Goal: Task Accomplishment & Management: Use online tool/utility

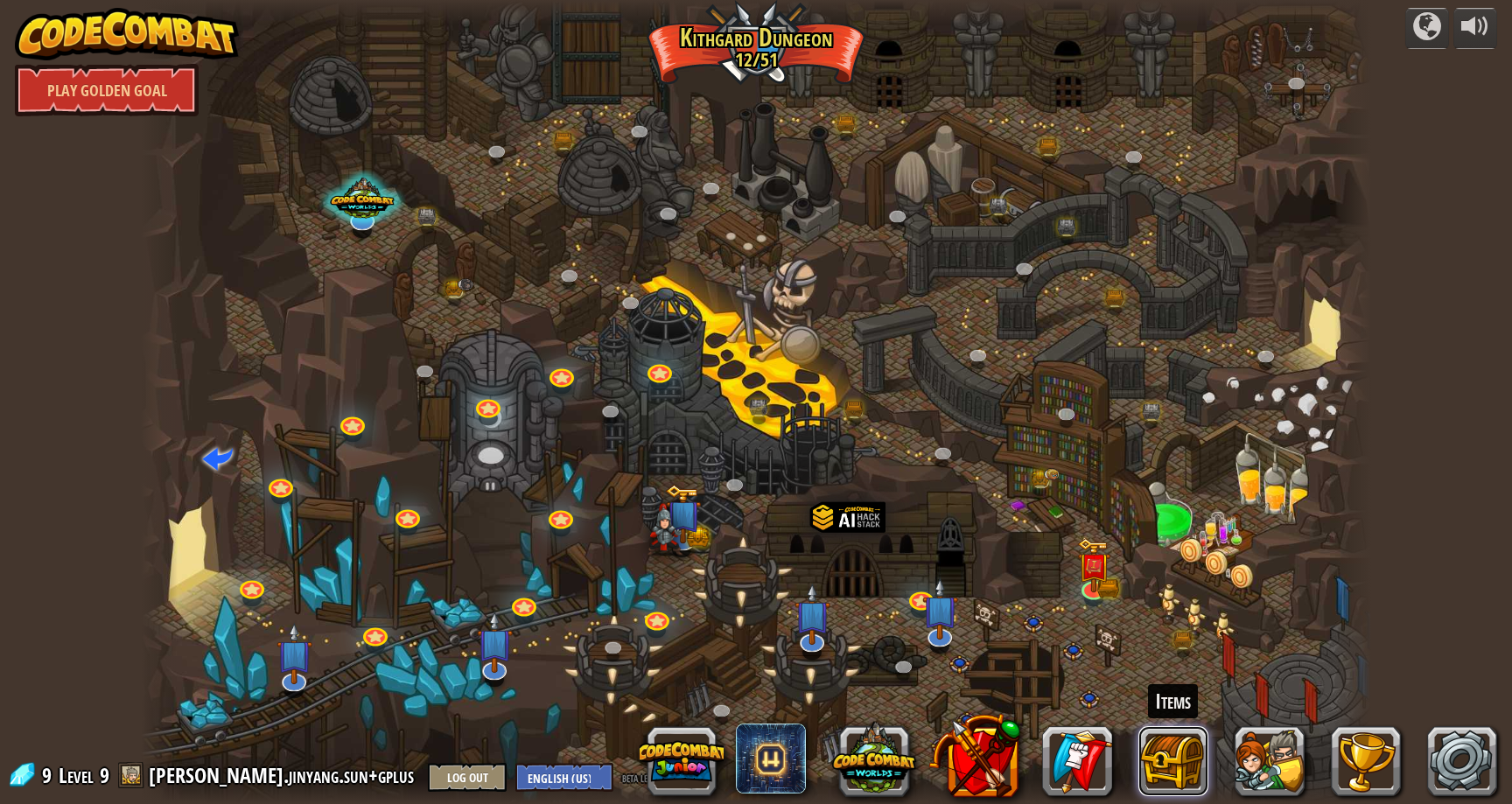
click at [1171, 749] on button at bounding box center [1174, 762] width 70 height 70
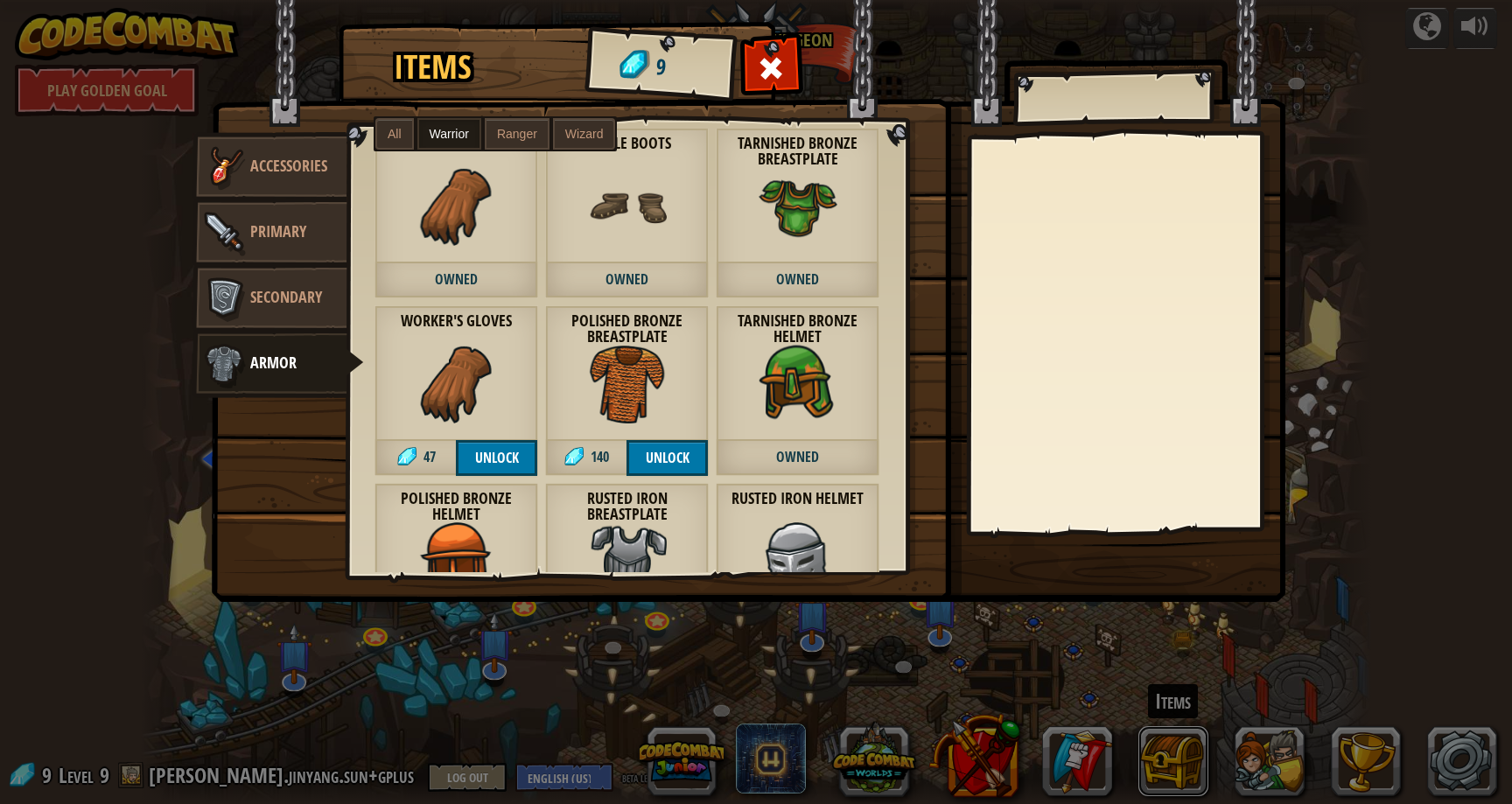
scroll to position [13, 0]
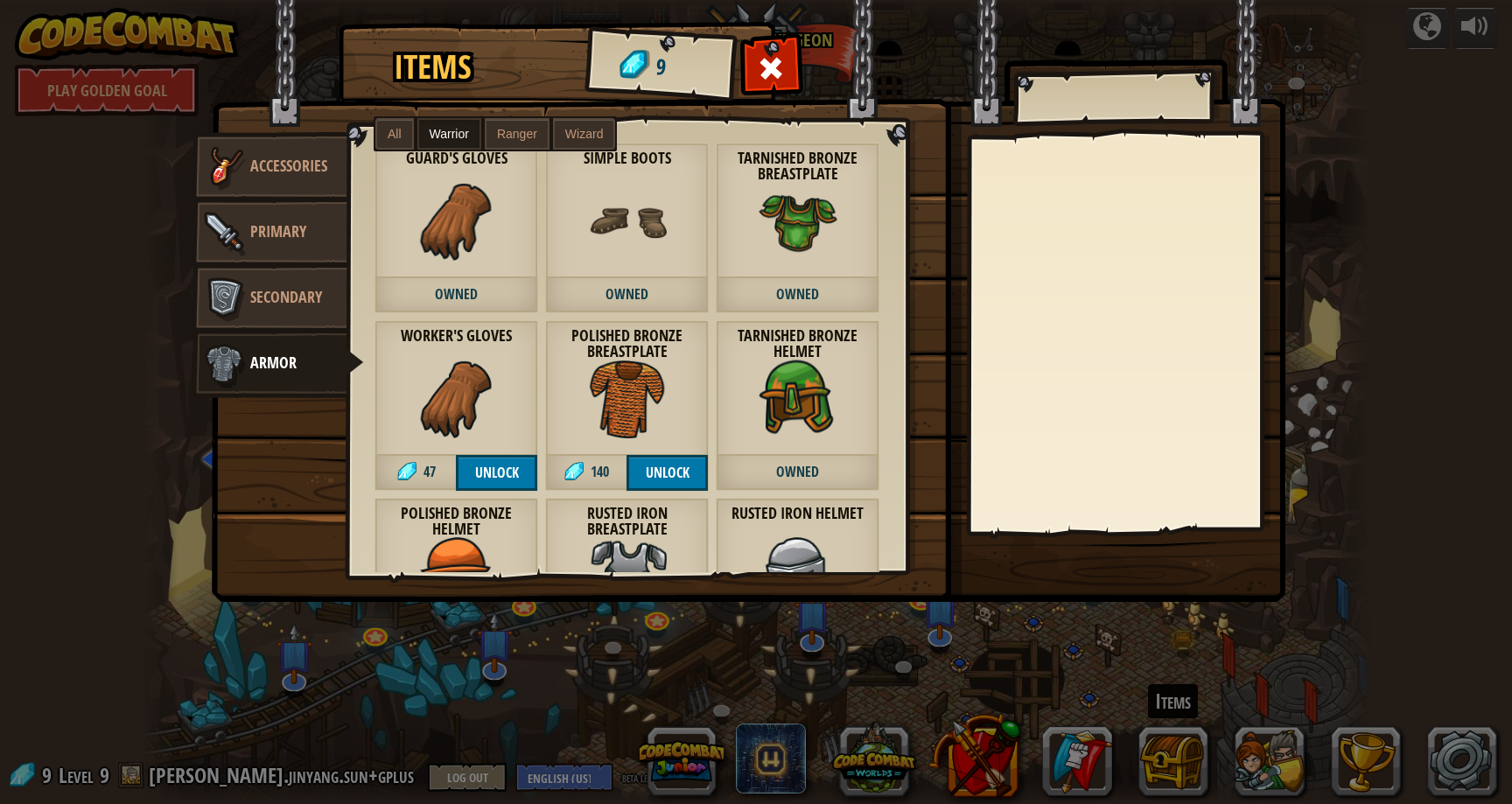
click at [828, 201] on img at bounding box center [798, 221] width 79 height 79
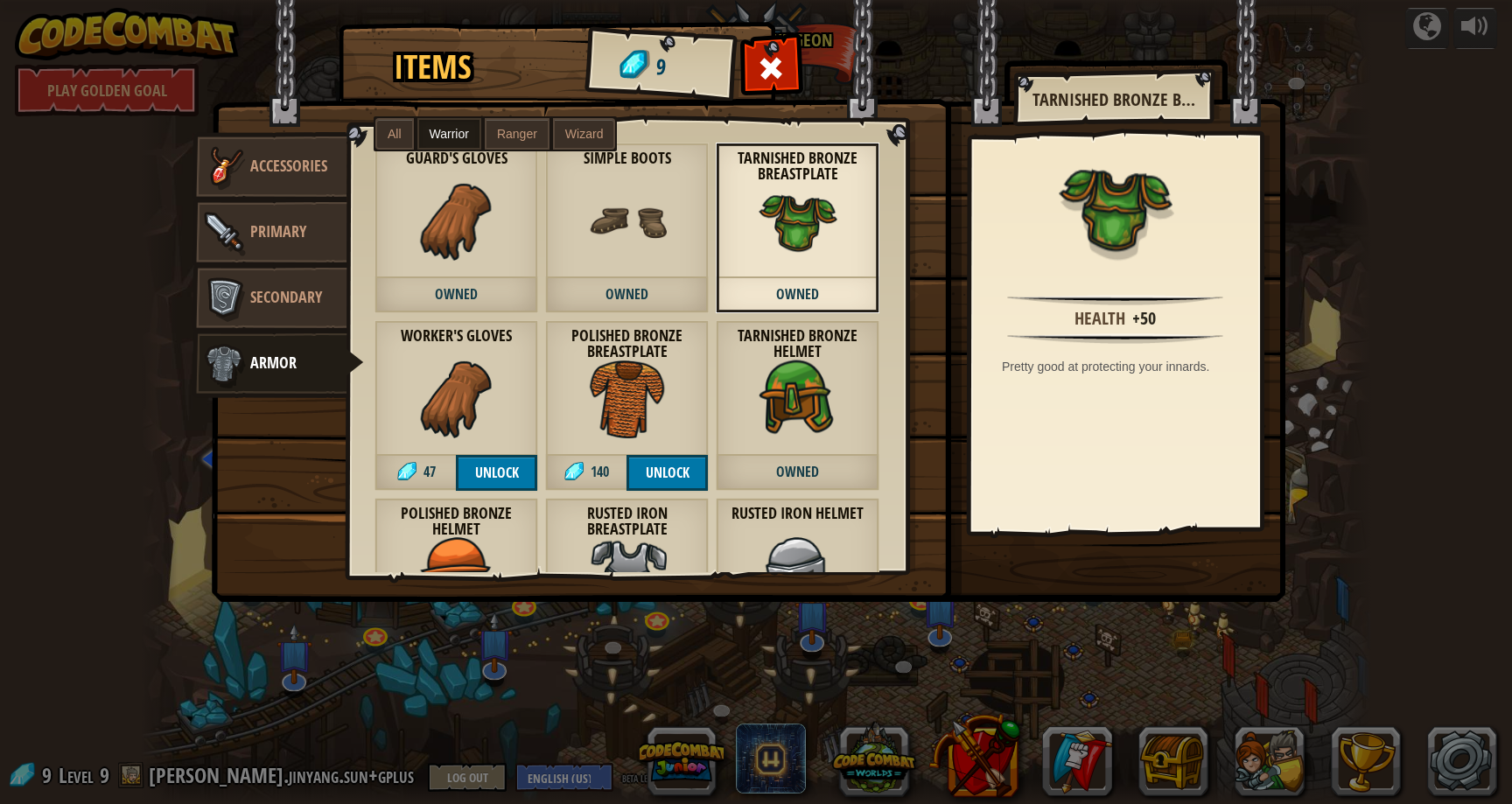
click at [838, 368] on div "Tarnished Bronze Helmet Owned" at bounding box center [798, 406] width 163 height 171
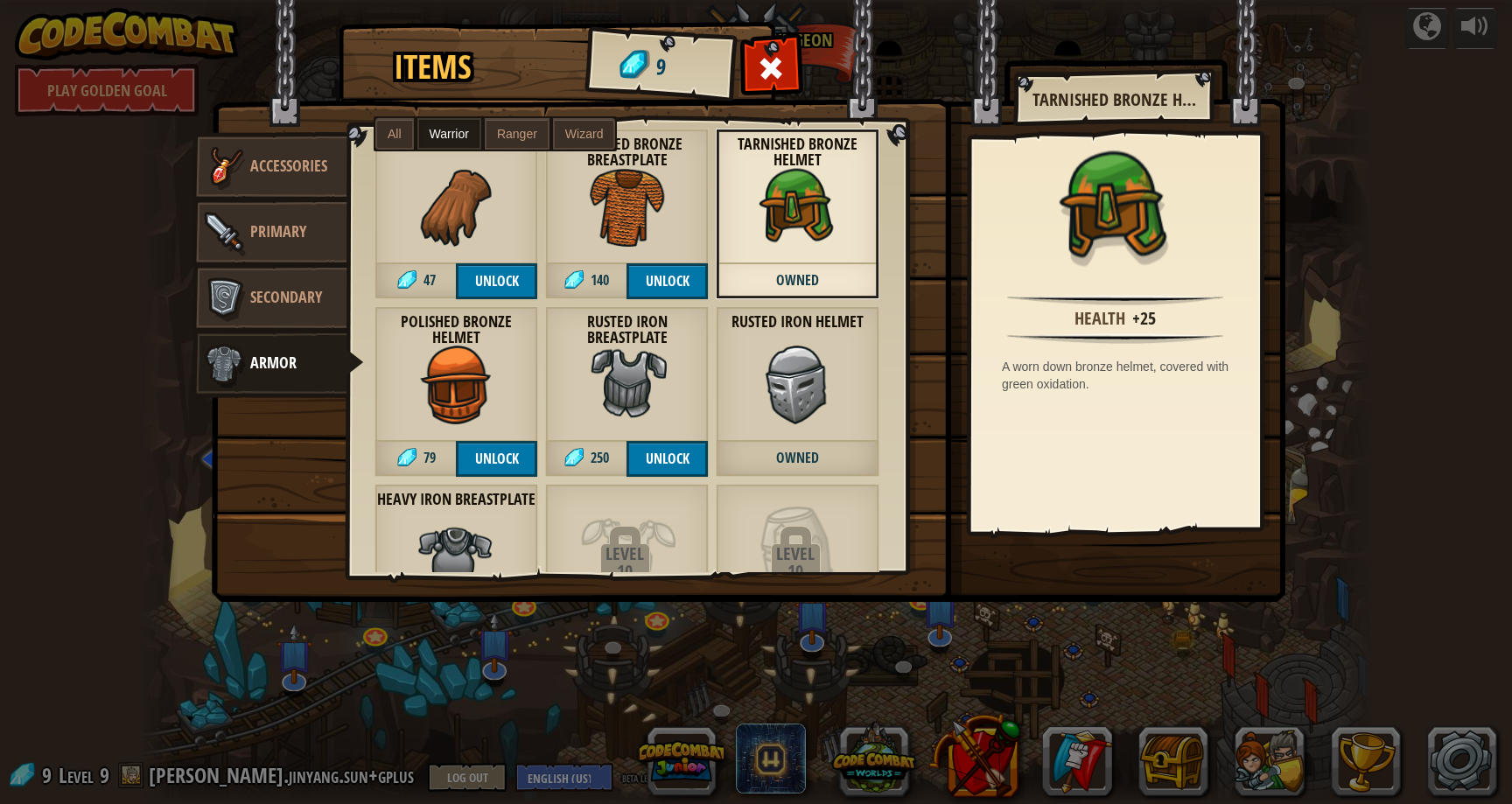
scroll to position [209, 0]
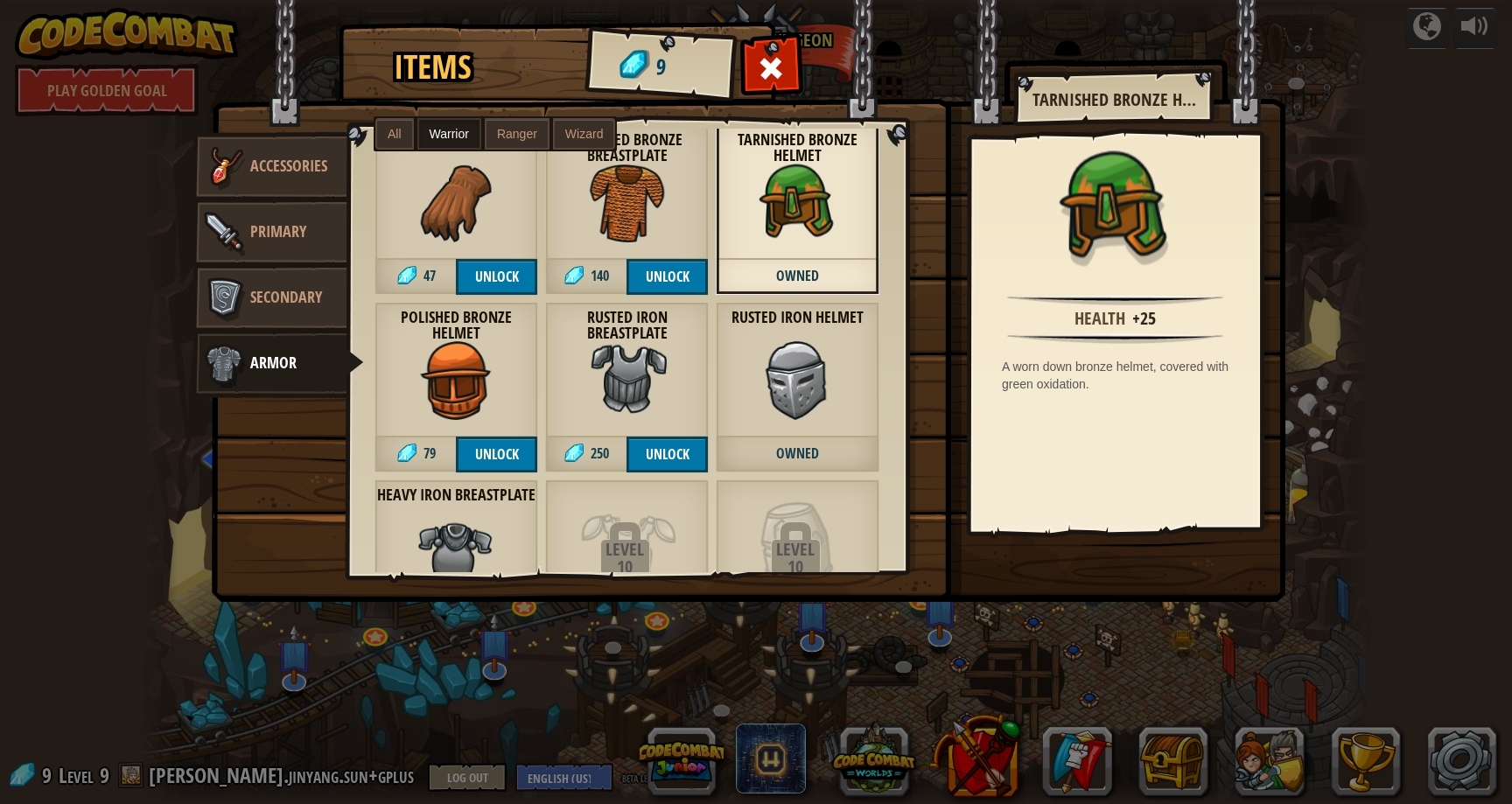
click at [649, 345] on img at bounding box center [627, 380] width 79 height 79
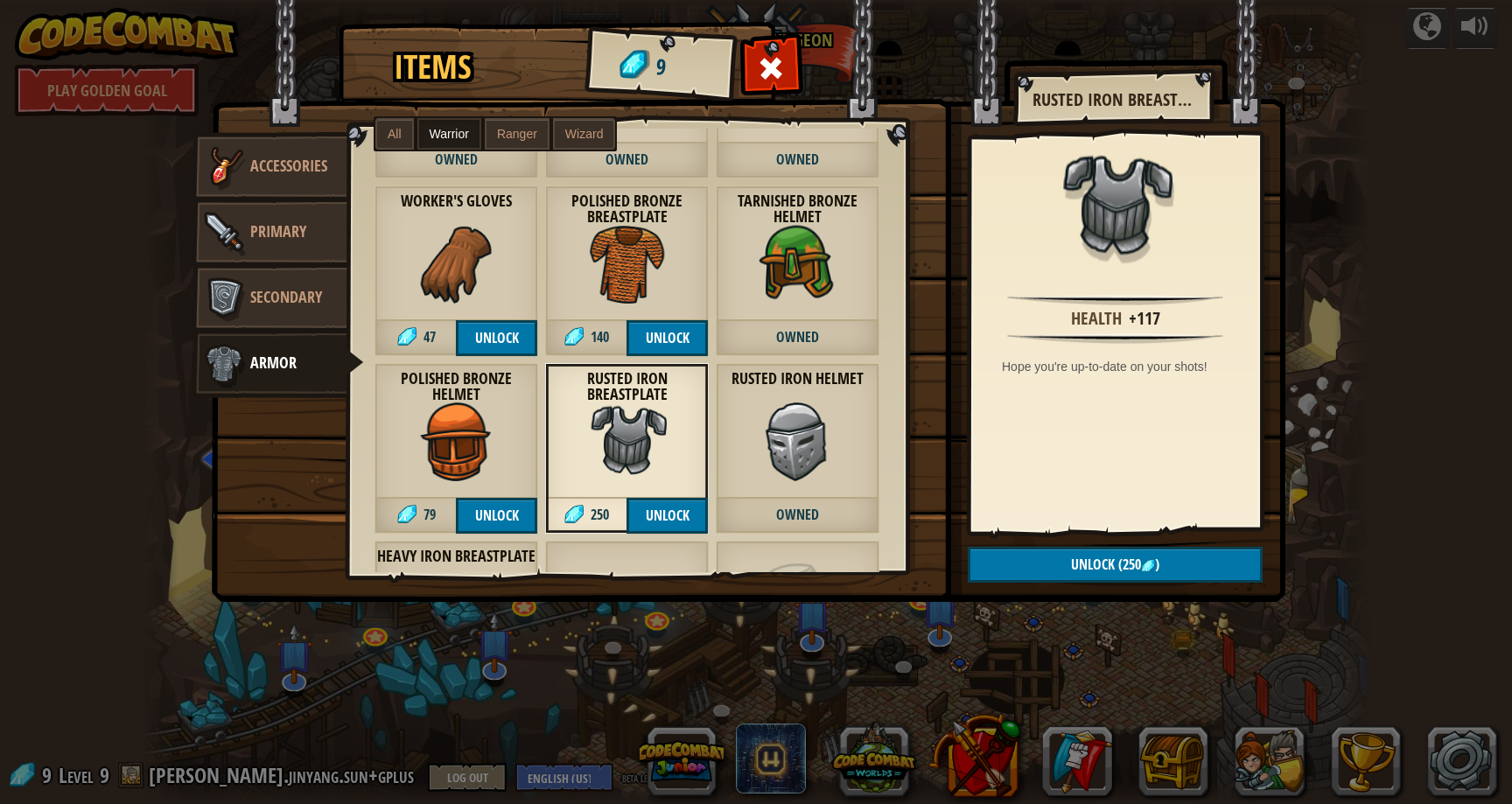
scroll to position [146, 0]
click at [772, 427] on img at bounding box center [798, 443] width 79 height 79
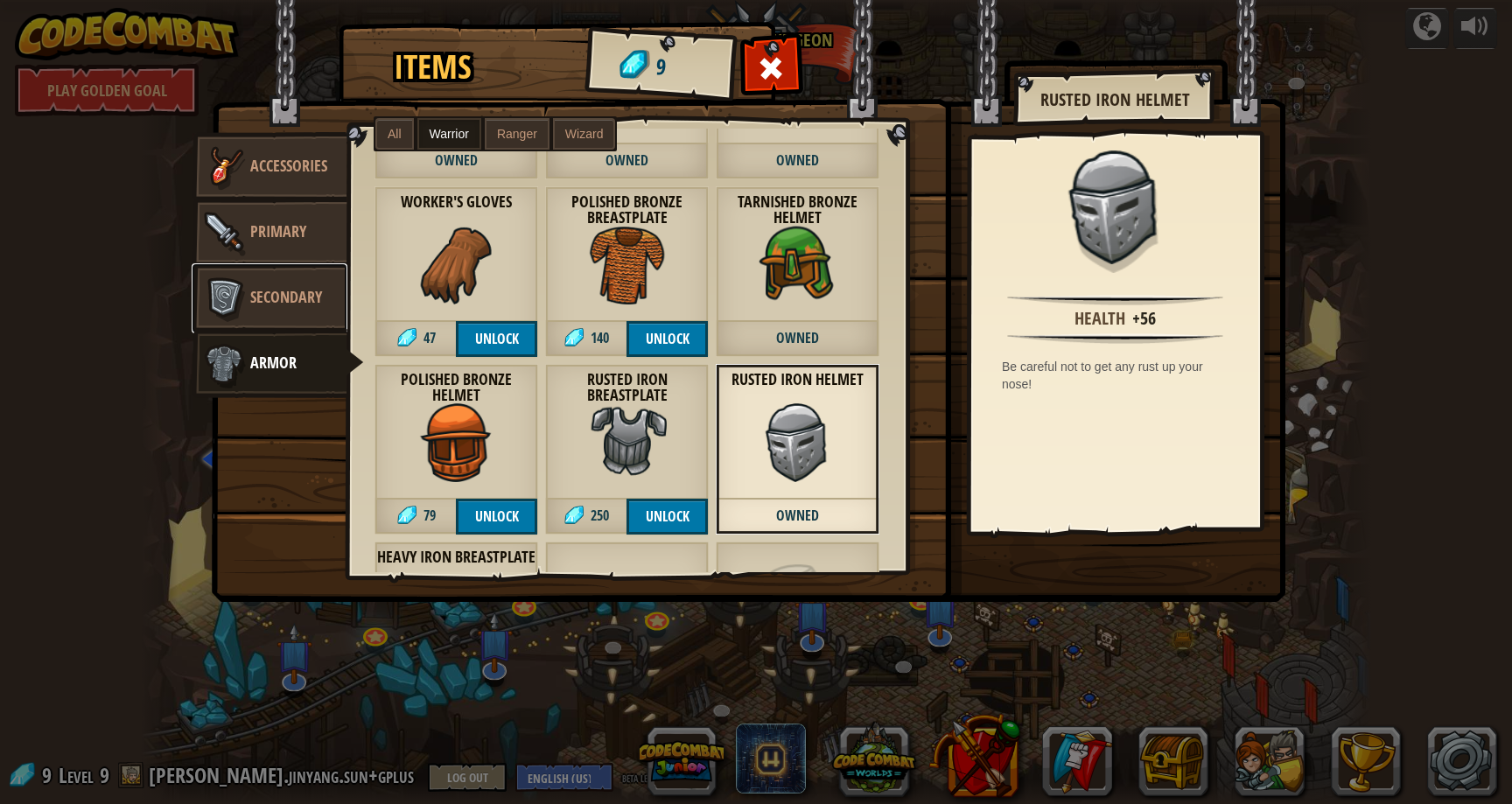
click at [294, 282] on link "Secondary" at bounding box center [269, 299] width 155 height 70
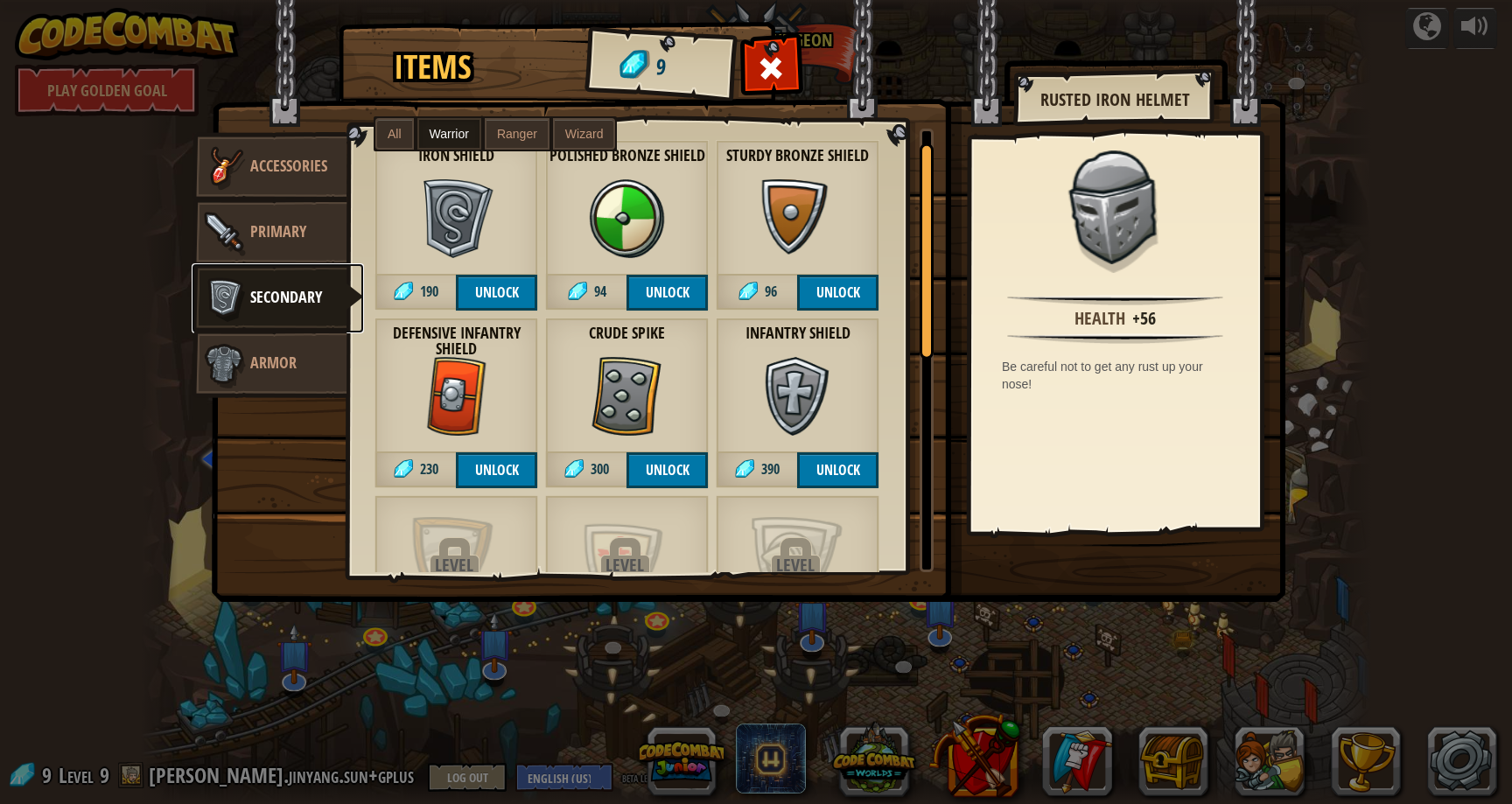
scroll to position [0, 0]
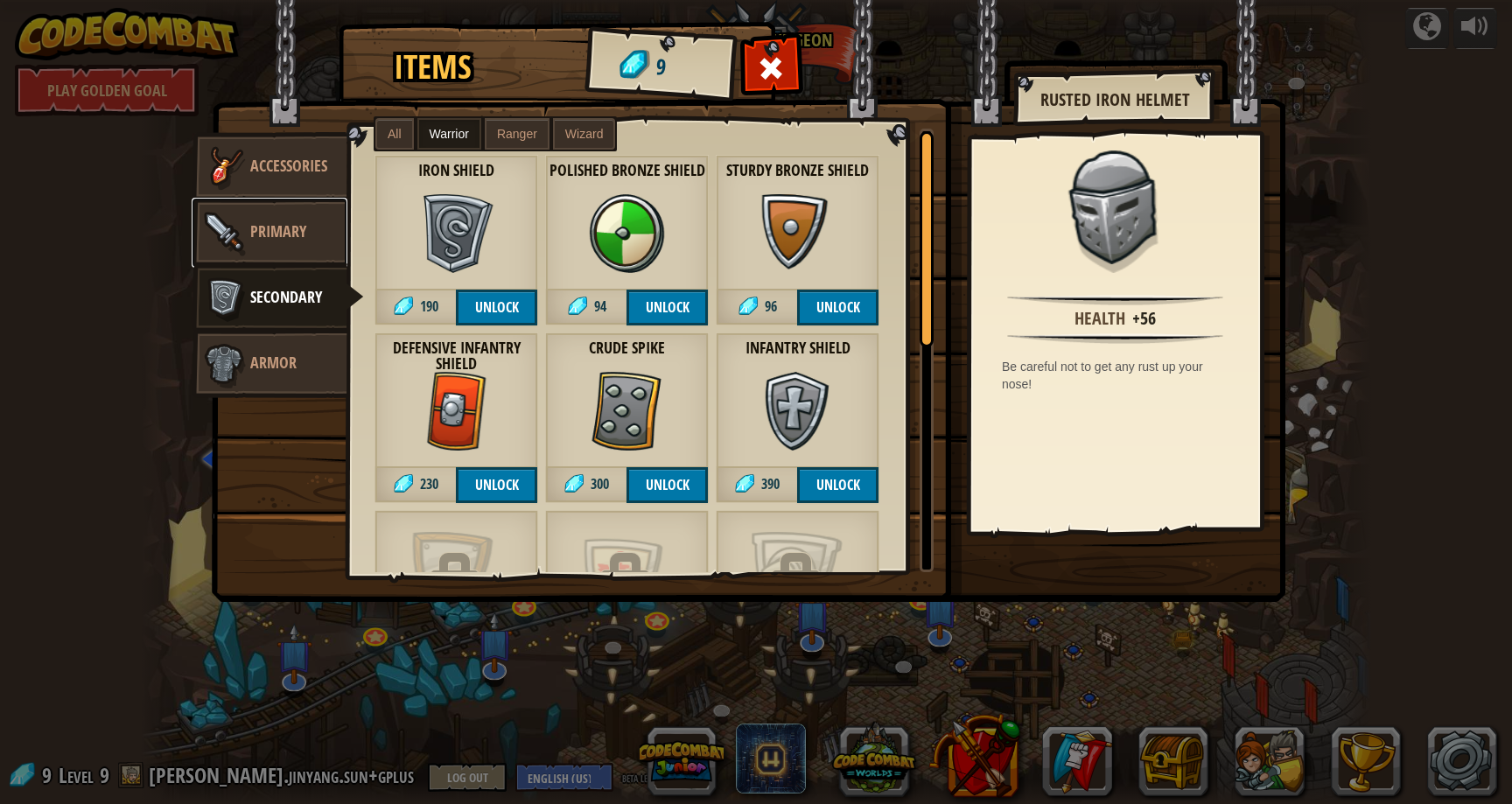
click at [285, 238] on span "Primary" at bounding box center [278, 231] width 56 height 22
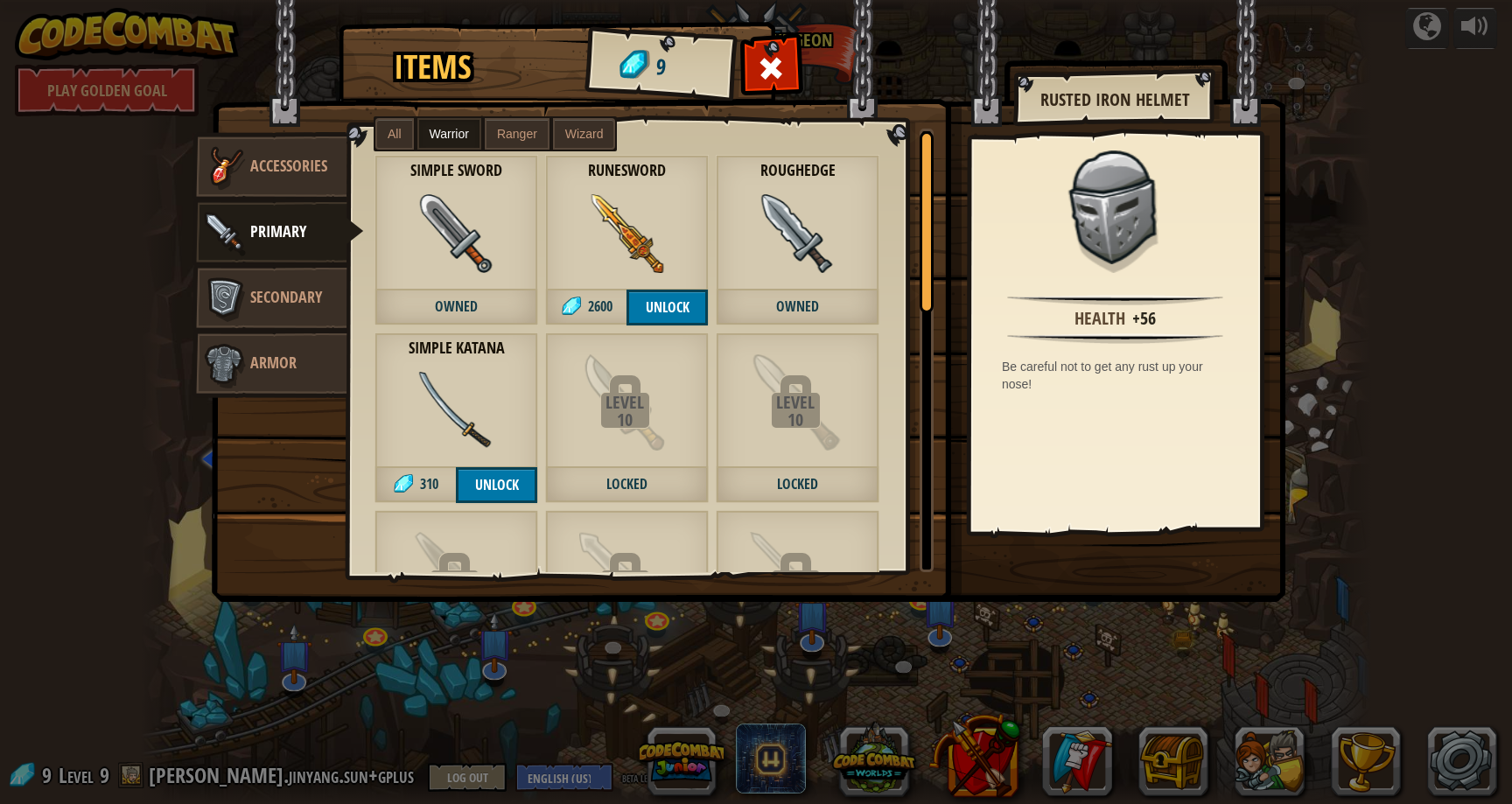
click at [537, 135] on label "Ranger" at bounding box center [518, 134] width 65 height 32
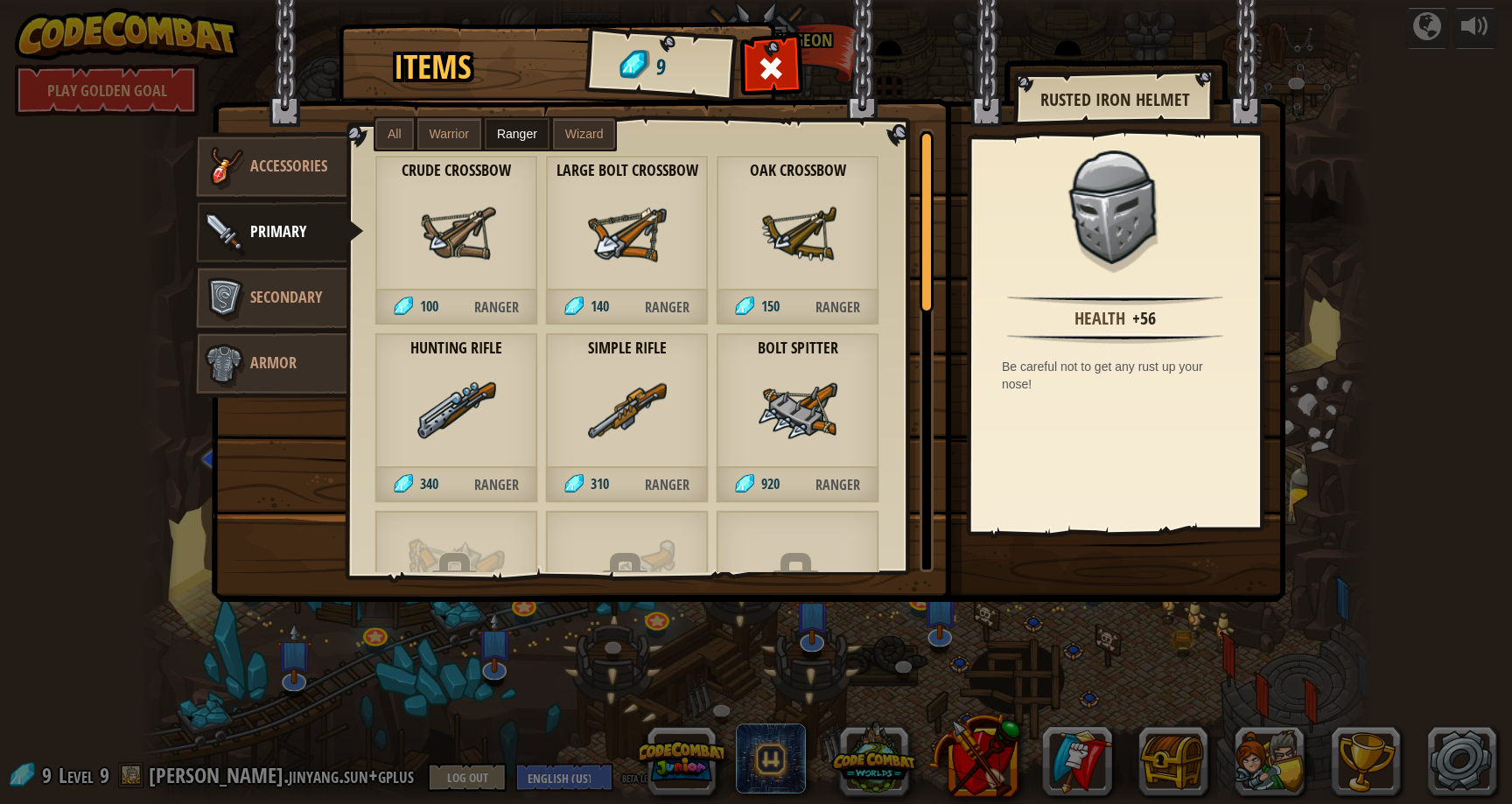
click at [576, 134] on span "Wizard" at bounding box center [584, 135] width 39 height 14
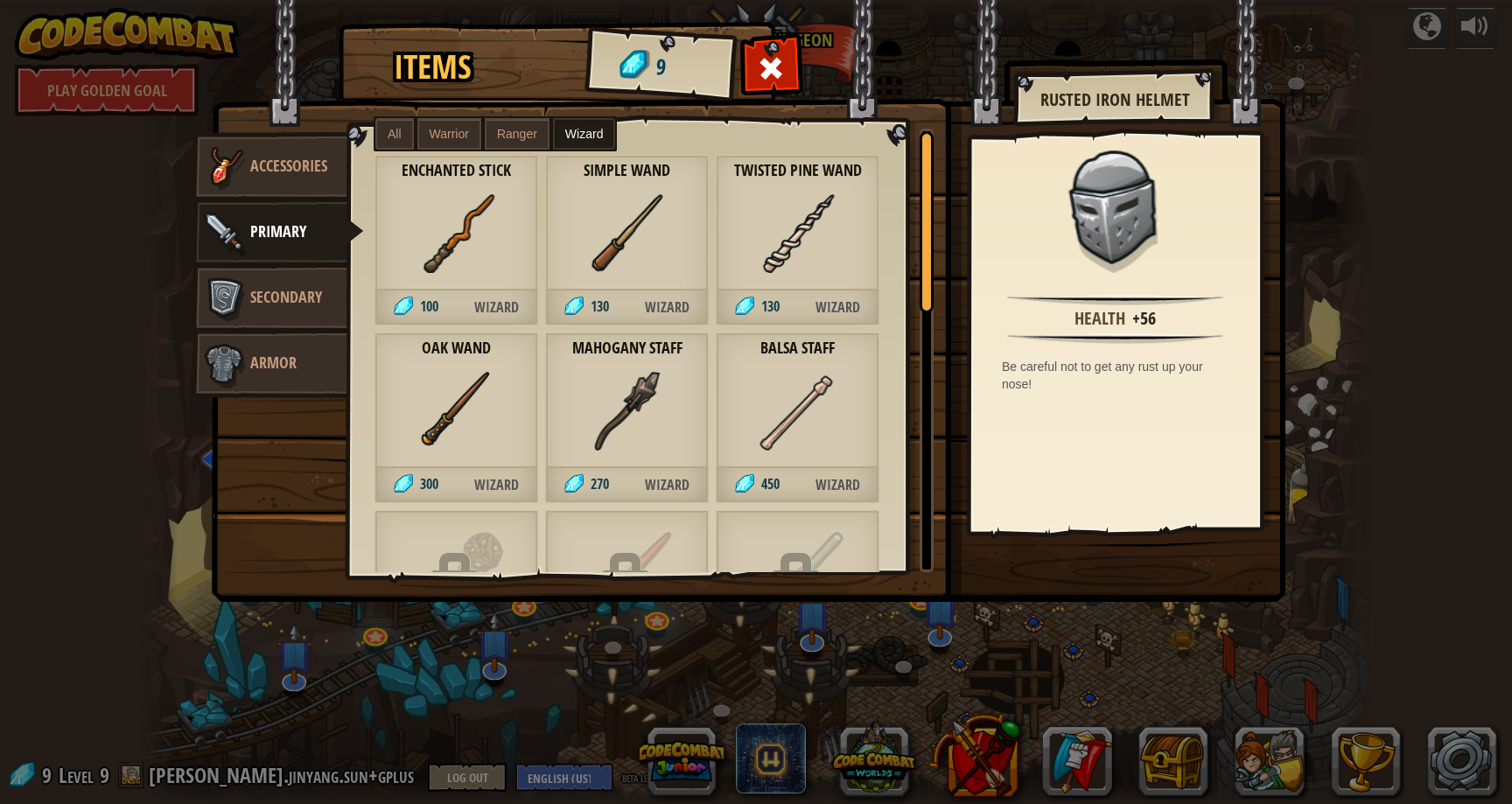
click at [397, 139] on span "All" at bounding box center [395, 135] width 14 height 14
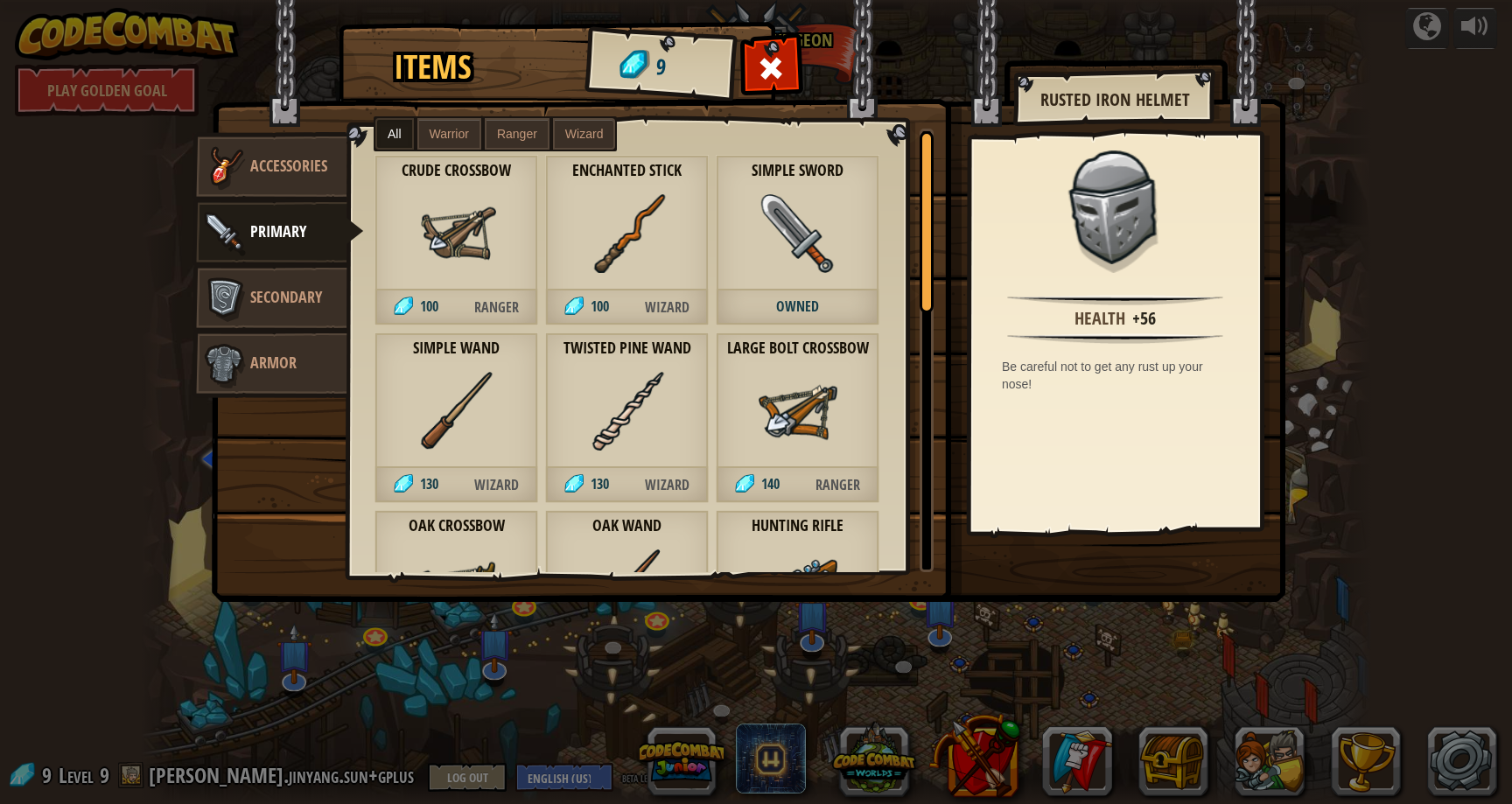
click at [434, 149] on label "Warrior" at bounding box center [449, 134] width 64 height 32
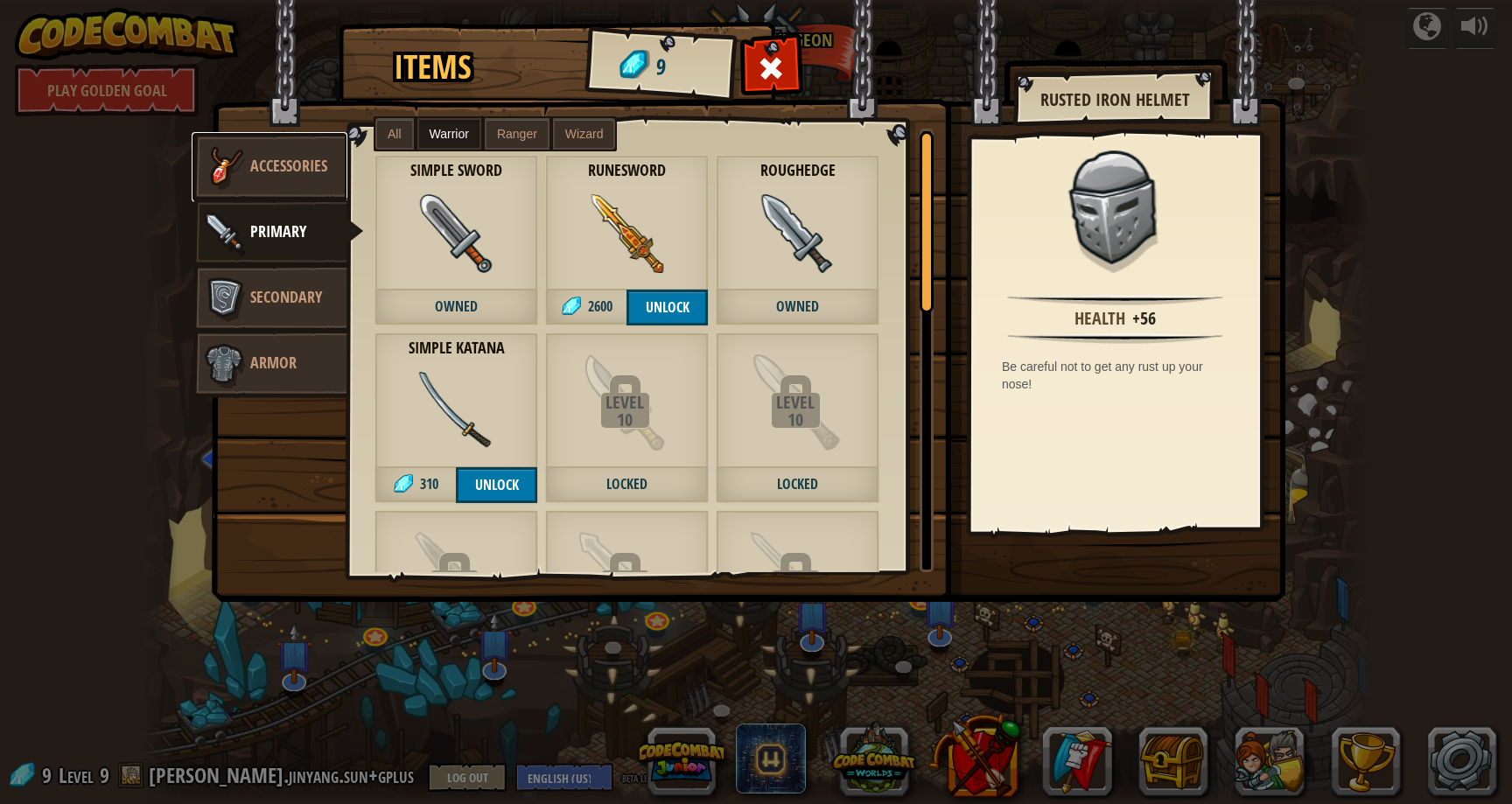
click at [298, 164] on span "Accessories" at bounding box center [288, 166] width 77 height 22
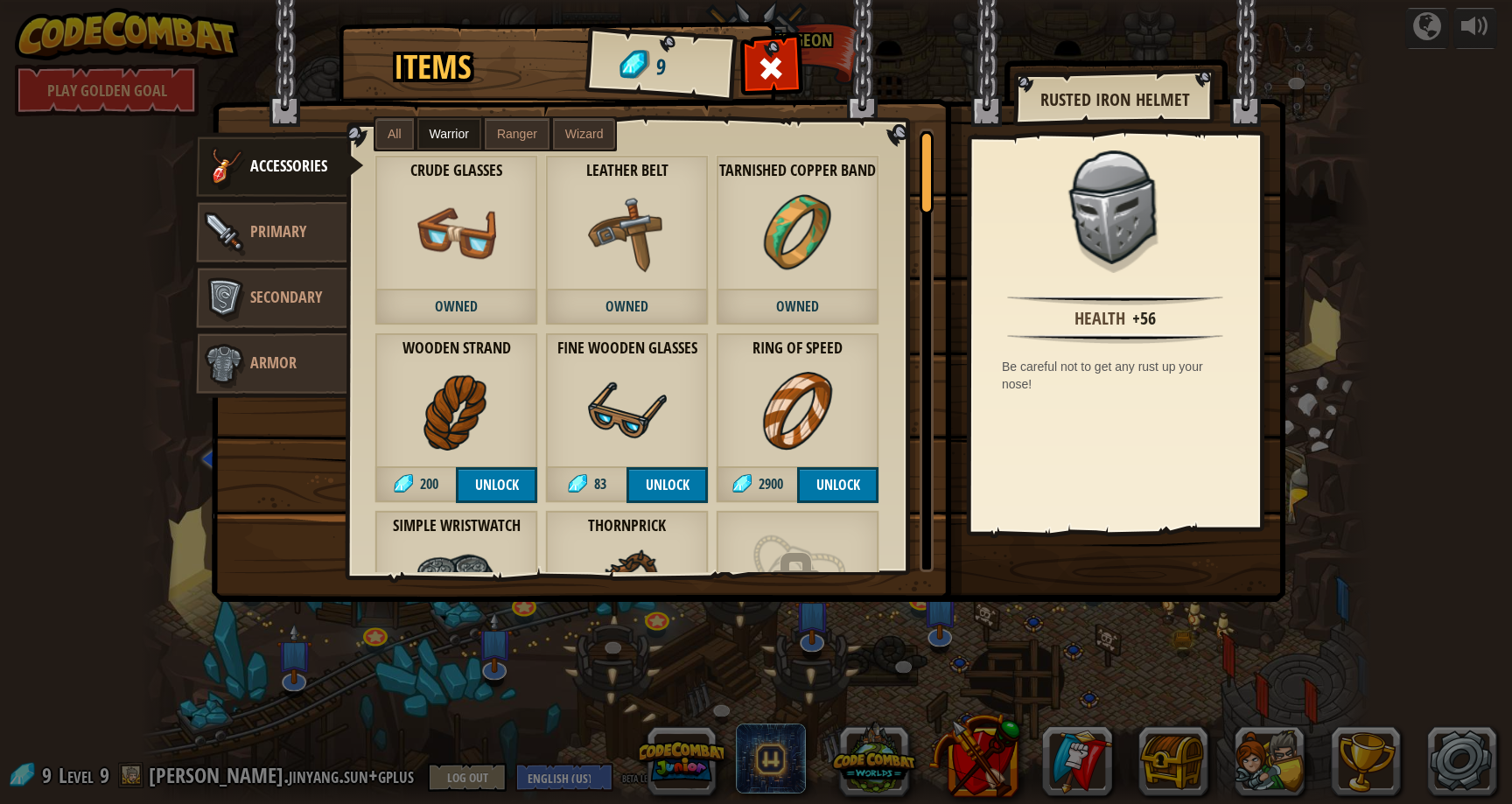
click at [406, 146] on label "All" at bounding box center [395, 134] width 39 height 32
click at [497, 127] on span "Ranger" at bounding box center [517, 135] width 41 height 14
click at [455, 127] on span "Warrior" at bounding box center [450, 135] width 40 height 14
click at [240, 344] on img at bounding box center [224, 364] width 52 height 52
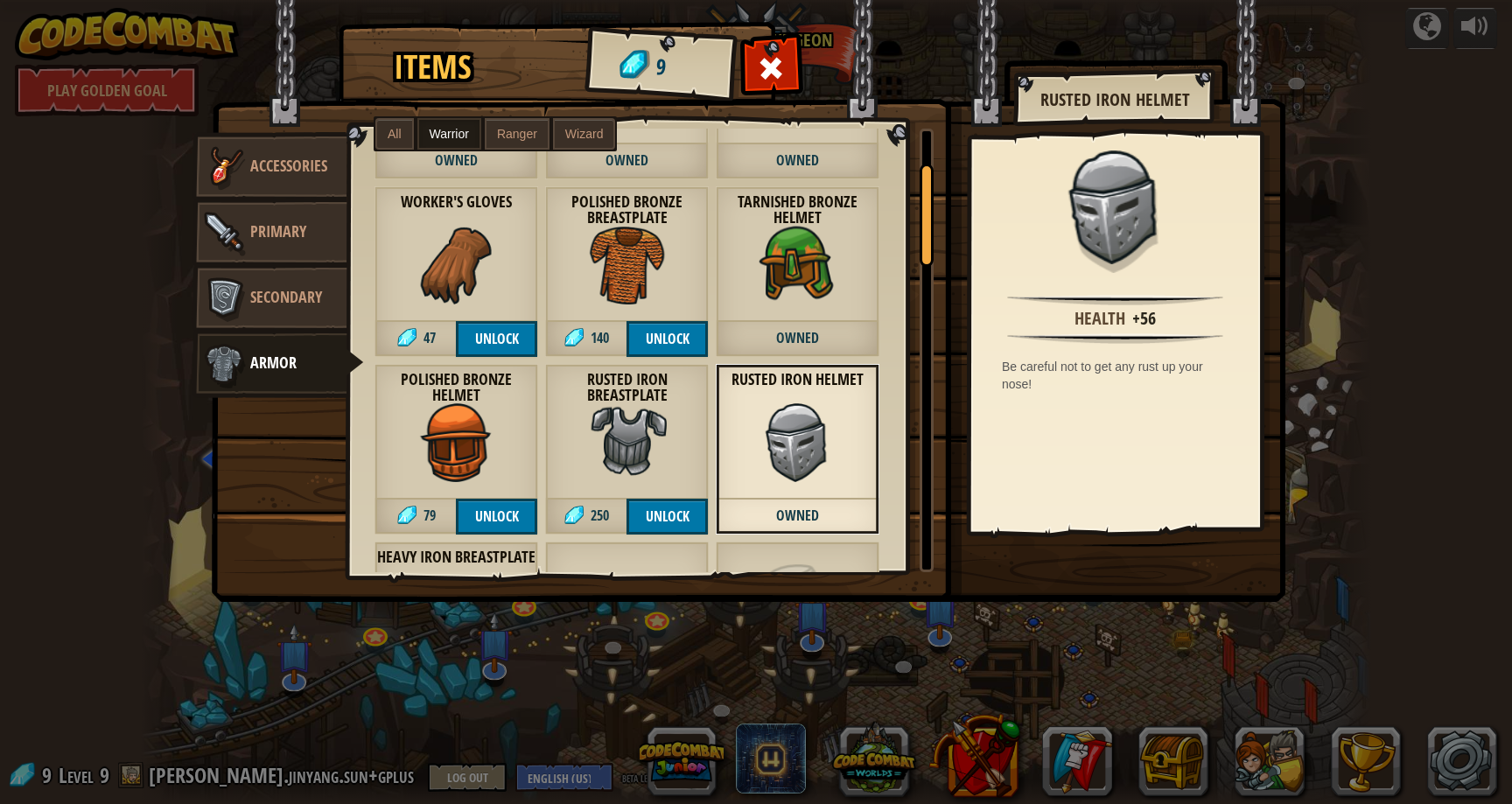
click at [531, 125] on label "Ranger" at bounding box center [518, 134] width 65 height 32
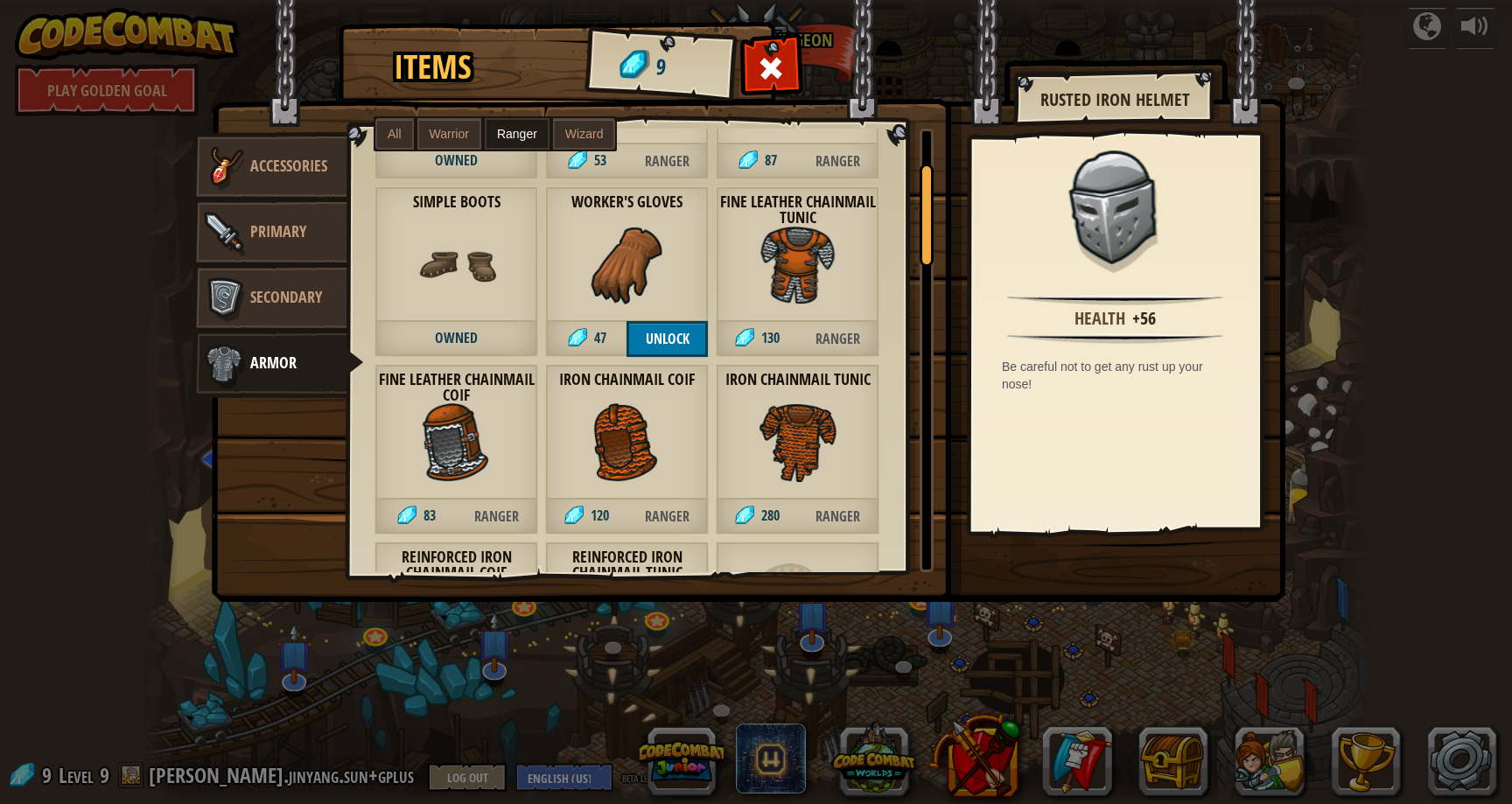
click at [581, 142] on label "Wizard" at bounding box center [584, 134] width 63 height 32
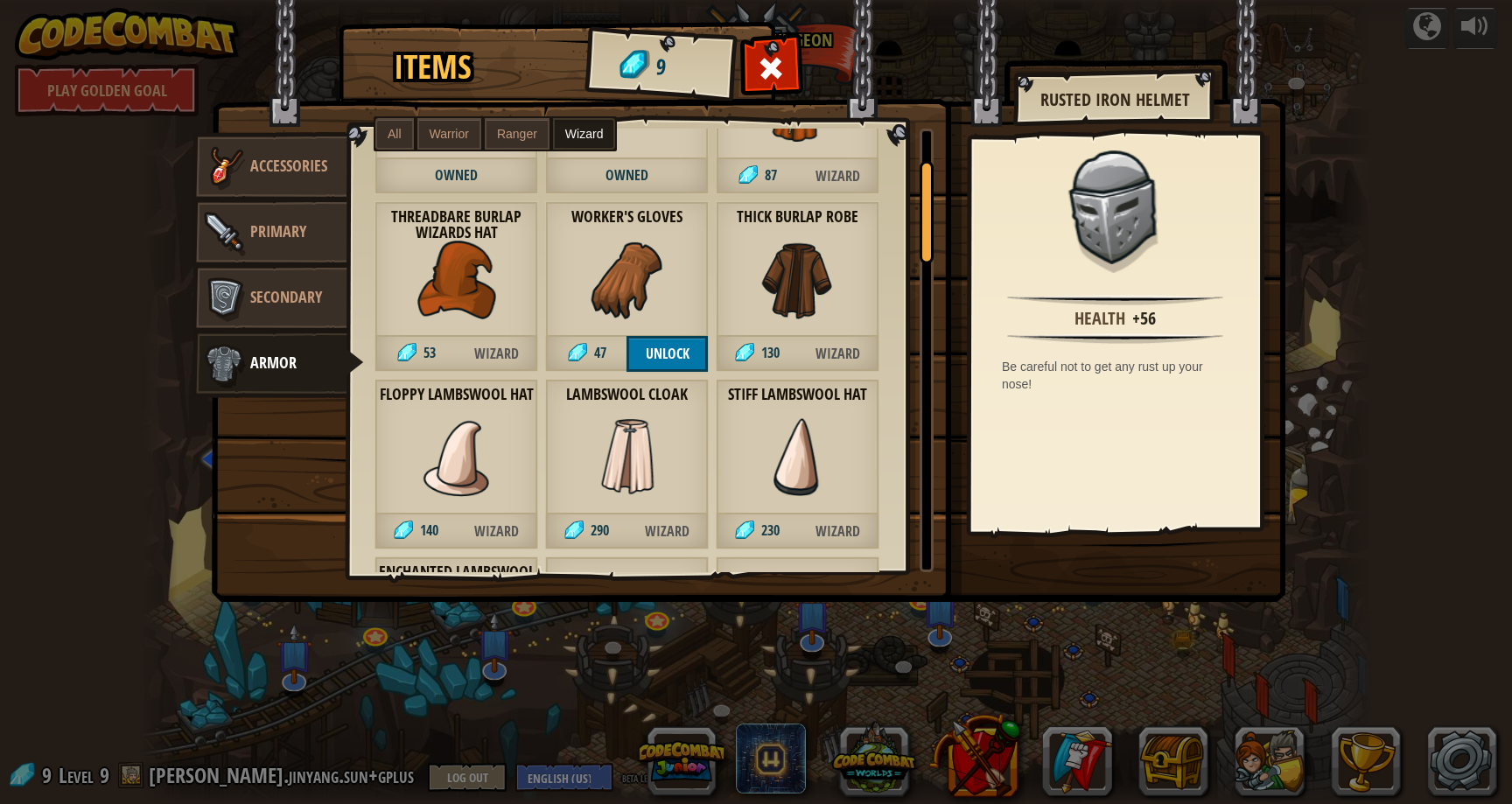
scroll to position [117, 0]
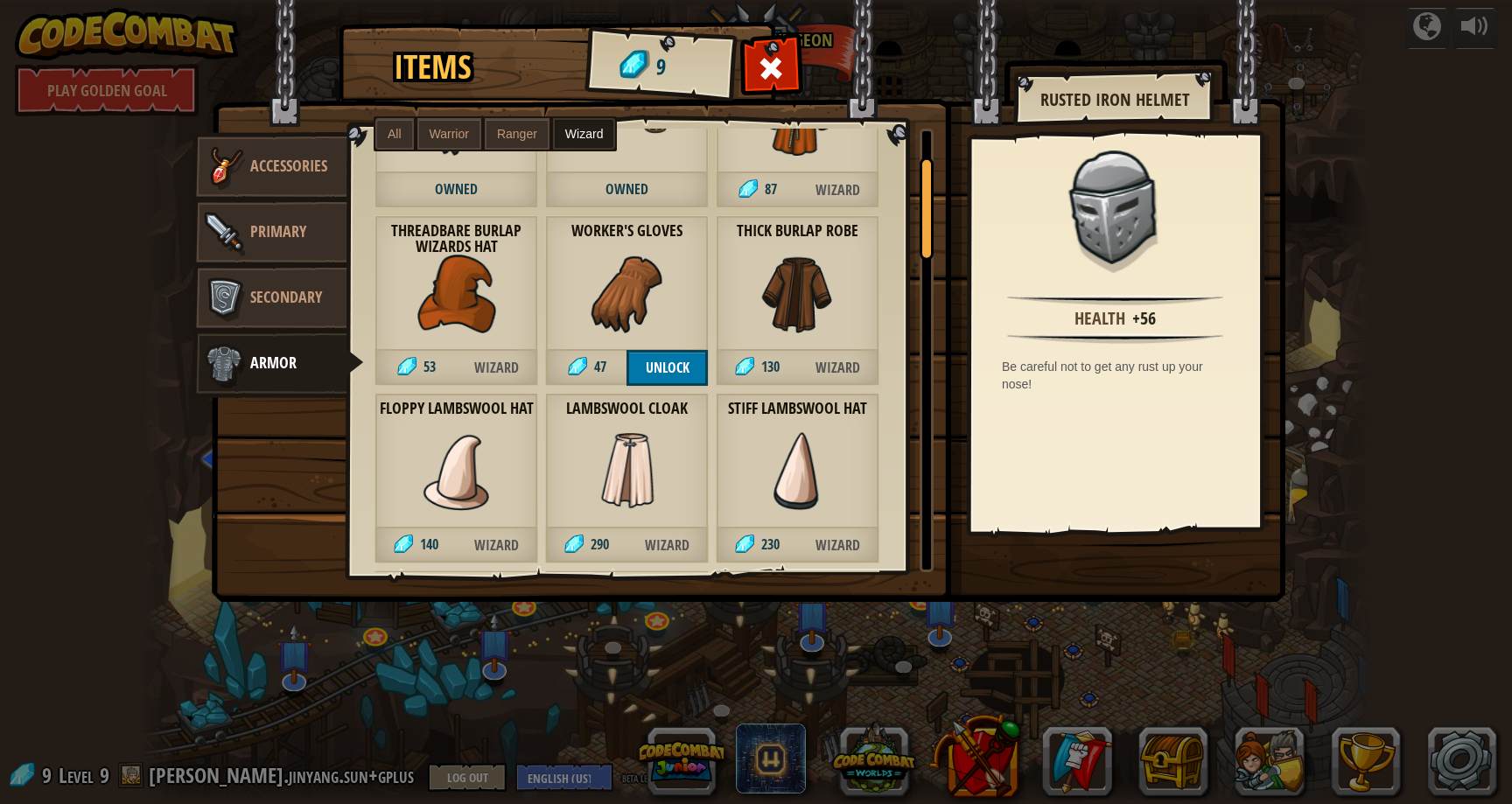
click at [479, 313] on img at bounding box center [456, 294] width 79 height 79
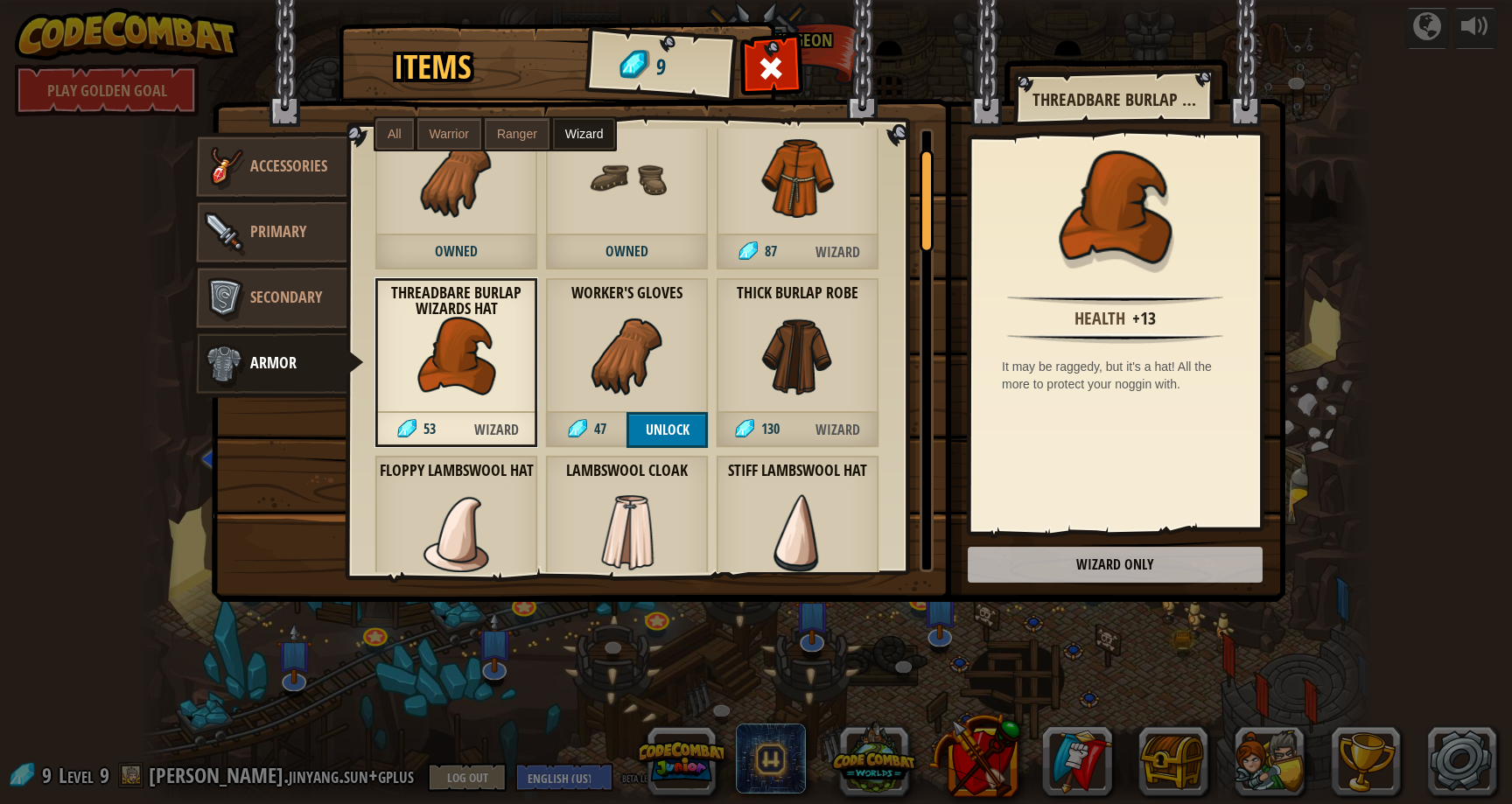
scroll to position [0, 0]
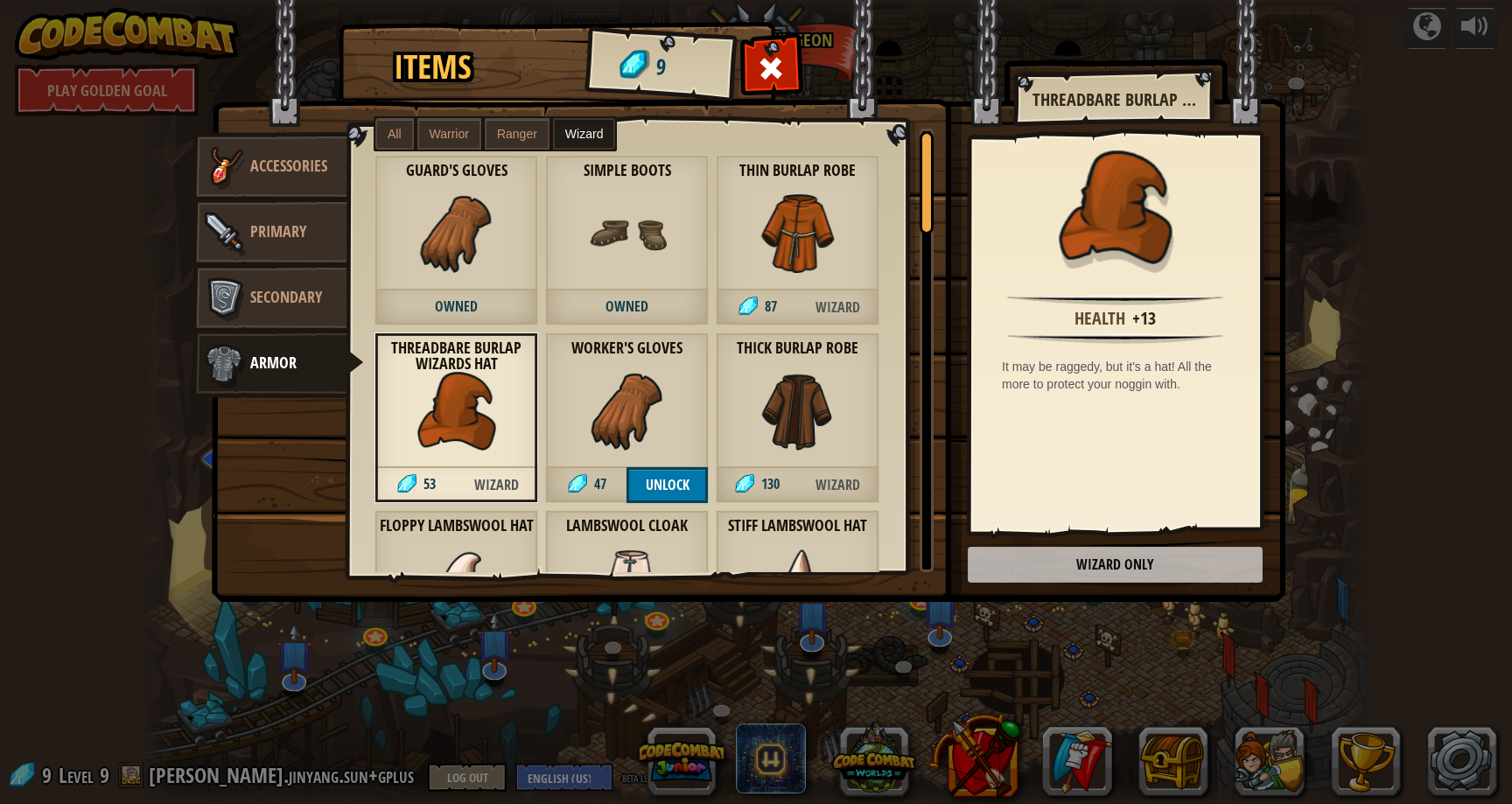
click at [832, 185] on div "Thin Burlap Robe 87 Wizard" at bounding box center [798, 240] width 163 height 171
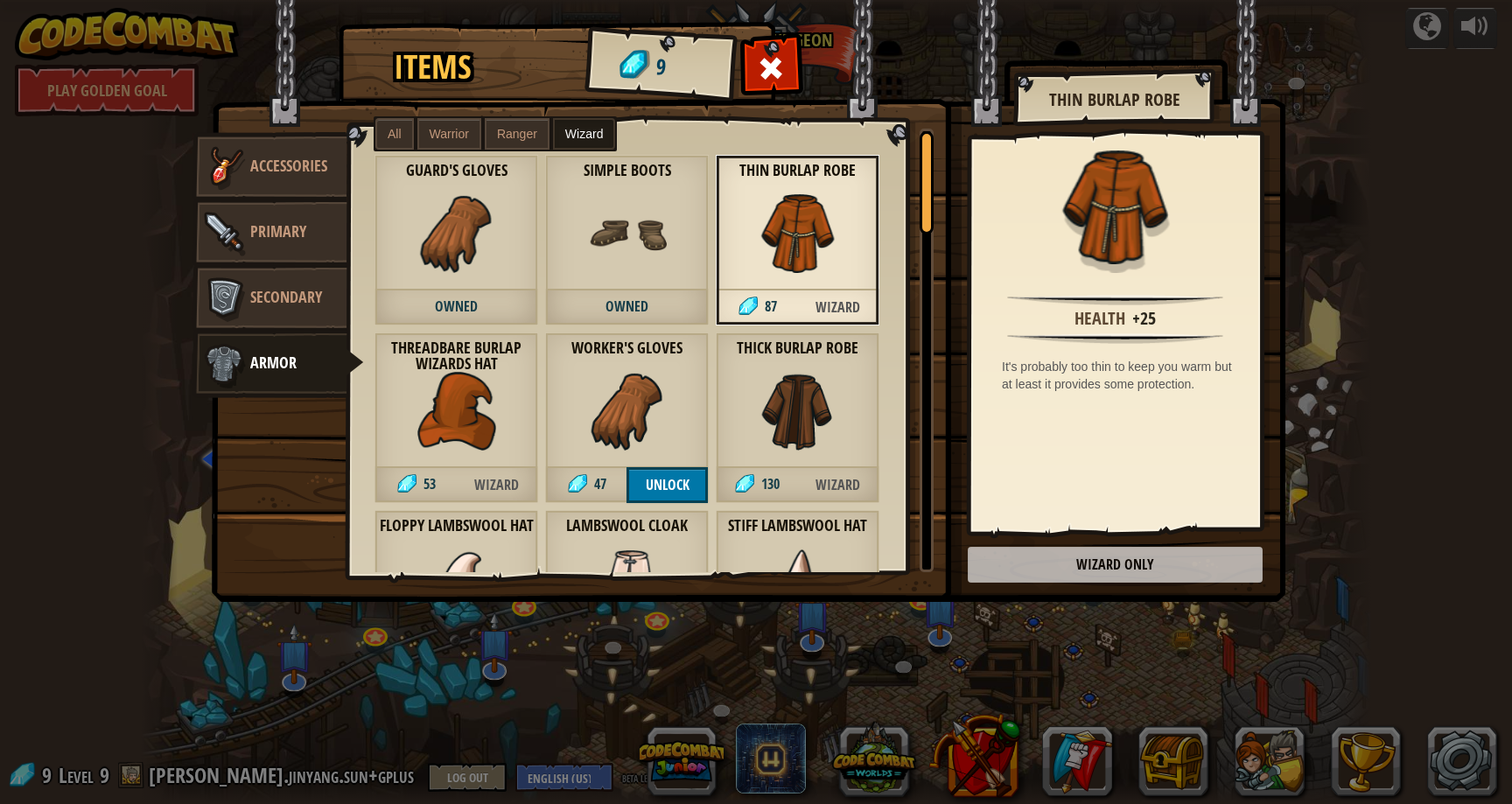
click at [534, 137] on span "Ranger" at bounding box center [517, 135] width 41 height 14
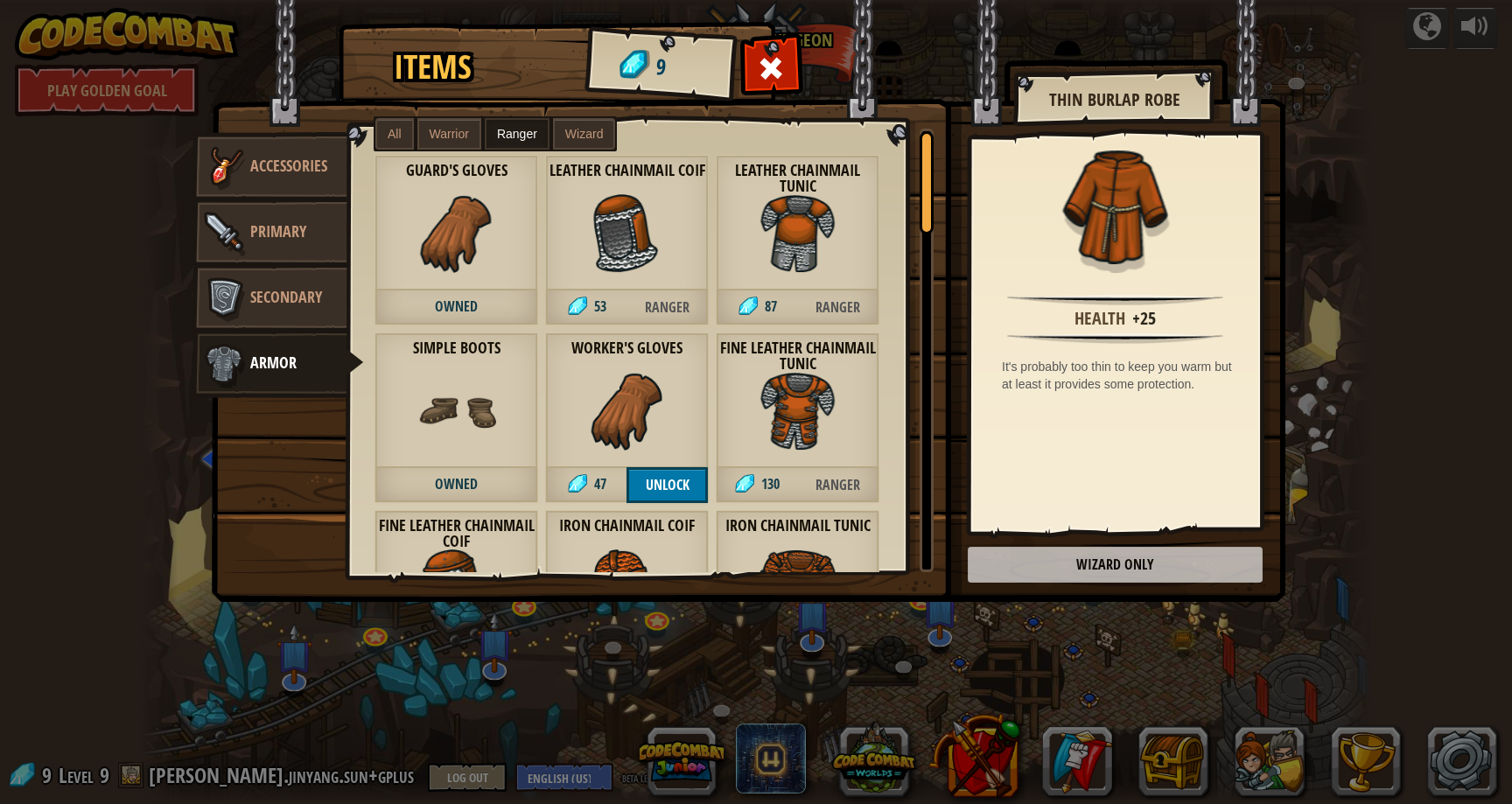
click at [476, 121] on label "Warrior" at bounding box center [449, 134] width 64 height 32
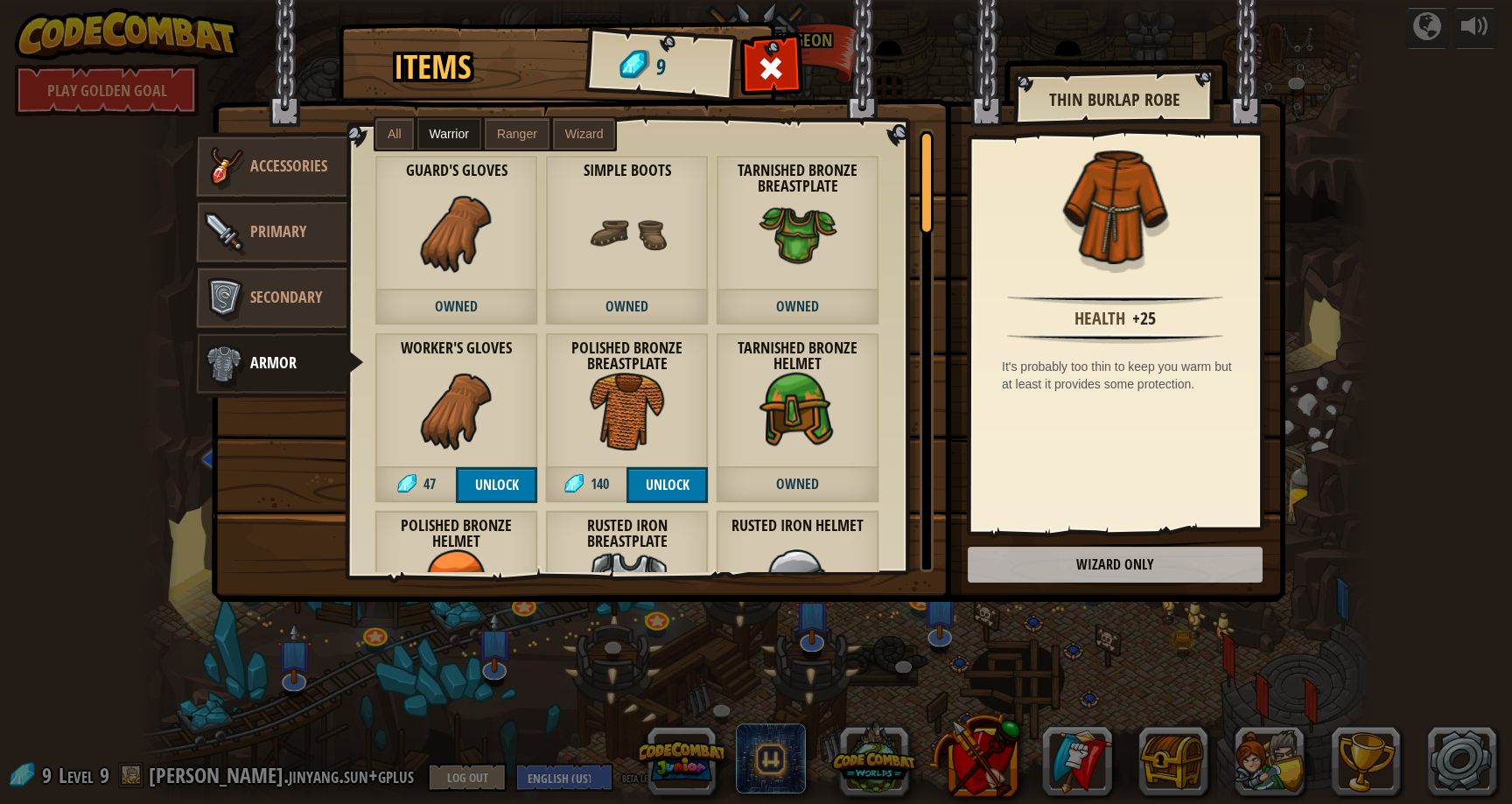
click at [488, 118] on label "Ranger" at bounding box center [518, 134] width 65 height 32
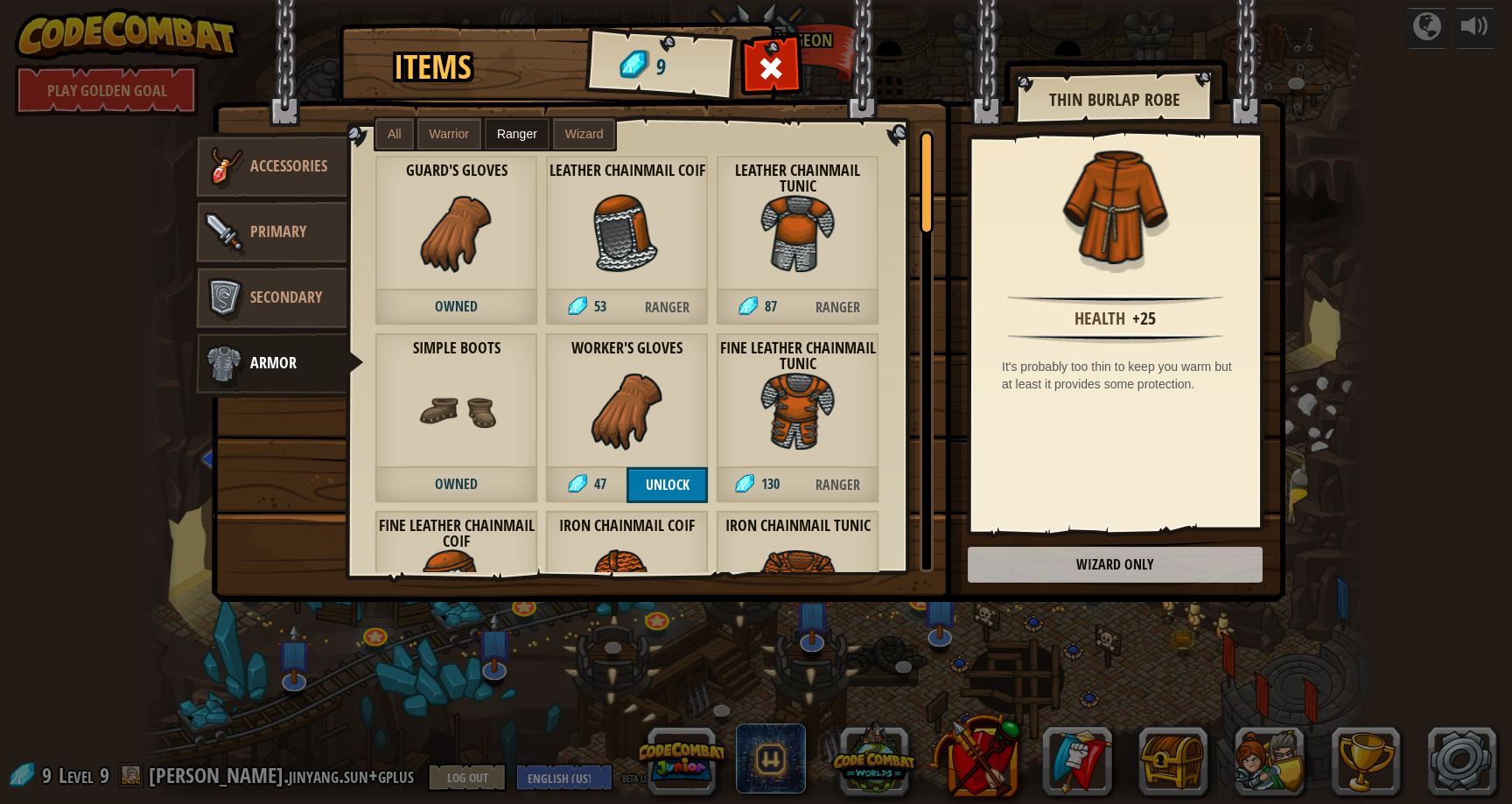
click at [464, 122] on label "Warrior" at bounding box center [449, 134] width 64 height 32
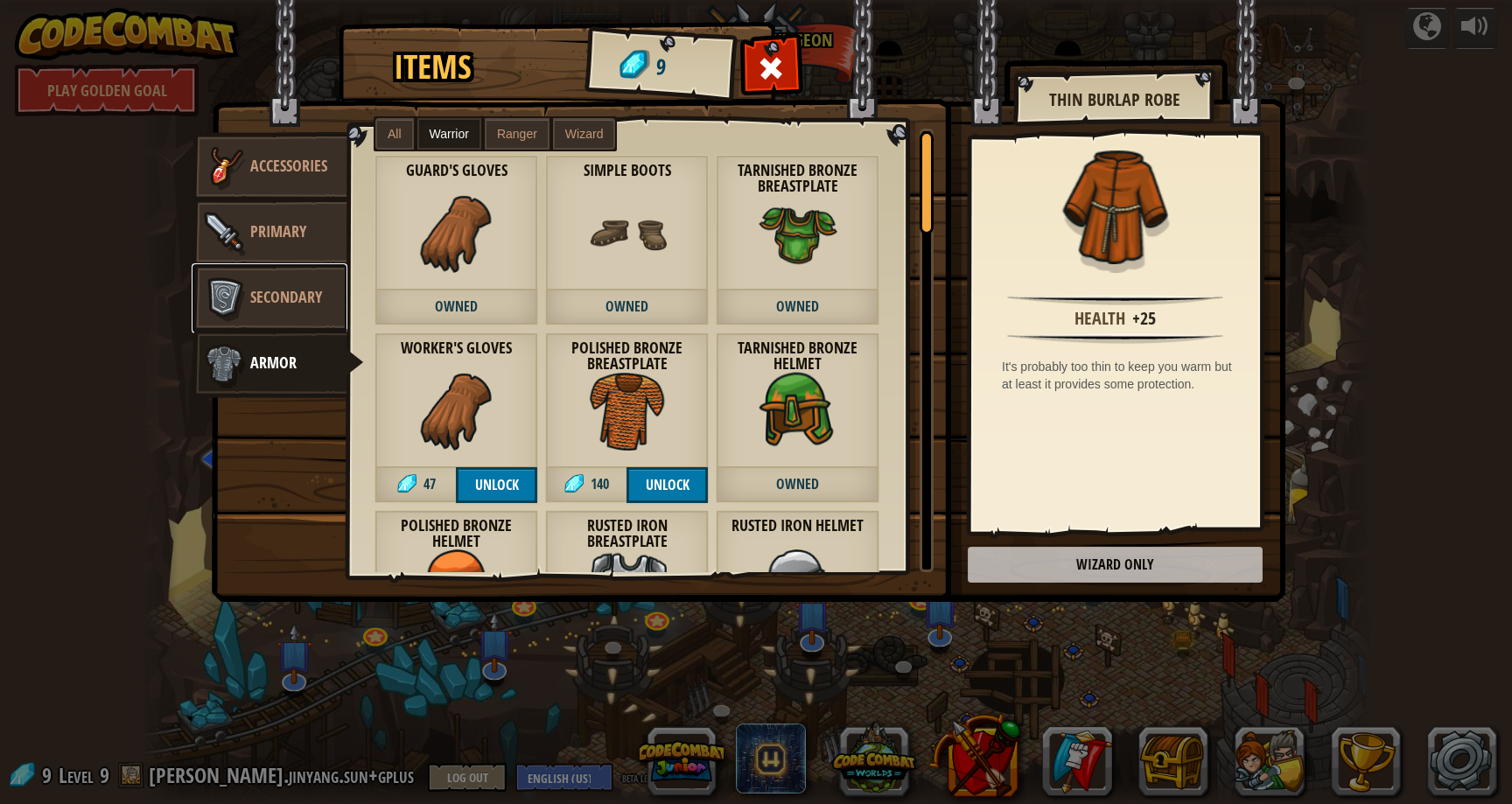
click at [315, 311] on link "Secondary" at bounding box center [269, 299] width 155 height 70
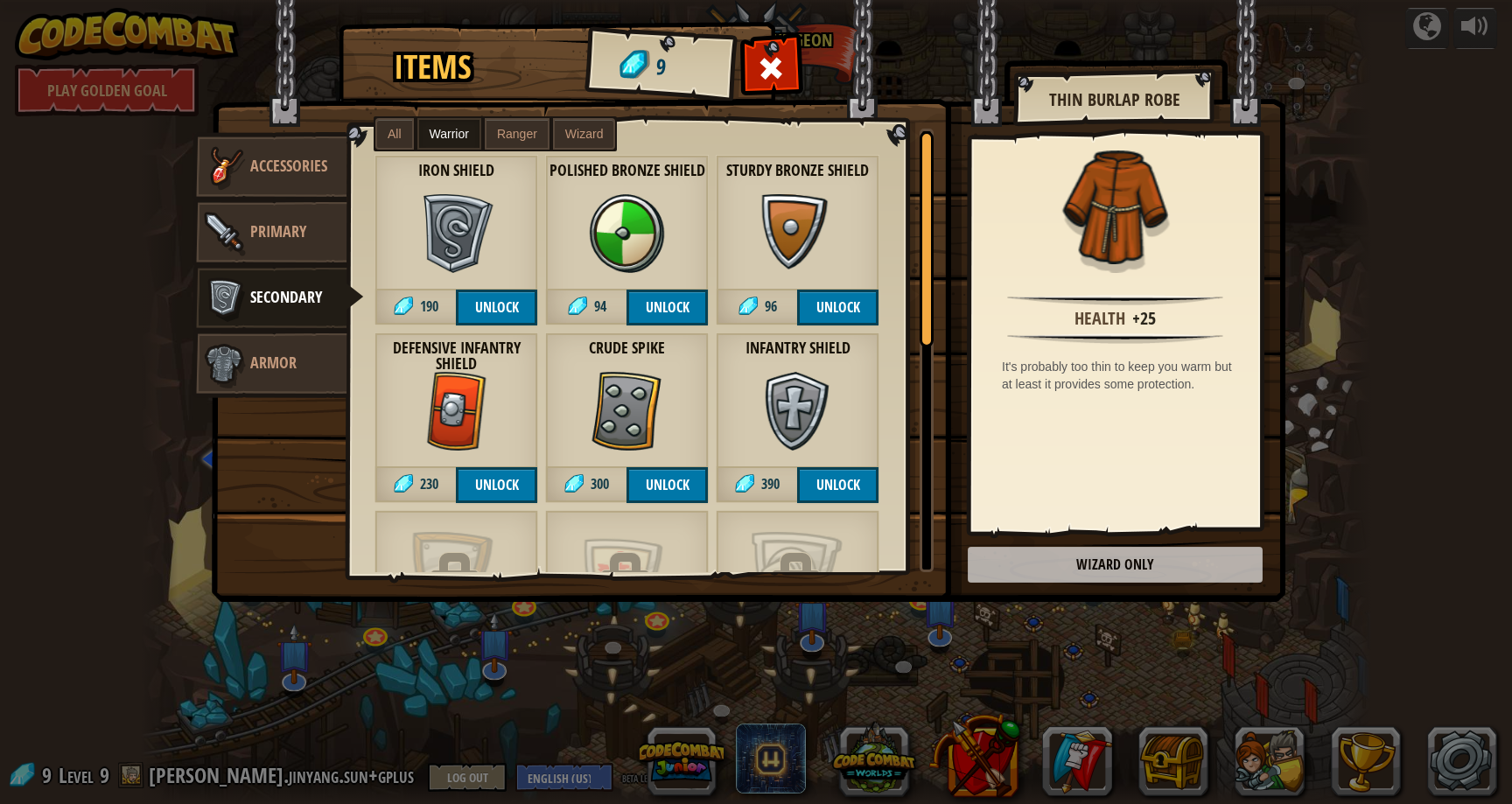
click at [527, 128] on span "Ranger" at bounding box center [517, 135] width 41 height 14
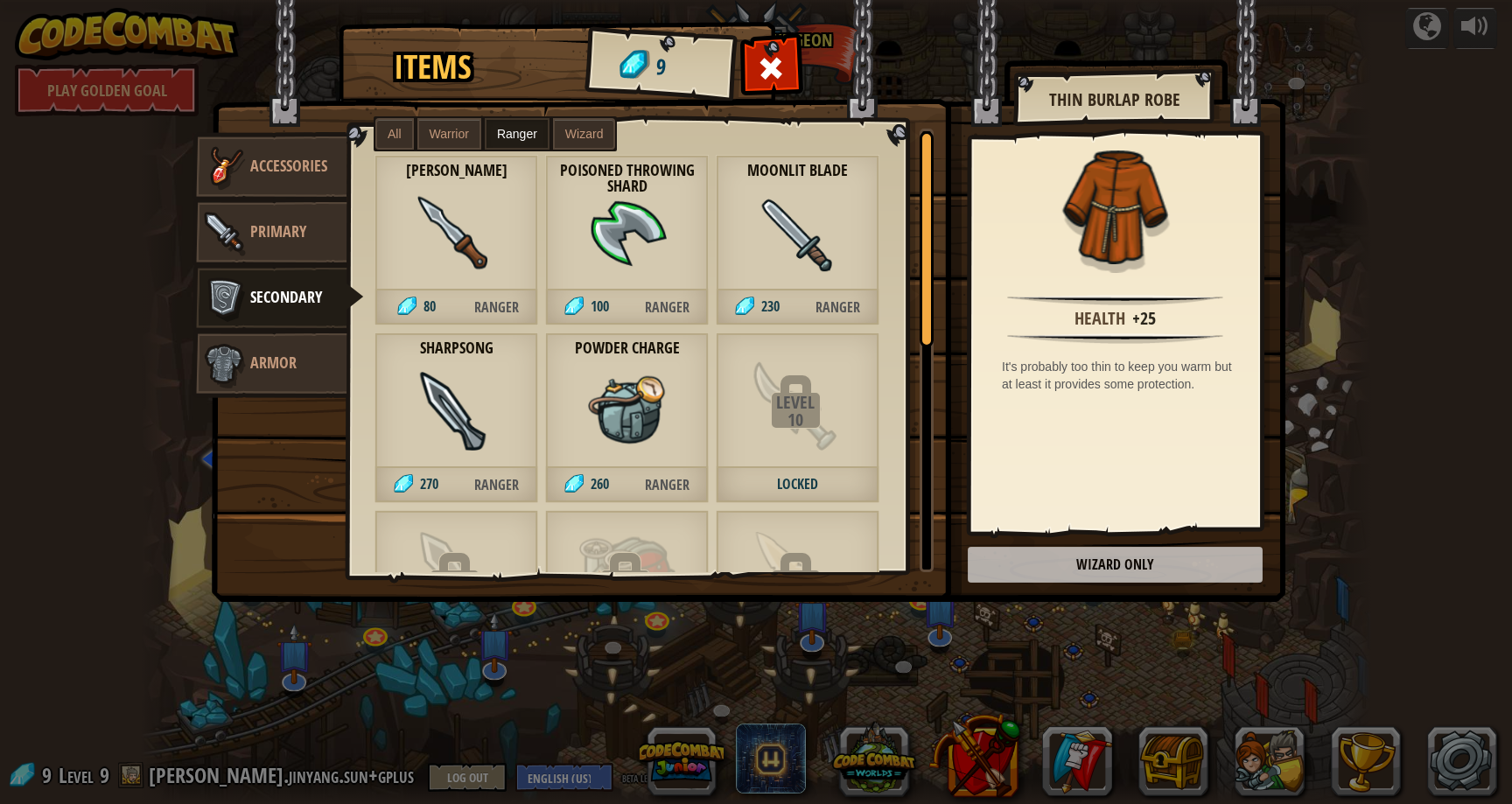
click at [583, 127] on span "Wizard" at bounding box center [584, 135] width 39 height 14
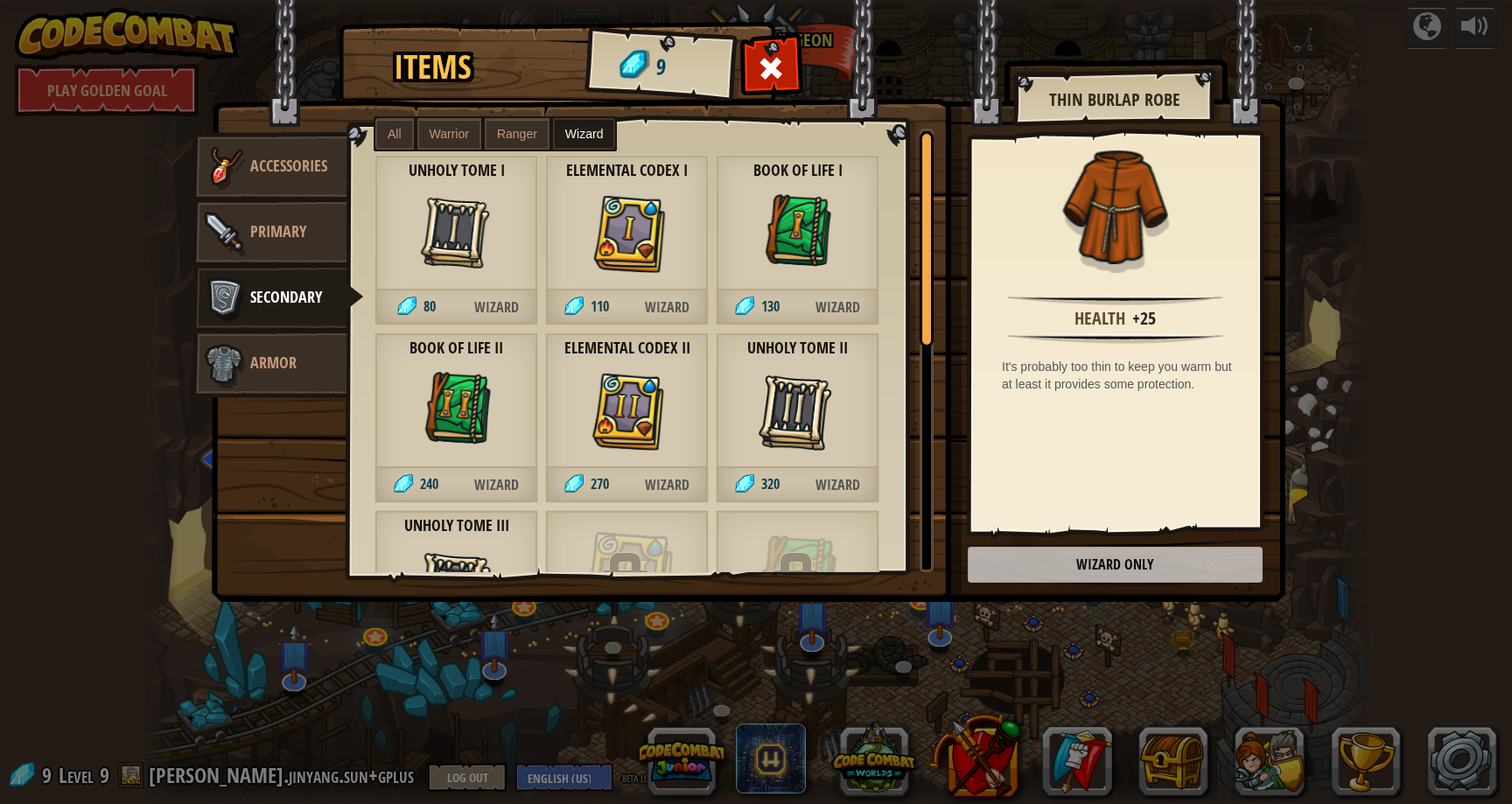
click at [465, 126] on label "Warrior" at bounding box center [449, 134] width 64 height 32
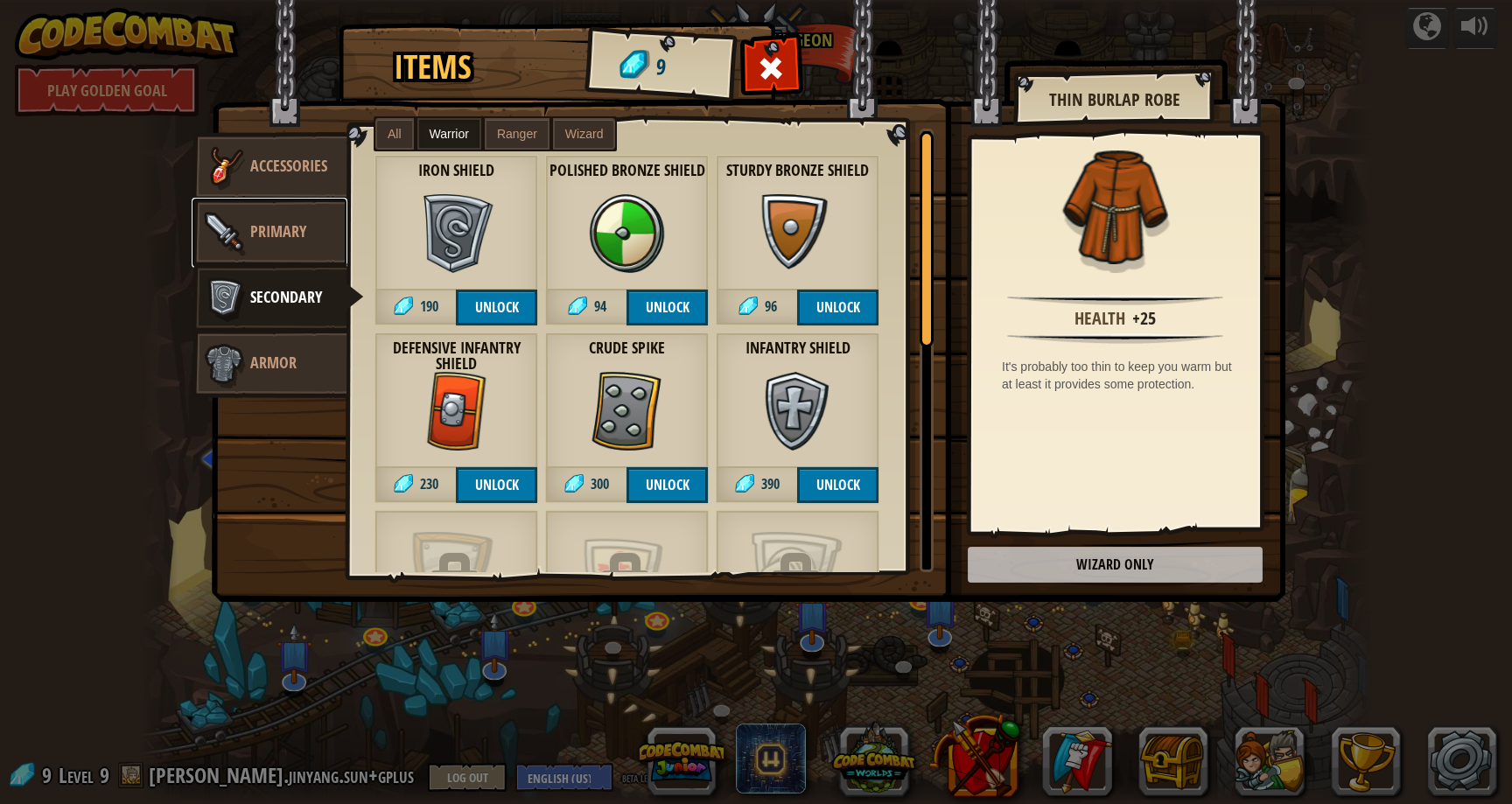
click at [298, 201] on link "Primary" at bounding box center [269, 233] width 155 height 70
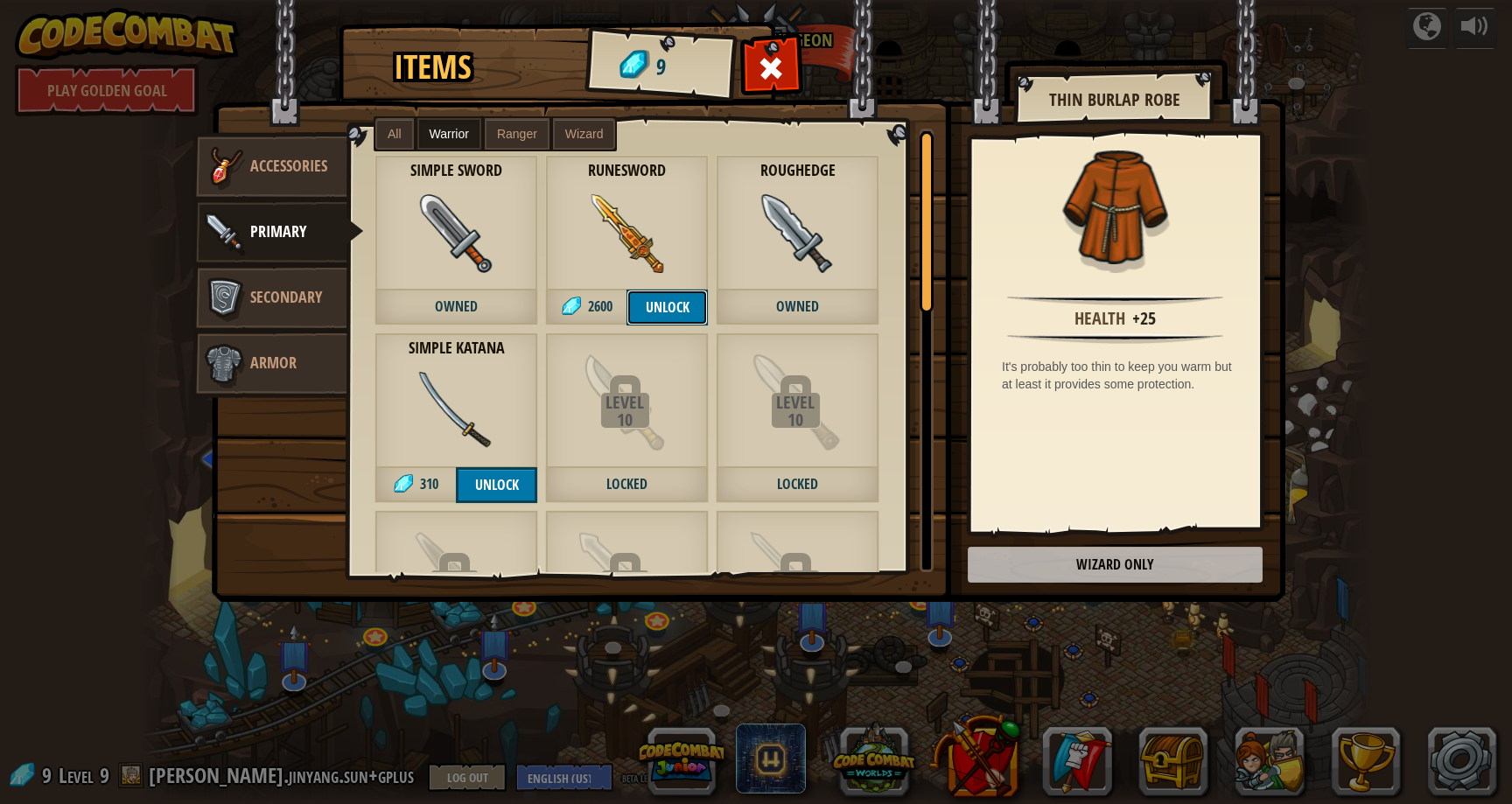
click at [676, 312] on button "Unlock" at bounding box center [667, 308] width 81 height 36
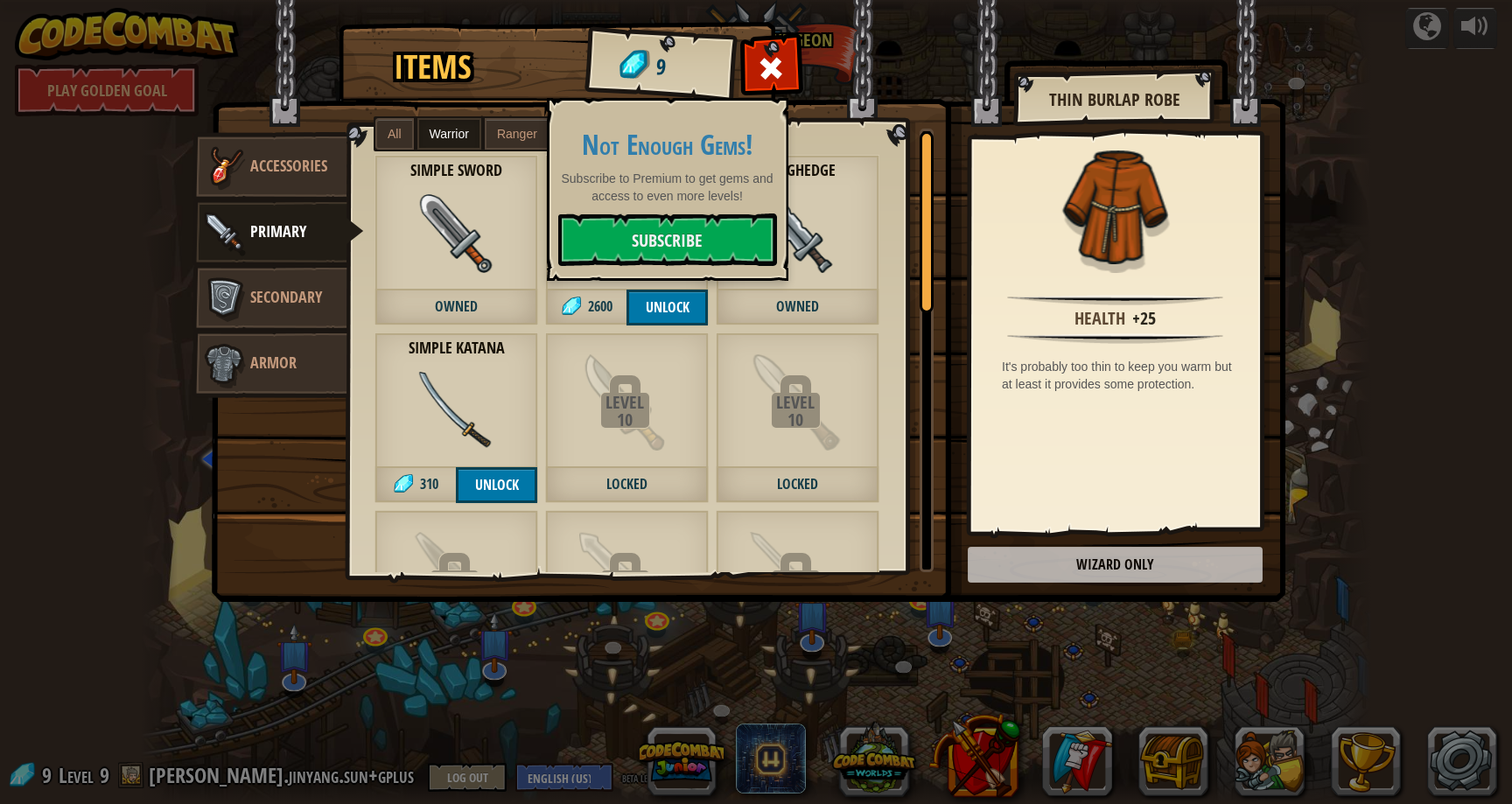
click at [526, 300] on span "Owned" at bounding box center [456, 308] width 163 height 36
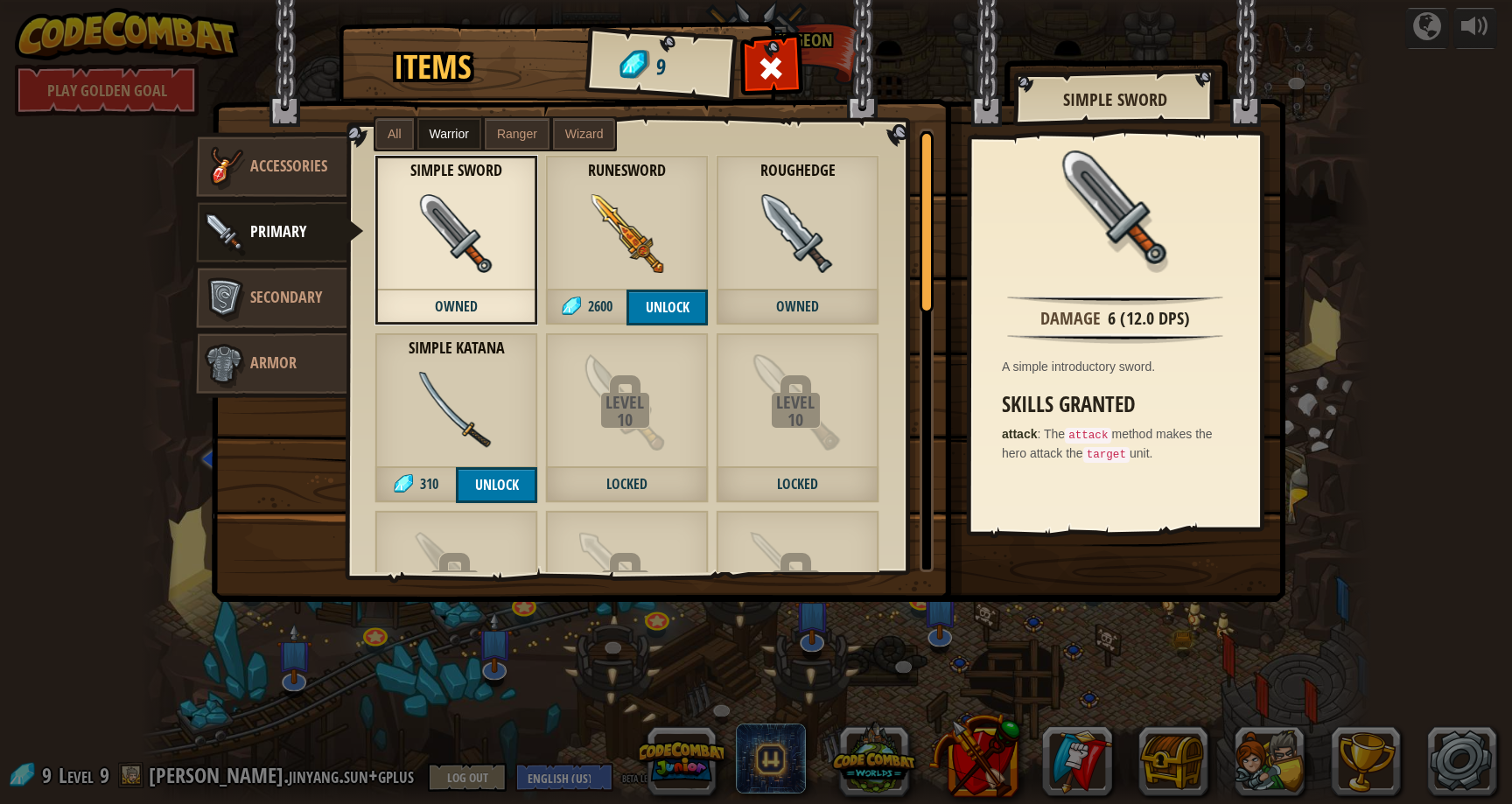
click at [504, 388] on div "Simple Katana 310 Unlock" at bounding box center [456, 417] width 163 height 171
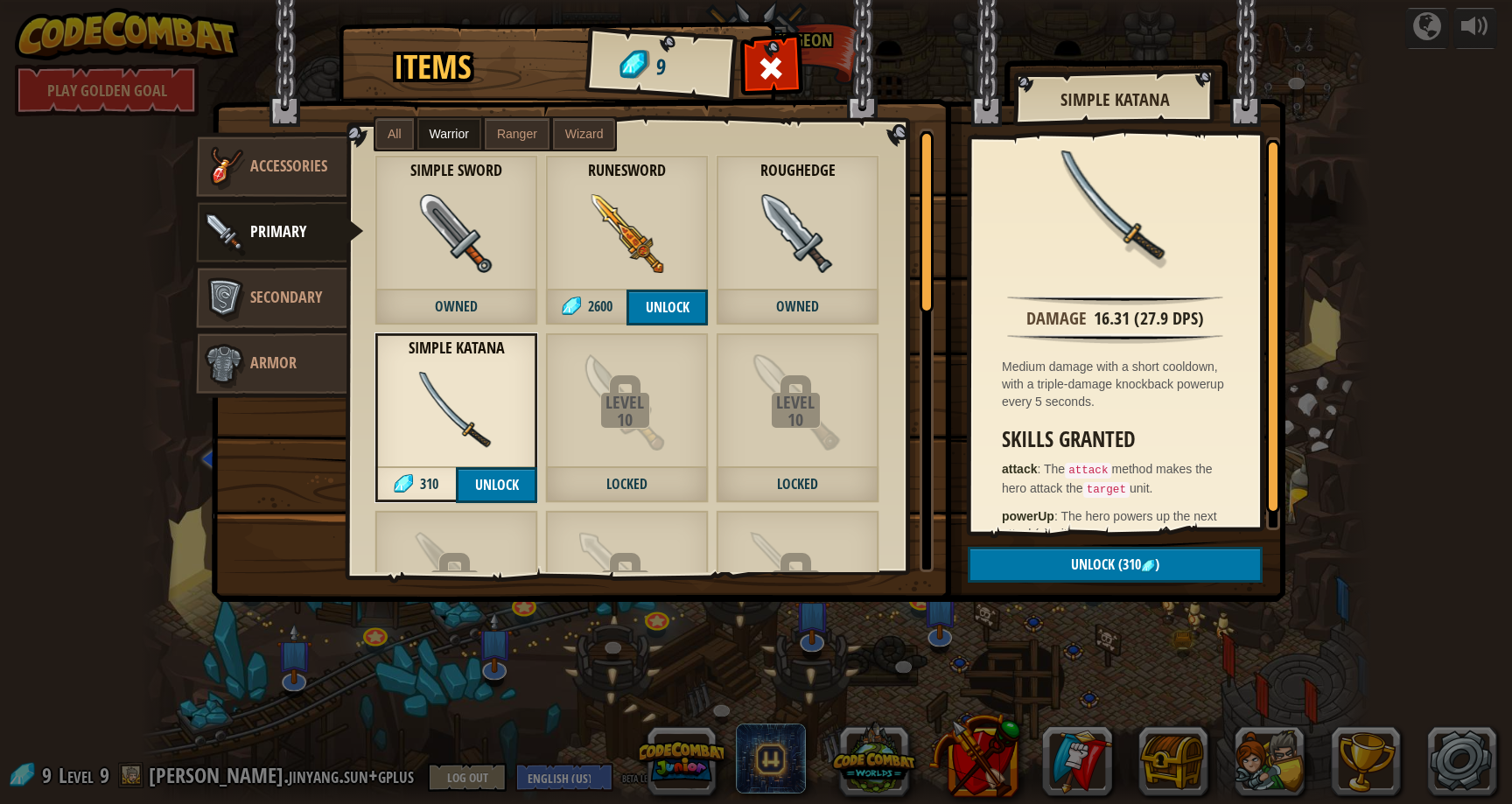
click at [800, 214] on img at bounding box center [798, 233] width 79 height 79
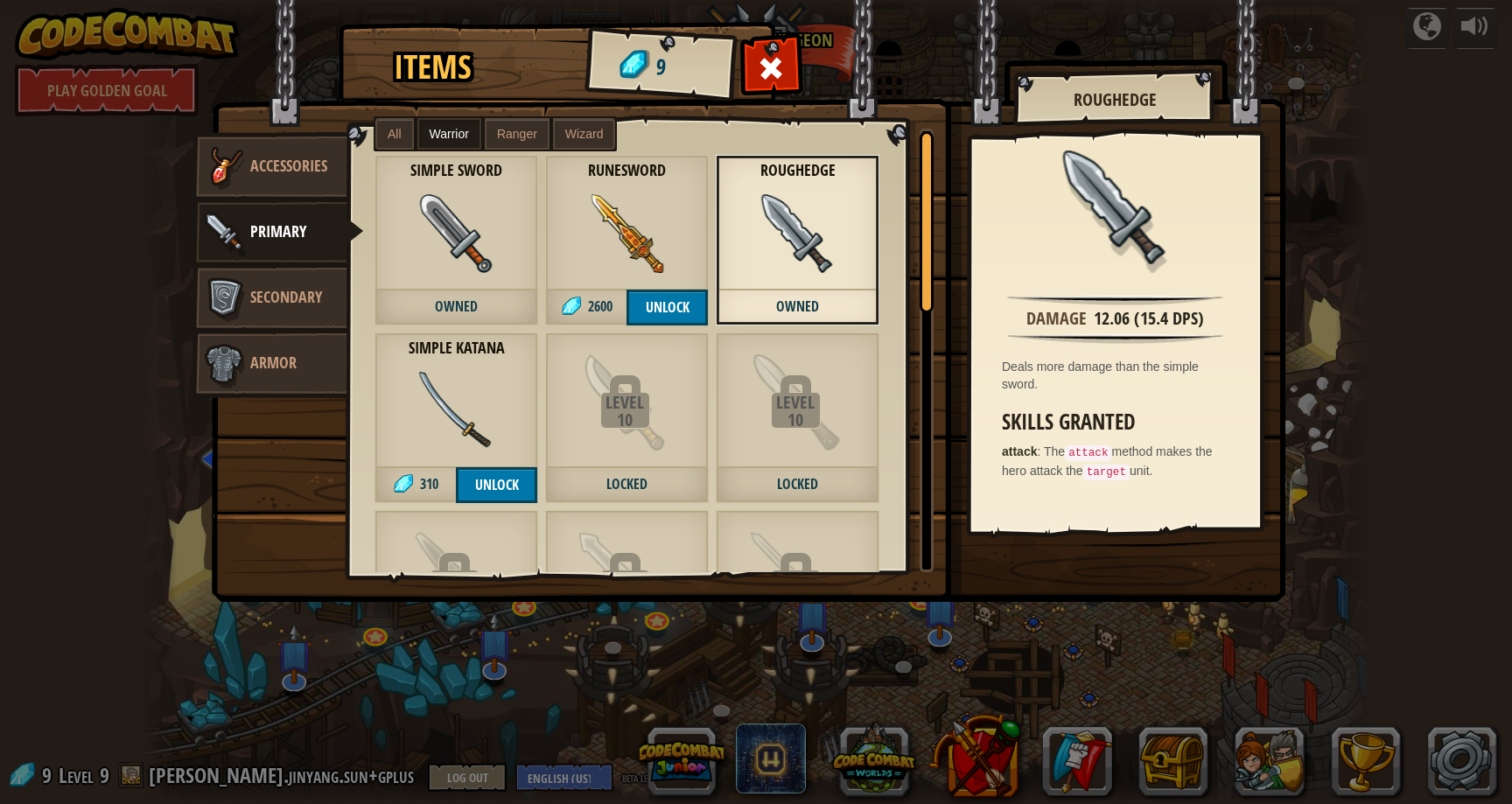
click at [490, 121] on label "Ranger" at bounding box center [518, 134] width 65 height 32
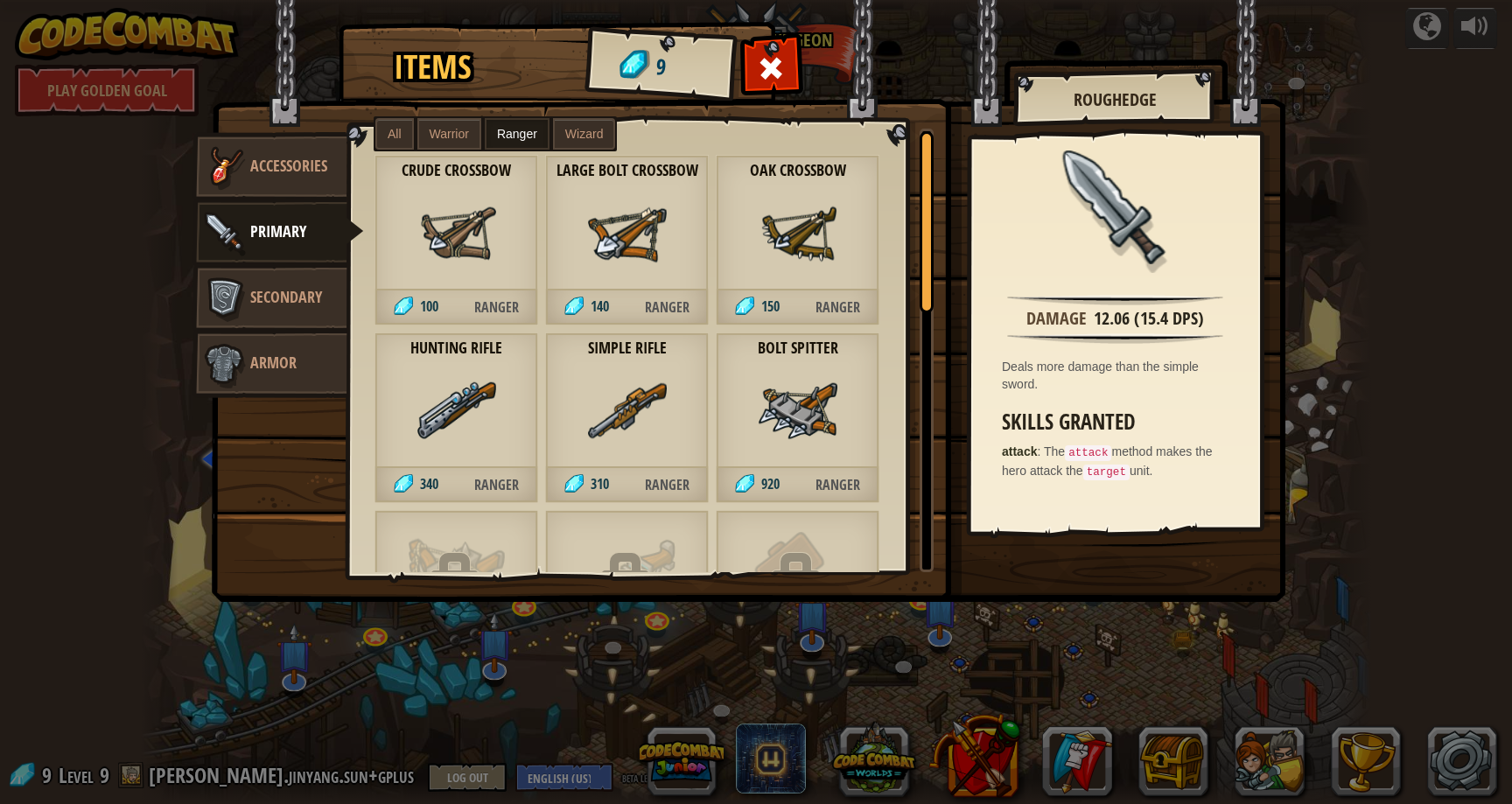
click at [594, 139] on span "Wizard" at bounding box center [584, 135] width 39 height 14
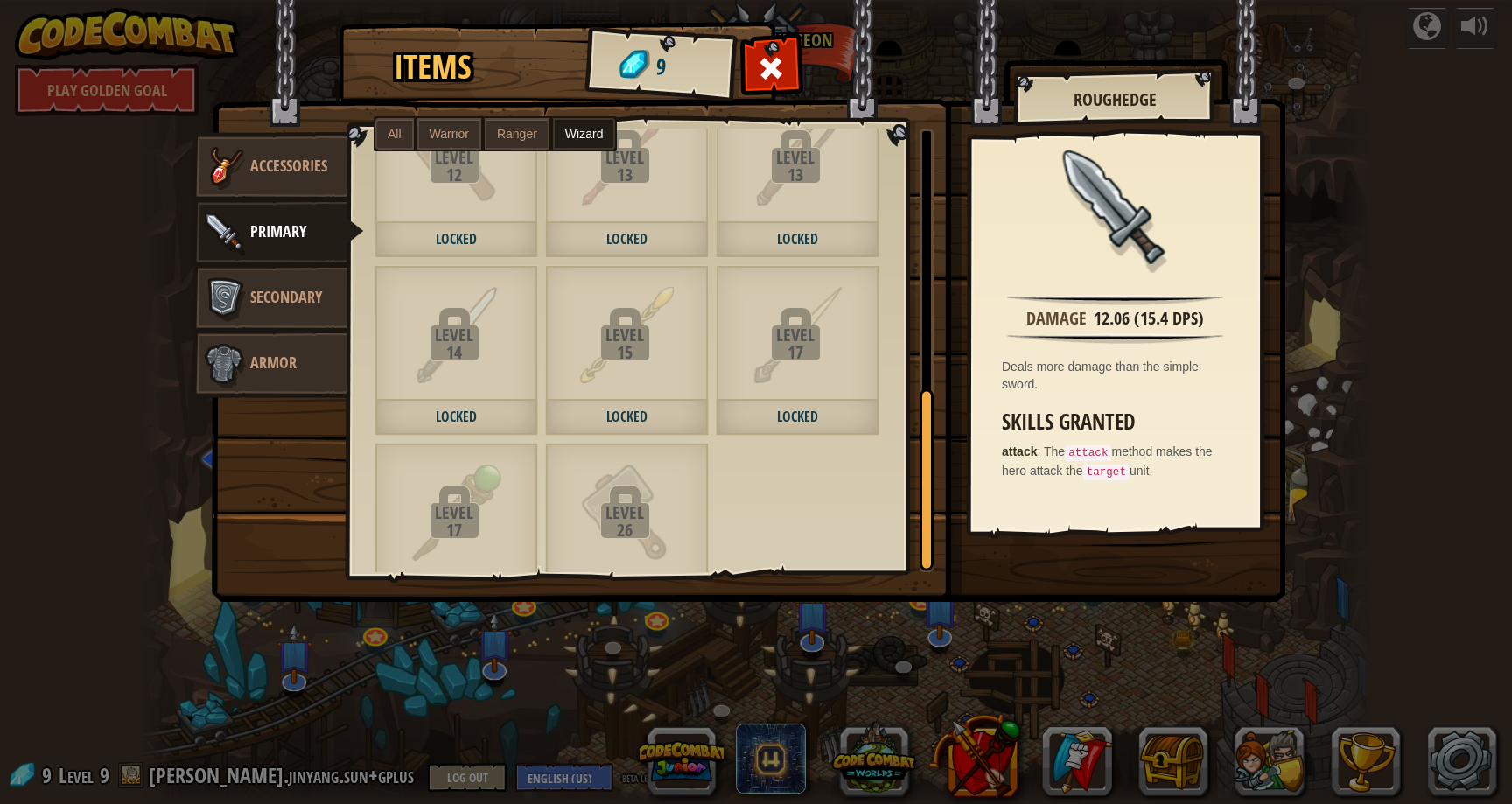
scroll to position [668, 0]
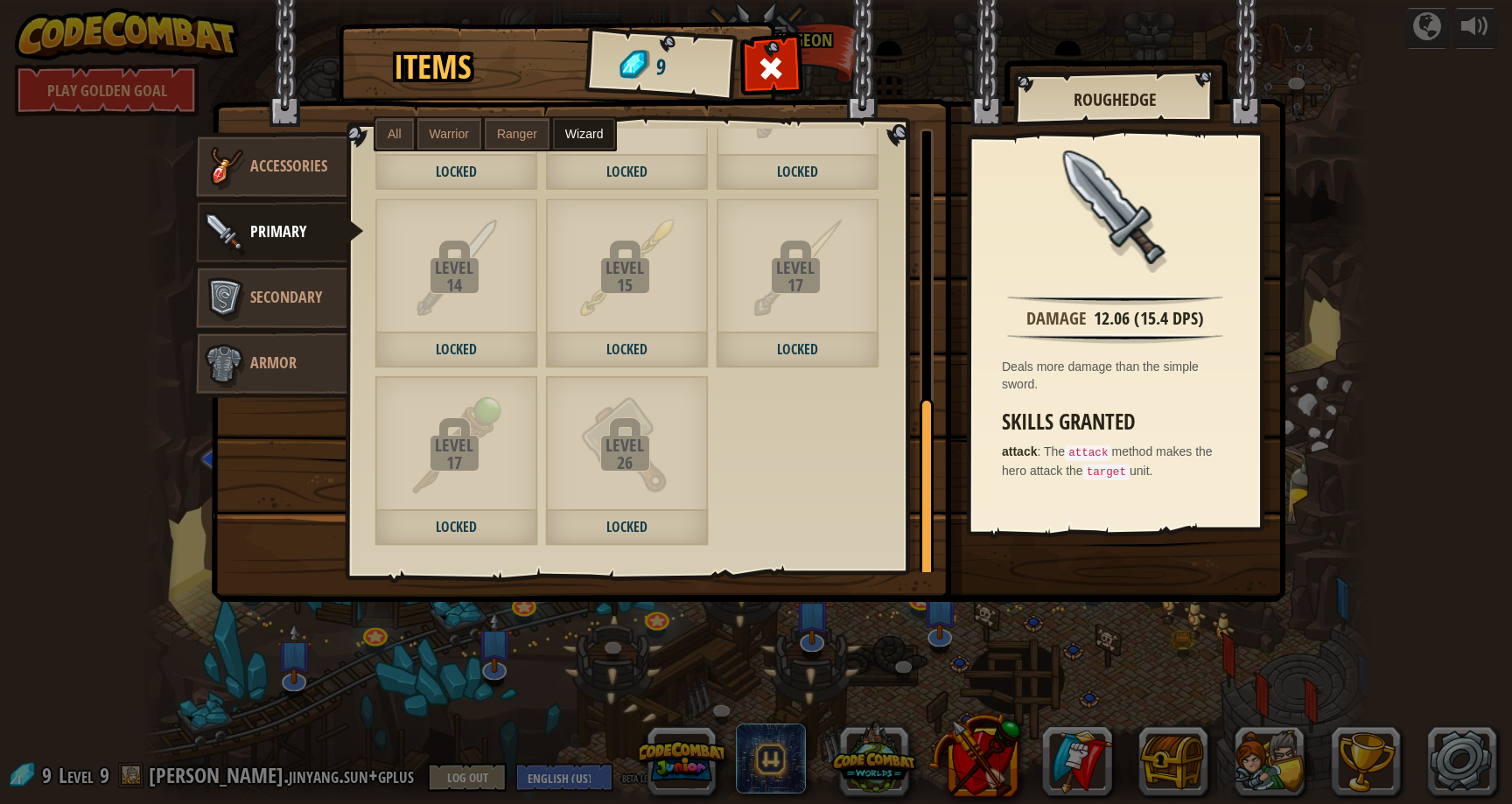
click at [448, 127] on span "Warrior" at bounding box center [450, 135] width 40 height 14
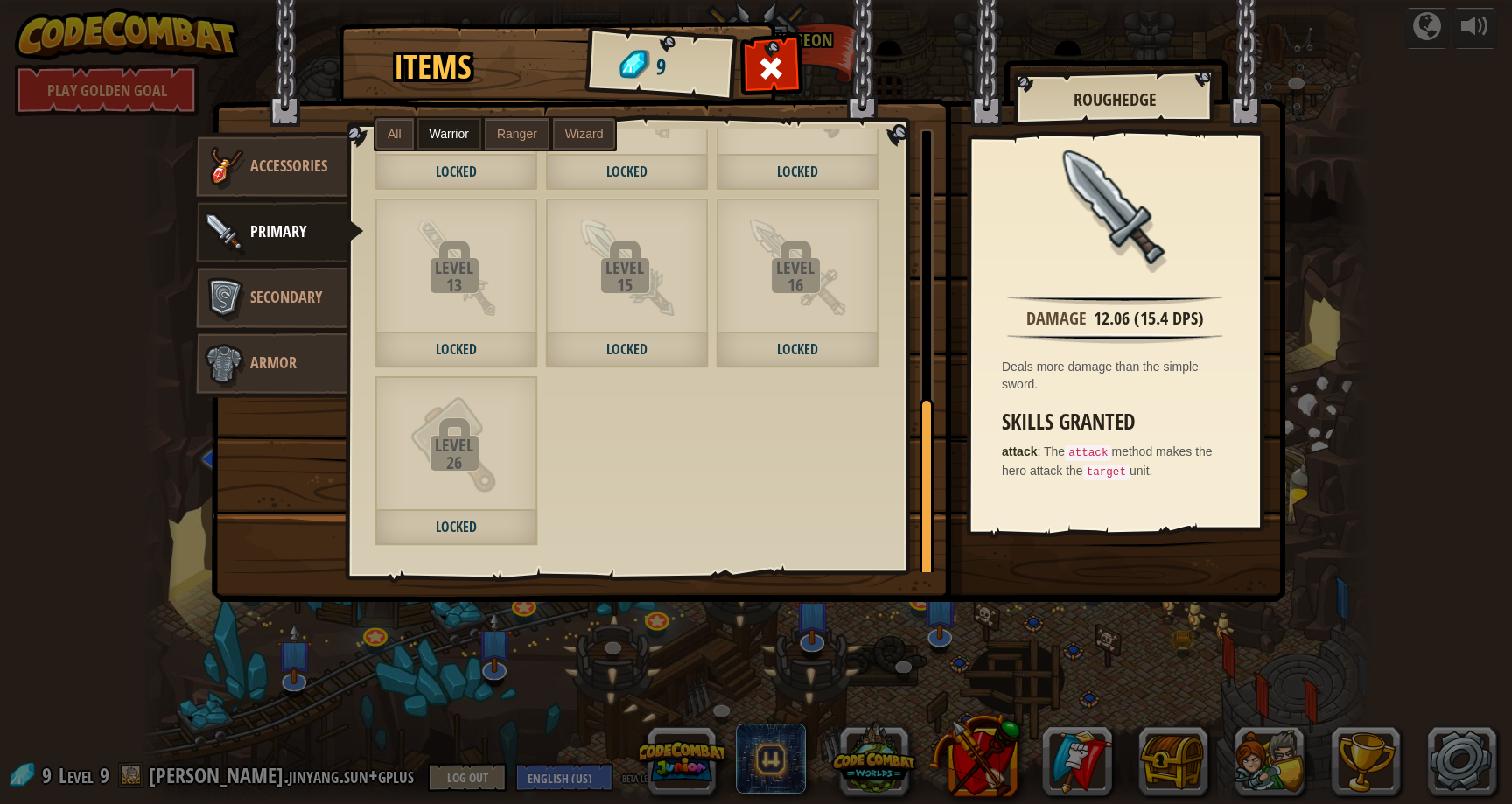
click at [401, 132] on span "All" at bounding box center [395, 135] width 14 height 14
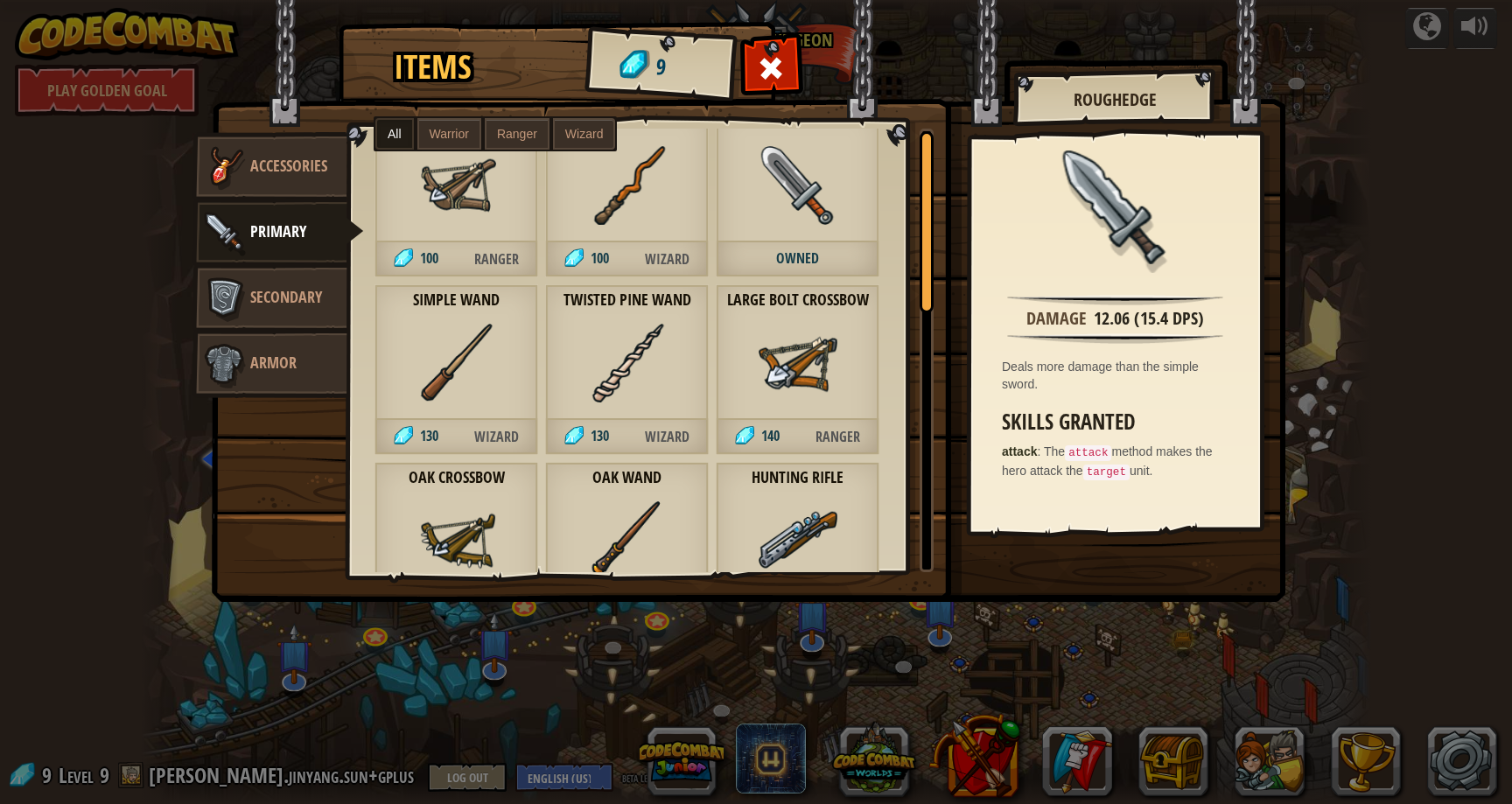
scroll to position [0, 0]
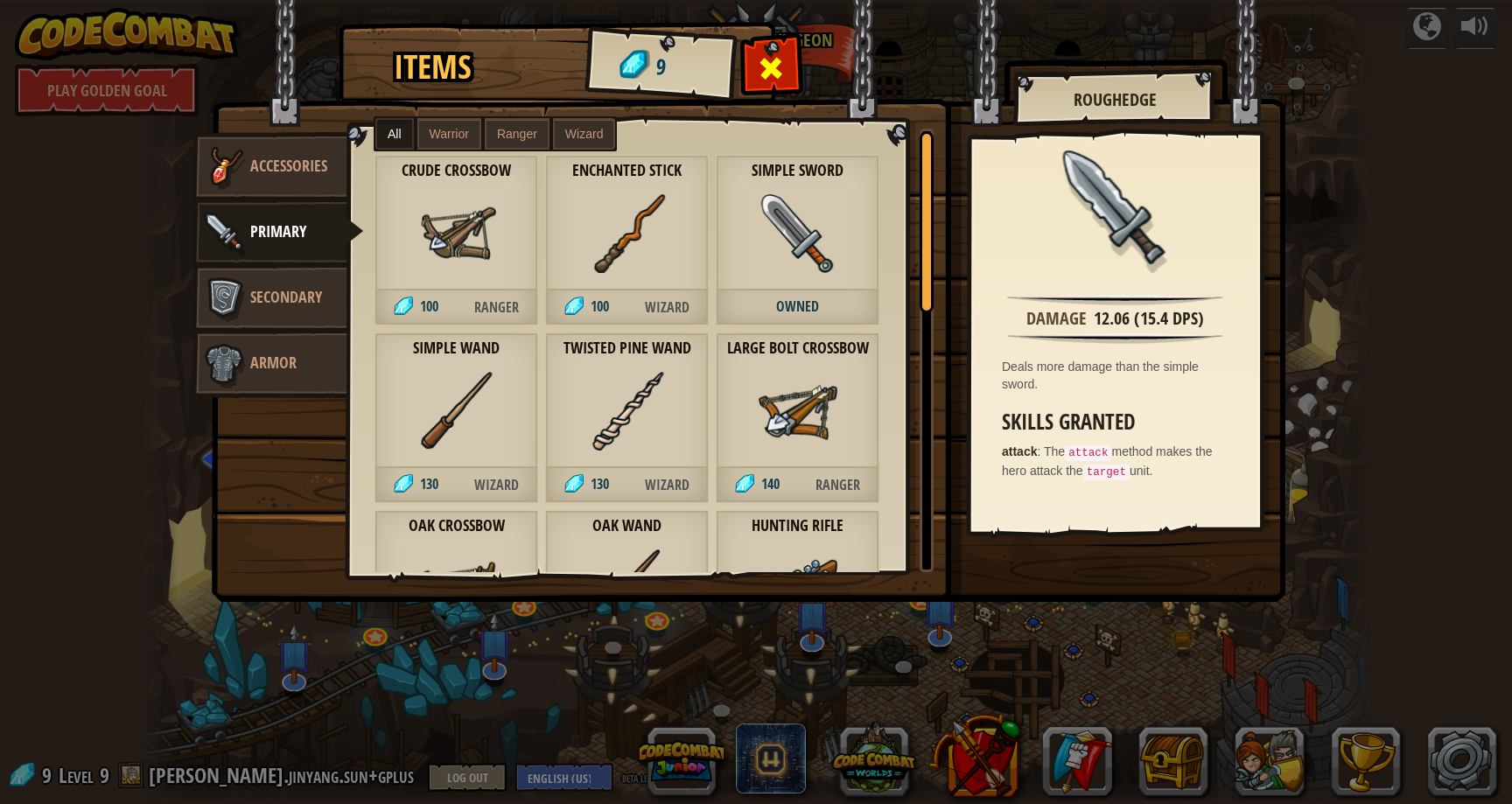
click at [758, 51] on div at bounding box center [771, 72] width 55 height 55
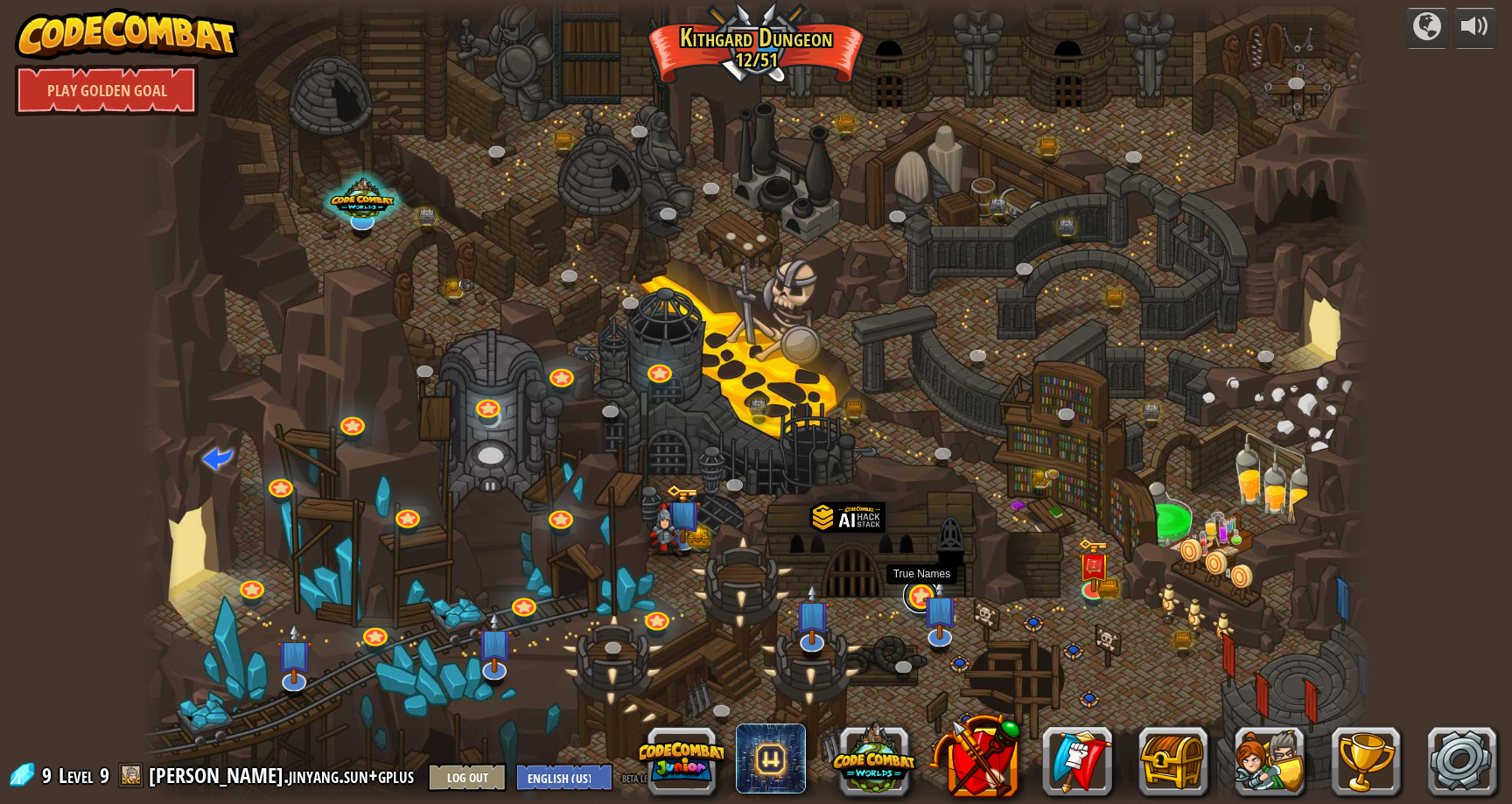
click at [912, 602] on link at bounding box center [920, 595] width 35 height 35
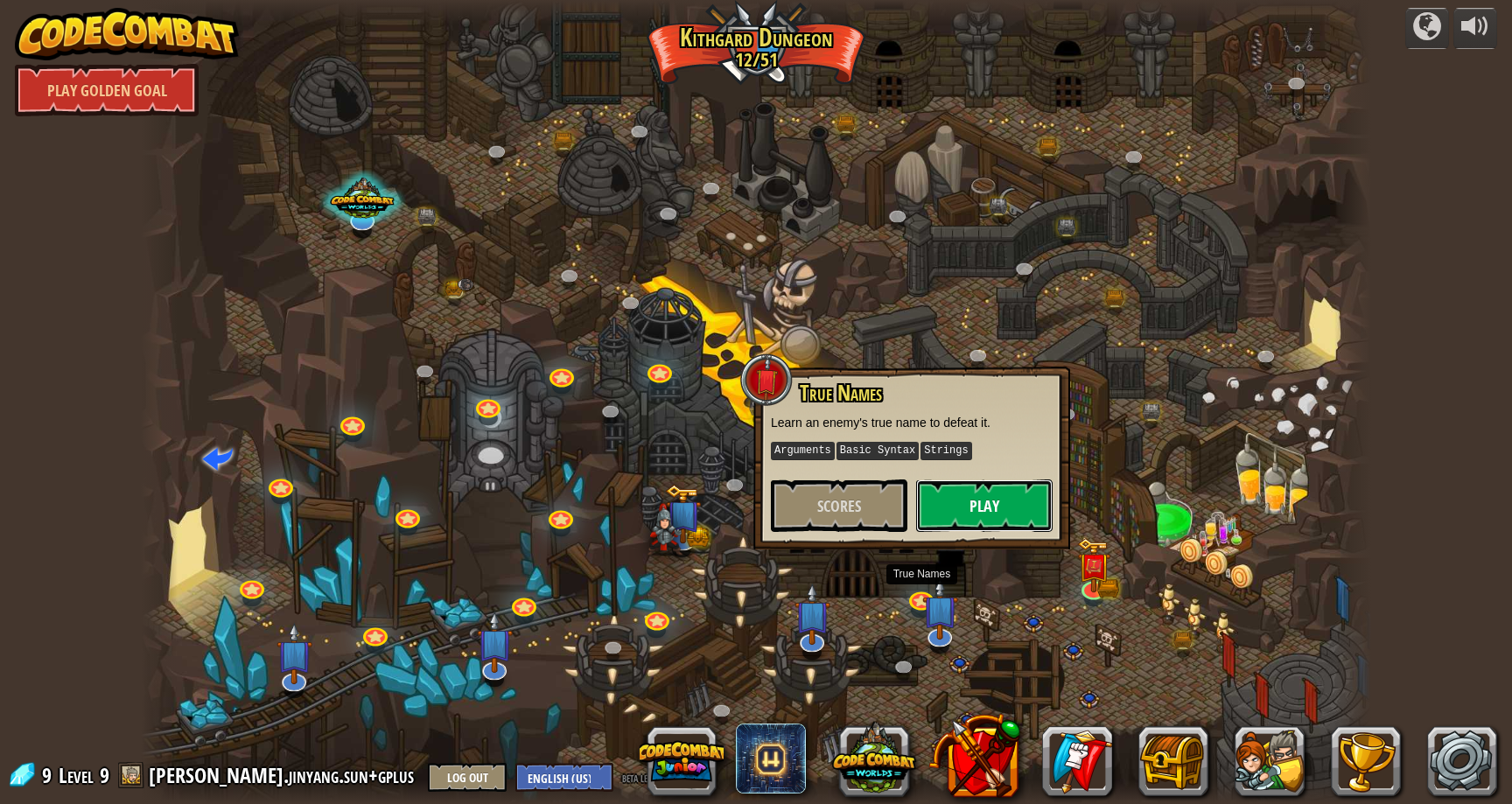
click at [972, 508] on button "Play" at bounding box center [985, 506] width 136 height 52
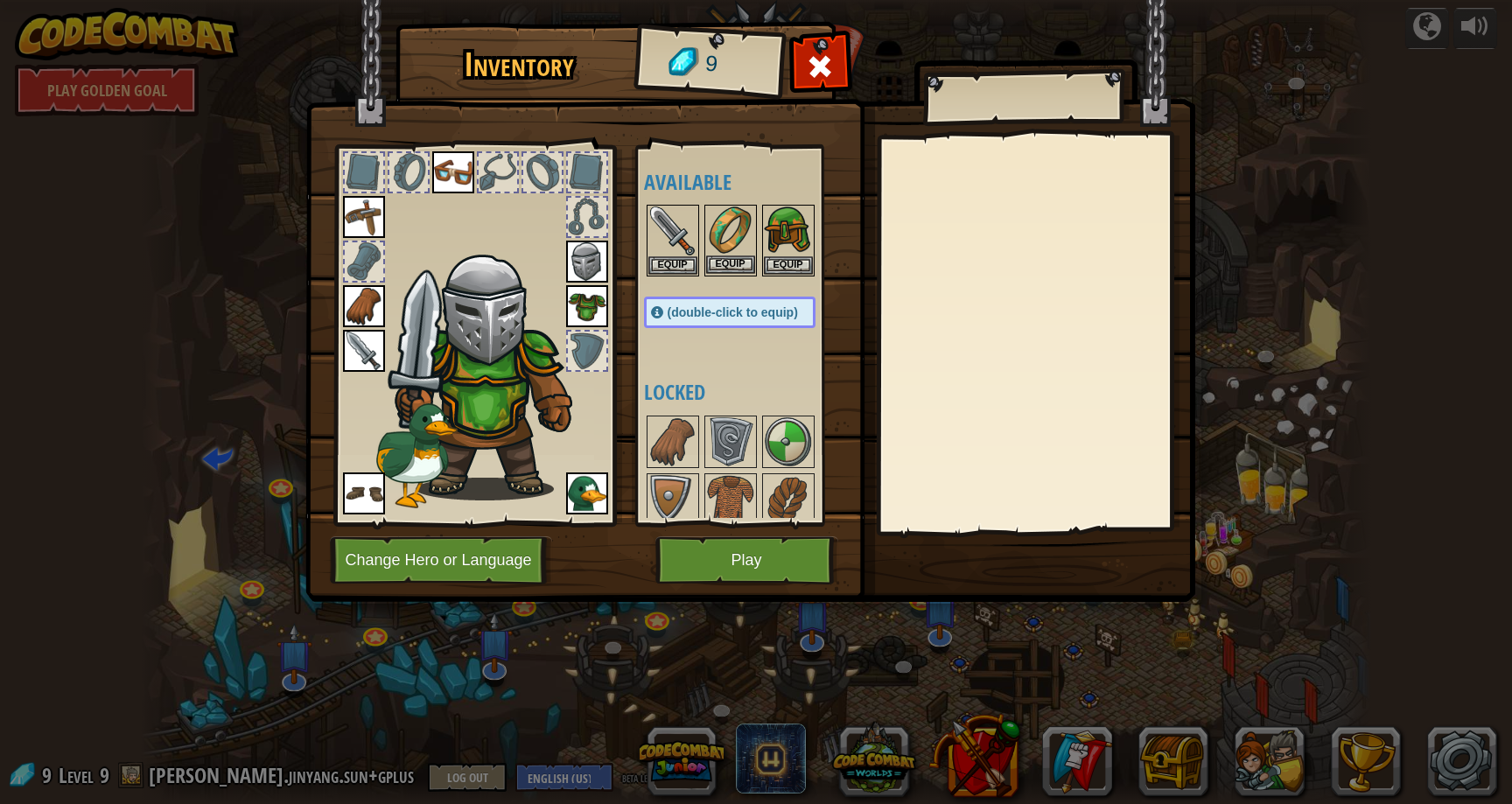
click at [733, 276] on div "Equip" at bounding box center [731, 240] width 52 height 71
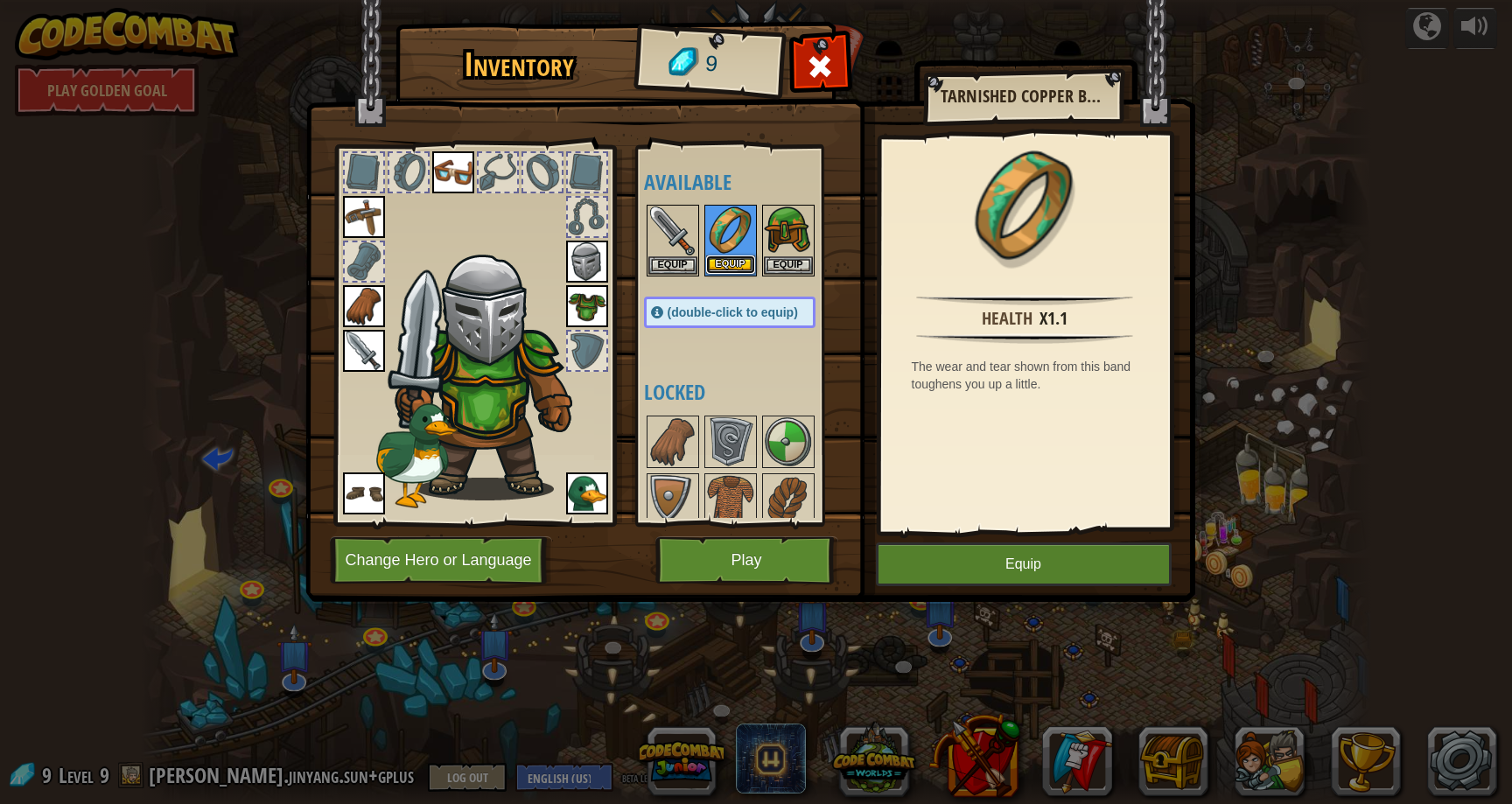
click at [751, 259] on button "Equip" at bounding box center [731, 265] width 49 height 18
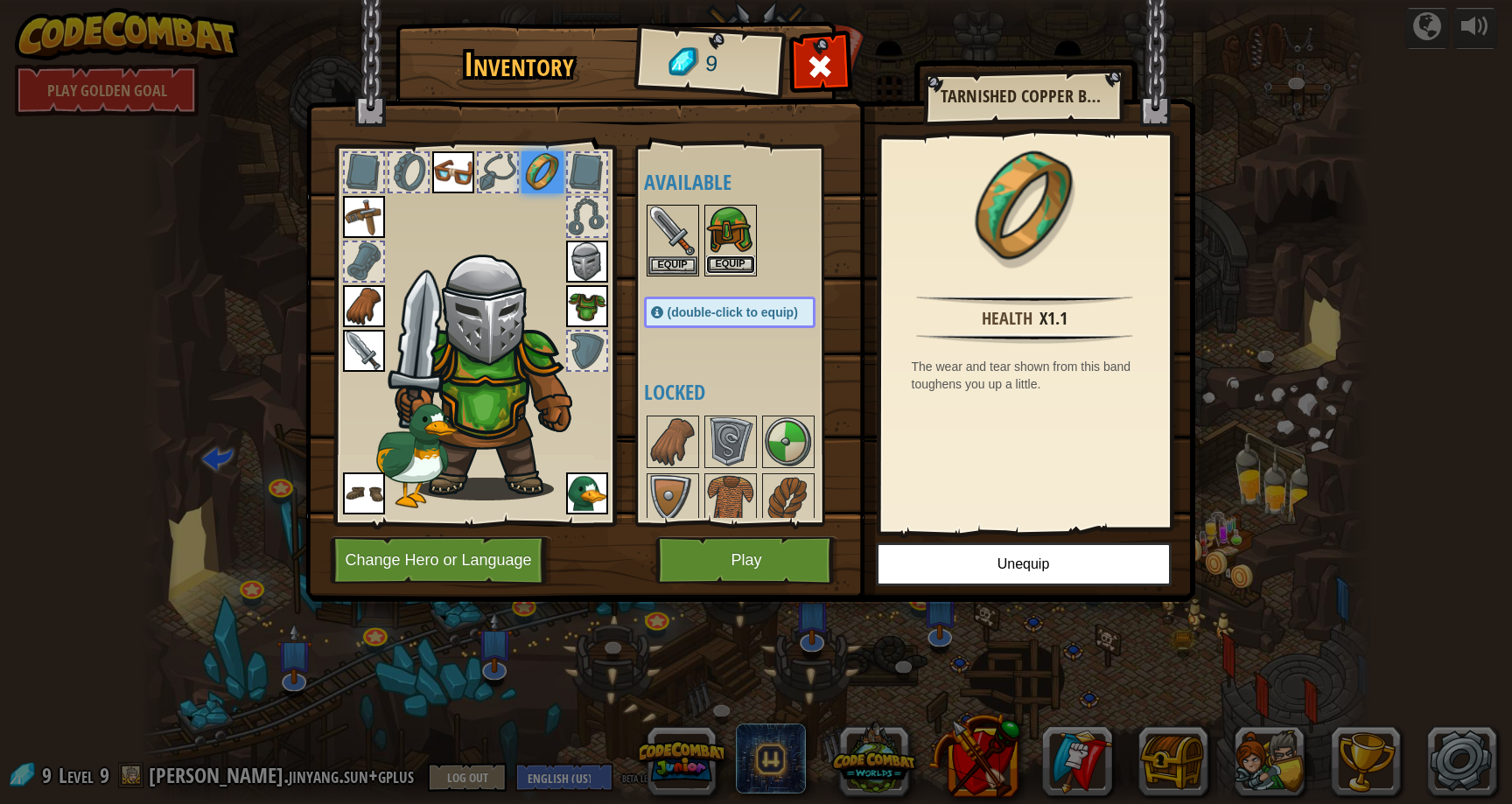
click at [740, 257] on button "Equip" at bounding box center [731, 265] width 49 height 18
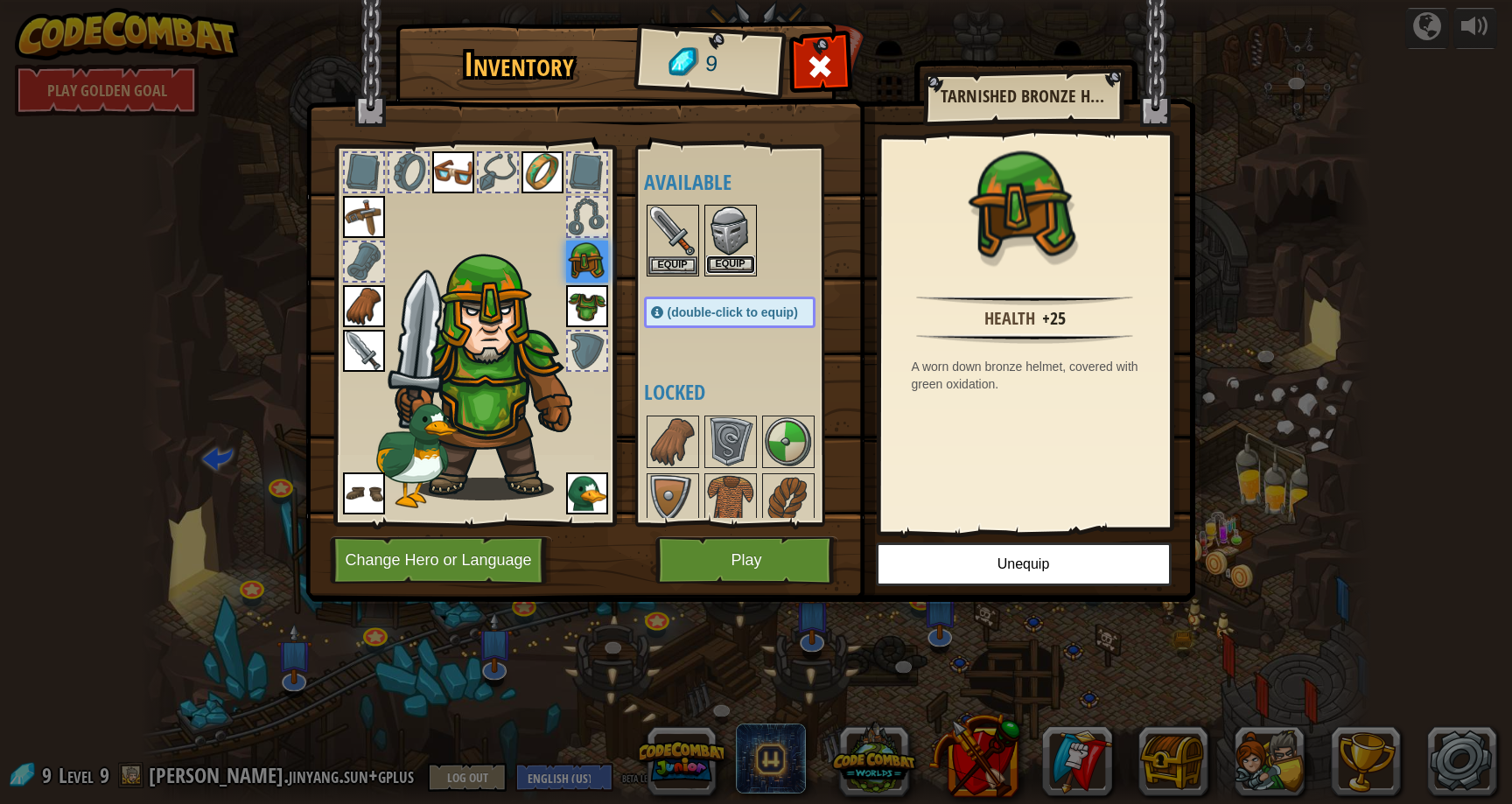
click at [740, 257] on button "Equip" at bounding box center [731, 265] width 49 height 18
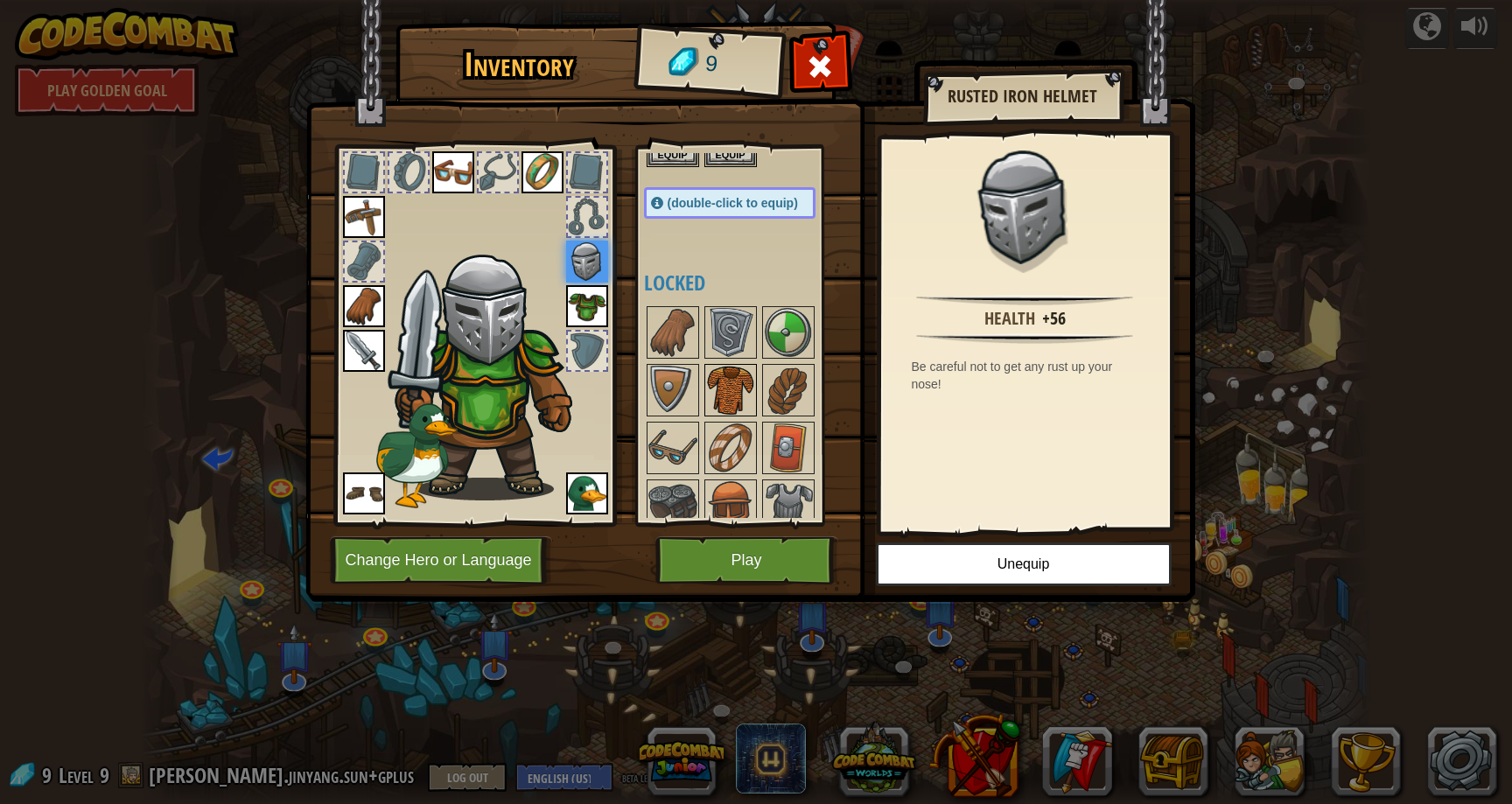
scroll to position [119, 0]
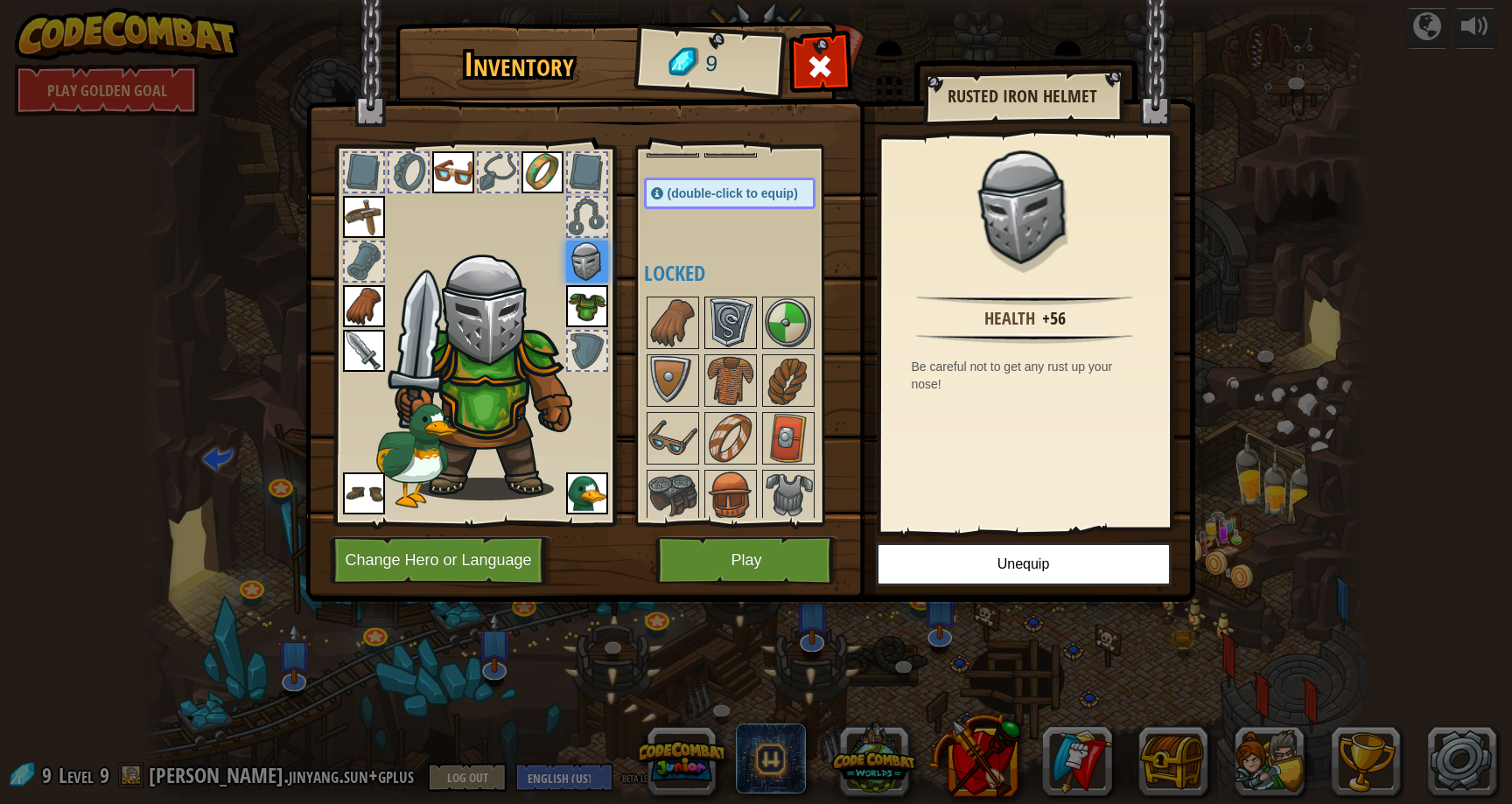
click at [731, 339] on img at bounding box center [731, 323] width 49 height 49
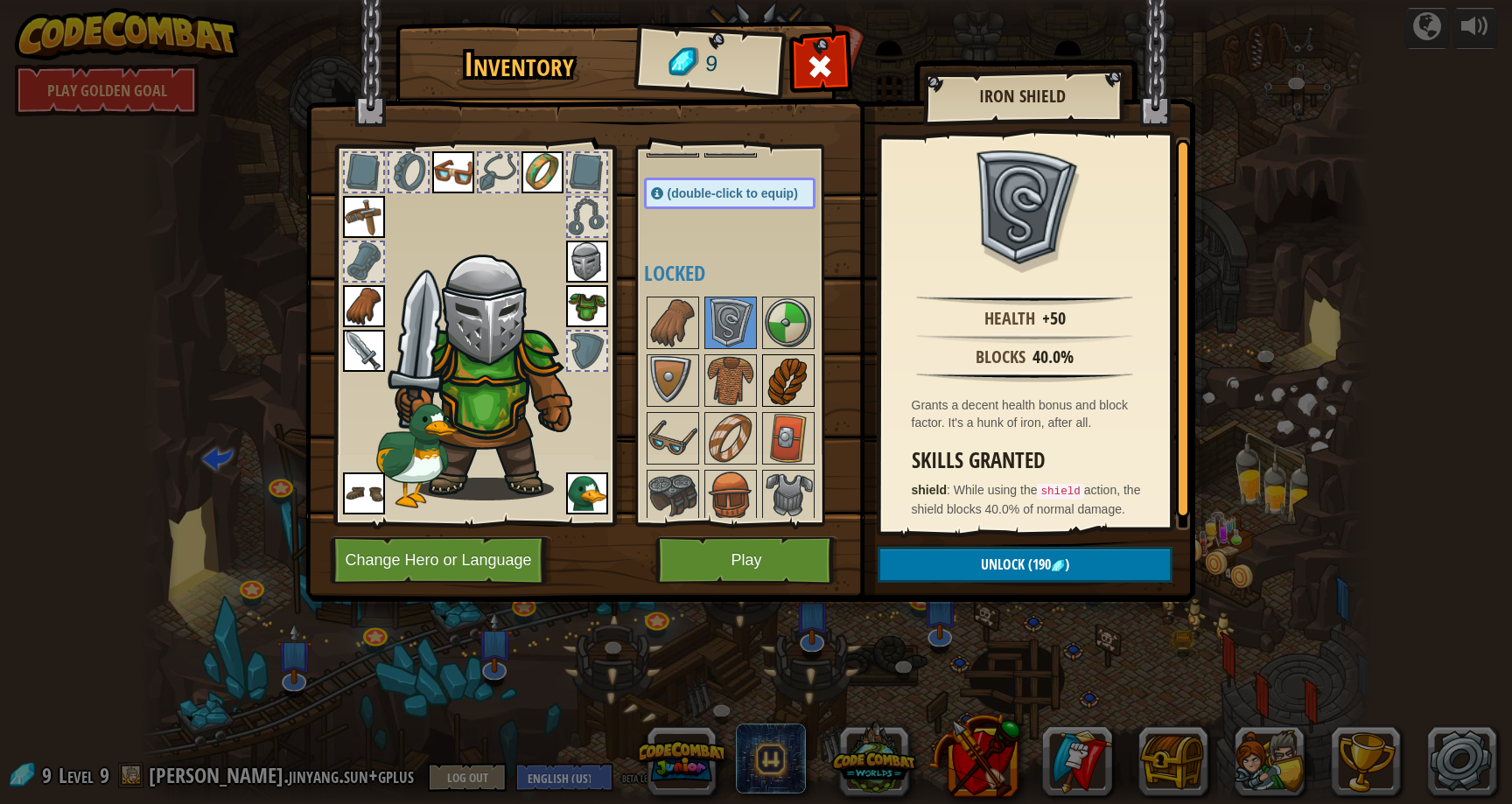
click at [769, 365] on img at bounding box center [789, 380] width 49 height 49
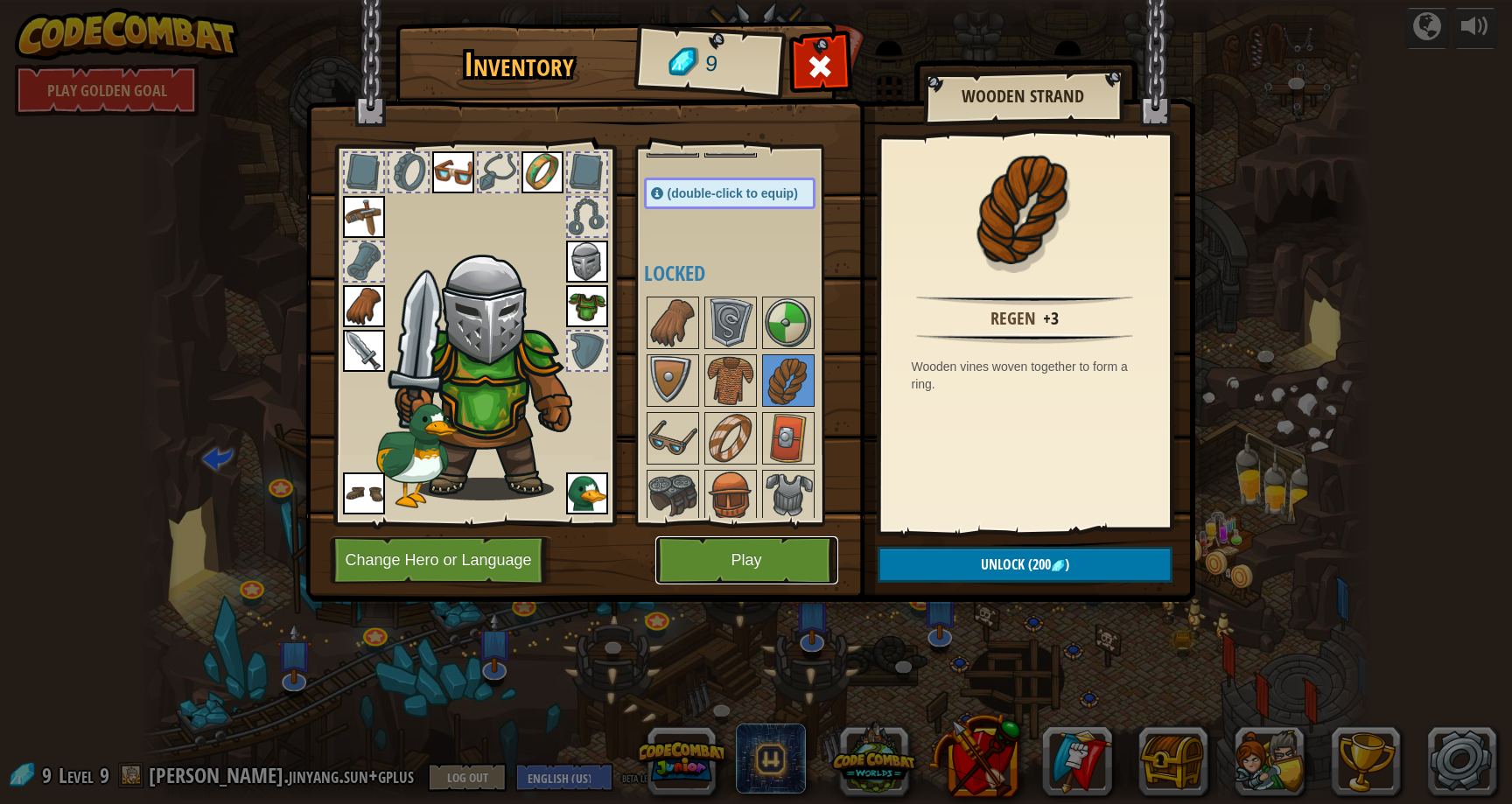
click at [810, 563] on button "Play" at bounding box center [747, 560] width 183 height 48
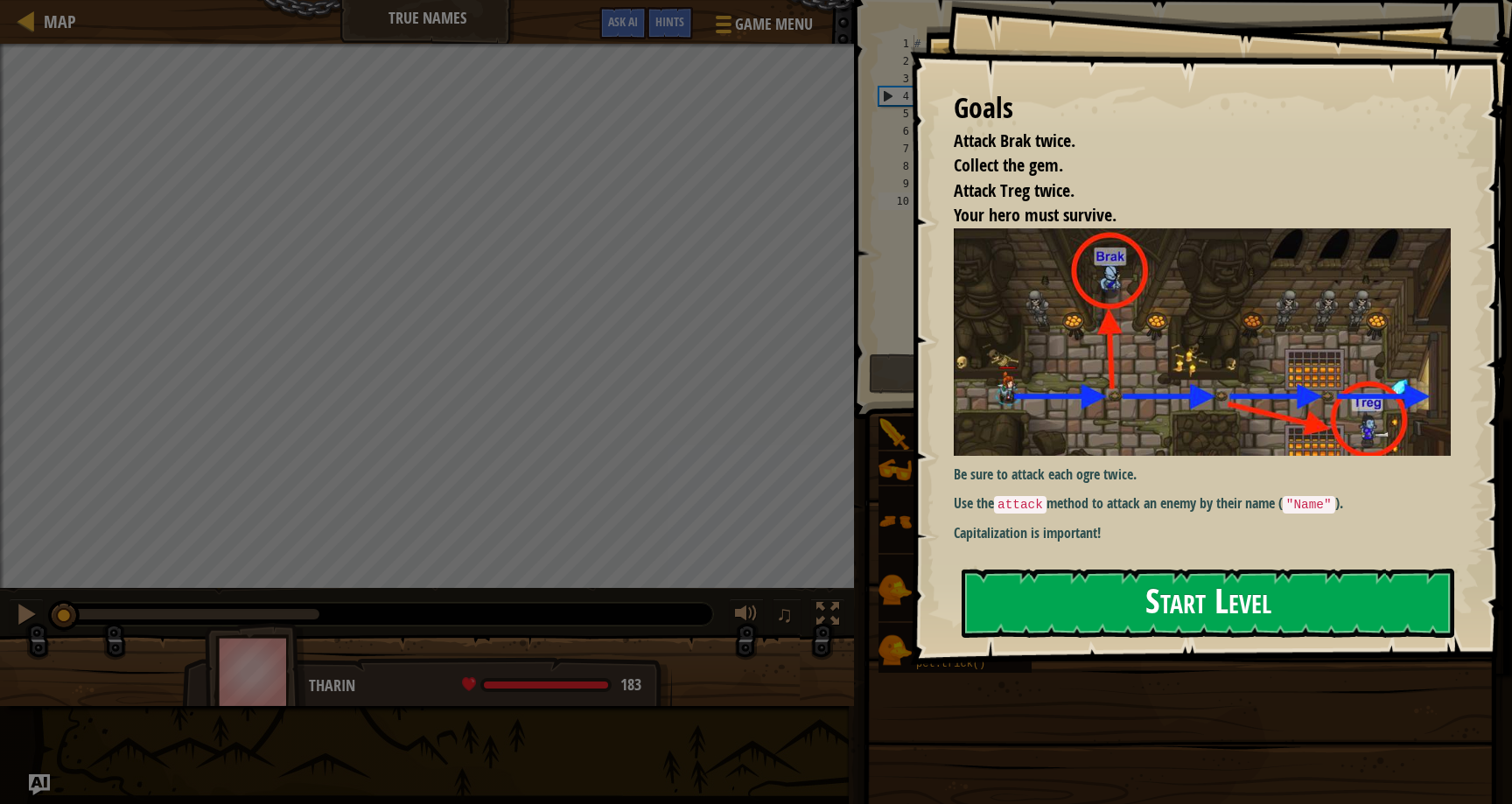
click at [1006, 410] on div "Goals Attack Brak twice. Collect the gem. Attack Treg twice. Your hero must sur…" at bounding box center [1211, 332] width 602 height 665
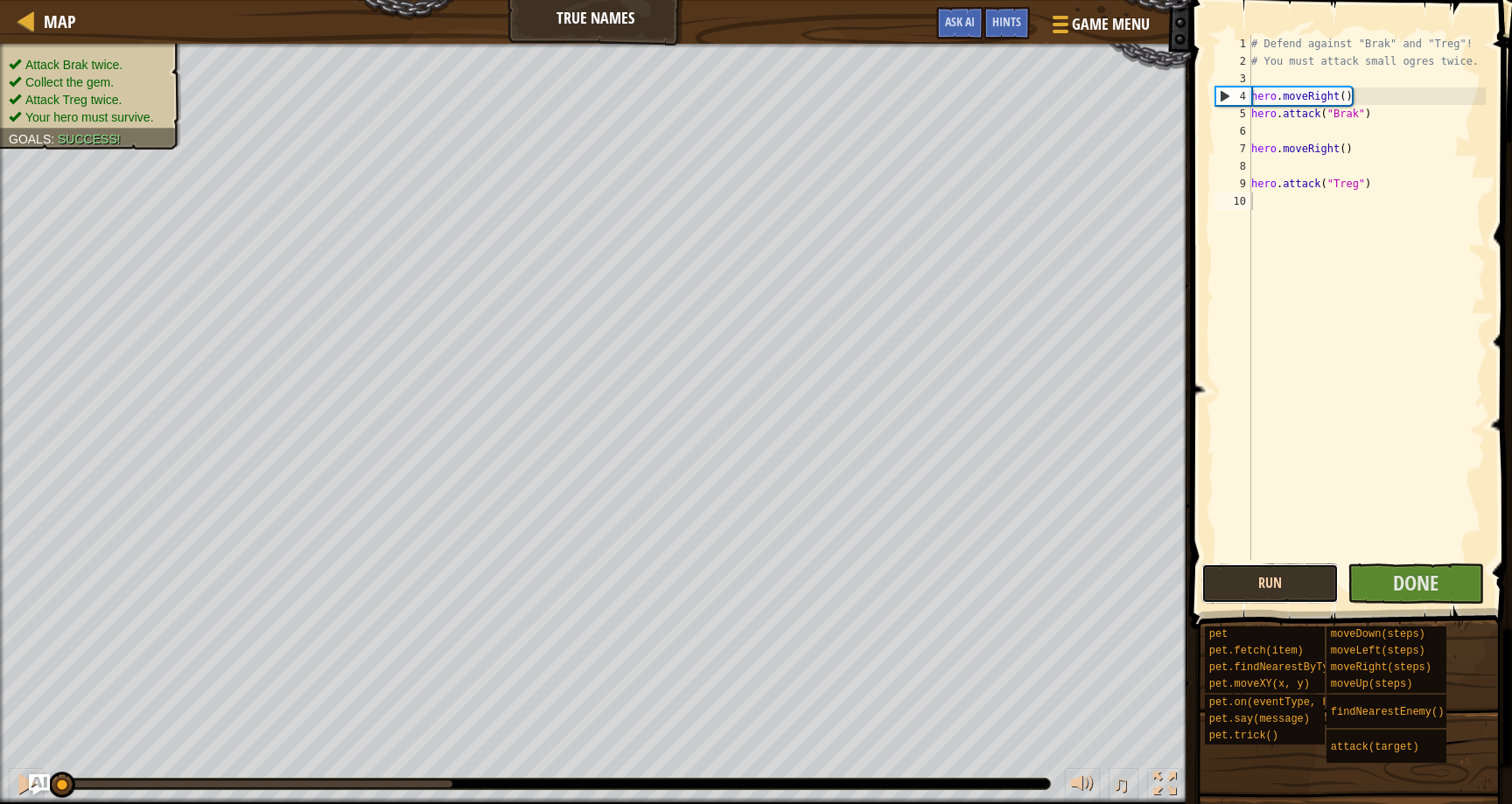
click at [1262, 578] on button "Run" at bounding box center [1270, 584] width 137 height 41
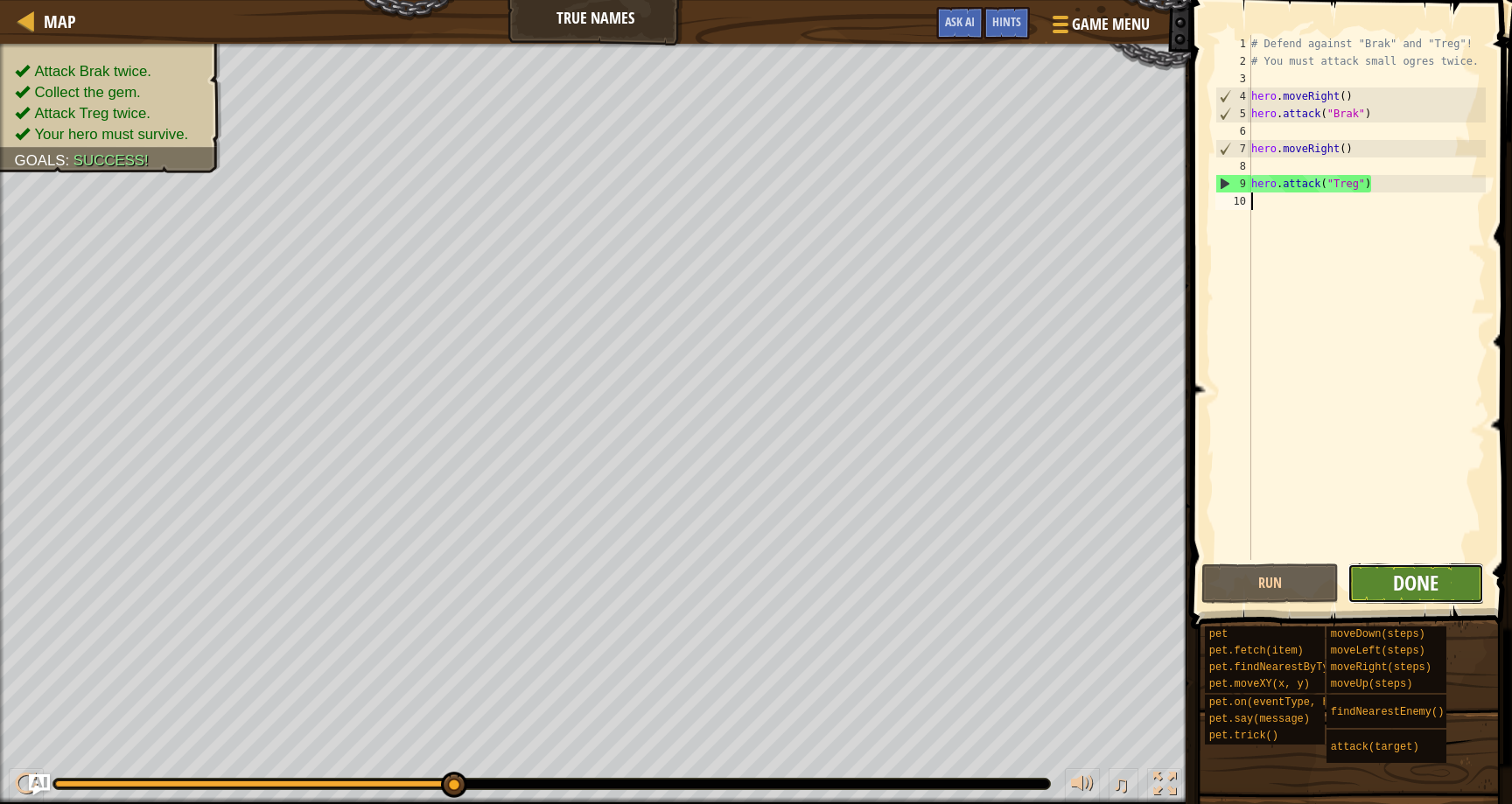
click at [1402, 590] on span "Done" at bounding box center [1416, 583] width 45 height 28
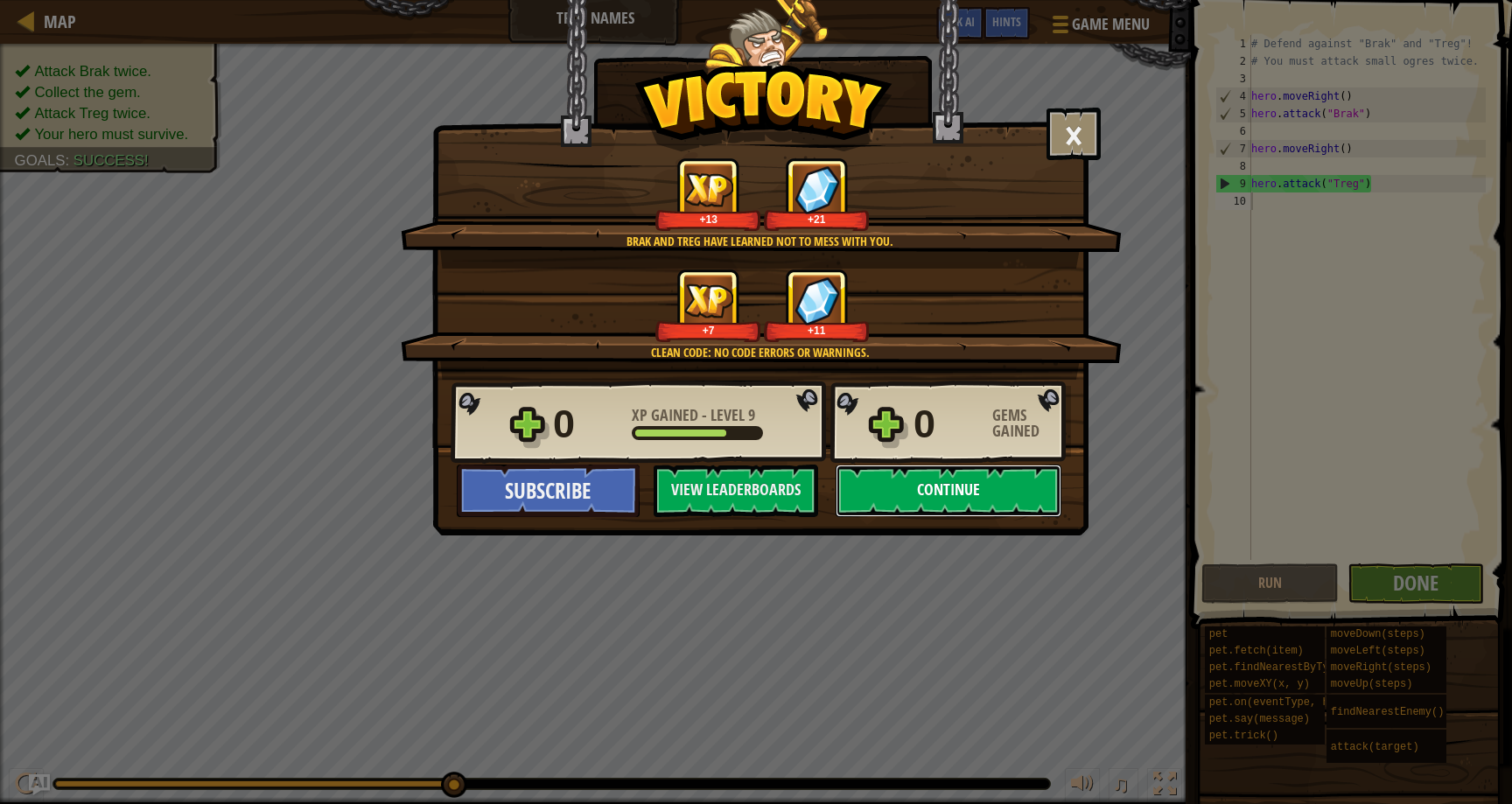
click at [1017, 495] on button "Continue" at bounding box center [948, 491] width 226 height 52
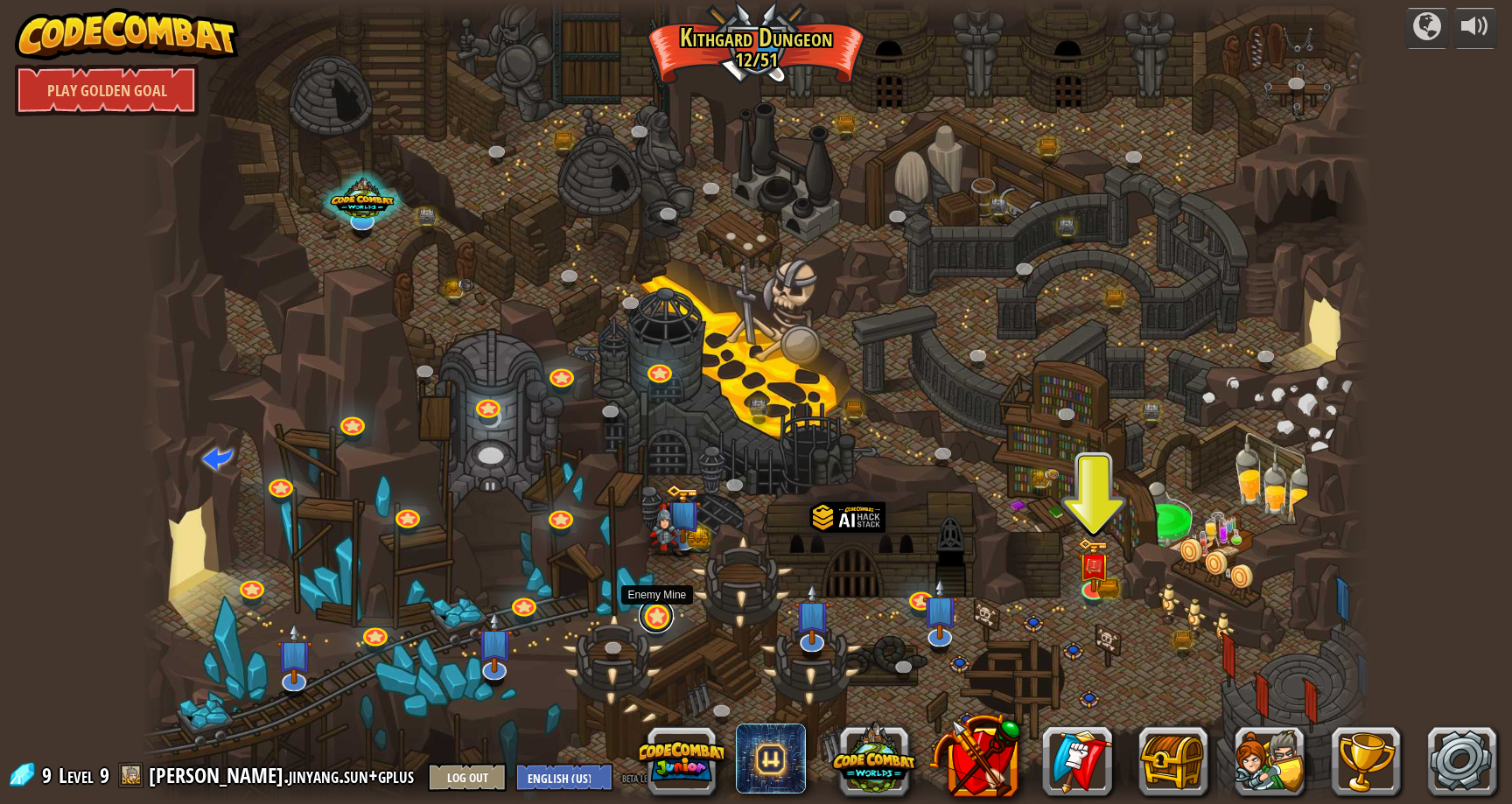
click at [661, 614] on link at bounding box center [656, 616] width 35 height 35
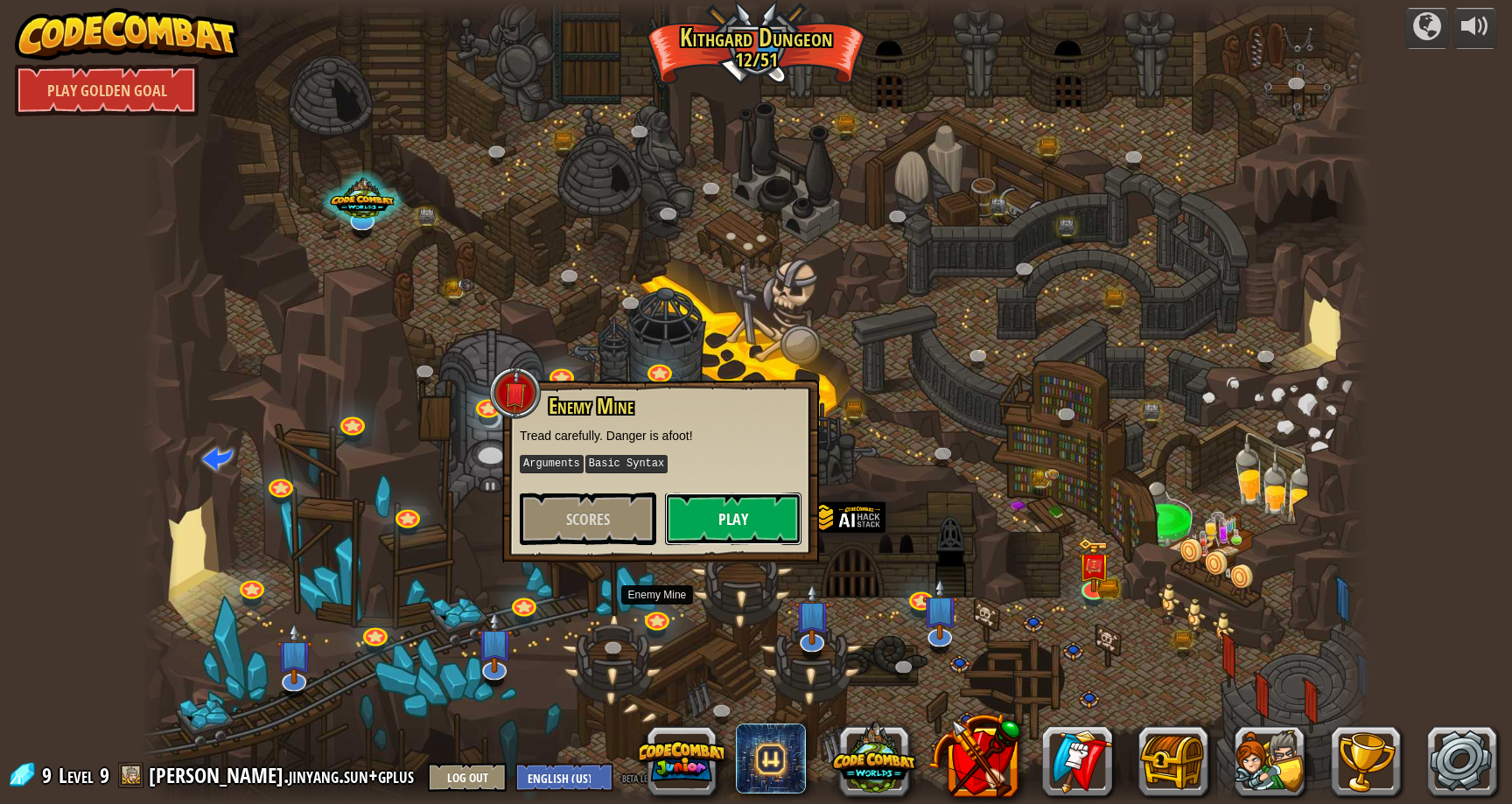
click at [709, 522] on button "Play" at bounding box center [733, 519] width 136 height 52
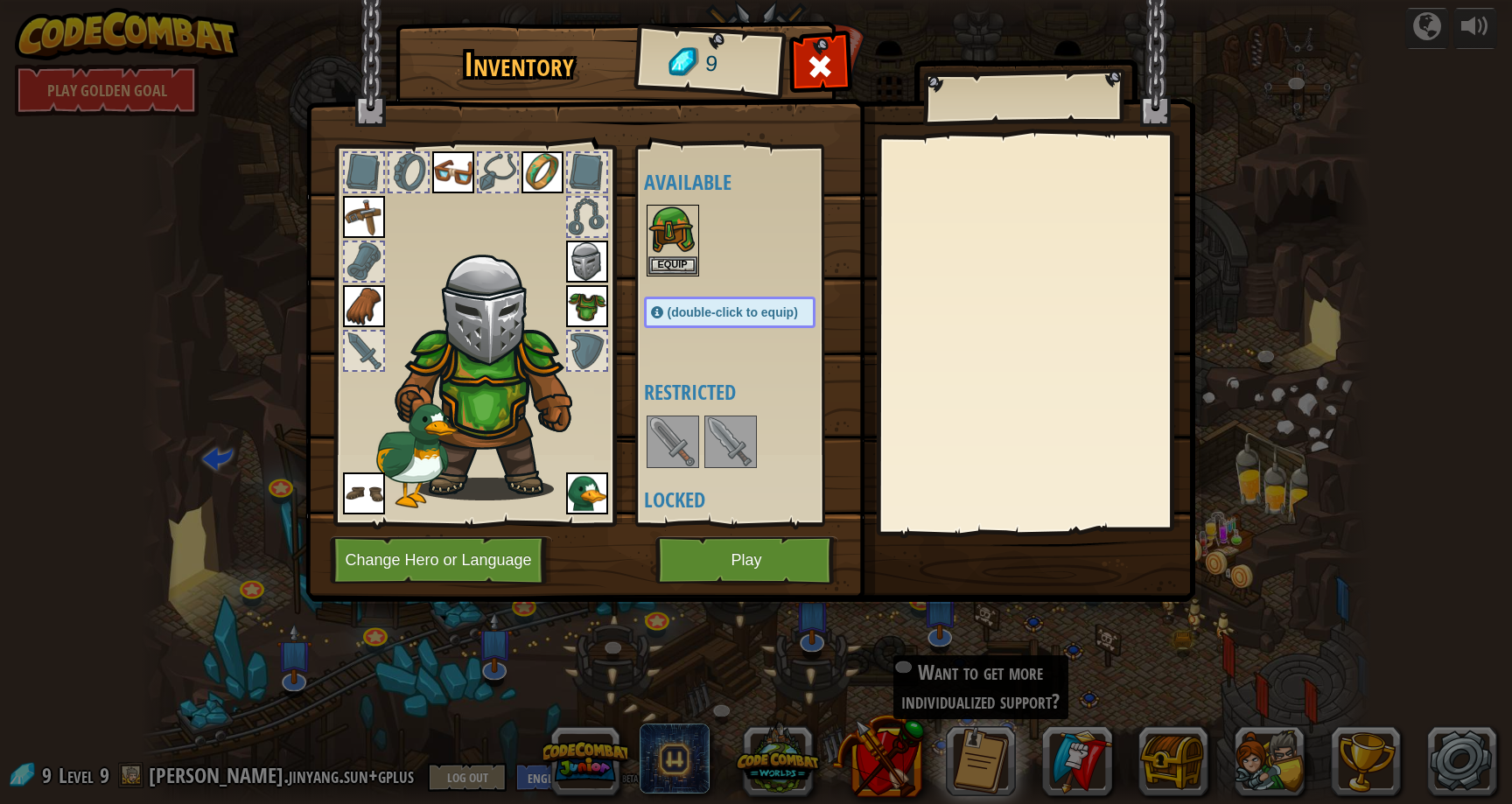
click at [717, 309] on span "(double-click to equip)" at bounding box center [733, 313] width 130 height 14
click at [682, 245] on img at bounding box center [673, 231] width 49 height 49
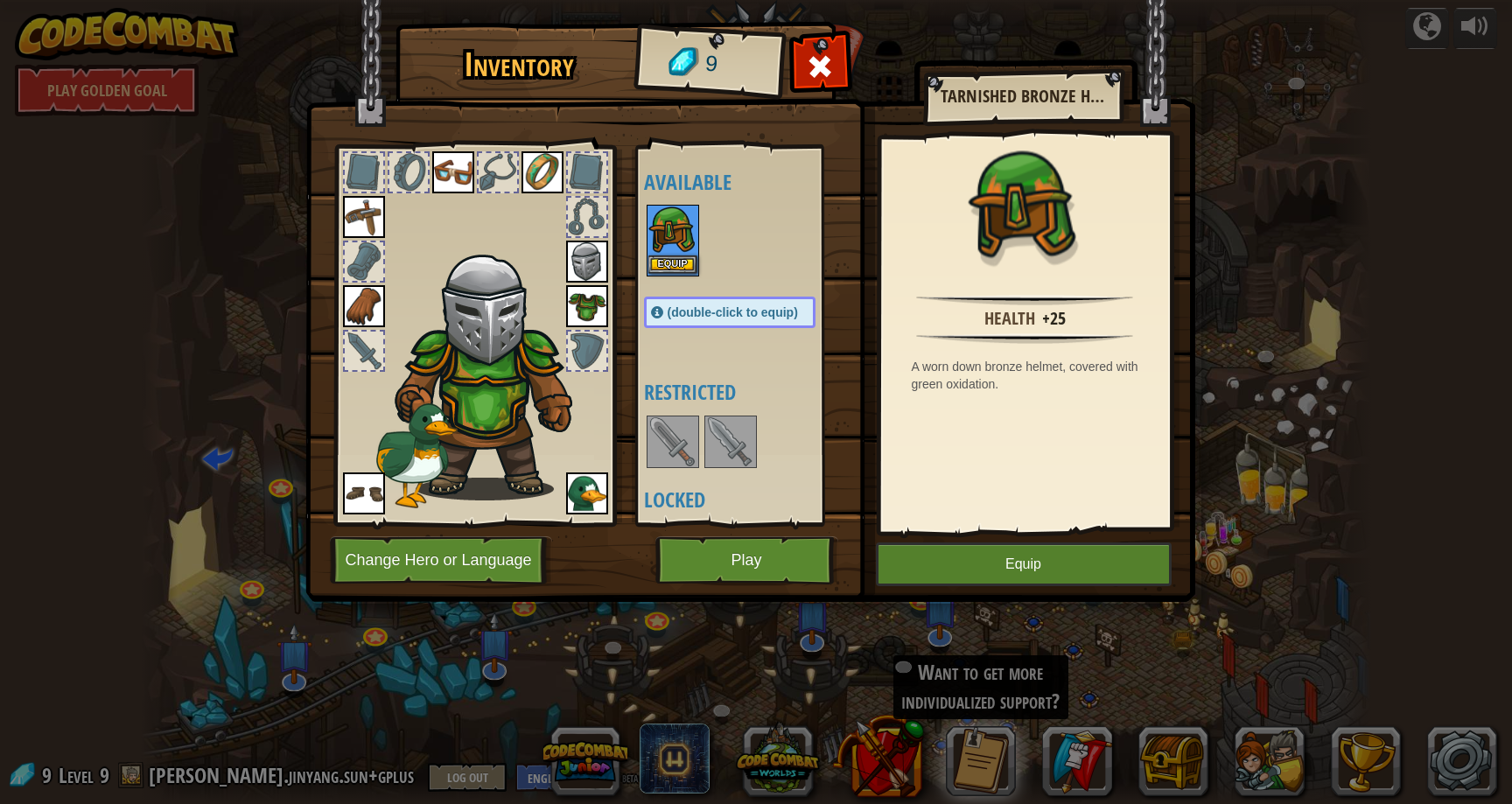
click at [680, 248] on img at bounding box center [673, 231] width 49 height 49
click at [748, 241] on div at bounding box center [747, 240] width 207 height 77
click at [720, 445] on img at bounding box center [731, 442] width 49 height 49
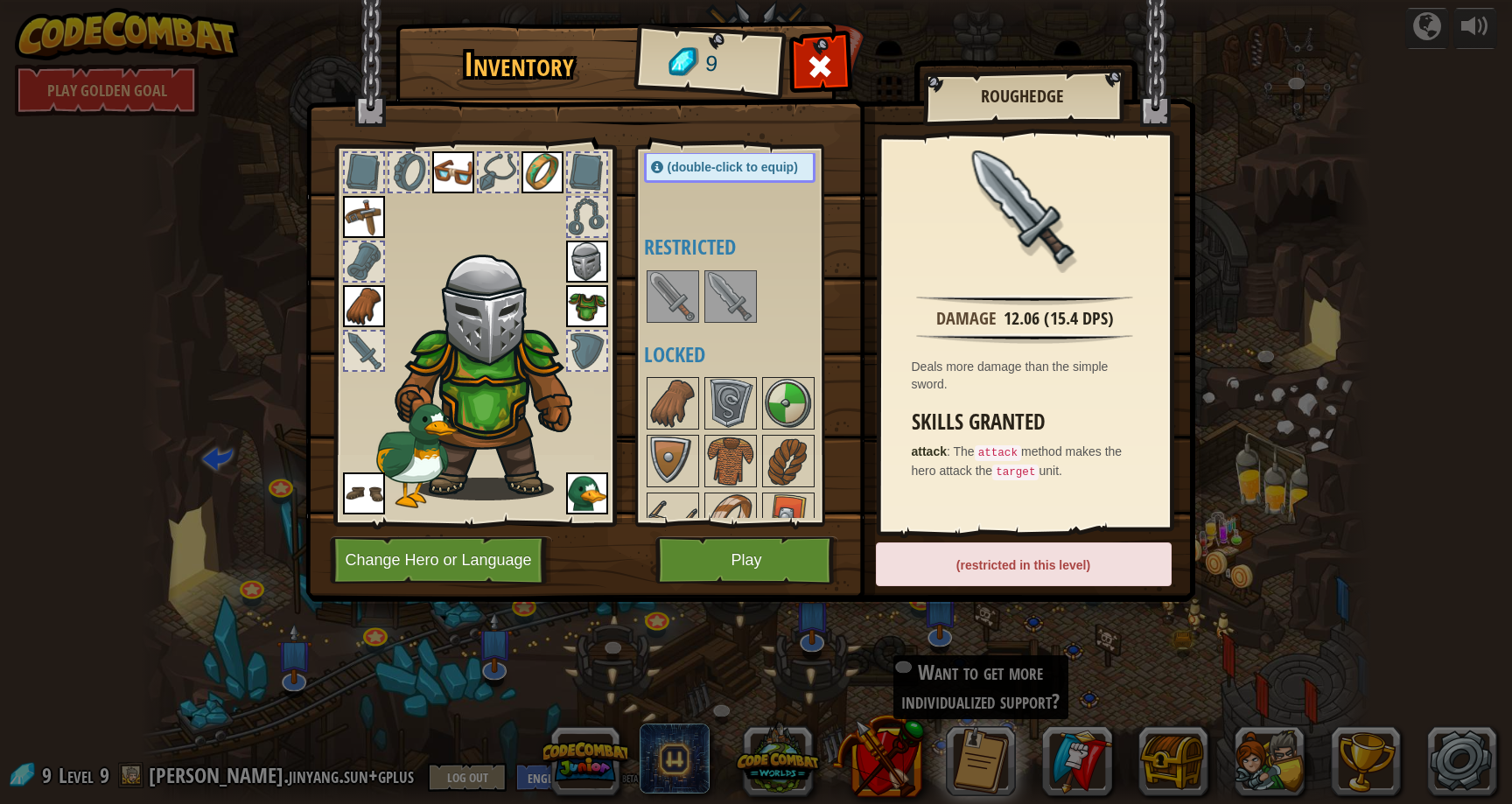
scroll to position [155, 0]
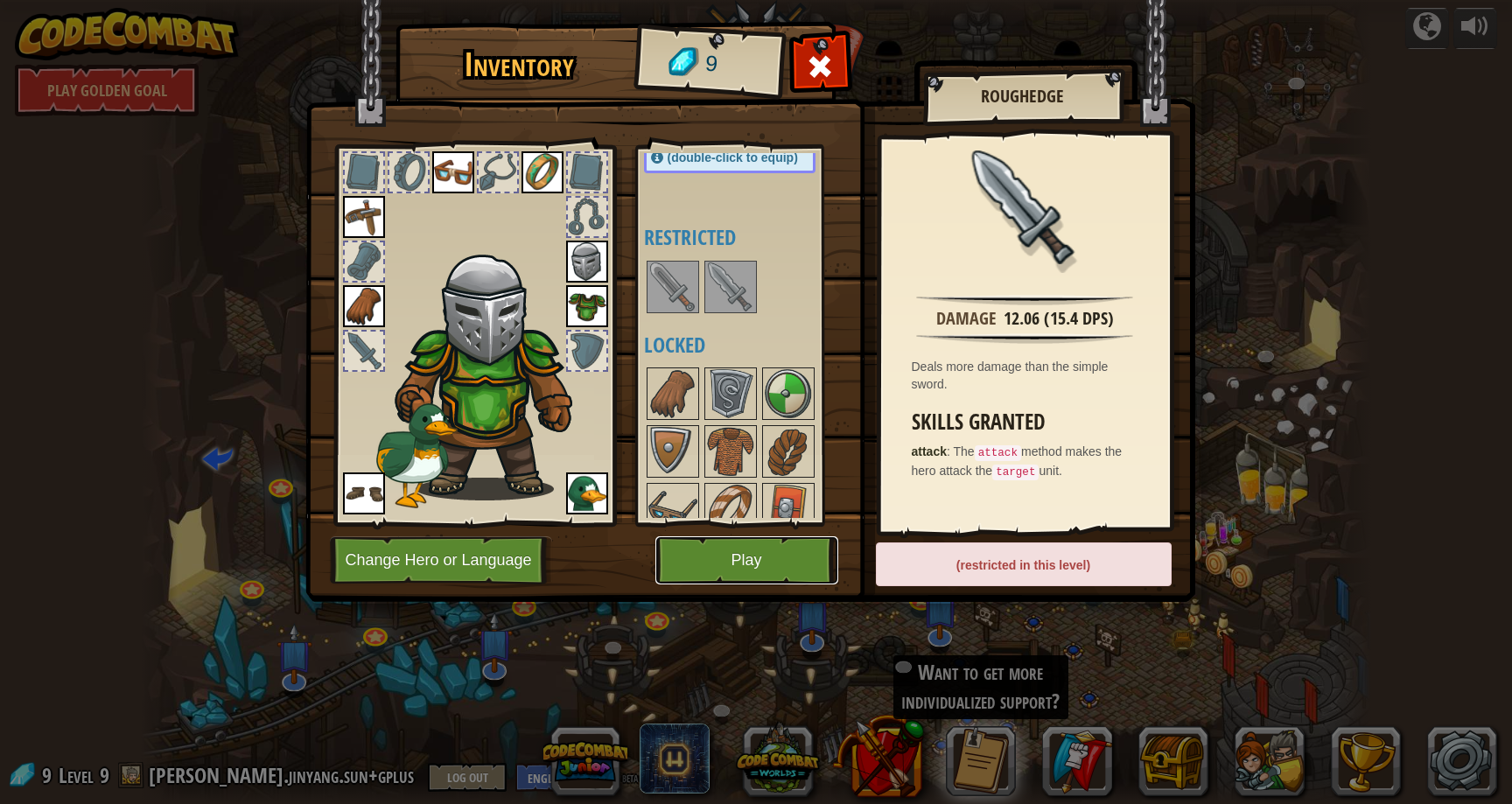
click at [751, 566] on button "Play" at bounding box center [747, 560] width 183 height 48
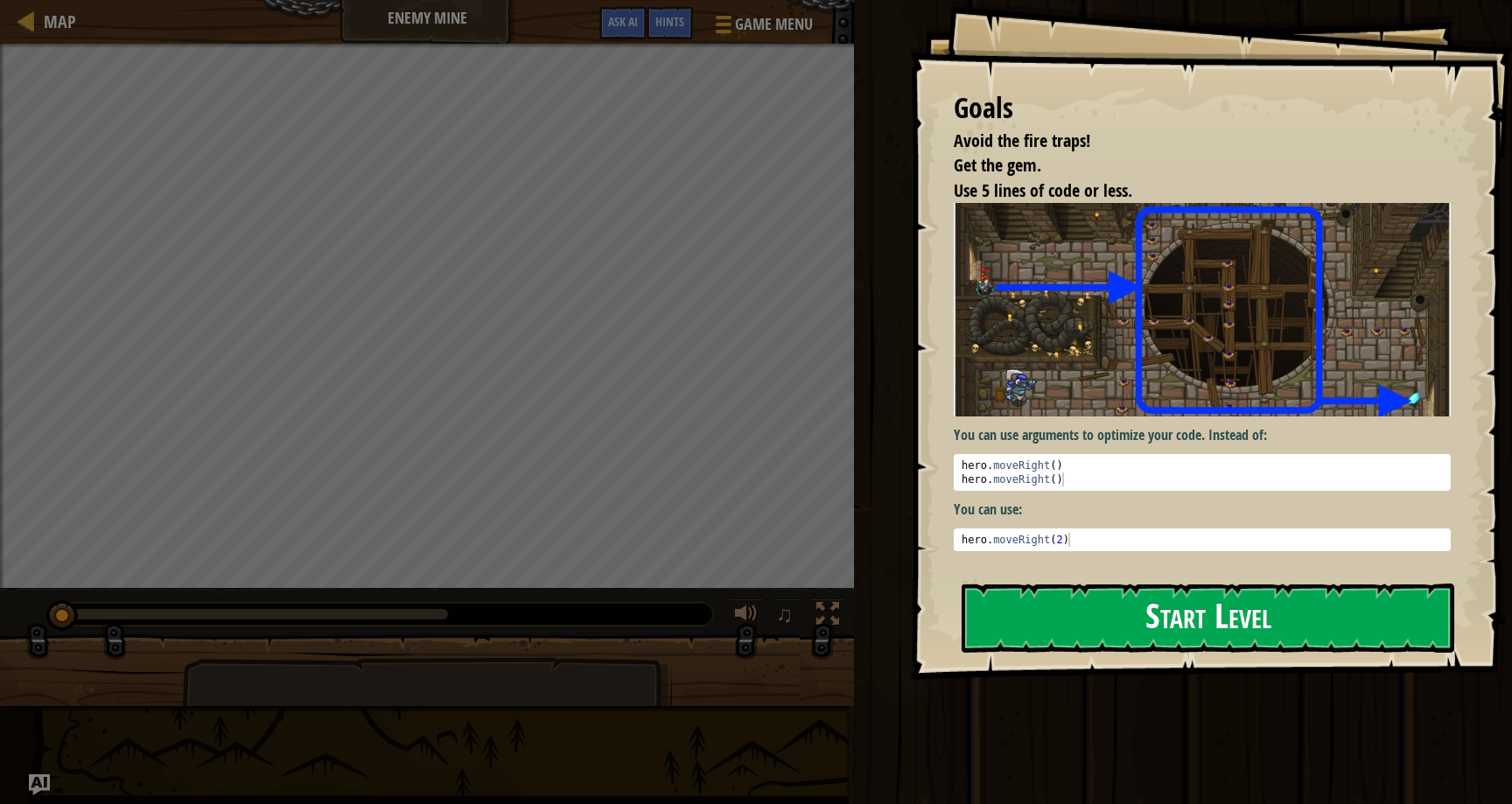
click at [997, 595] on button "Start Level" at bounding box center [1209, 618] width 493 height 70
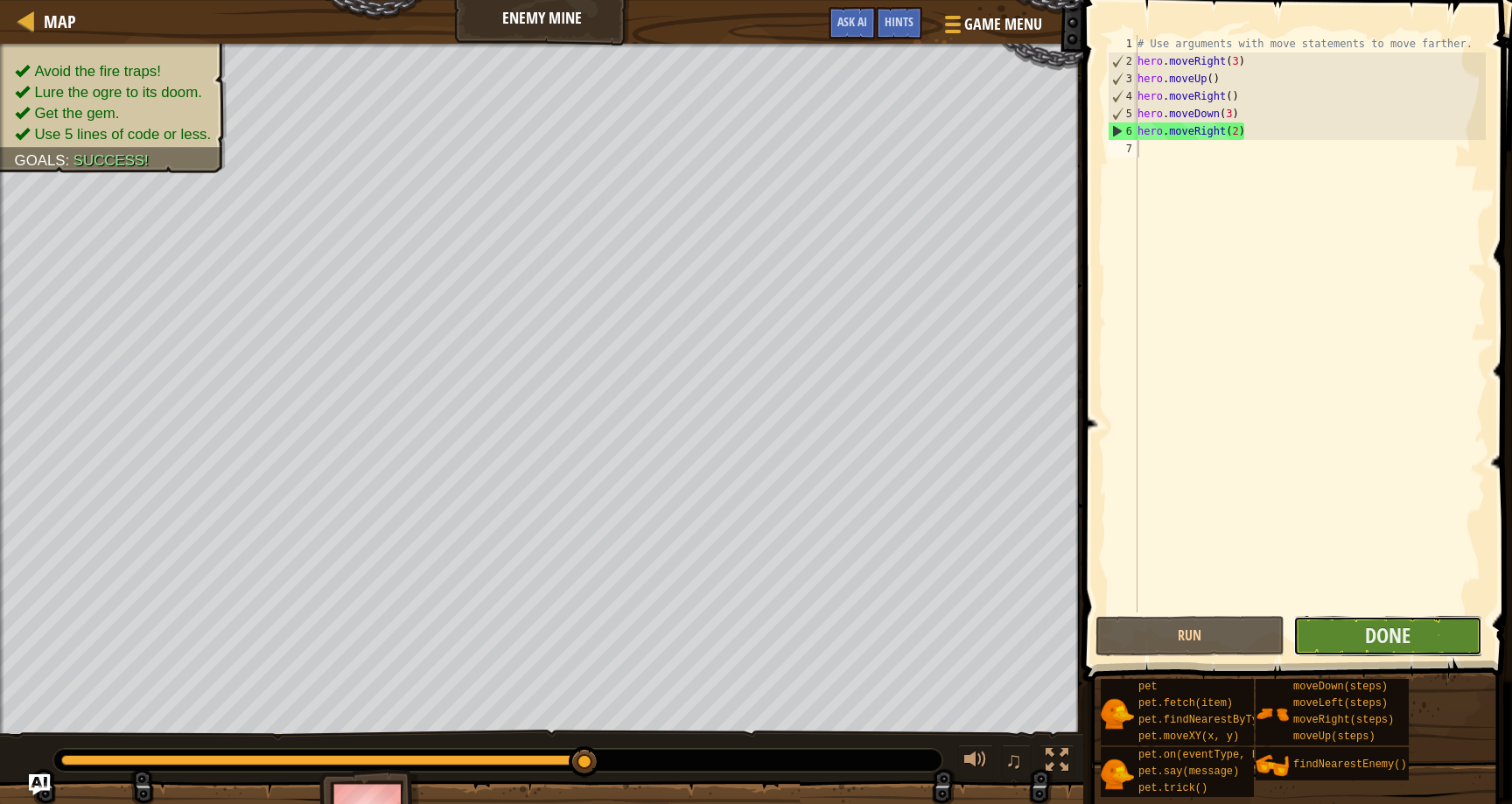
click at [1342, 640] on button "Done" at bounding box center [1387, 636] width 189 height 41
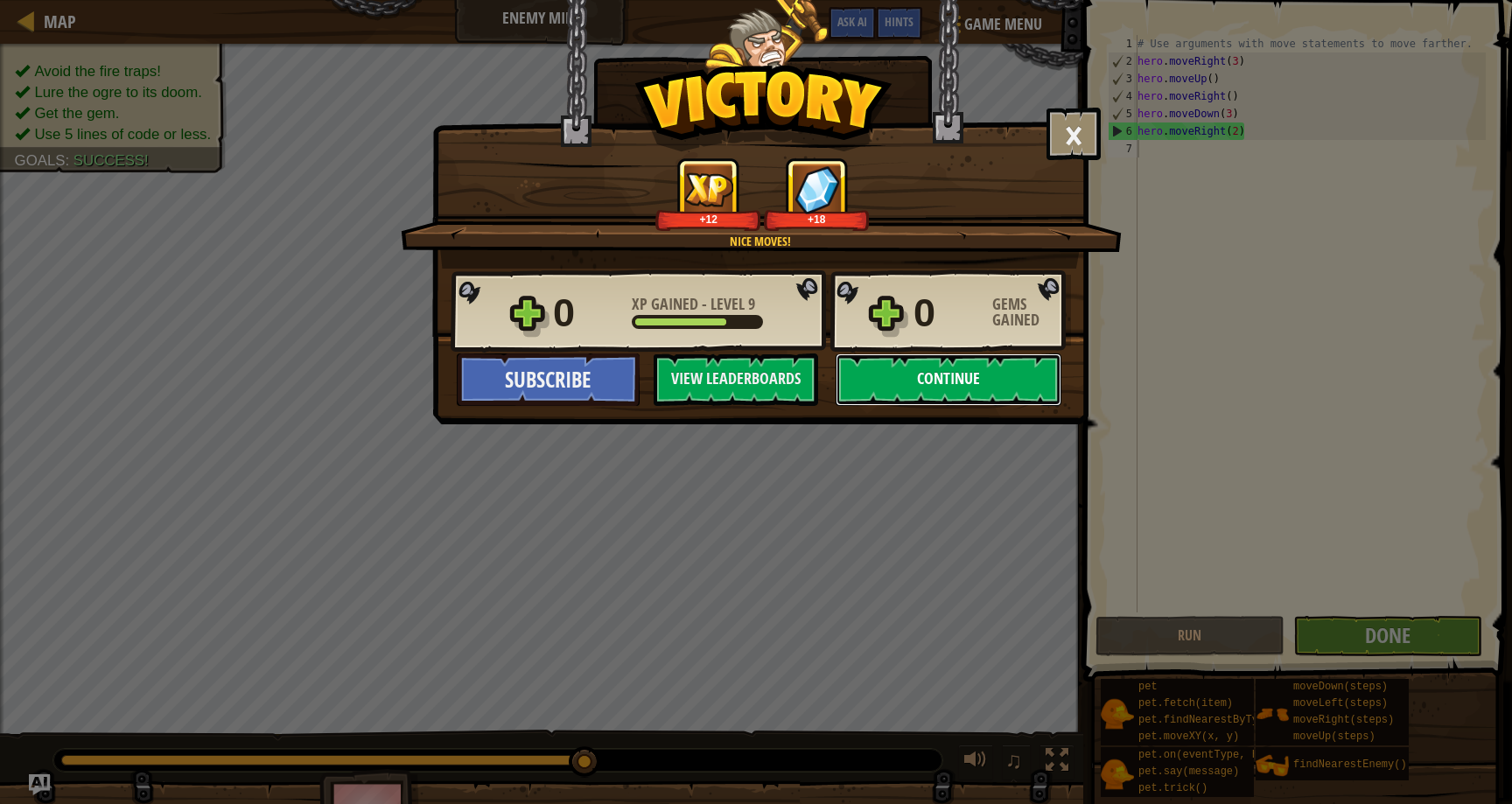
click at [961, 379] on button "Continue" at bounding box center [948, 379] width 226 height 52
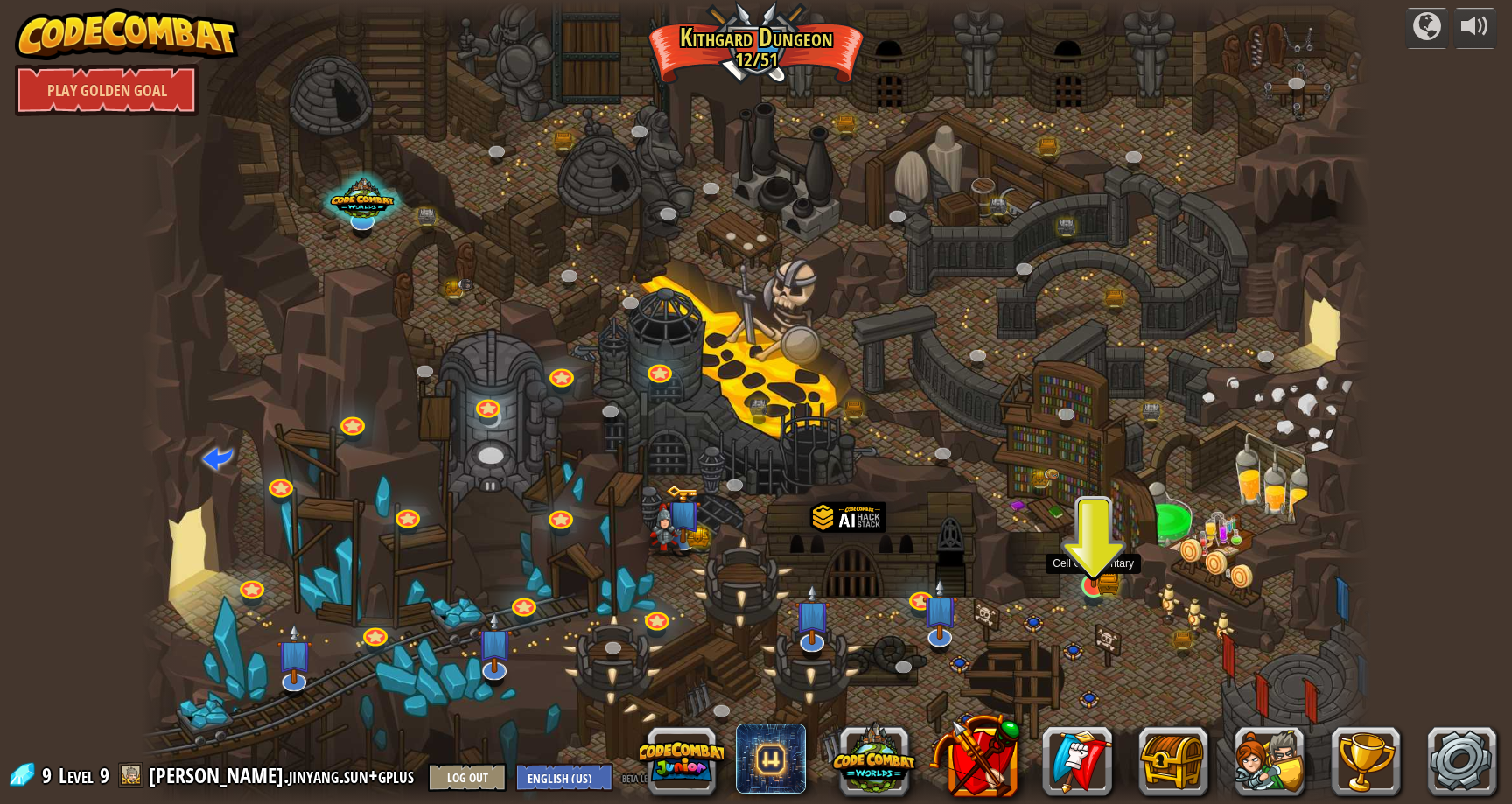
click at [1091, 563] on img at bounding box center [1094, 553] width 19 height 19
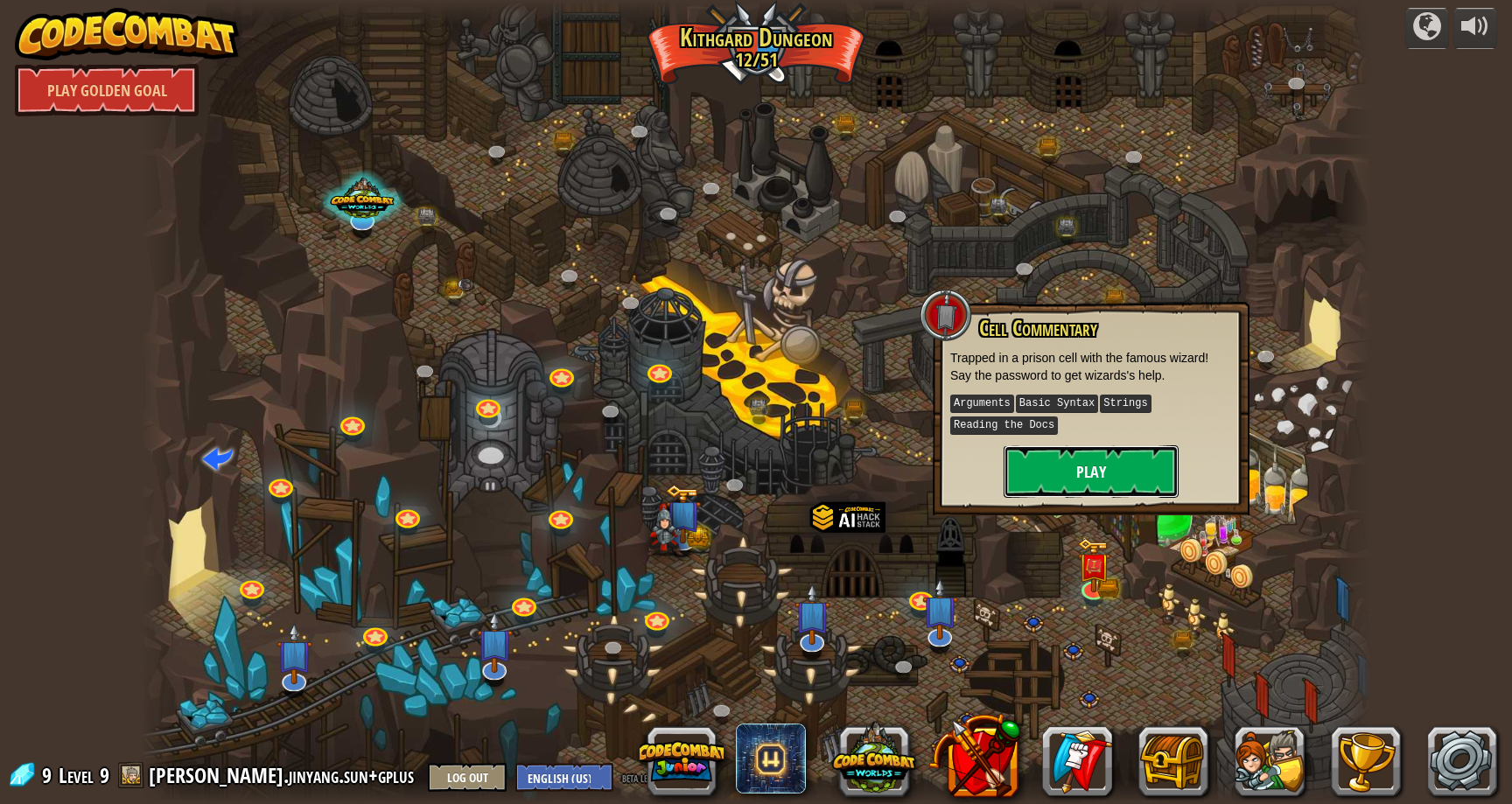
click at [1074, 465] on button "Play" at bounding box center [1091, 472] width 175 height 52
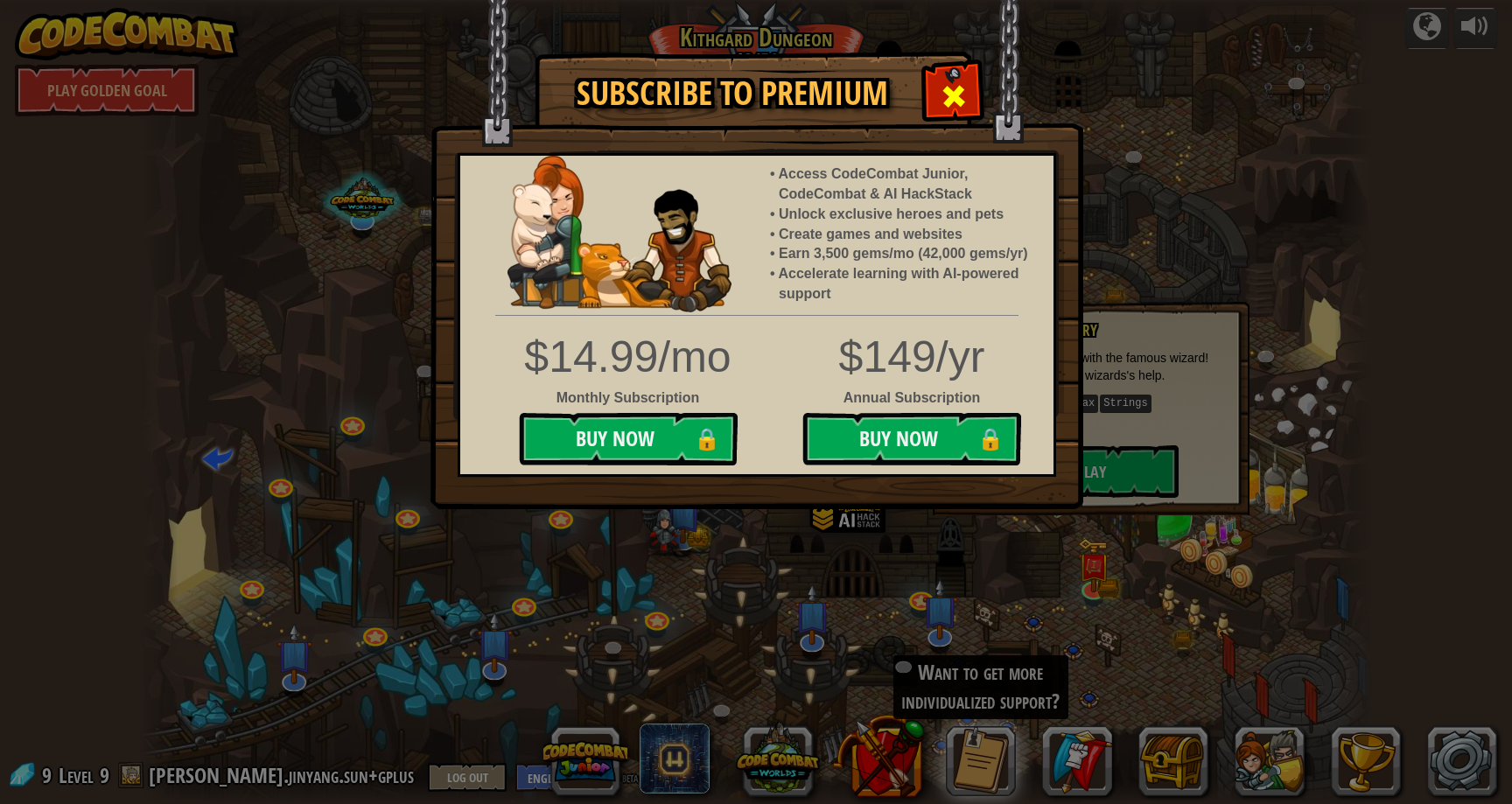
click at [956, 102] on span at bounding box center [954, 96] width 28 height 28
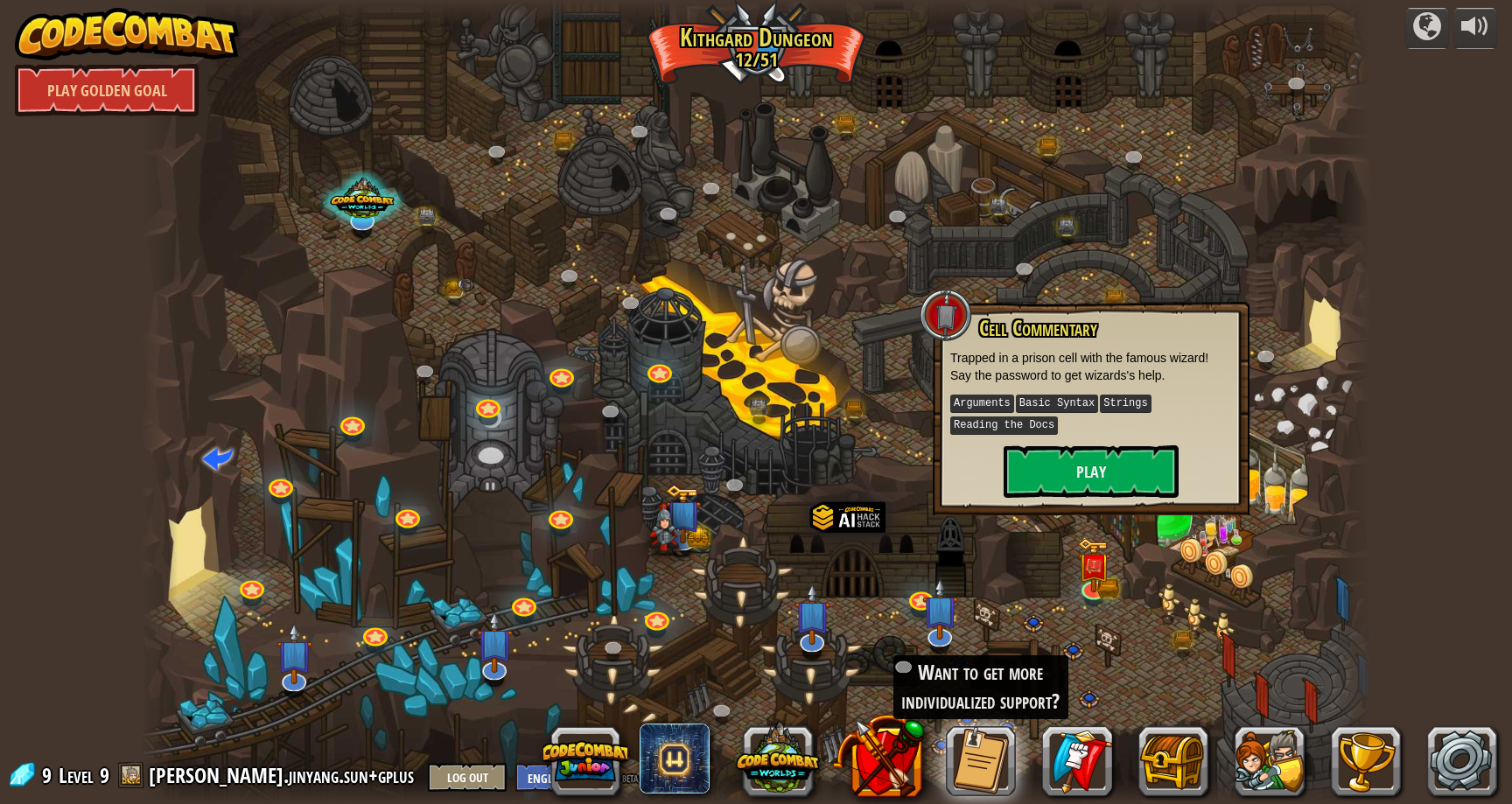
click at [877, 245] on div at bounding box center [756, 402] width 1230 height 804
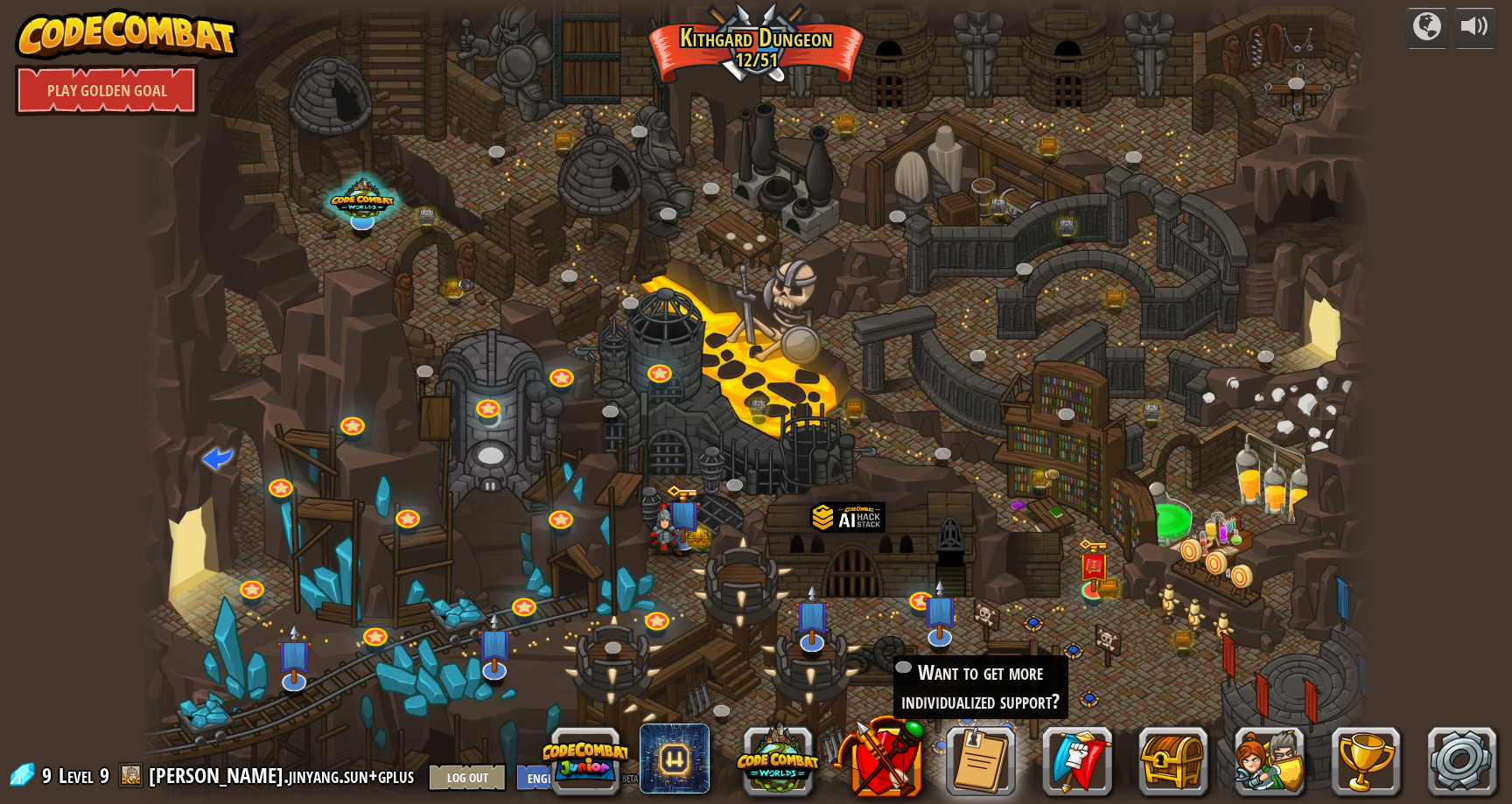
click at [931, 676] on div "Want to get more individualized support?" at bounding box center [981, 687] width 175 height 64
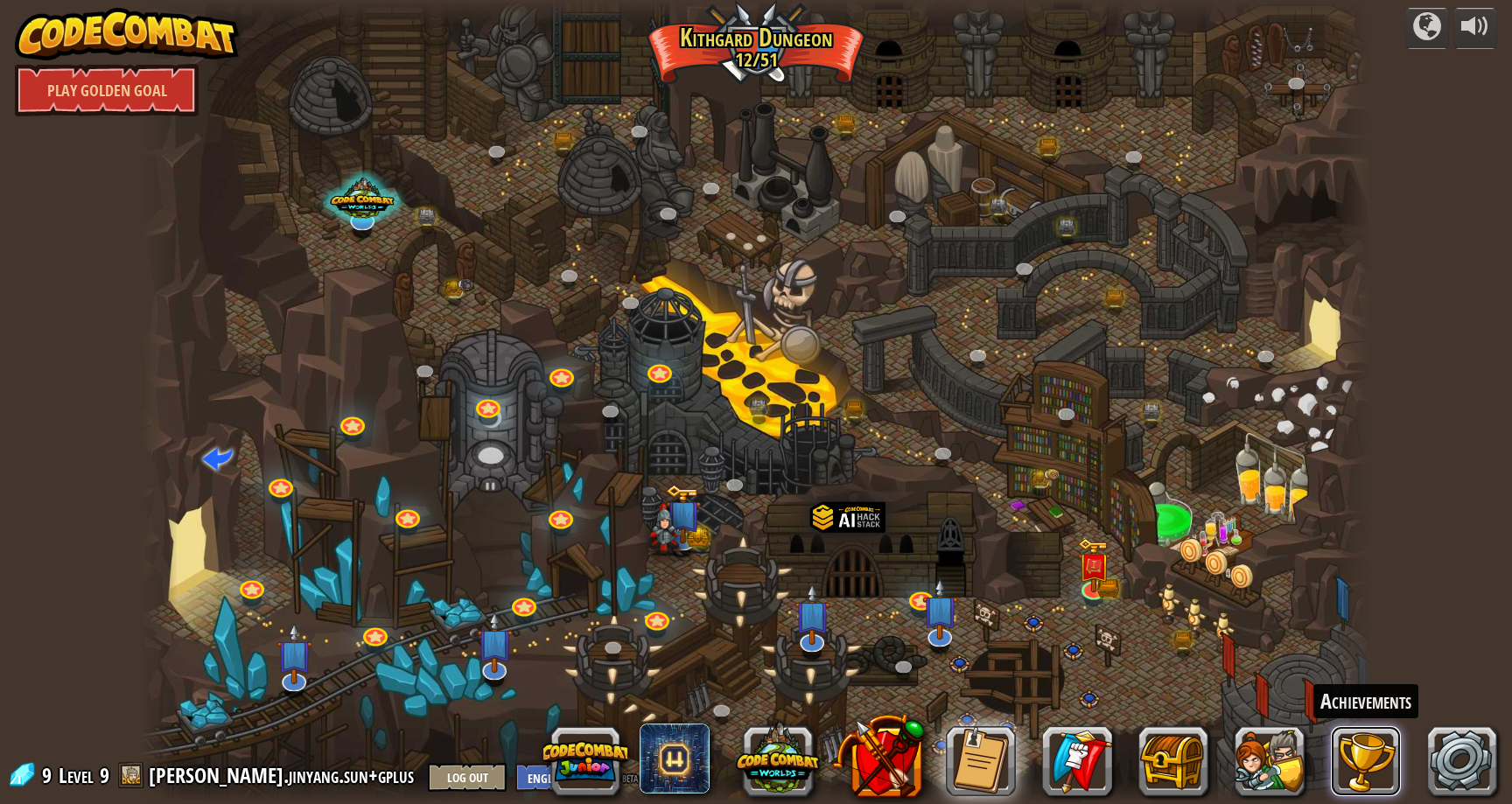
click at [1383, 765] on button at bounding box center [1367, 762] width 70 height 70
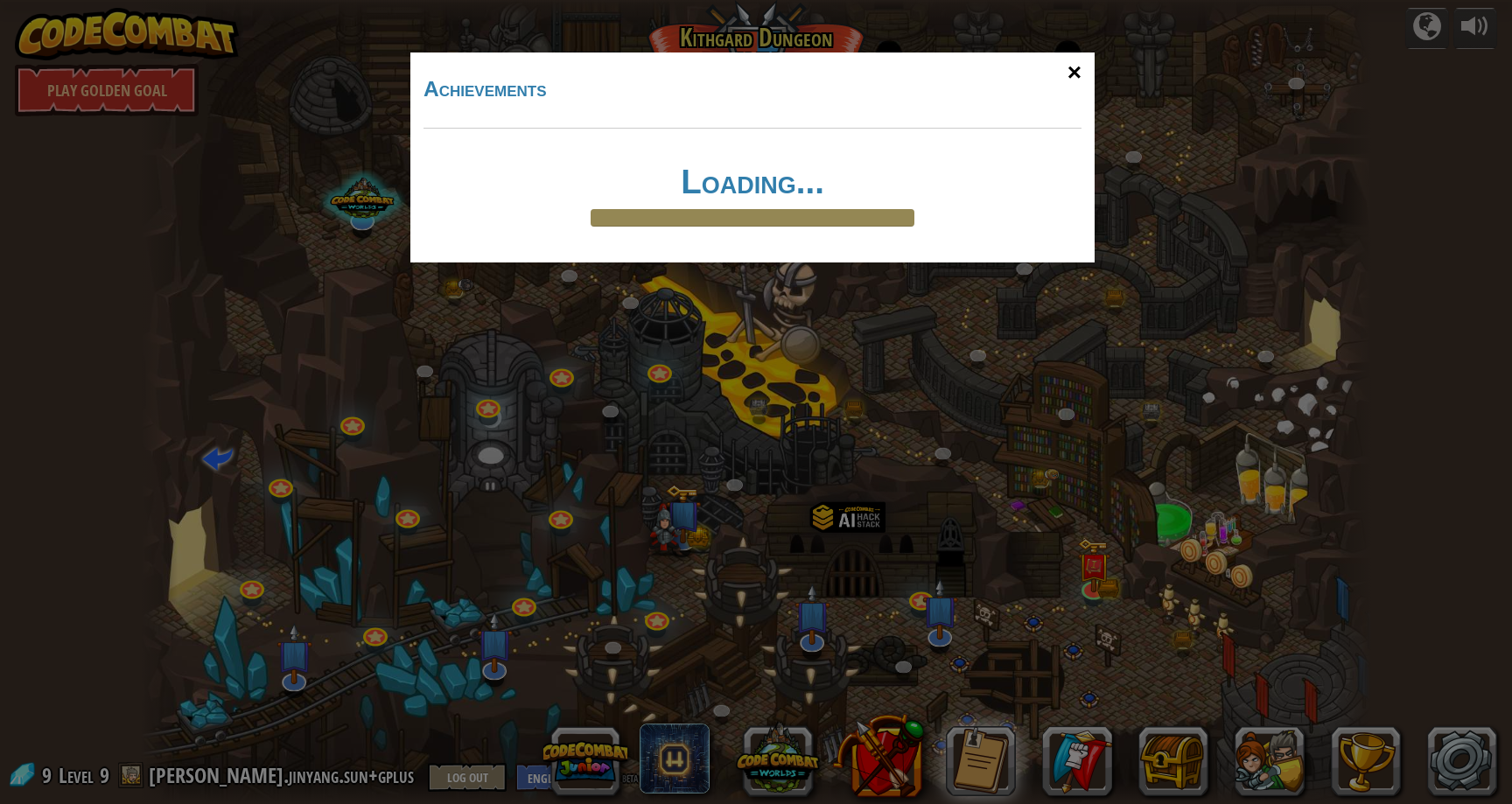
click at [1080, 79] on div "×" at bounding box center [1075, 72] width 41 height 51
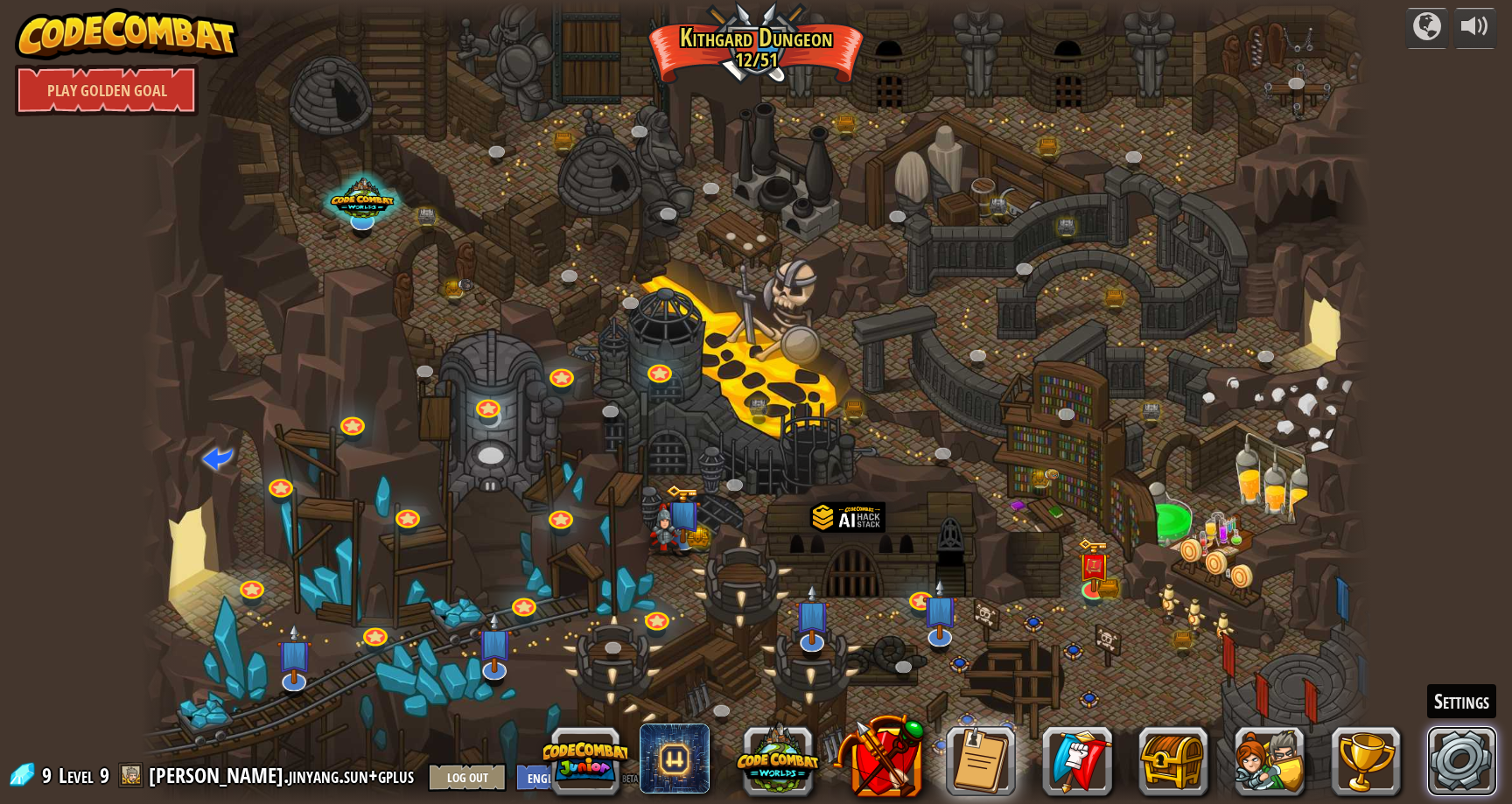
click at [1466, 762] on link at bounding box center [1462, 762] width 70 height 70
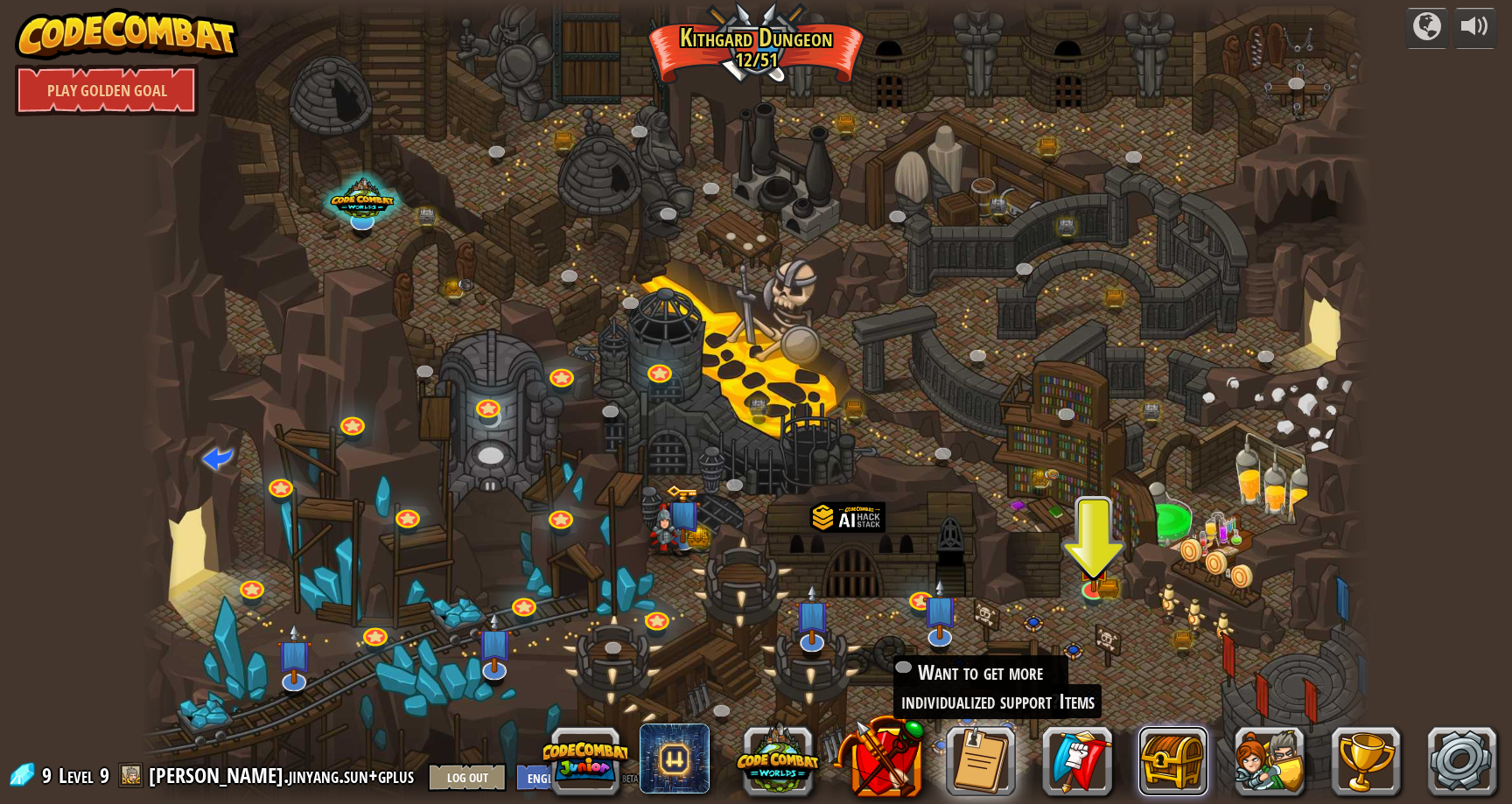
click at [1191, 752] on button at bounding box center [1174, 762] width 70 height 70
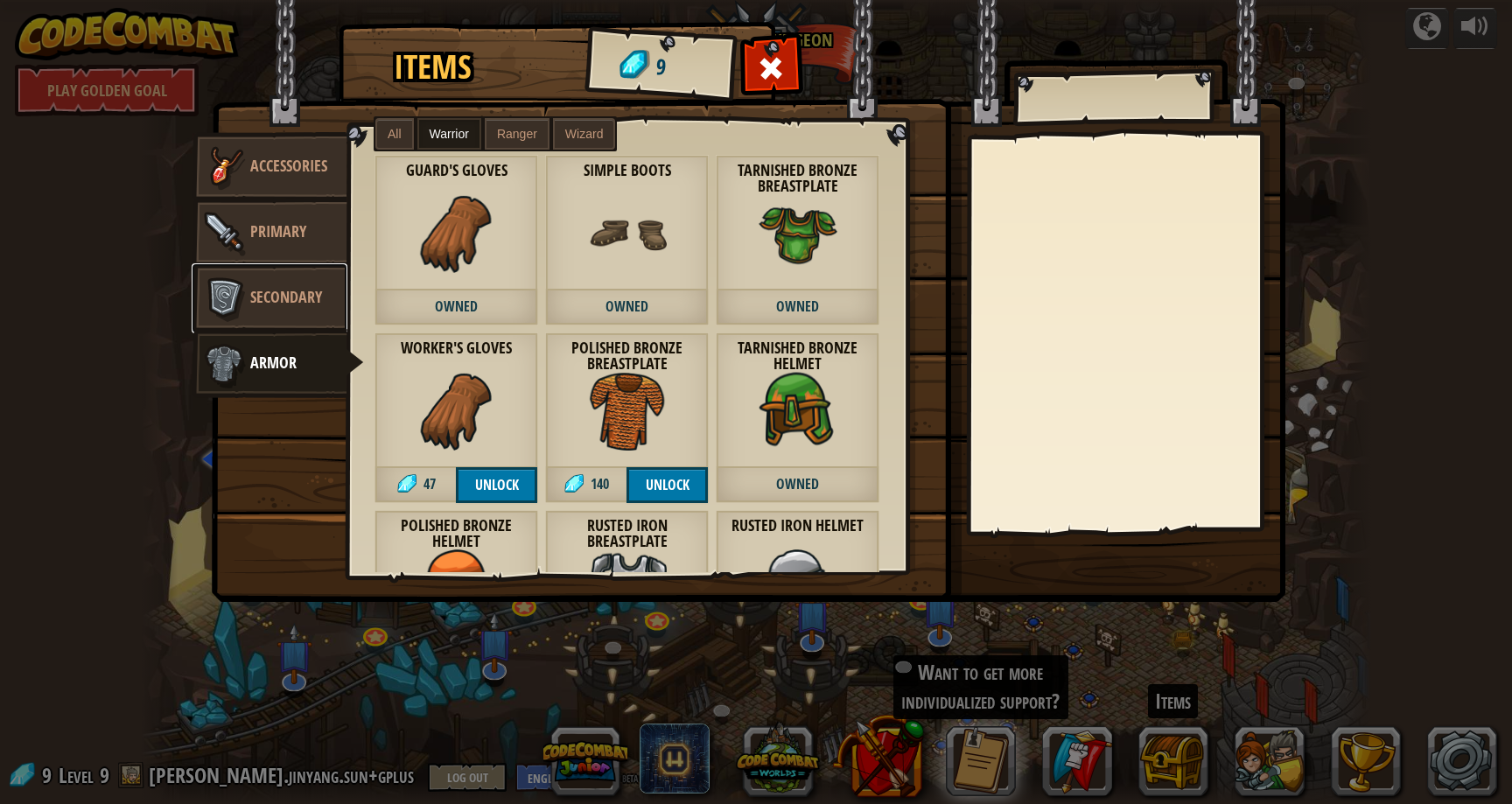
click at [219, 283] on img at bounding box center [224, 298] width 52 height 52
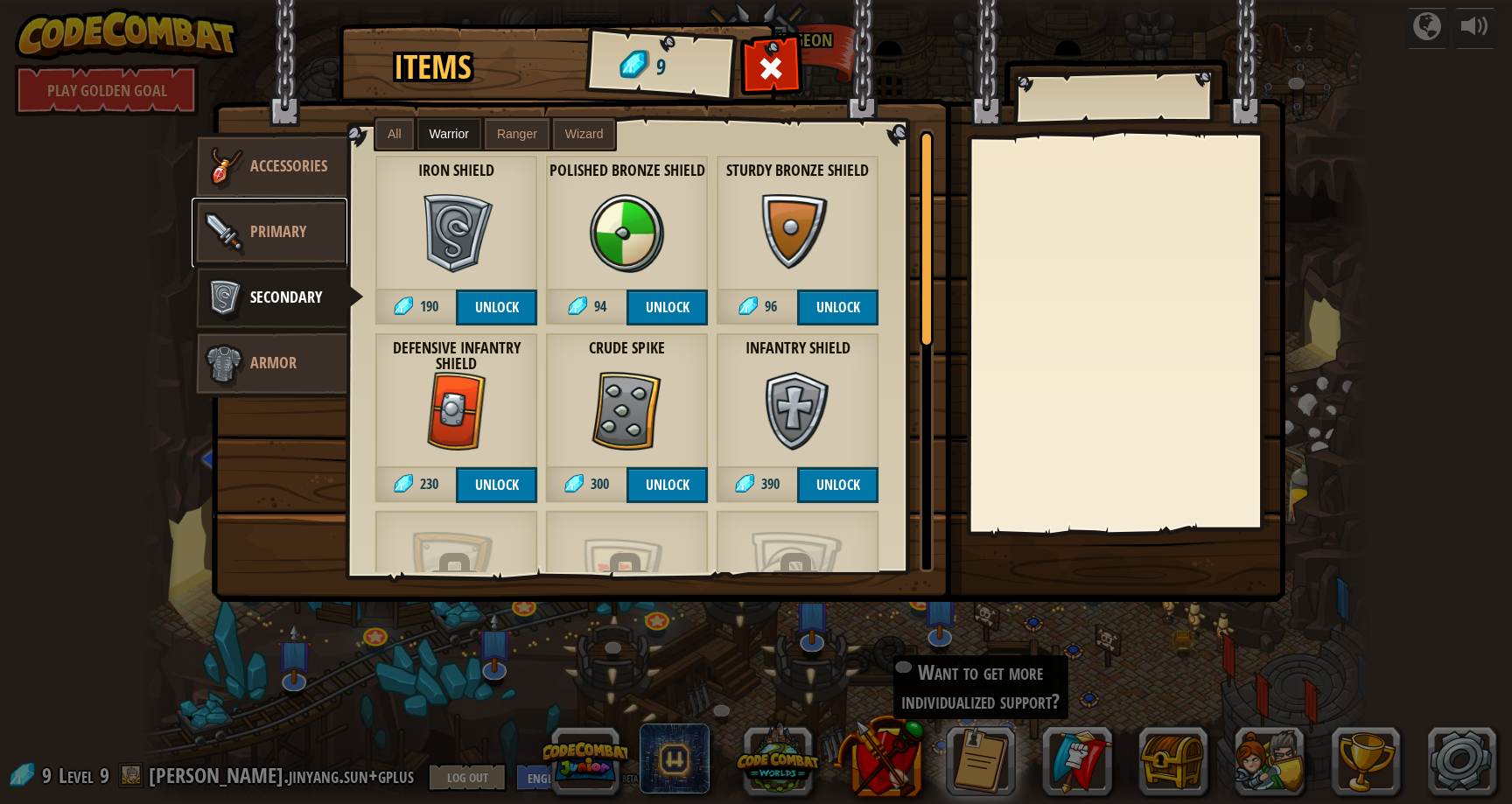
click at [288, 240] on span "Primary" at bounding box center [278, 231] width 56 height 22
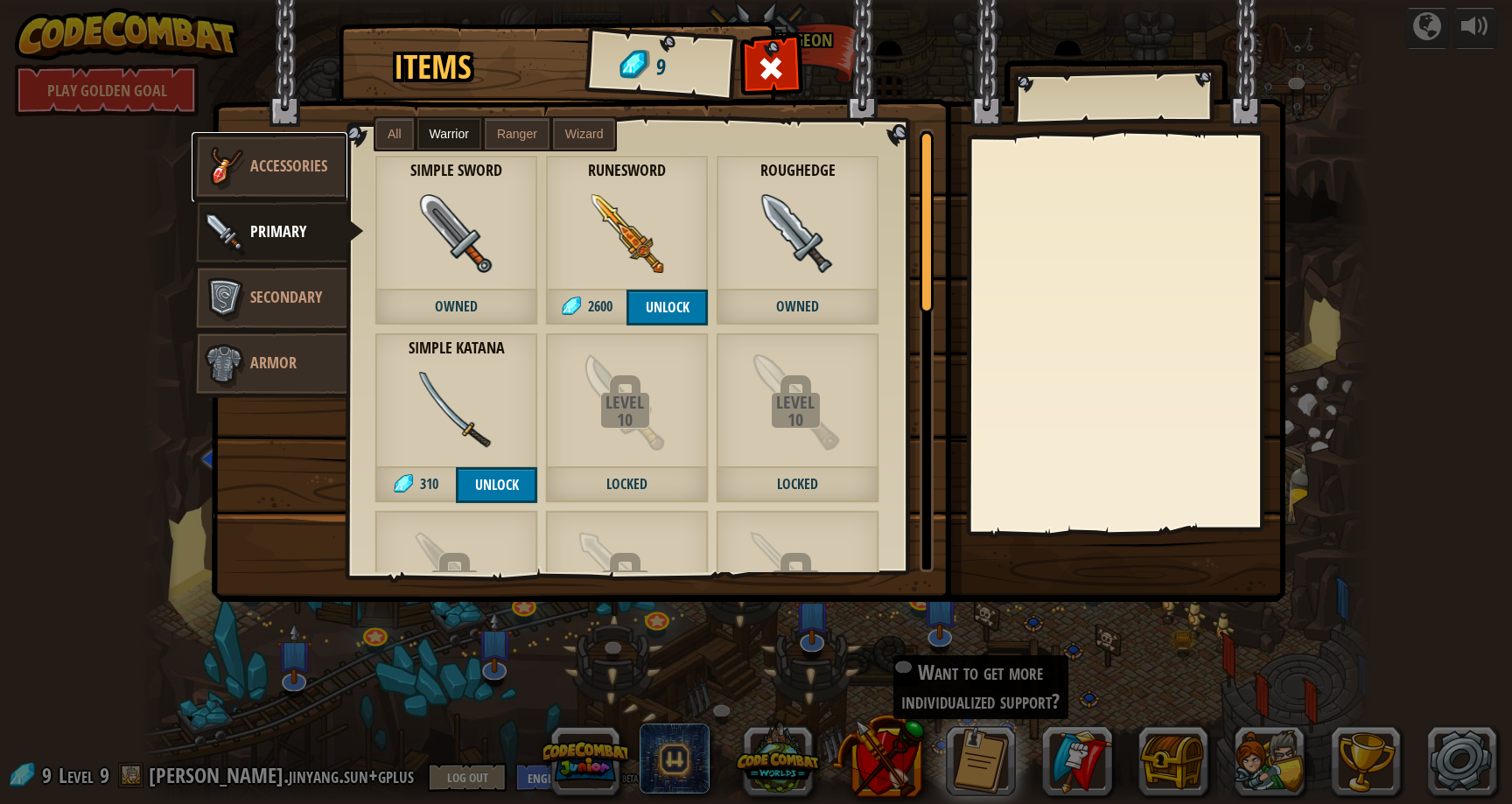
click at [306, 167] on span "Accessories" at bounding box center [288, 166] width 77 height 22
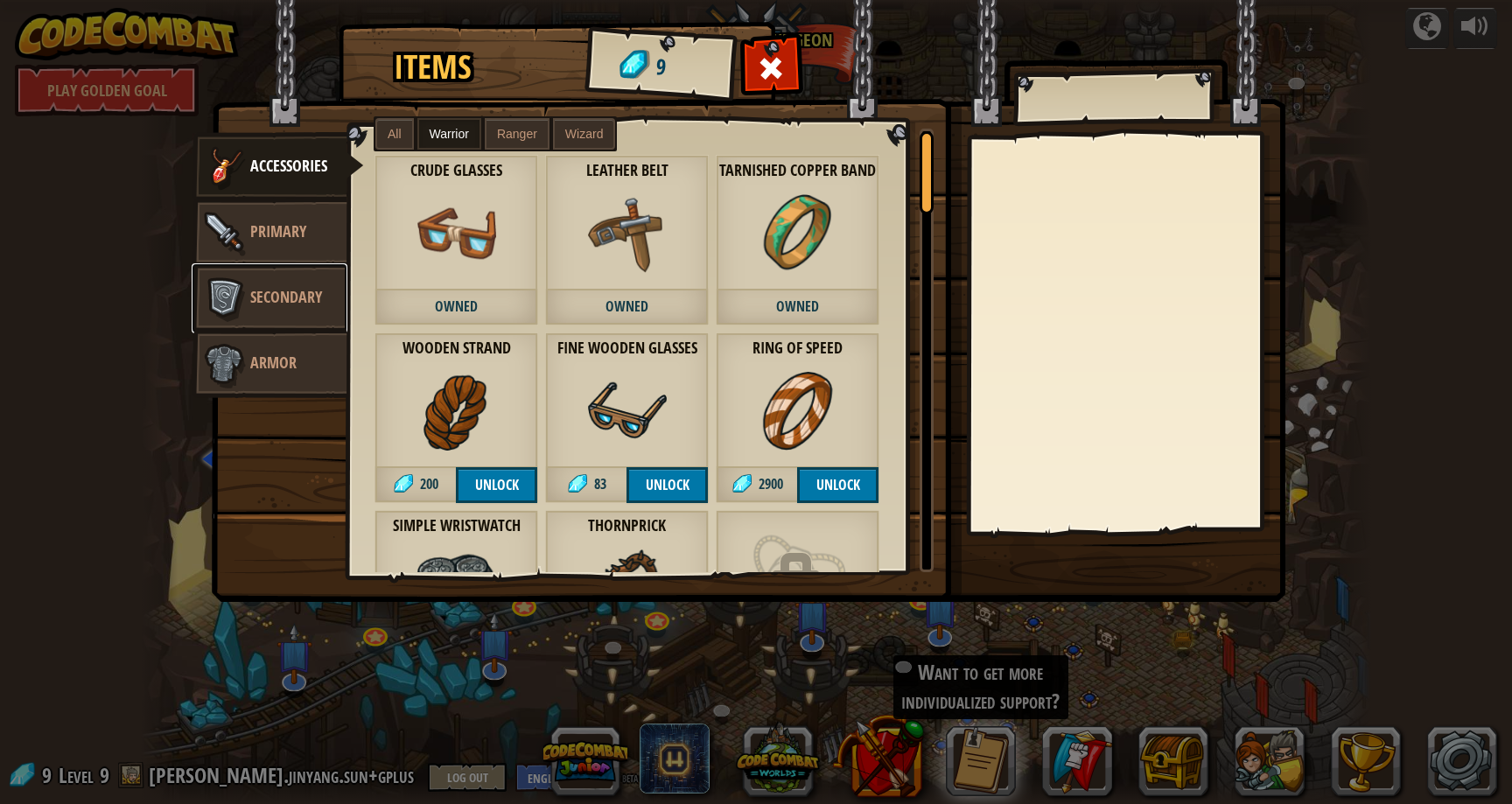
click at [298, 271] on link "Secondary" at bounding box center [269, 299] width 155 height 70
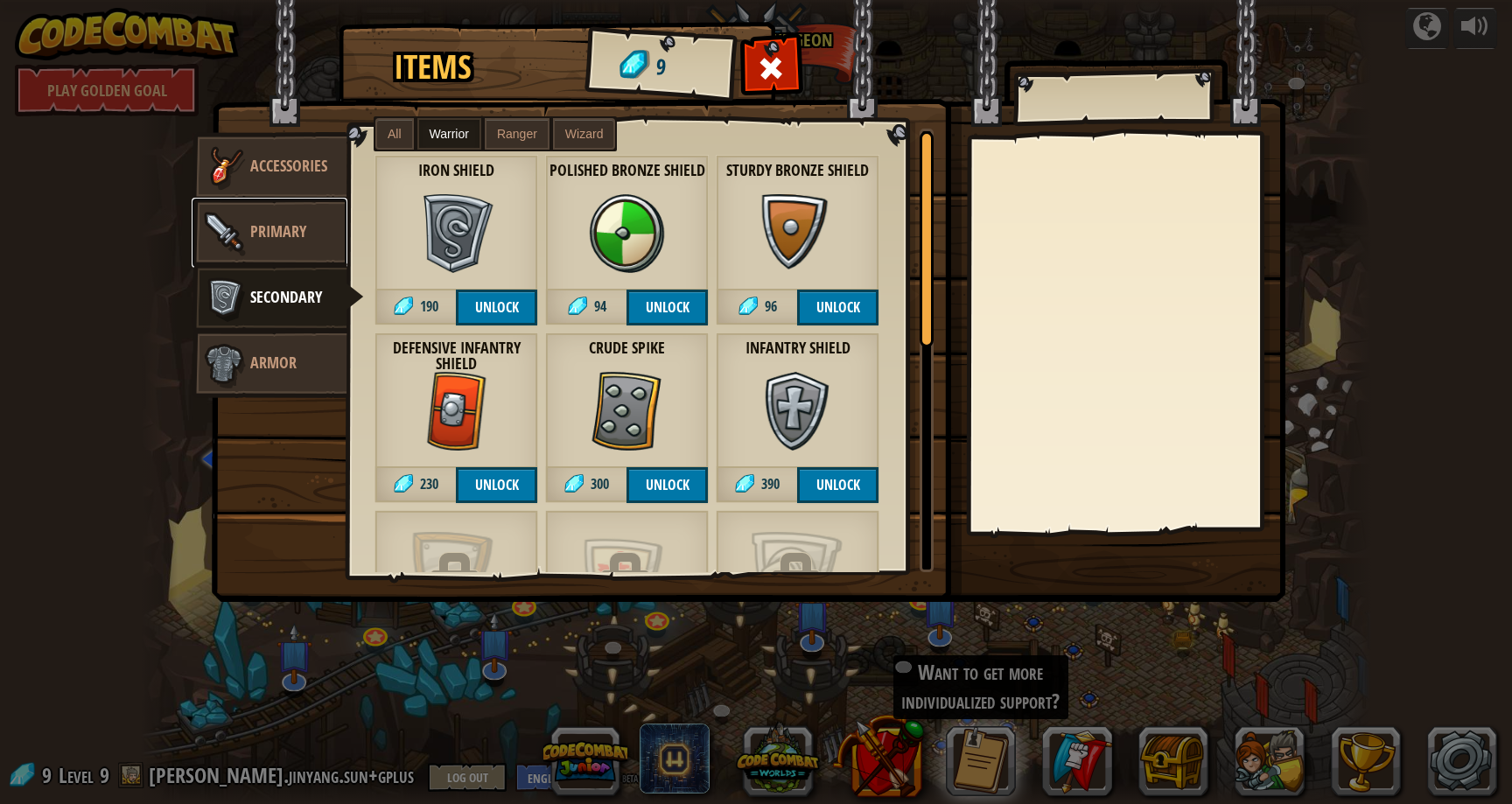
click at [321, 228] on link "Primary" at bounding box center [269, 233] width 155 height 70
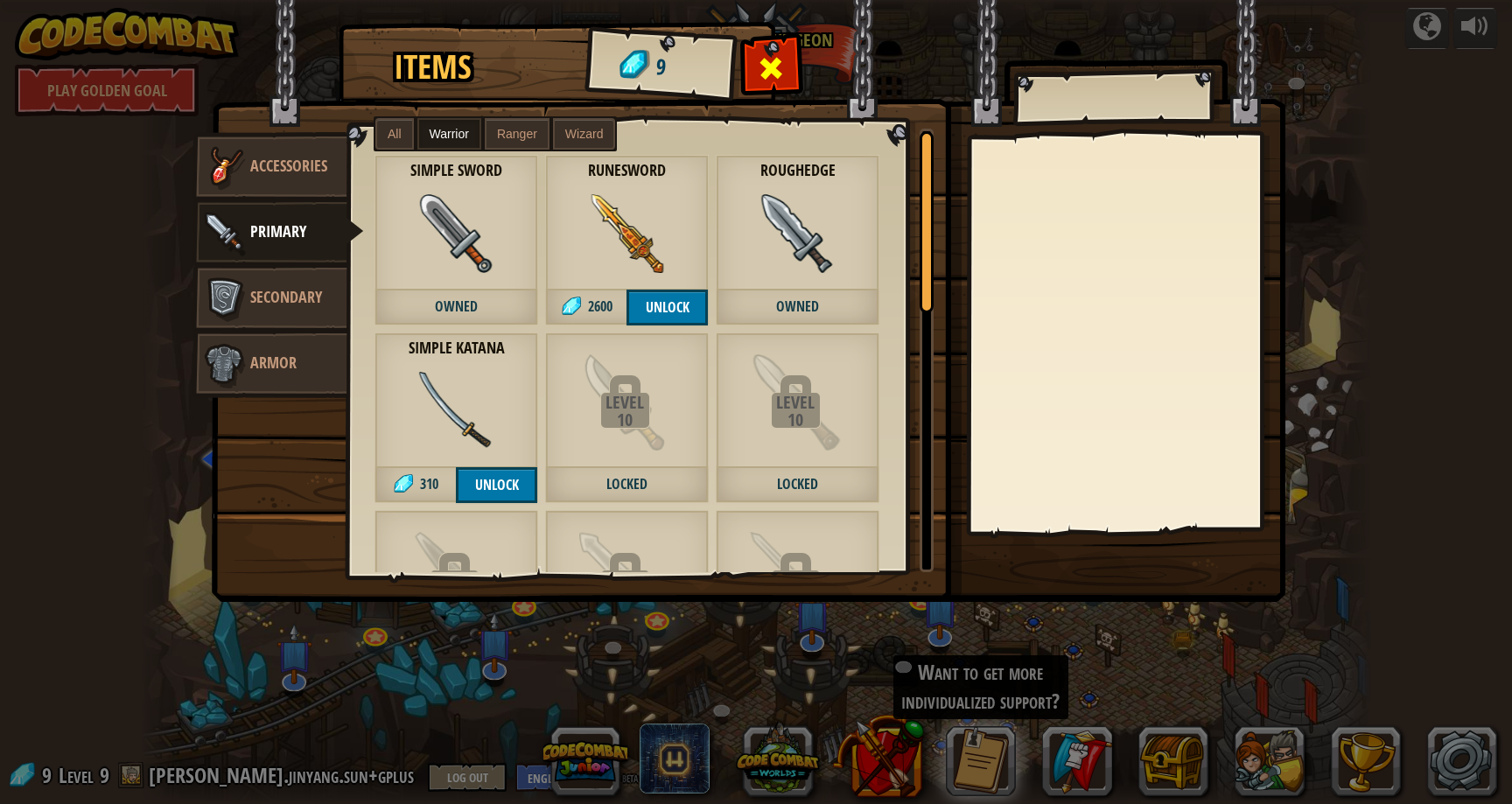
click at [777, 46] on div at bounding box center [771, 72] width 55 height 55
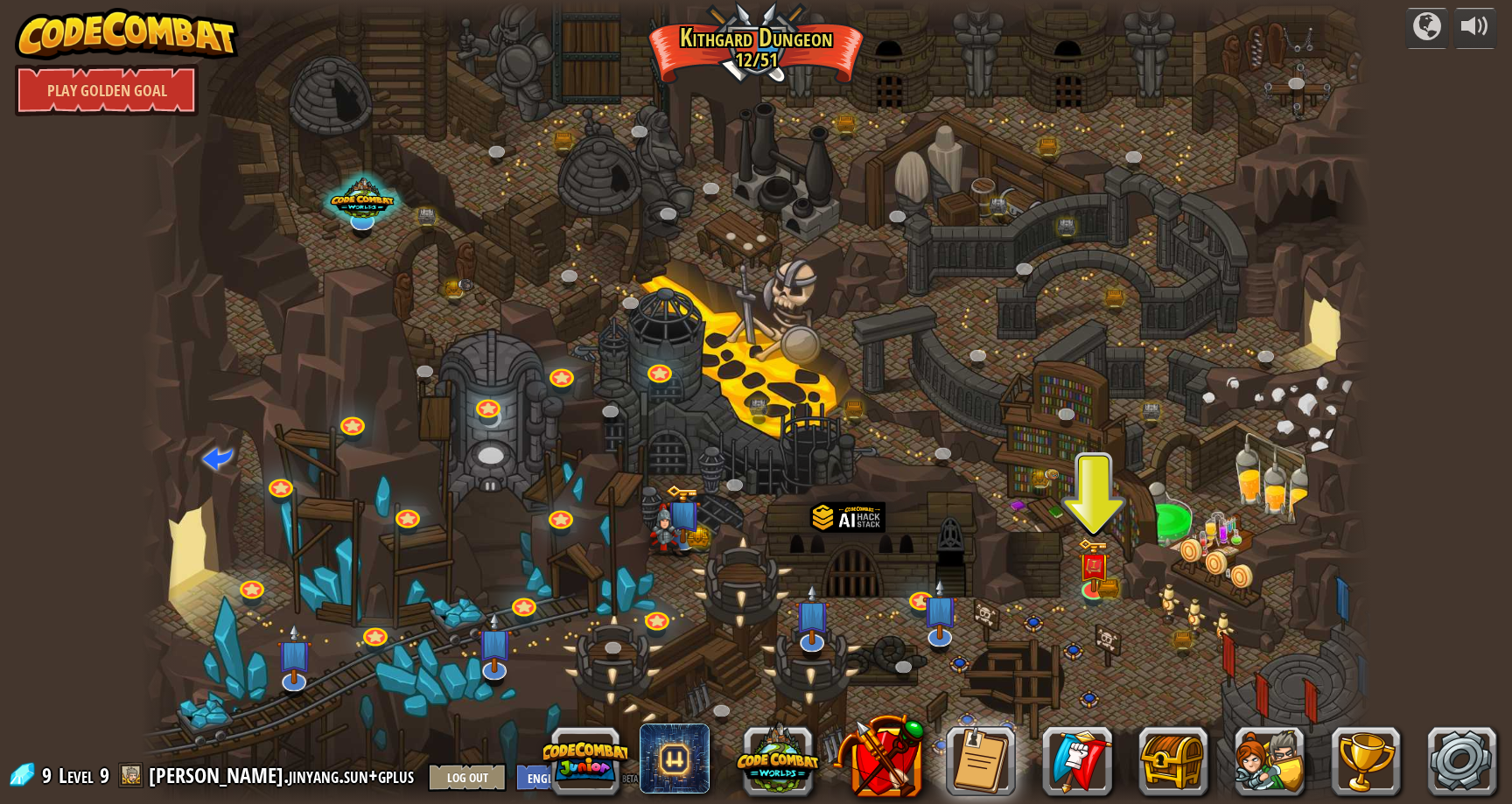
click at [815, 353] on div at bounding box center [756, 402] width 1230 height 804
click at [800, 361] on div at bounding box center [756, 402] width 1230 height 804
click at [789, 388] on div at bounding box center [756, 402] width 1230 height 804
click at [723, 419] on div at bounding box center [756, 402] width 1230 height 804
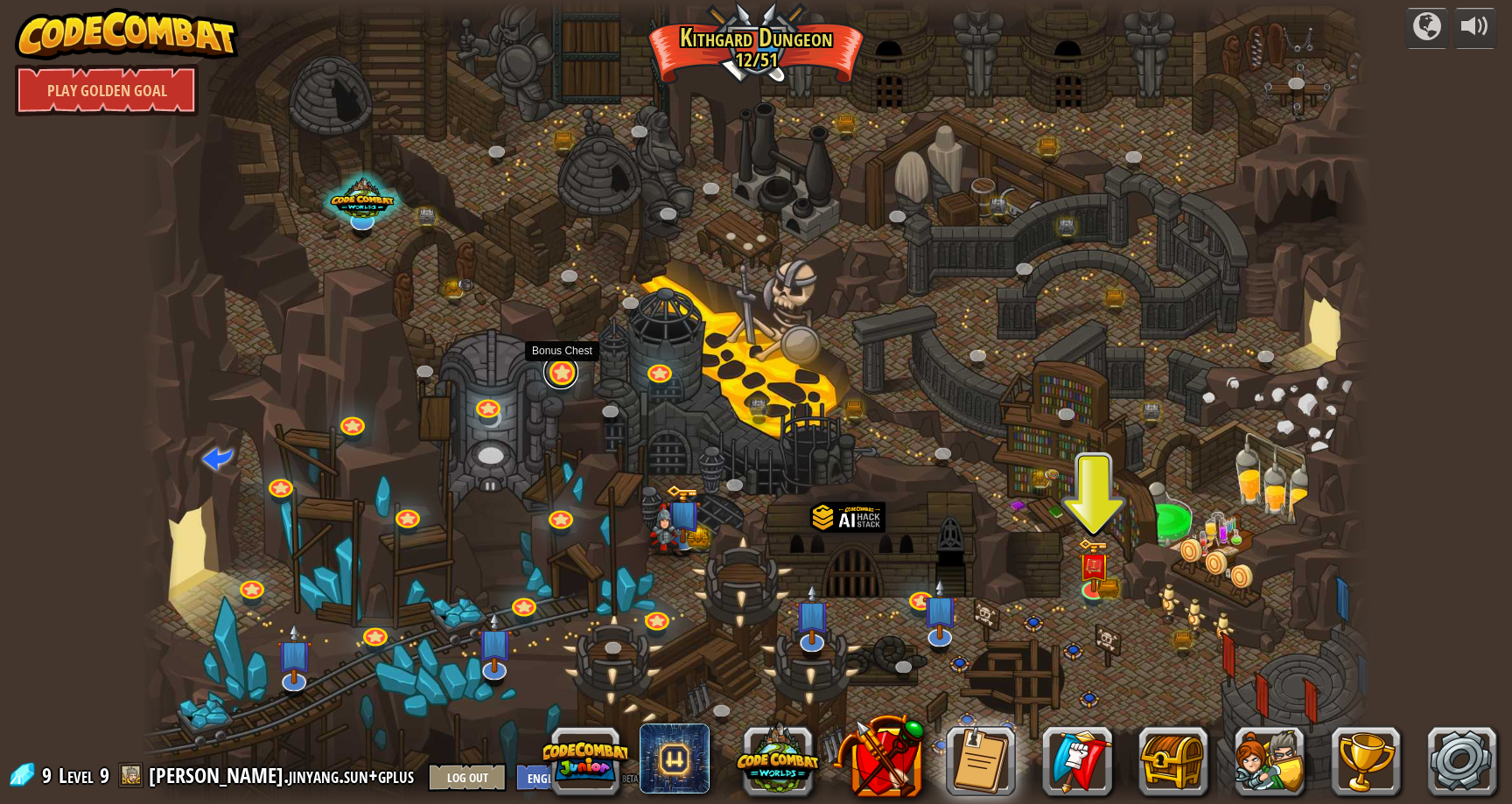
click at [557, 375] on link at bounding box center [561, 371] width 35 height 35
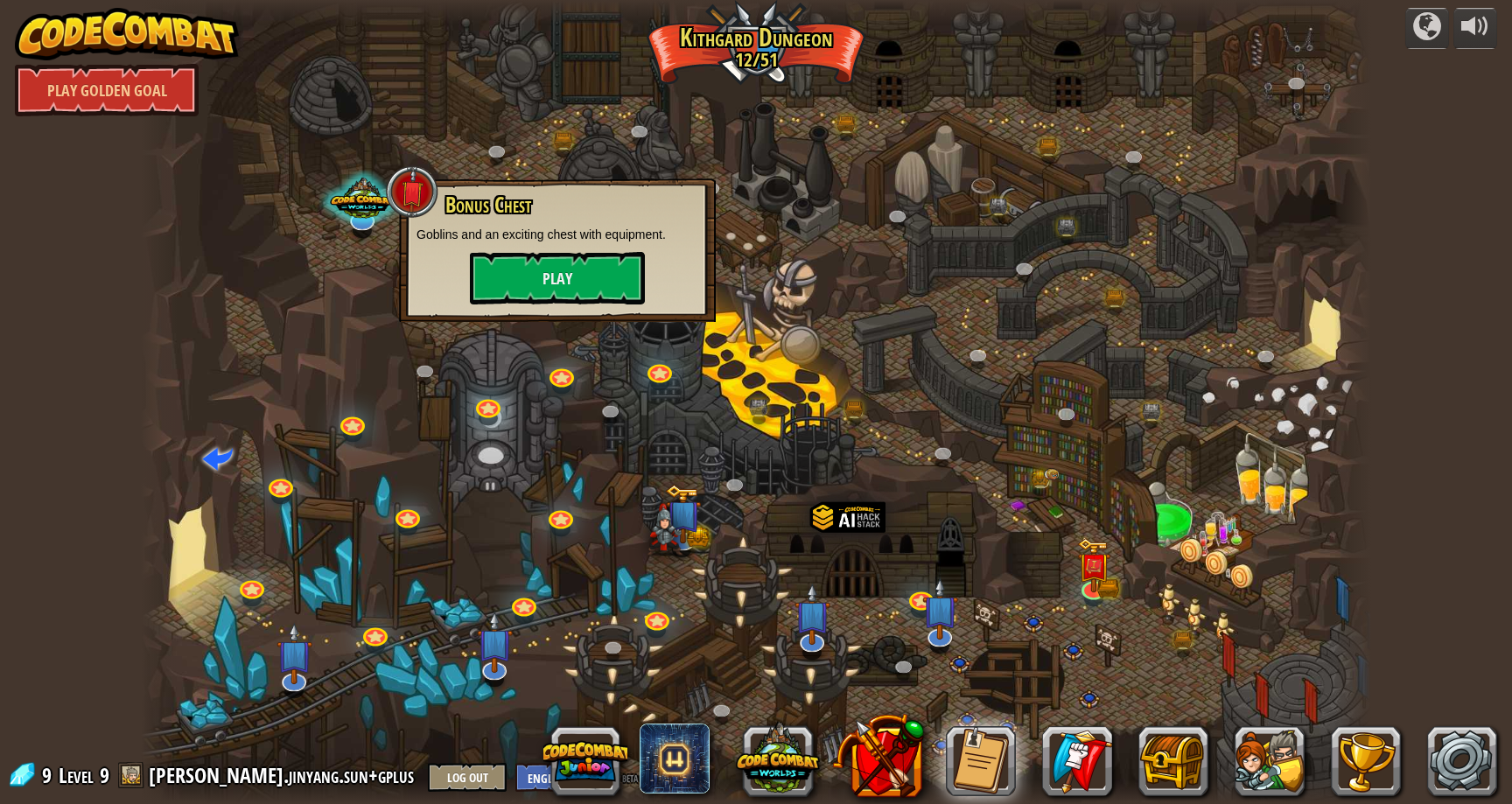
click at [642, 425] on div at bounding box center [756, 402] width 1230 height 804
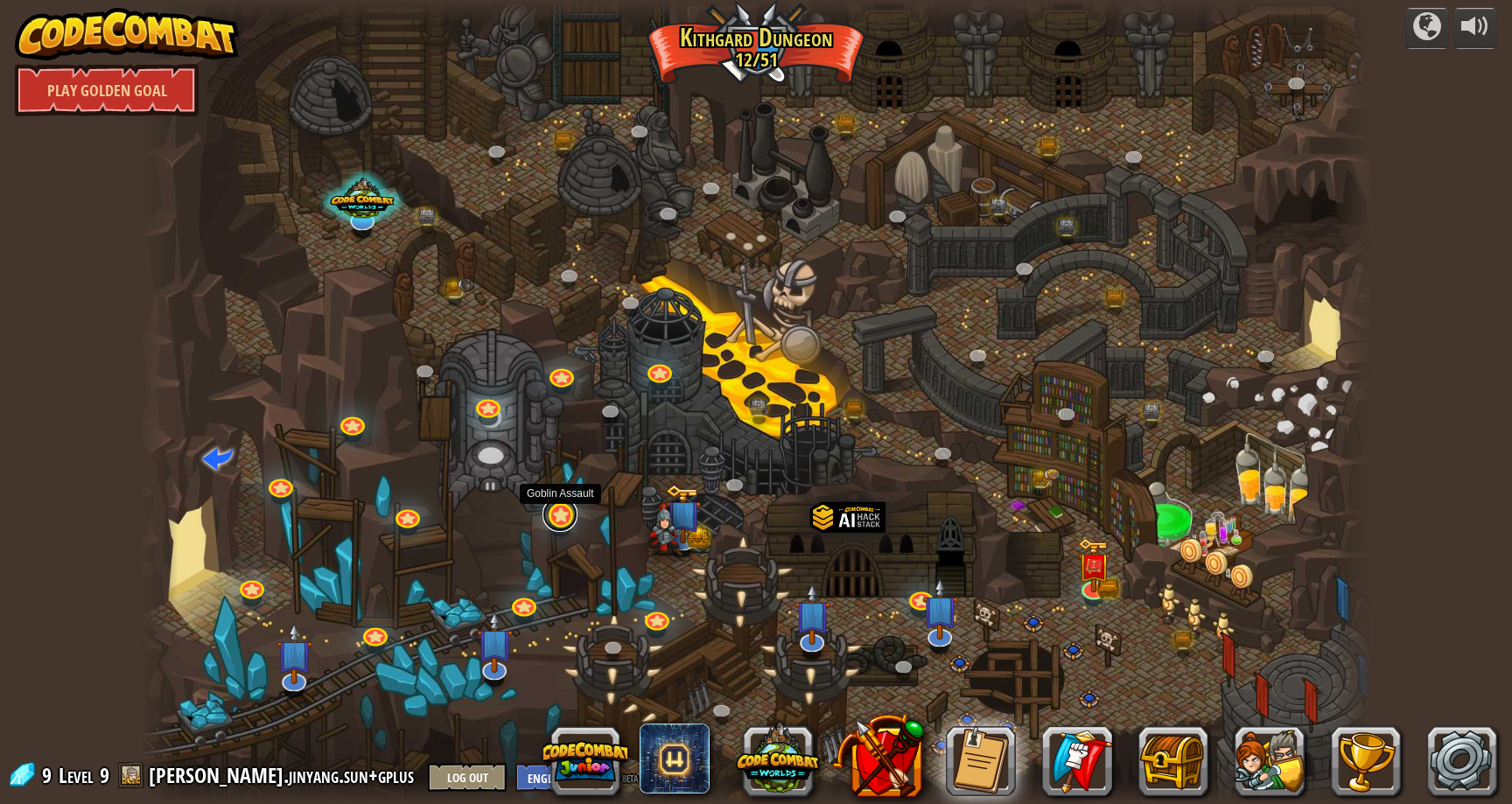
click at [565, 520] on link at bounding box center [560, 514] width 35 height 35
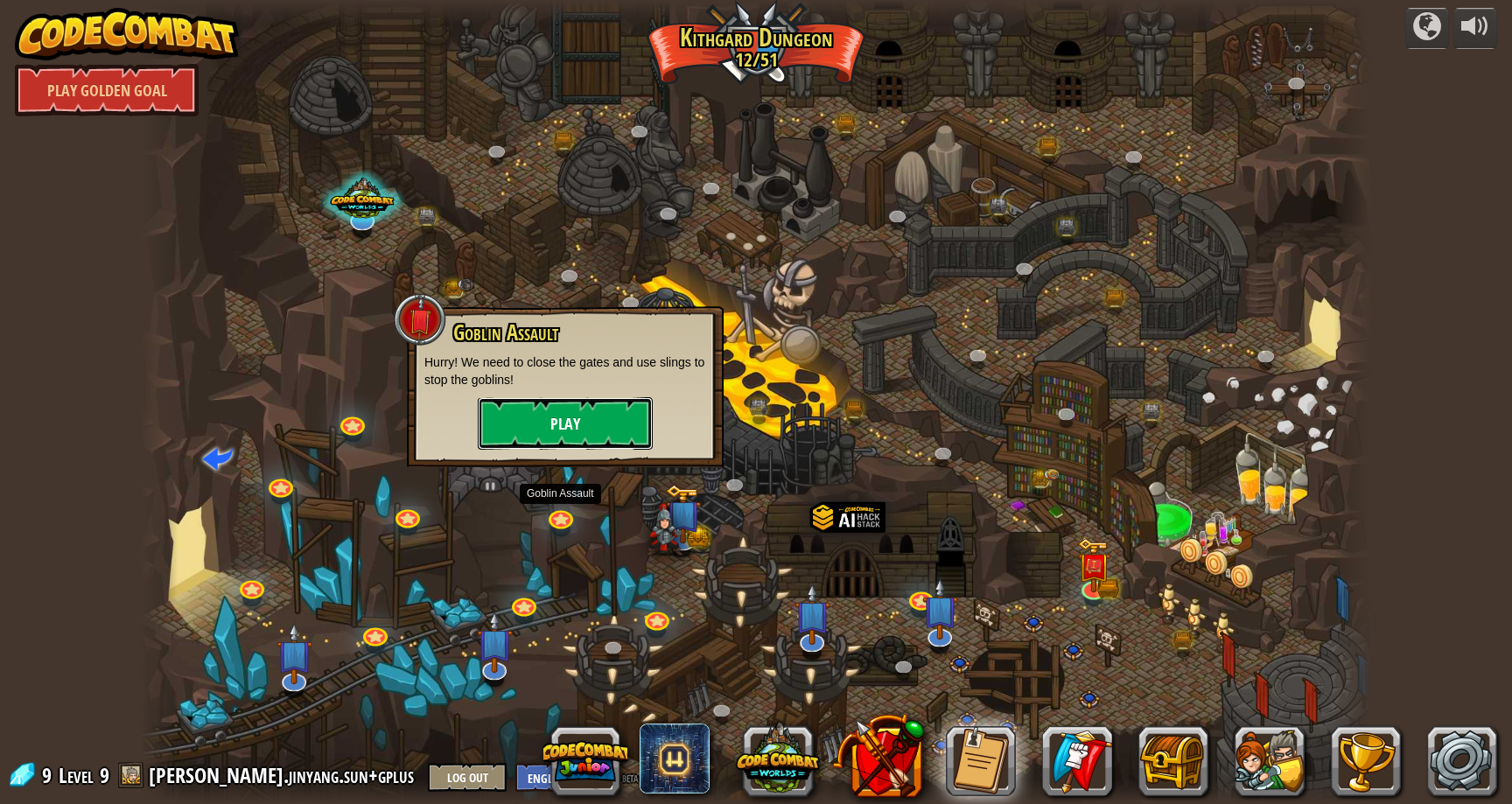
click at [609, 437] on button "Play" at bounding box center [565, 424] width 175 height 52
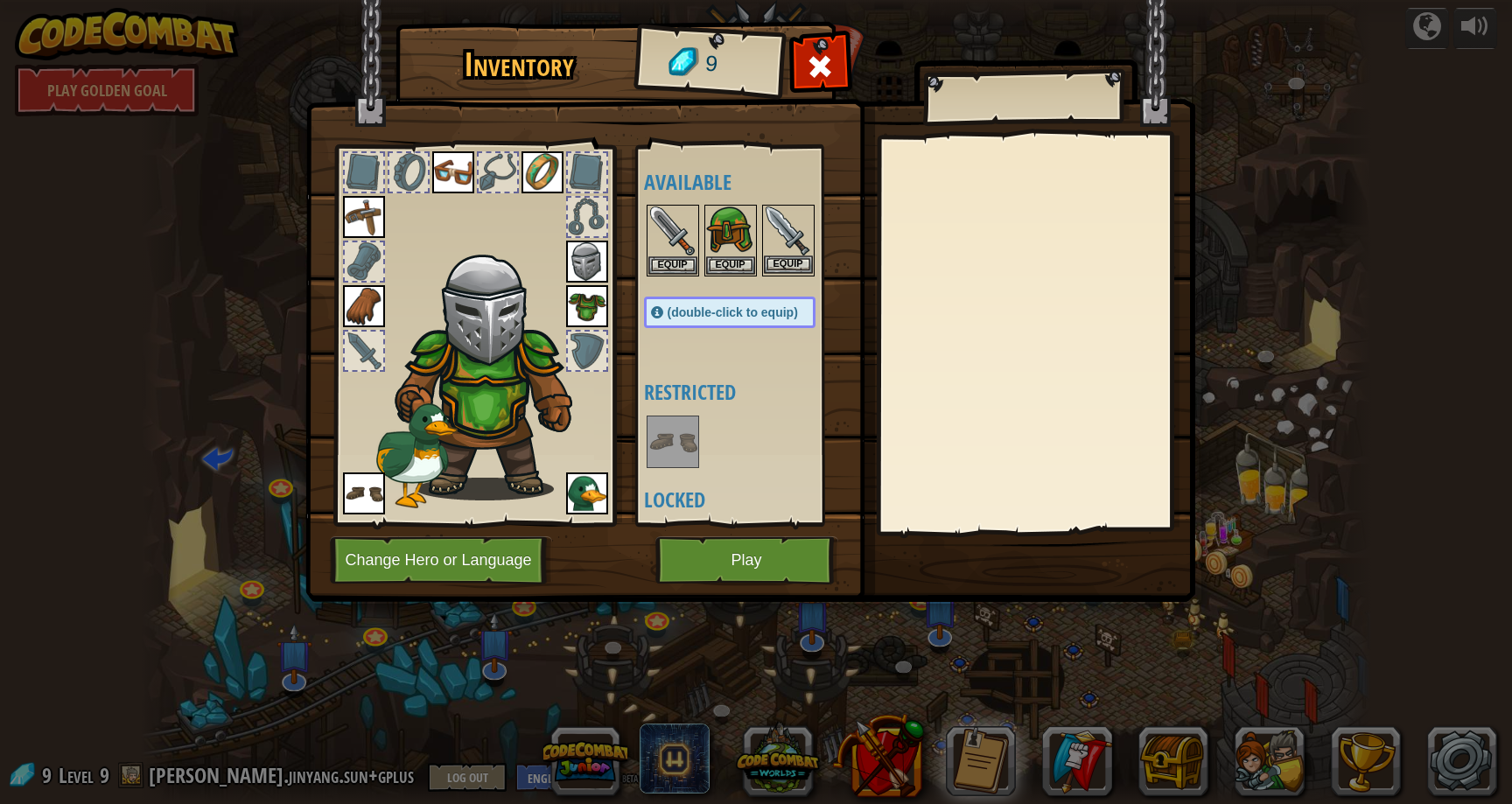
click at [802, 253] on img at bounding box center [789, 231] width 49 height 49
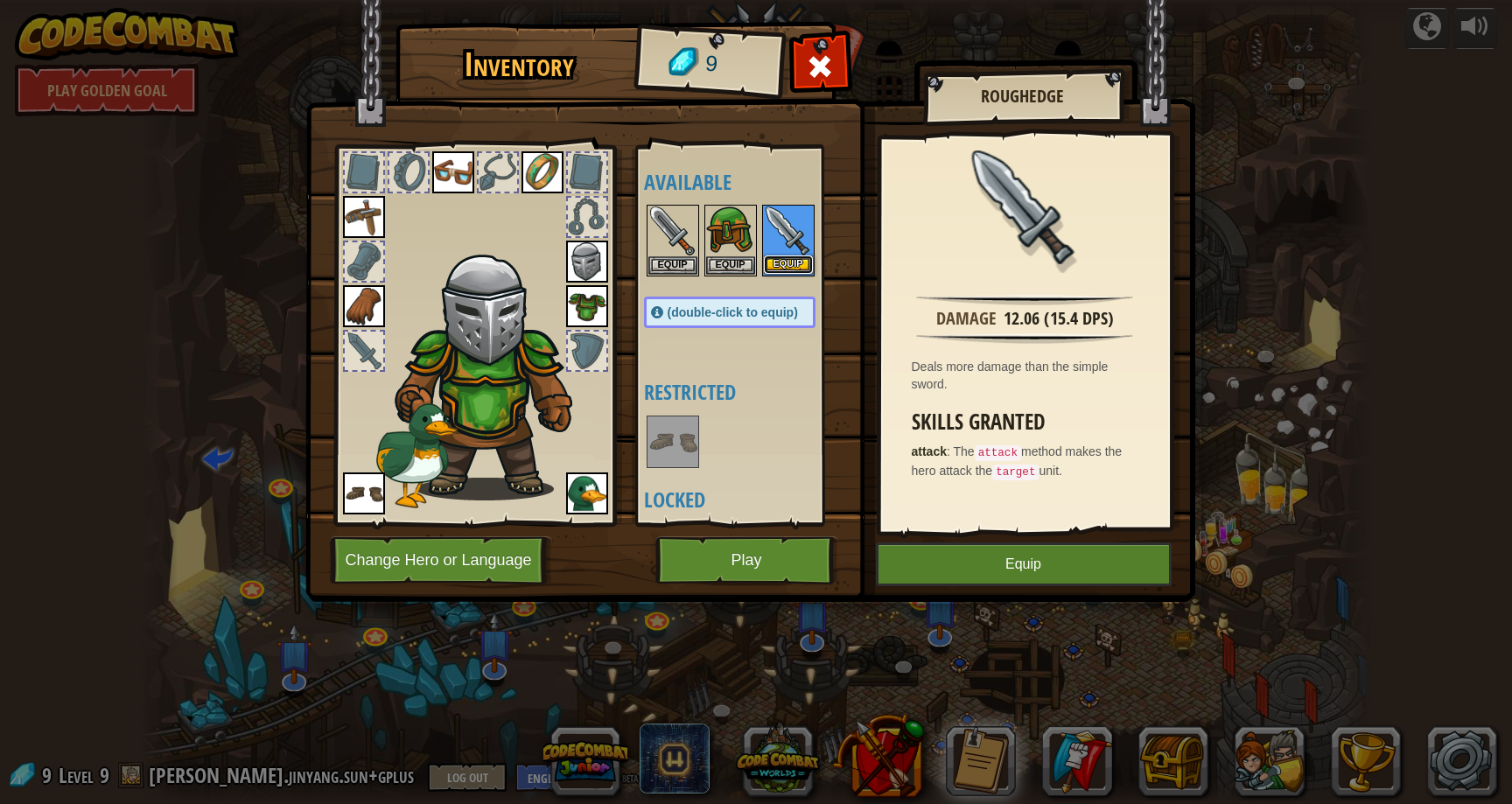
click at [789, 260] on button "Equip" at bounding box center [789, 265] width 49 height 18
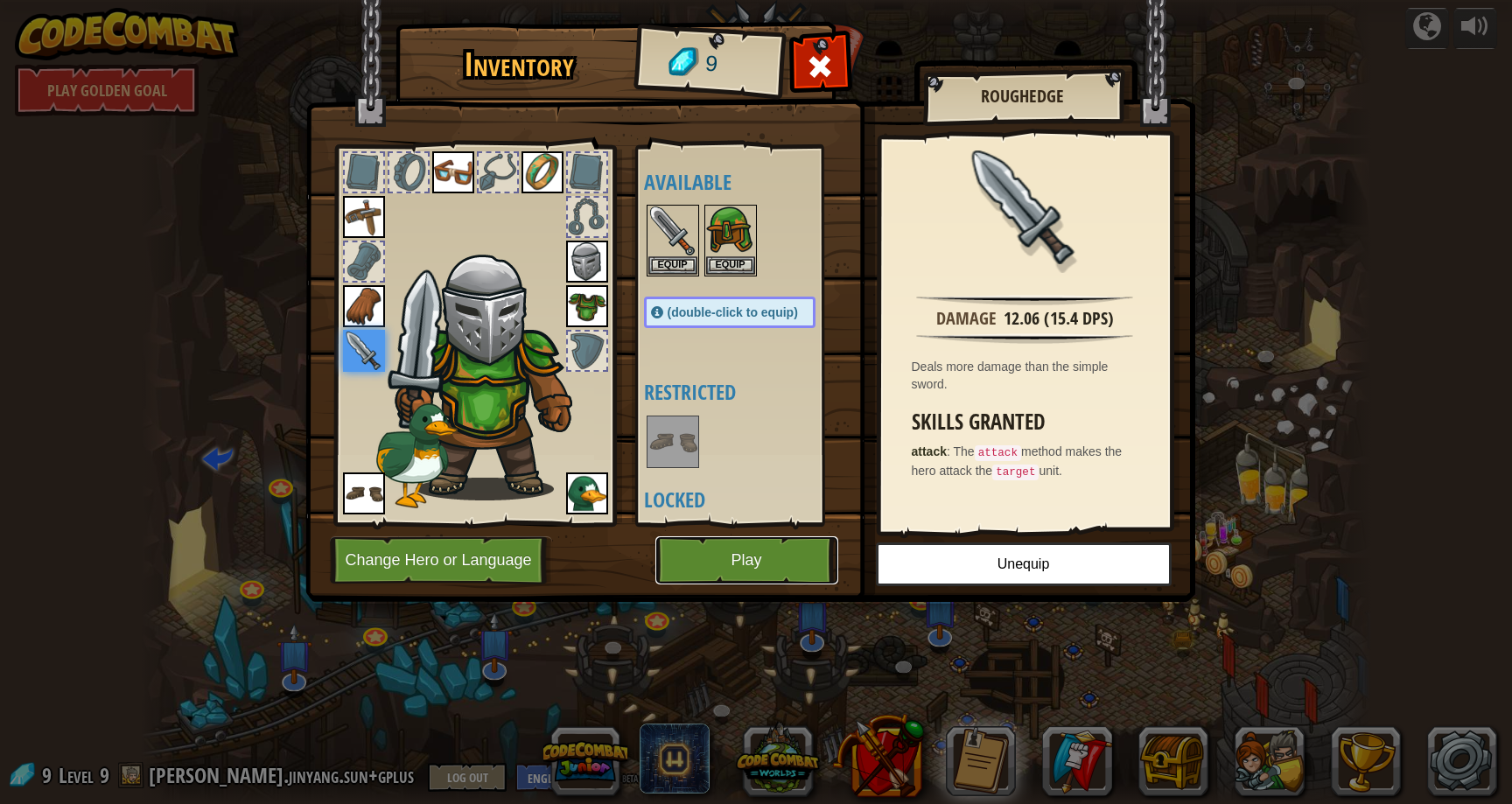
click at [751, 567] on button "Play" at bounding box center [747, 560] width 183 height 48
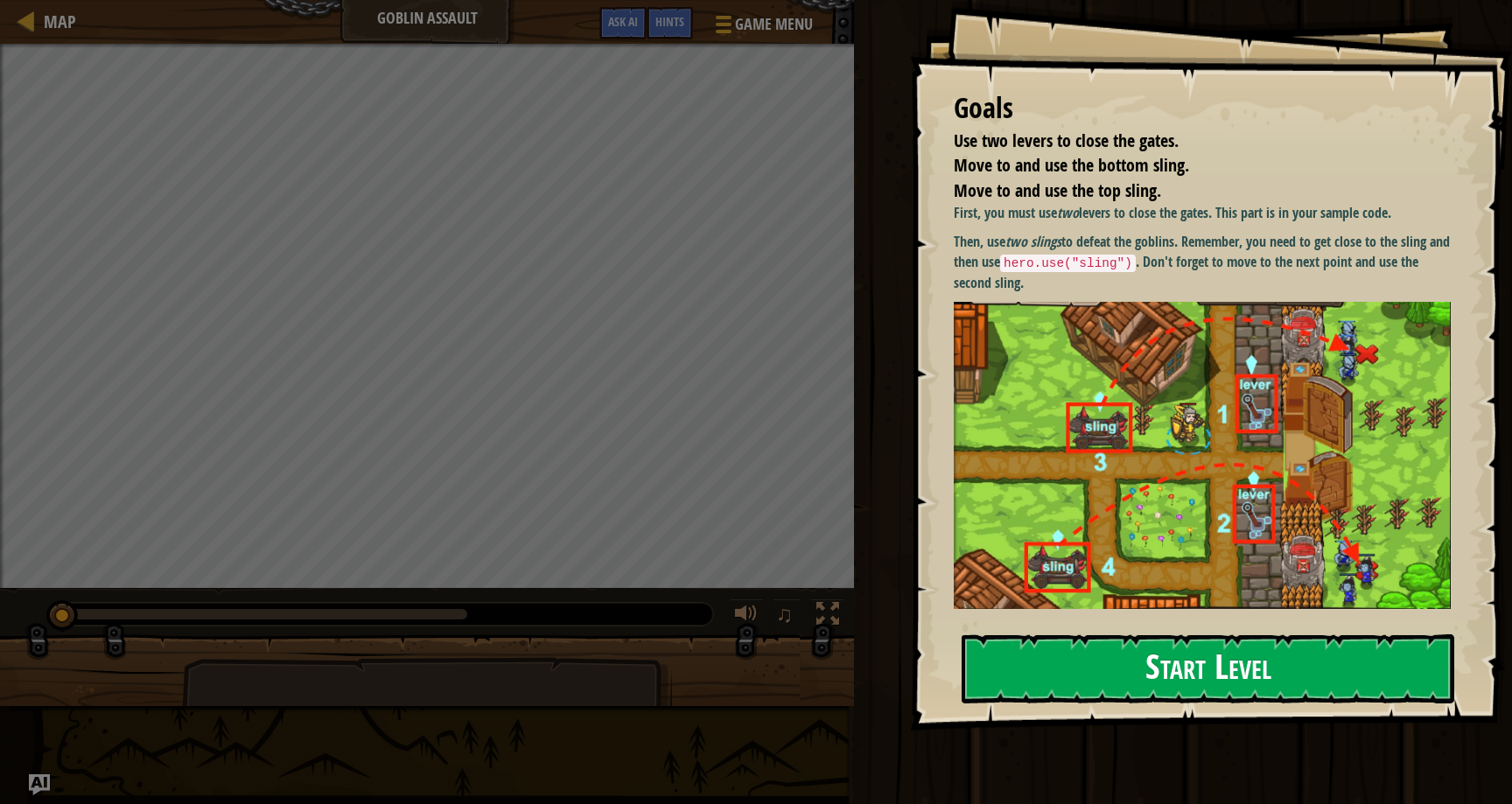
click at [1168, 688] on button "Start Level" at bounding box center [1209, 669] width 493 height 70
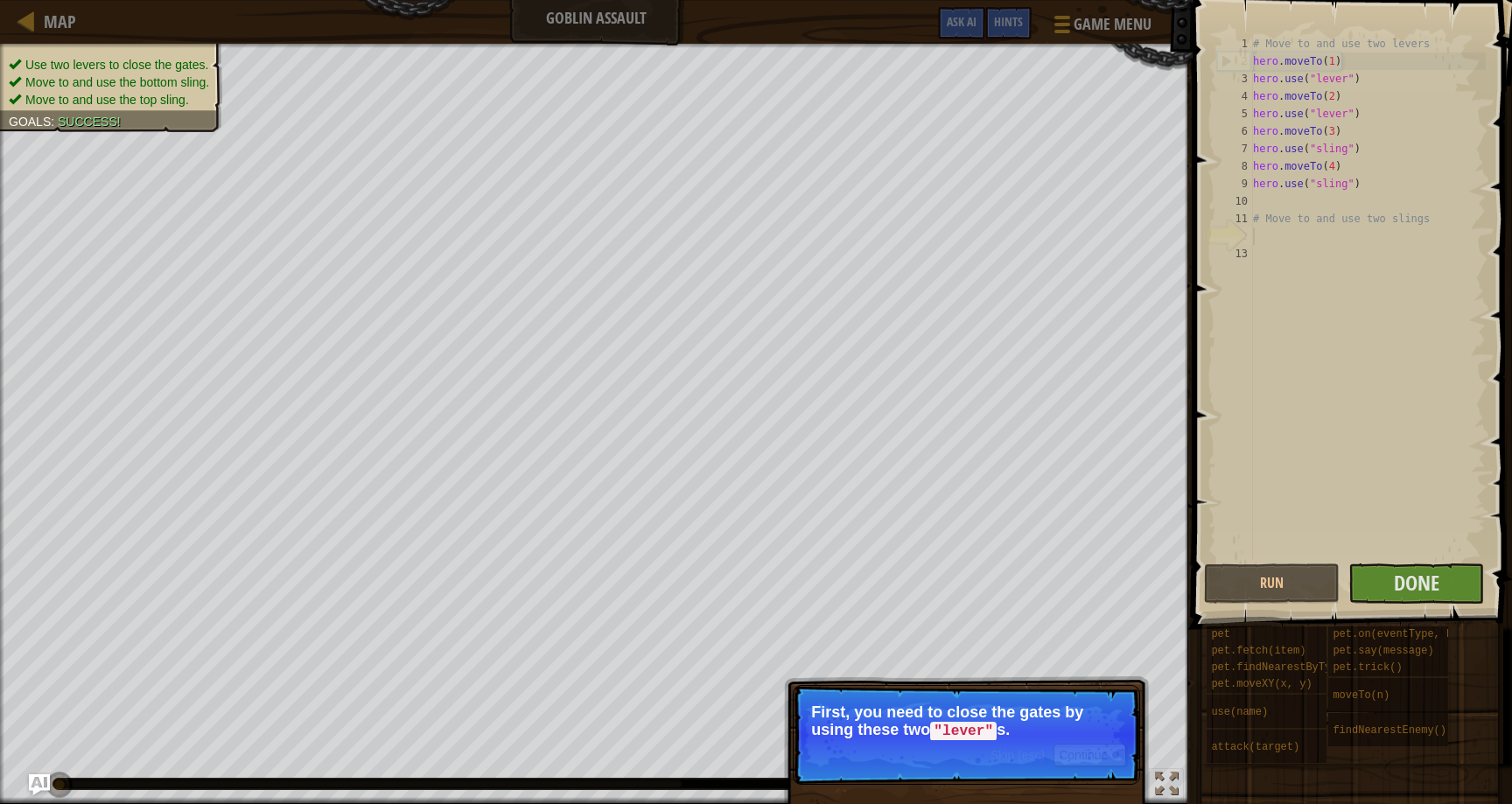
click at [1119, 734] on p "First, you need to close the gates by using these two "lever" s." at bounding box center [966, 722] width 311 height 37
click at [1115, 744] on button "Continue" at bounding box center [1090, 755] width 72 height 23
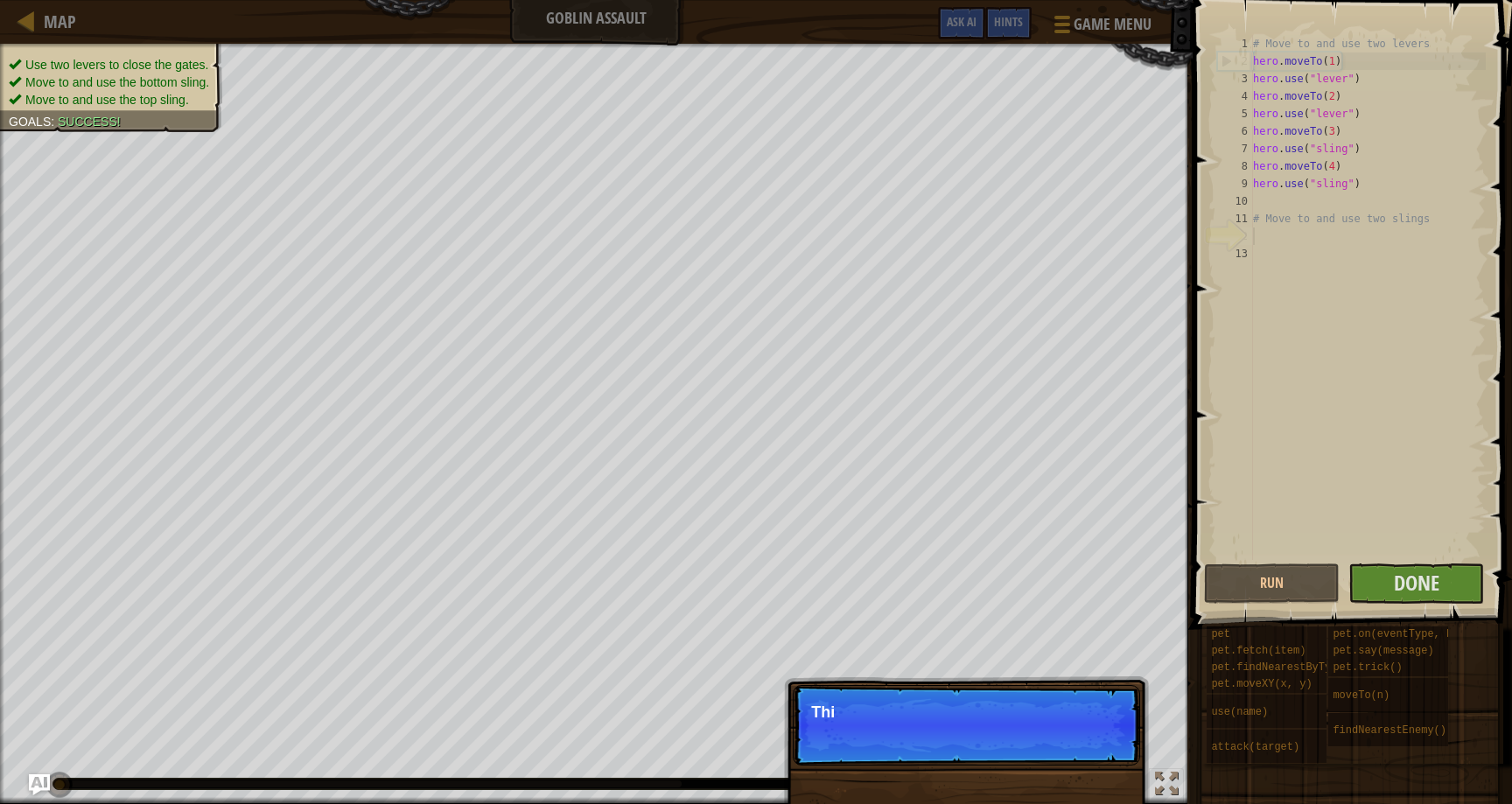
click at [1115, 744] on p "Skip (esc) Continue Thi" at bounding box center [966, 725] width 348 height 80
click at [1115, 744] on p "Skip (esc) Continue This goal" at bounding box center [966, 725] width 348 height 80
click at [1115, 744] on p "Skip (esc) Continue This goal is already so" at bounding box center [966, 725] width 348 height 80
click at [1115, 744] on p "Skip (esc) Continue This goal is already solved in your s" at bounding box center [966, 725] width 348 height 80
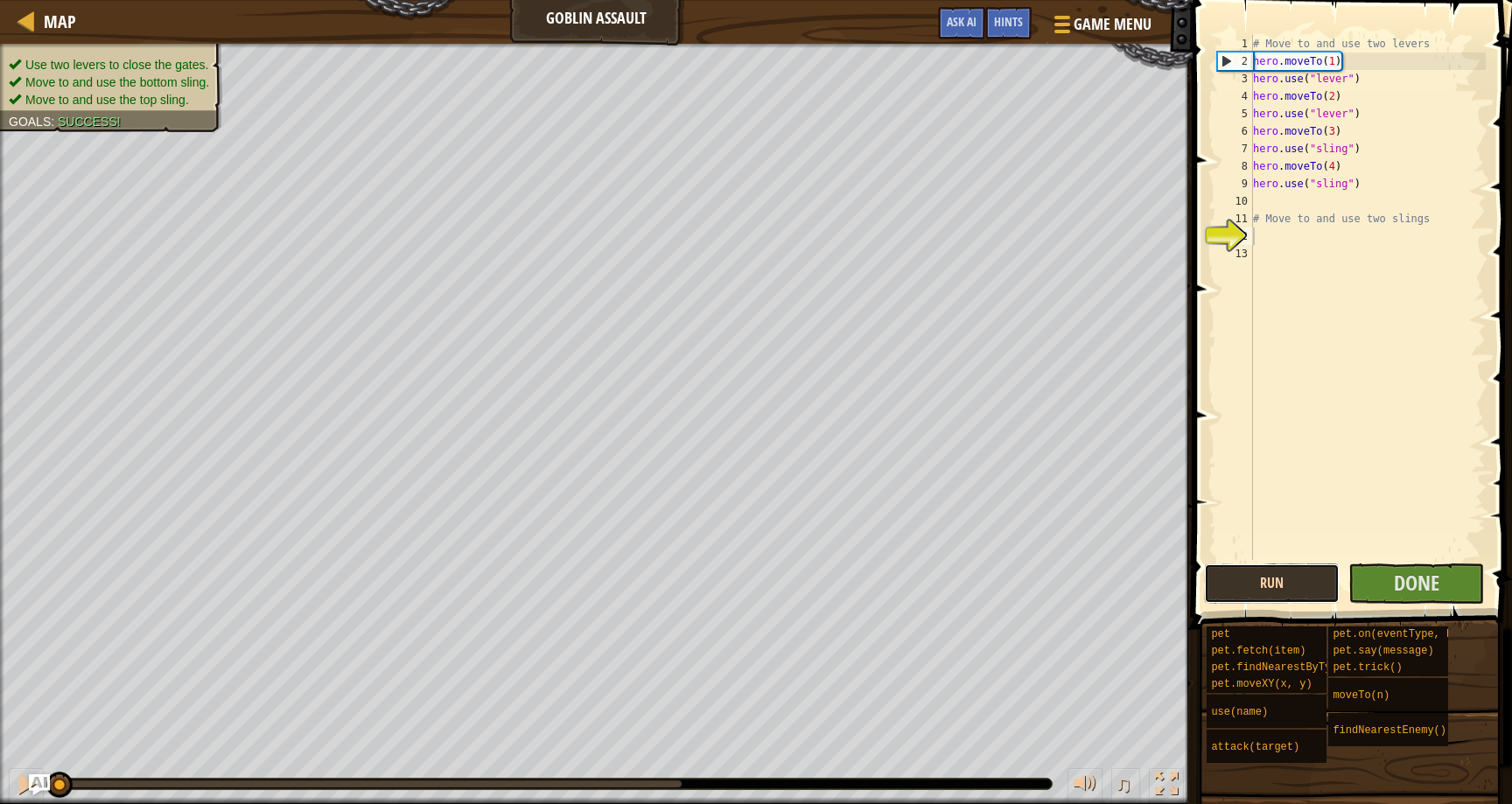
click at [1262, 580] on button "Run" at bounding box center [1272, 584] width 135 height 41
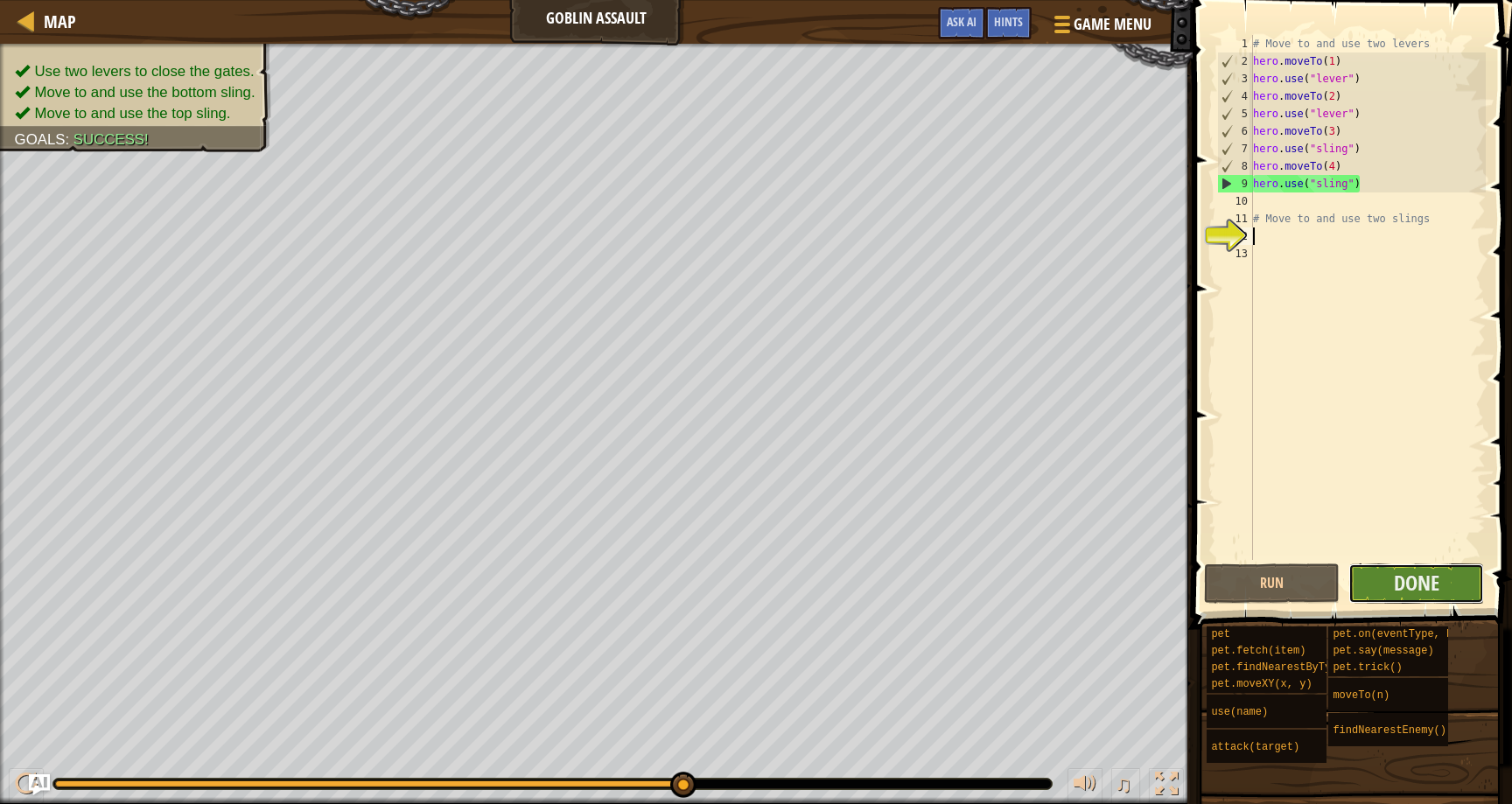
click at [1446, 577] on button "Done" at bounding box center [1416, 584] width 135 height 41
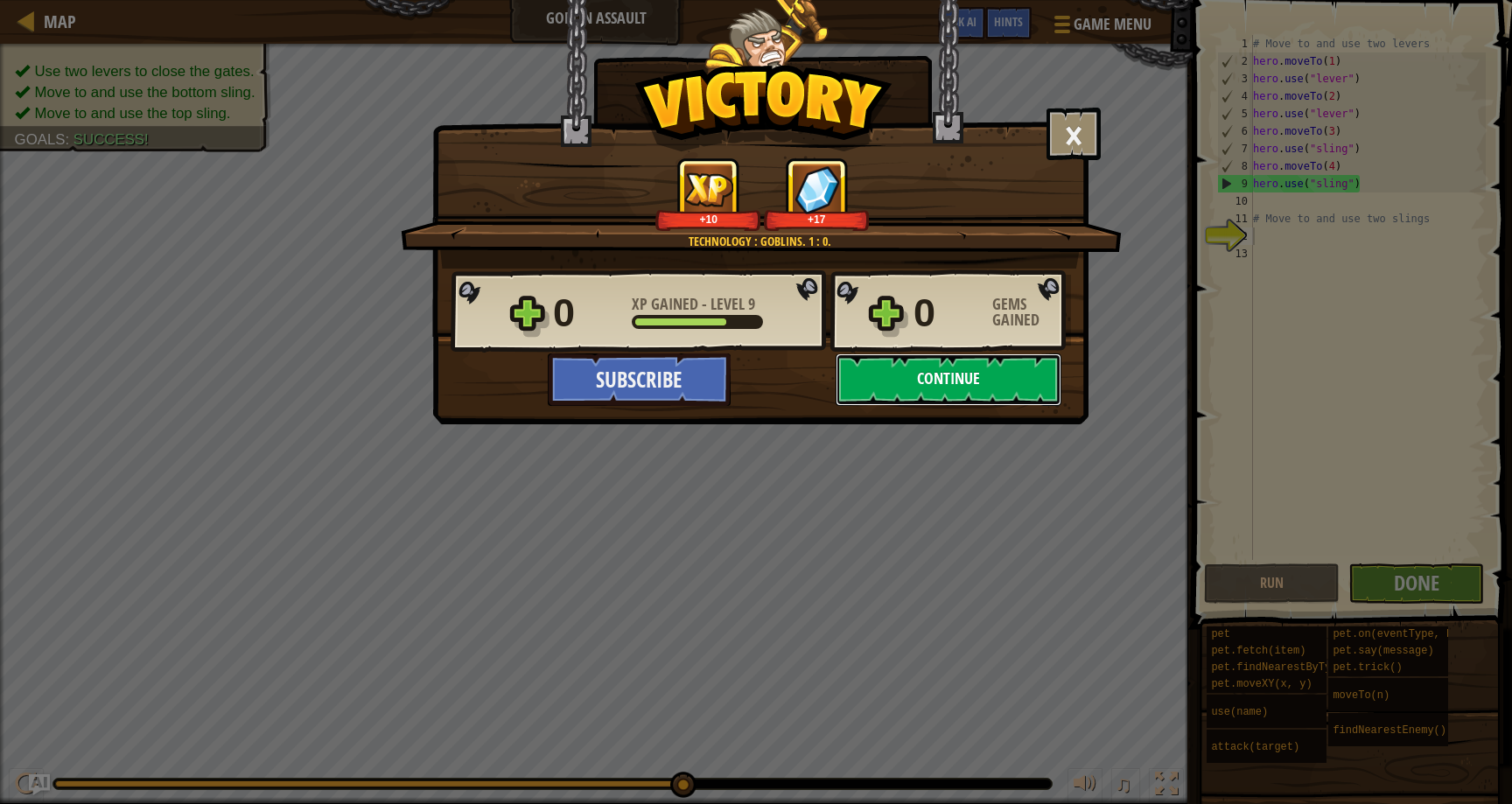
click at [1013, 372] on button "Continue" at bounding box center [948, 379] width 226 height 52
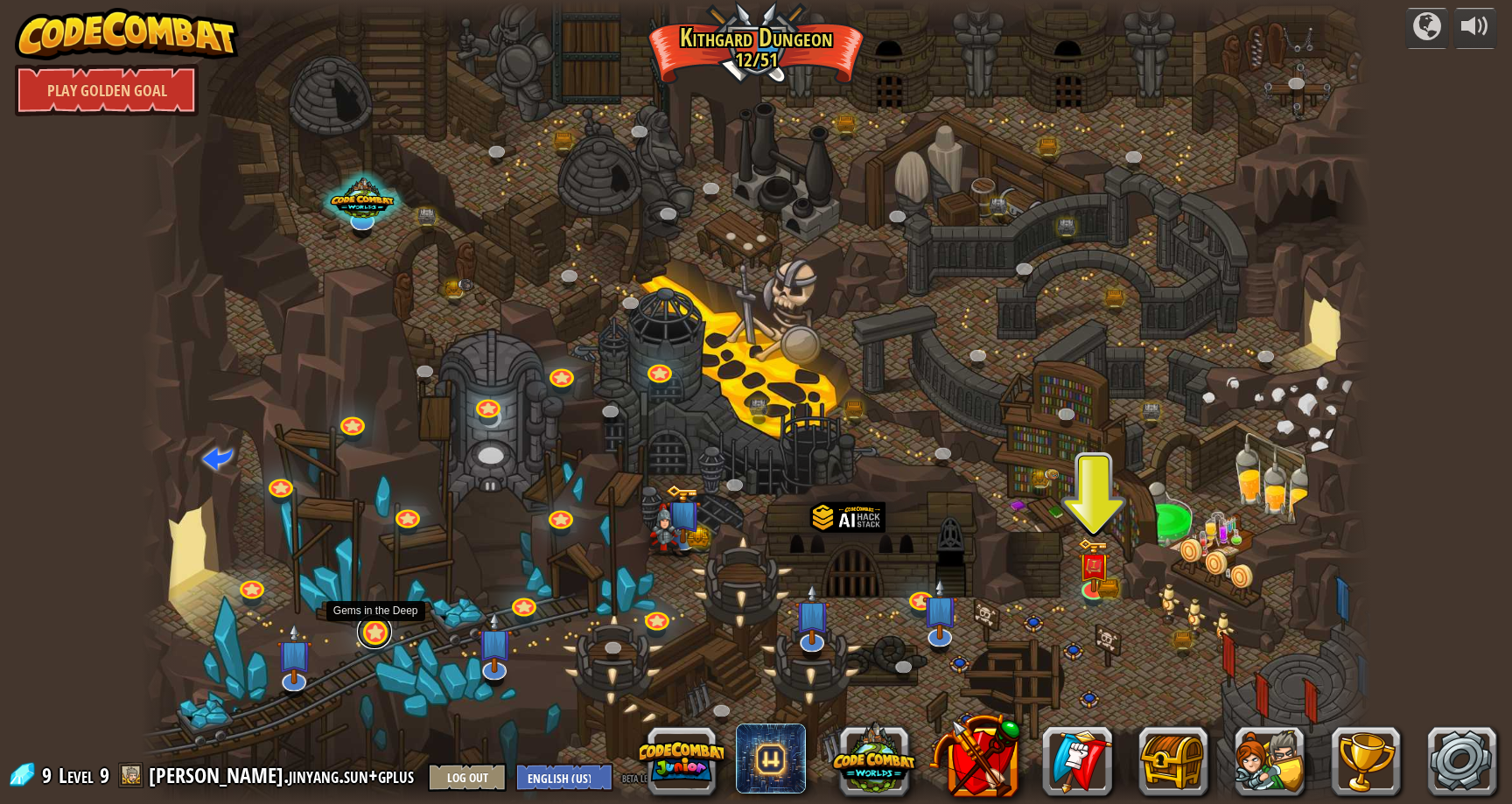
click at [375, 640] on link at bounding box center [374, 631] width 35 height 35
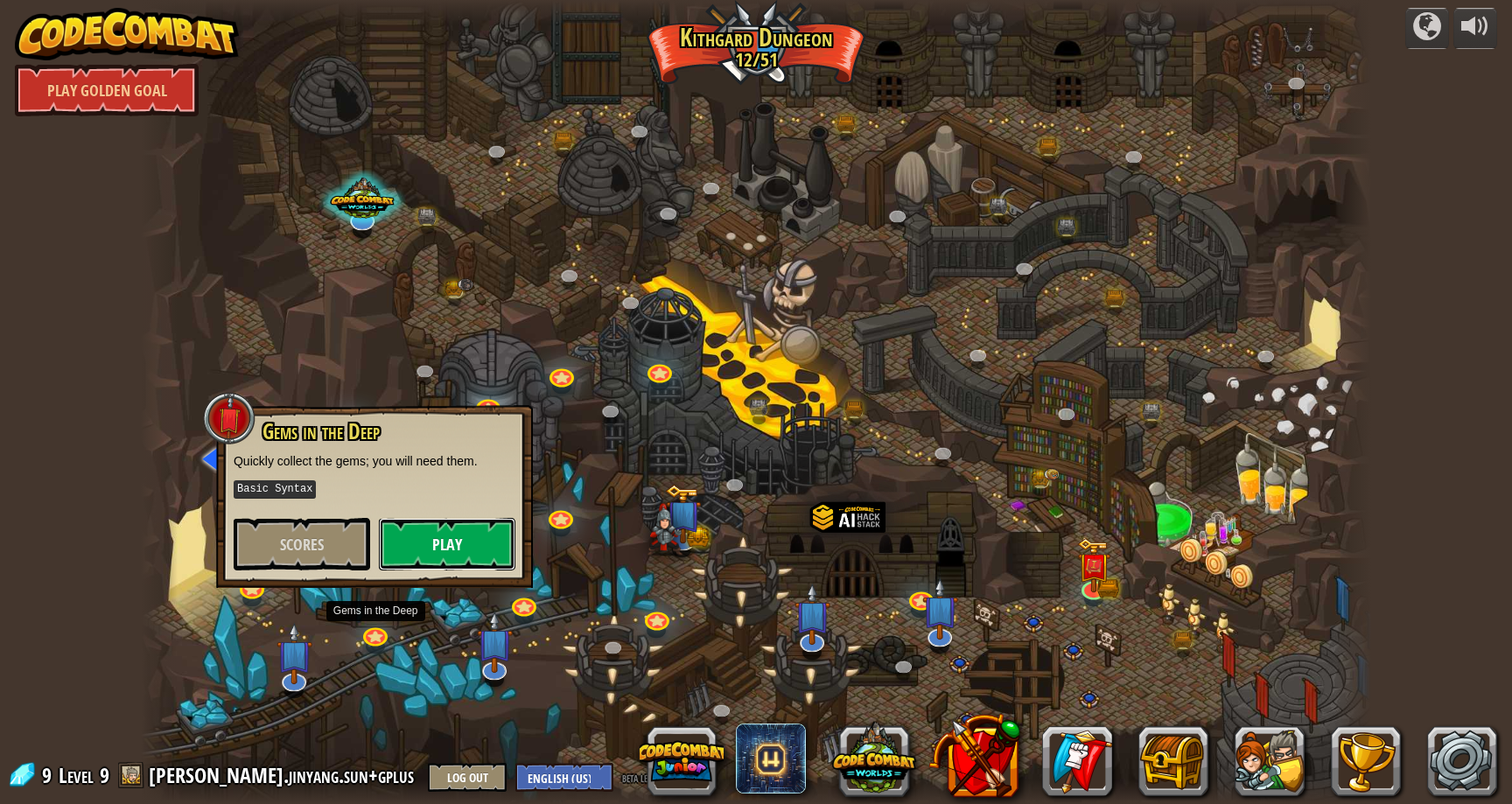
click at [463, 530] on button "Play" at bounding box center [447, 545] width 136 height 52
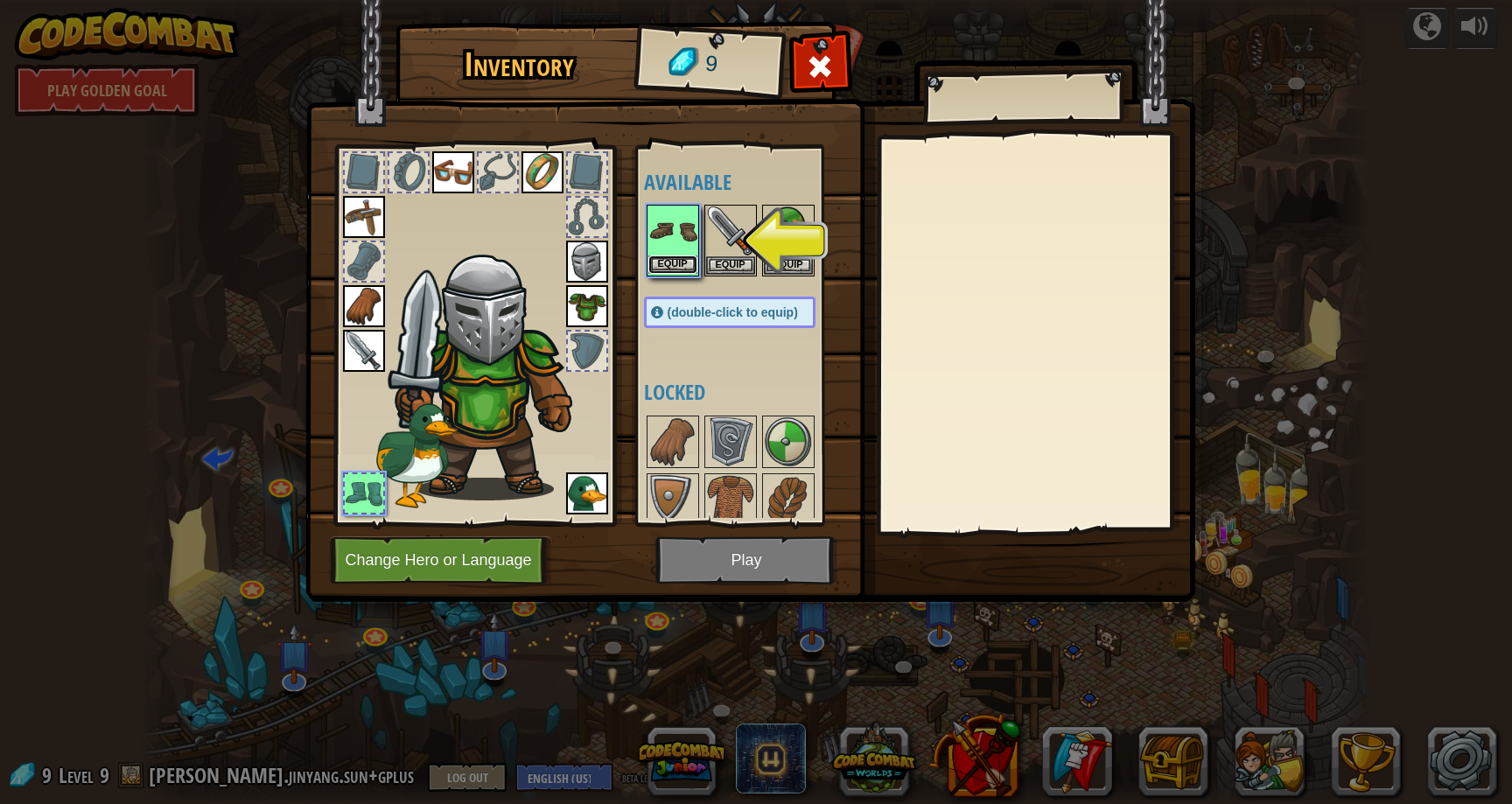
click at [666, 259] on button "Equip" at bounding box center [673, 265] width 49 height 18
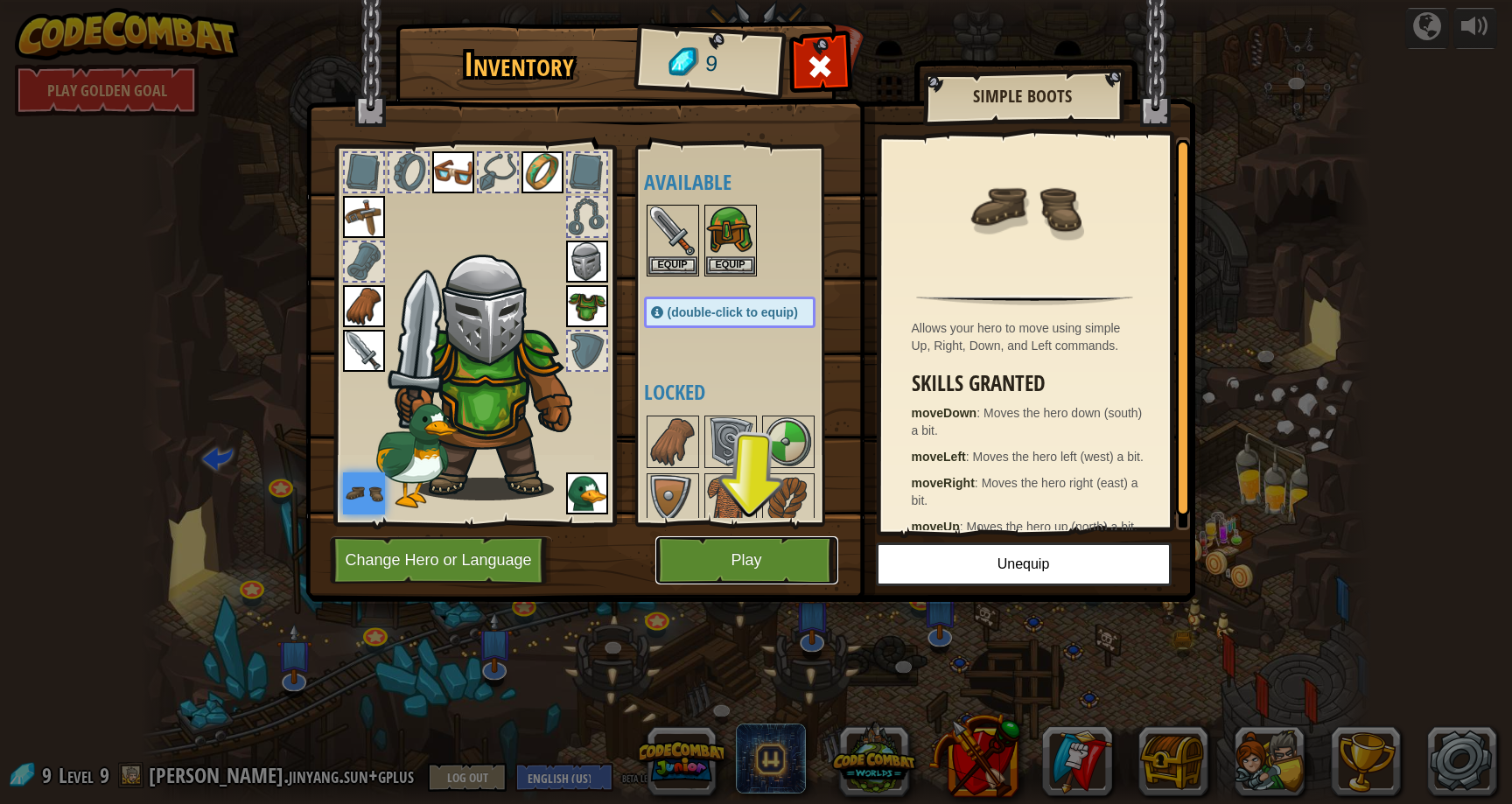
click at [719, 574] on button "Play" at bounding box center [747, 560] width 183 height 48
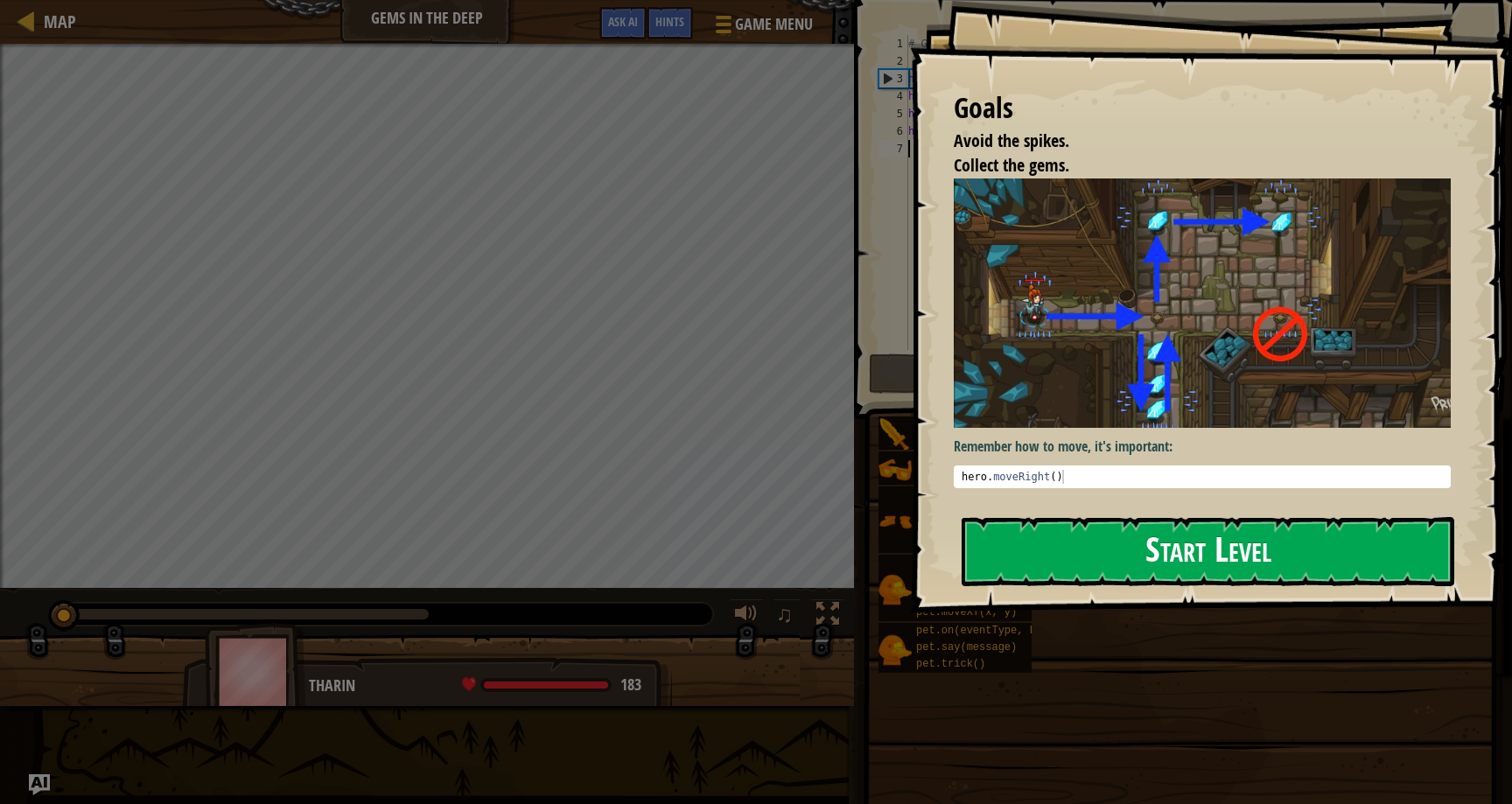
click at [1009, 518] on button "Start Level" at bounding box center [1209, 552] width 493 height 70
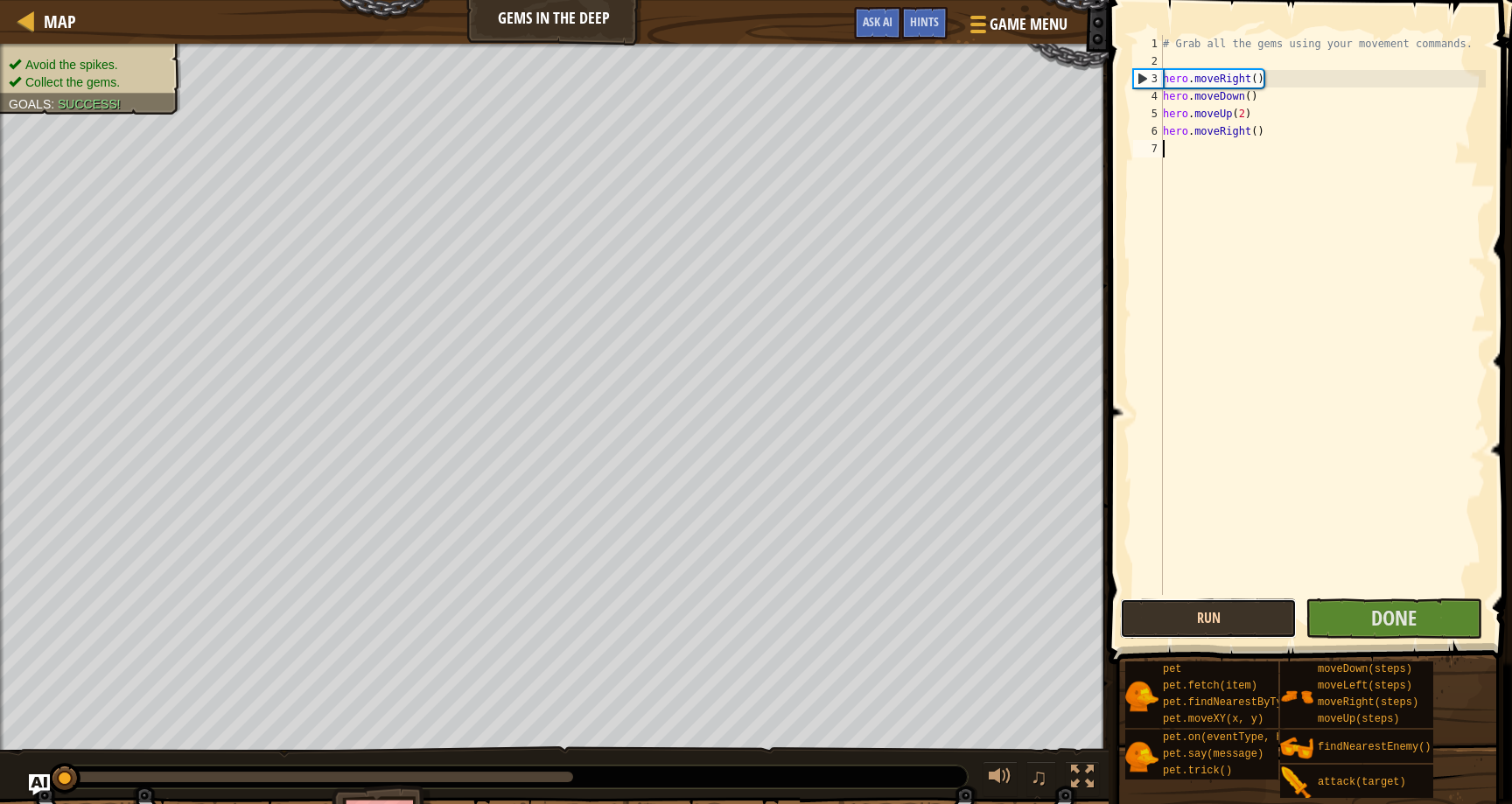
click at [1162, 620] on button "Run" at bounding box center [1209, 619] width 177 height 41
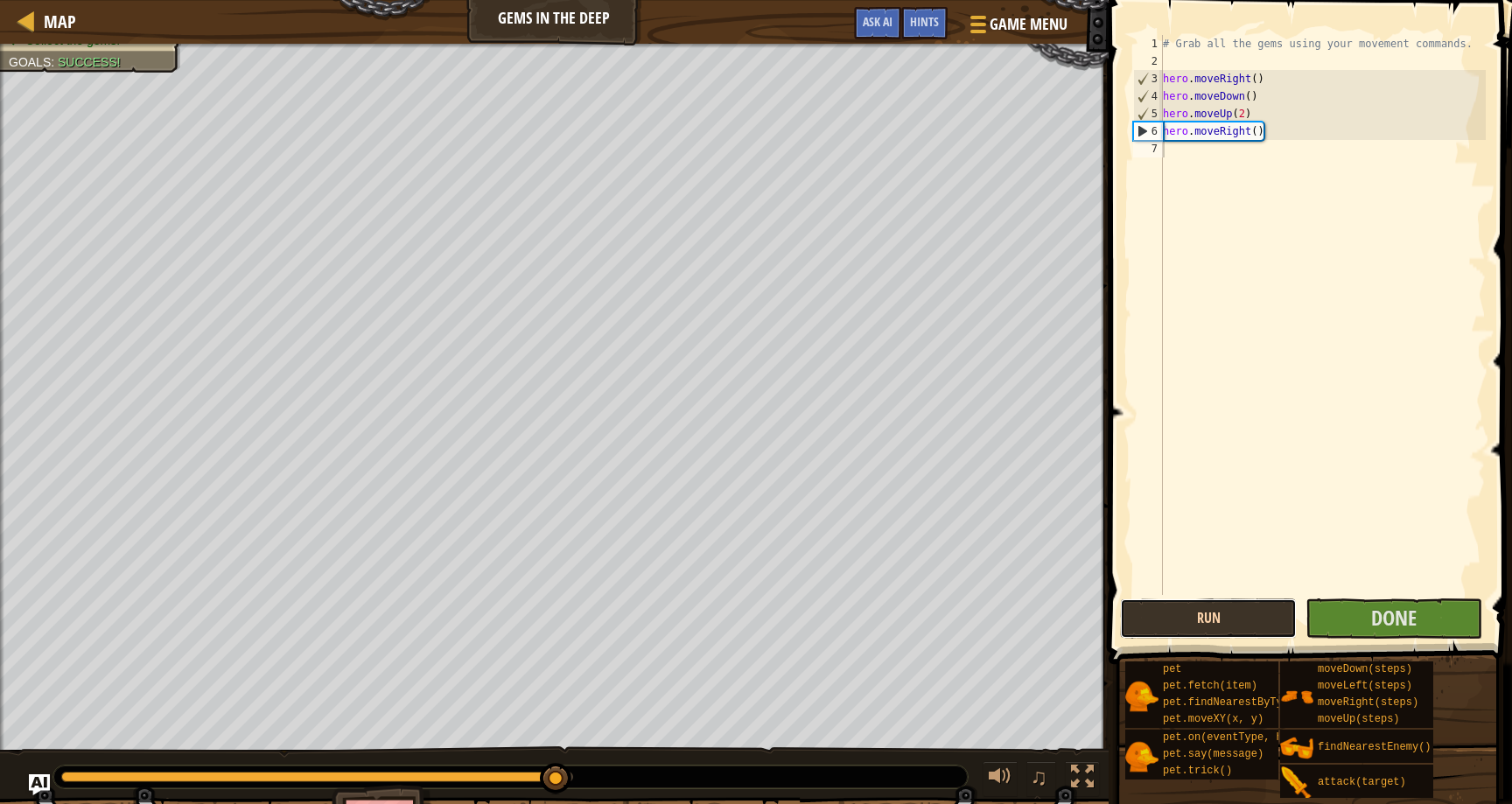
click at [1157, 629] on button "Run" at bounding box center [1209, 619] width 177 height 41
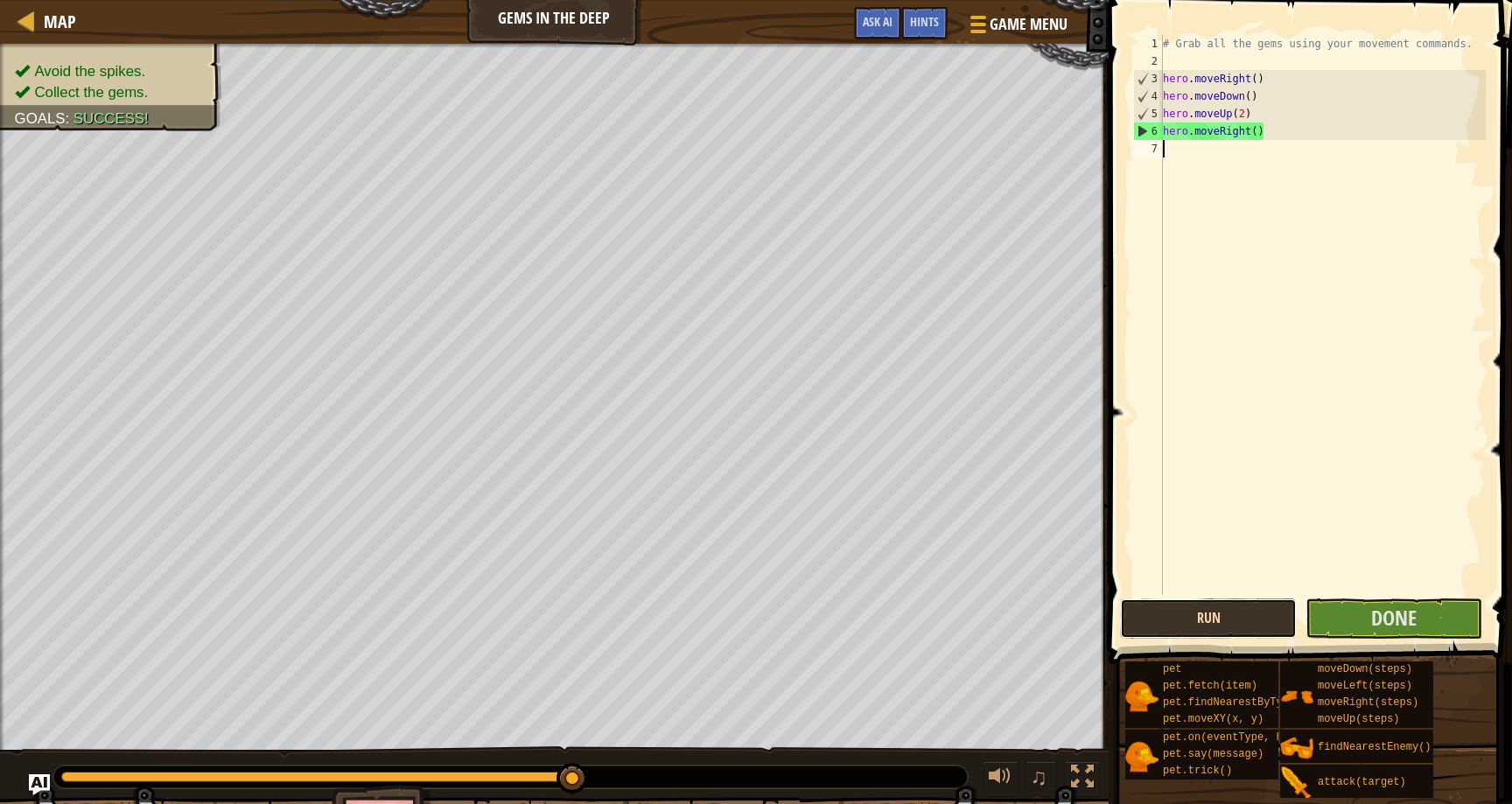
click at [1233, 620] on button "Run" at bounding box center [1209, 619] width 177 height 41
click at [1407, 622] on span "Done" at bounding box center [1394, 618] width 45 height 28
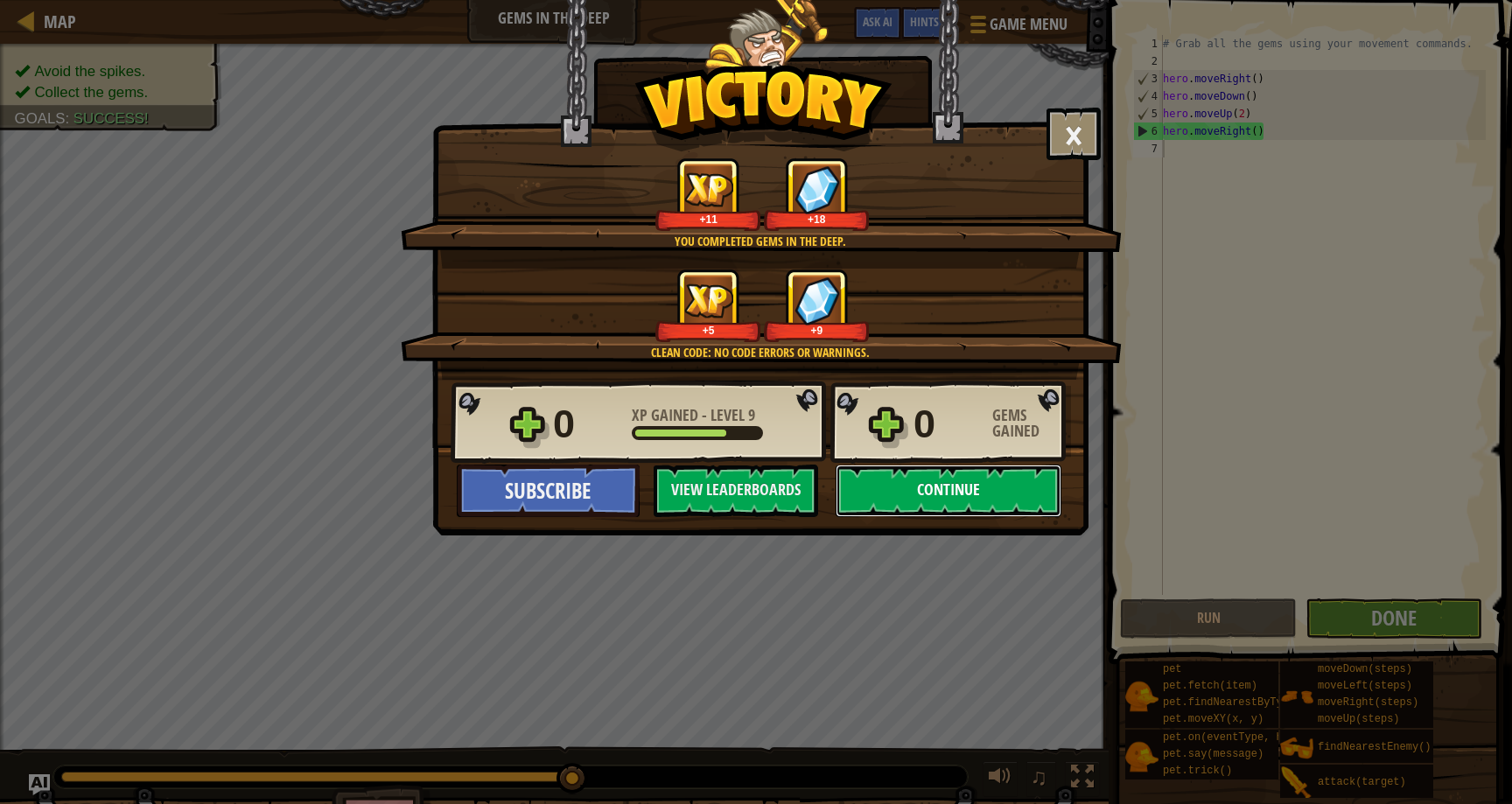
click at [920, 488] on button "Continue" at bounding box center [948, 491] width 226 height 52
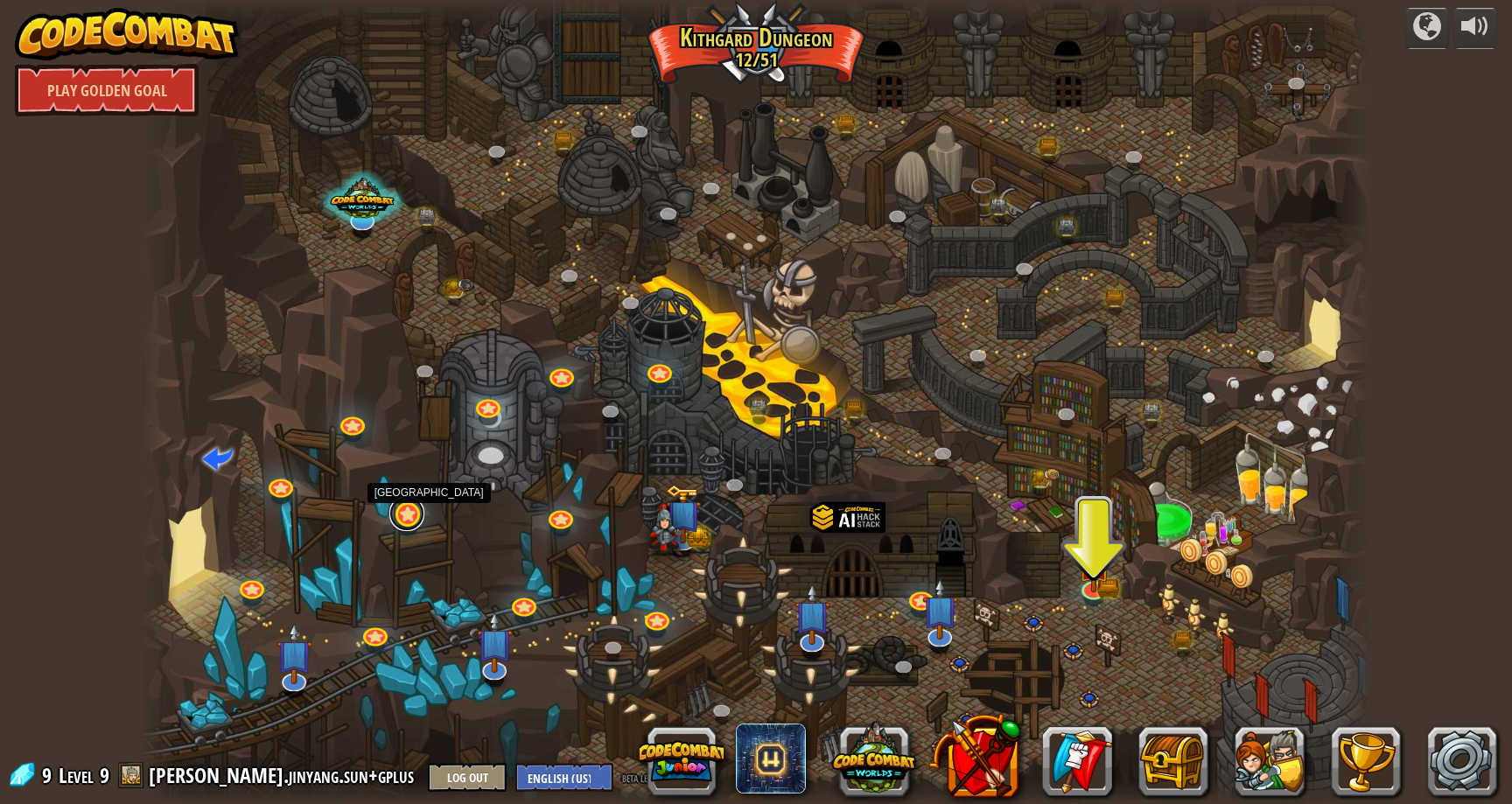
click at [405, 522] on link at bounding box center [406, 513] width 35 height 35
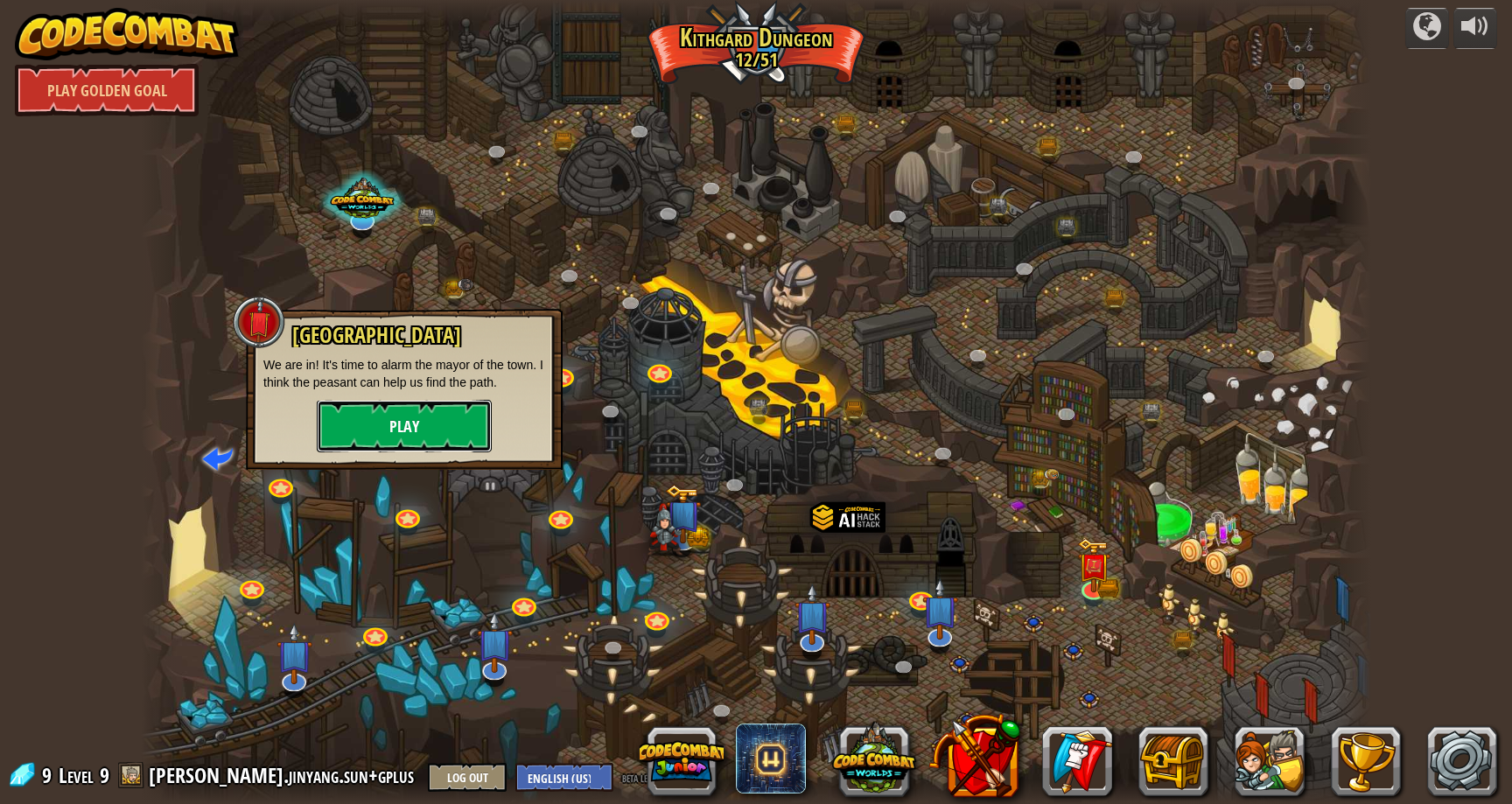
click at [434, 438] on button "Play" at bounding box center [405, 426] width 175 height 52
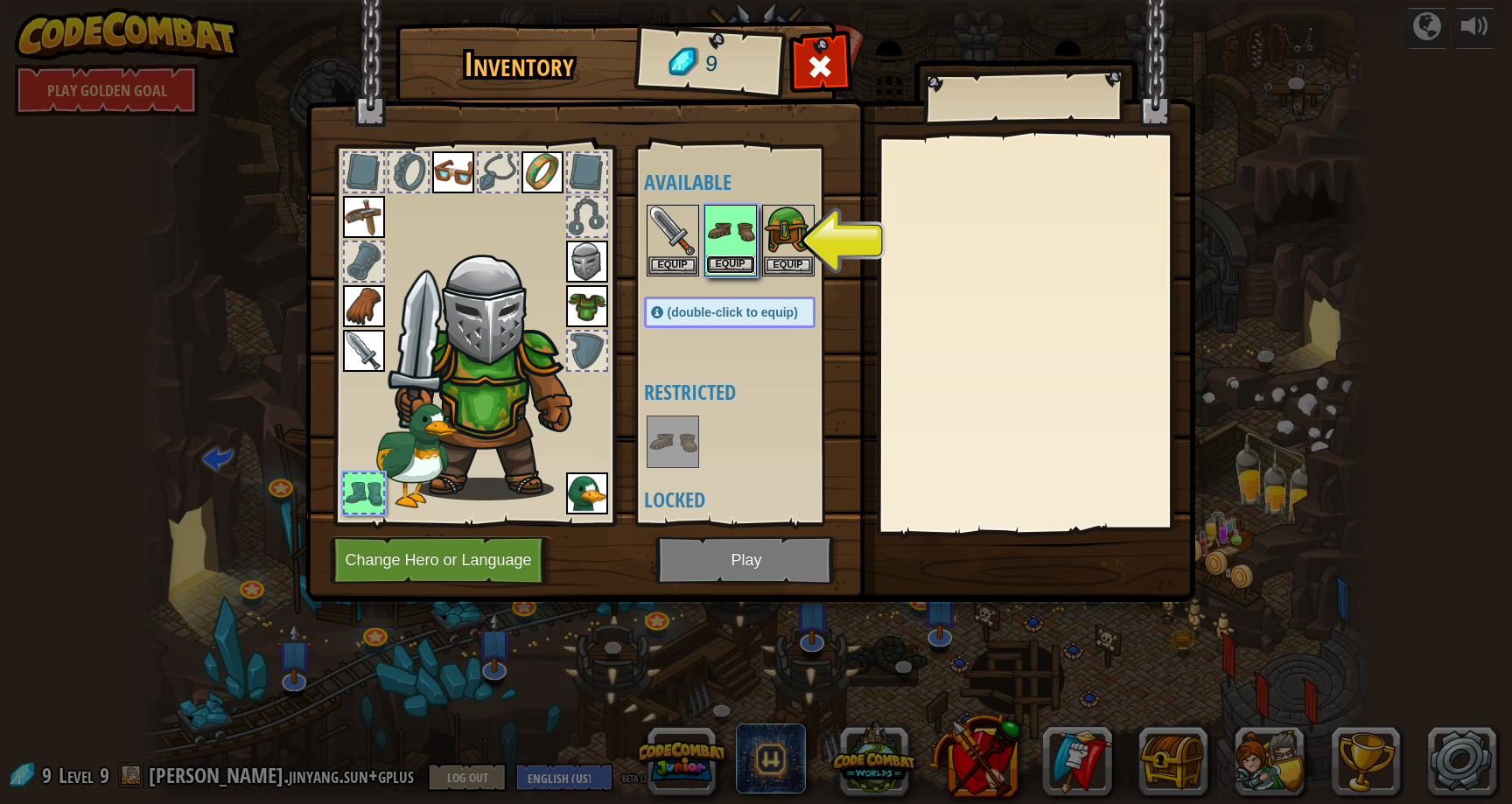
click at [742, 264] on button "Equip" at bounding box center [731, 265] width 49 height 18
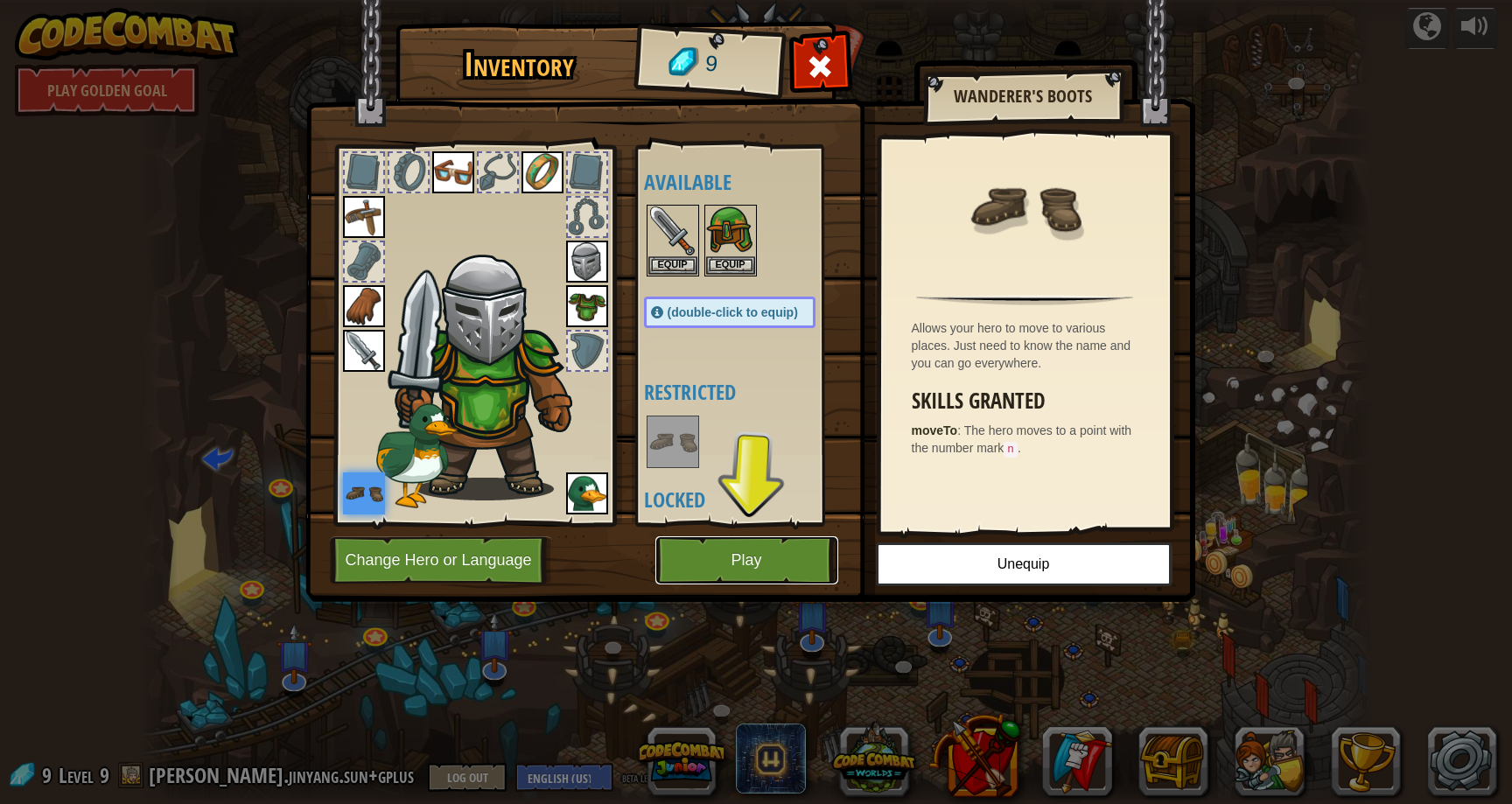
click at [745, 560] on button "Play" at bounding box center [747, 560] width 183 height 48
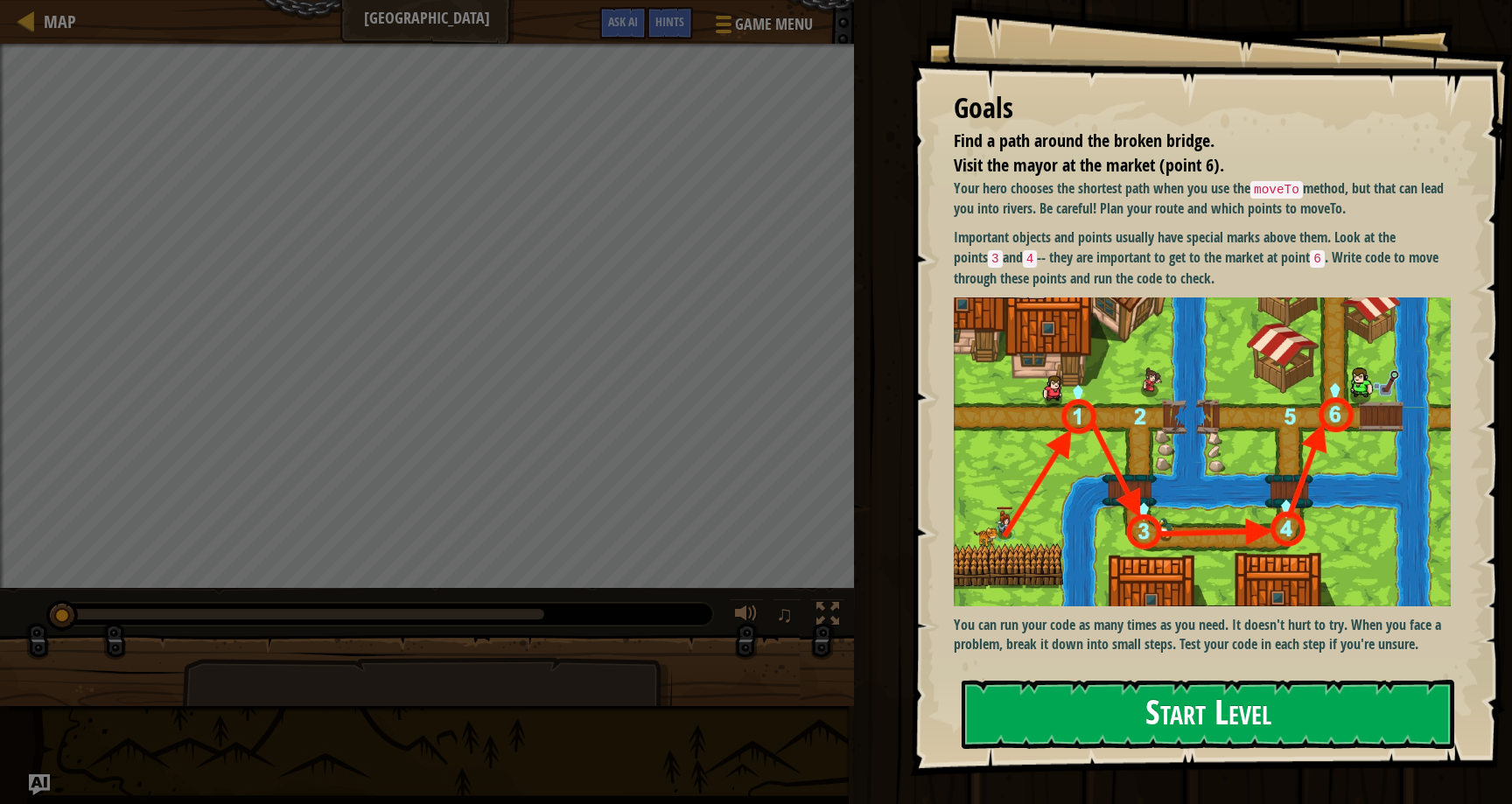
click at [1090, 720] on button "Start Level" at bounding box center [1209, 715] width 493 height 70
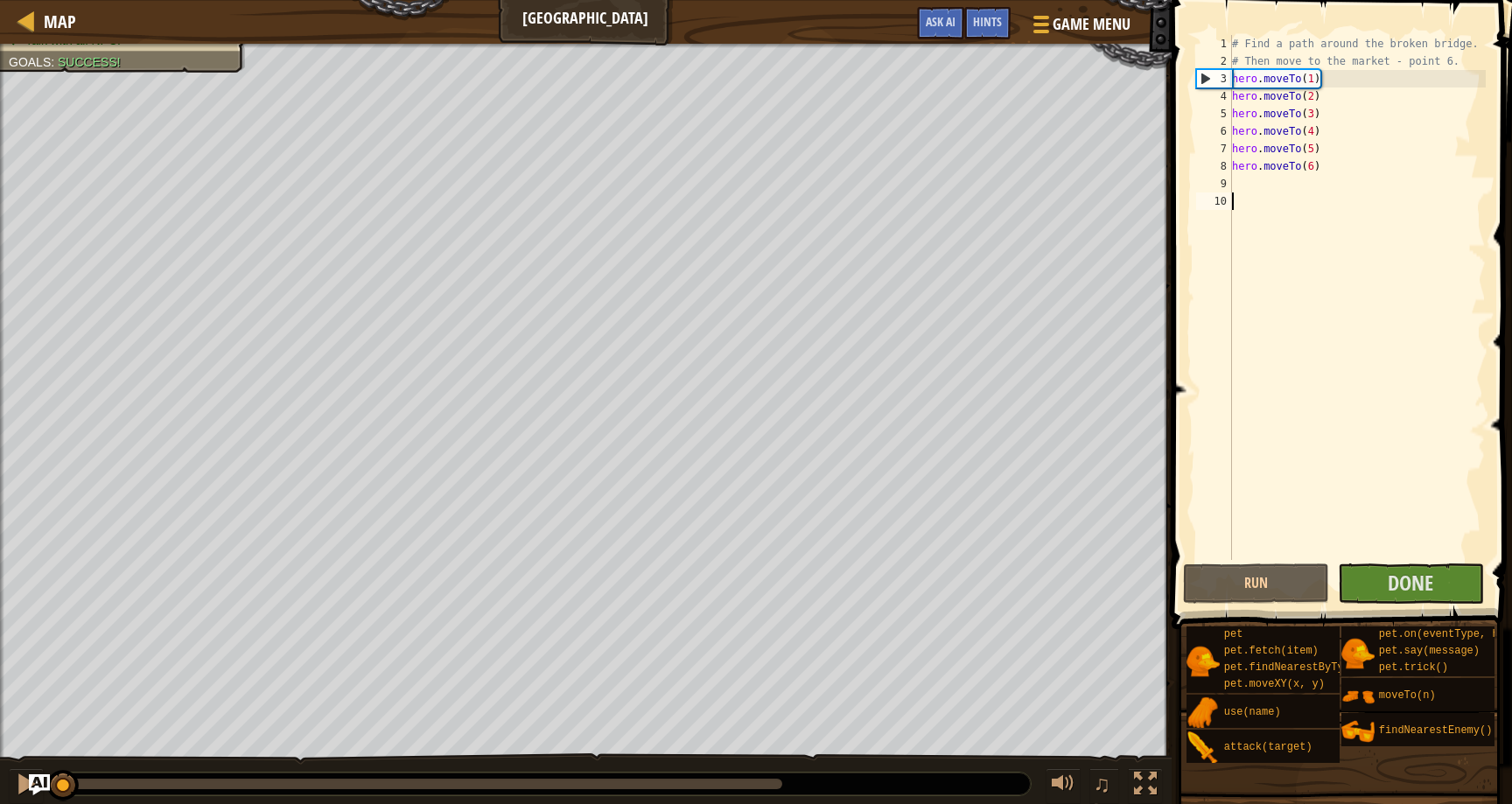
click at [1369, 377] on div "# Find a path around the broken bridge. # Then move to the market - point 6. he…" at bounding box center [1357, 315] width 257 height 560
click at [1265, 594] on button "Run" at bounding box center [1256, 584] width 146 height 41
type textarea "y"
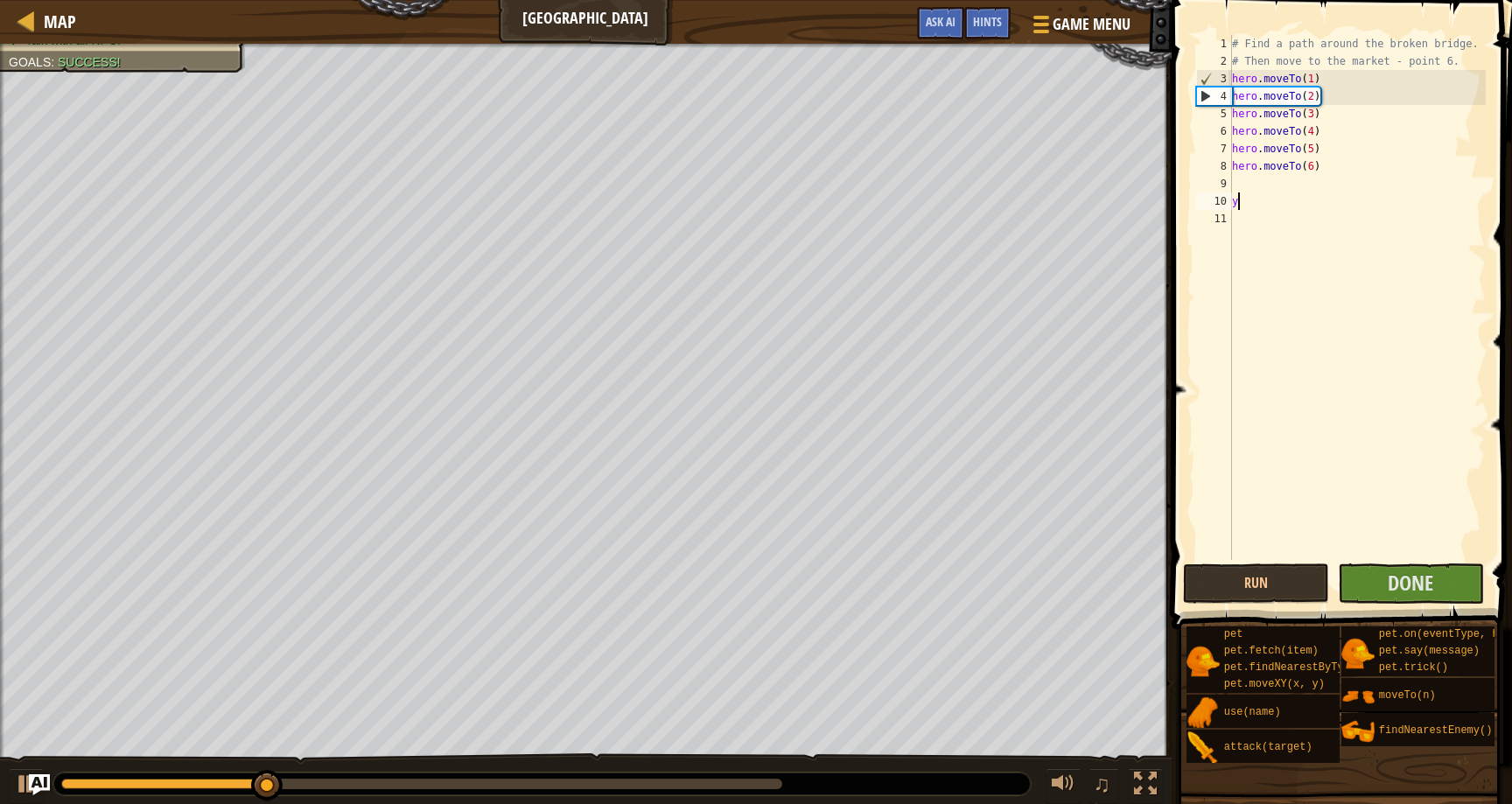
scroll to position [8, 0]
type textarea "8"
type textarea "y"
click at [1279, 579] on button "Run" at bounding box center [1256, 584] width 146 height 41
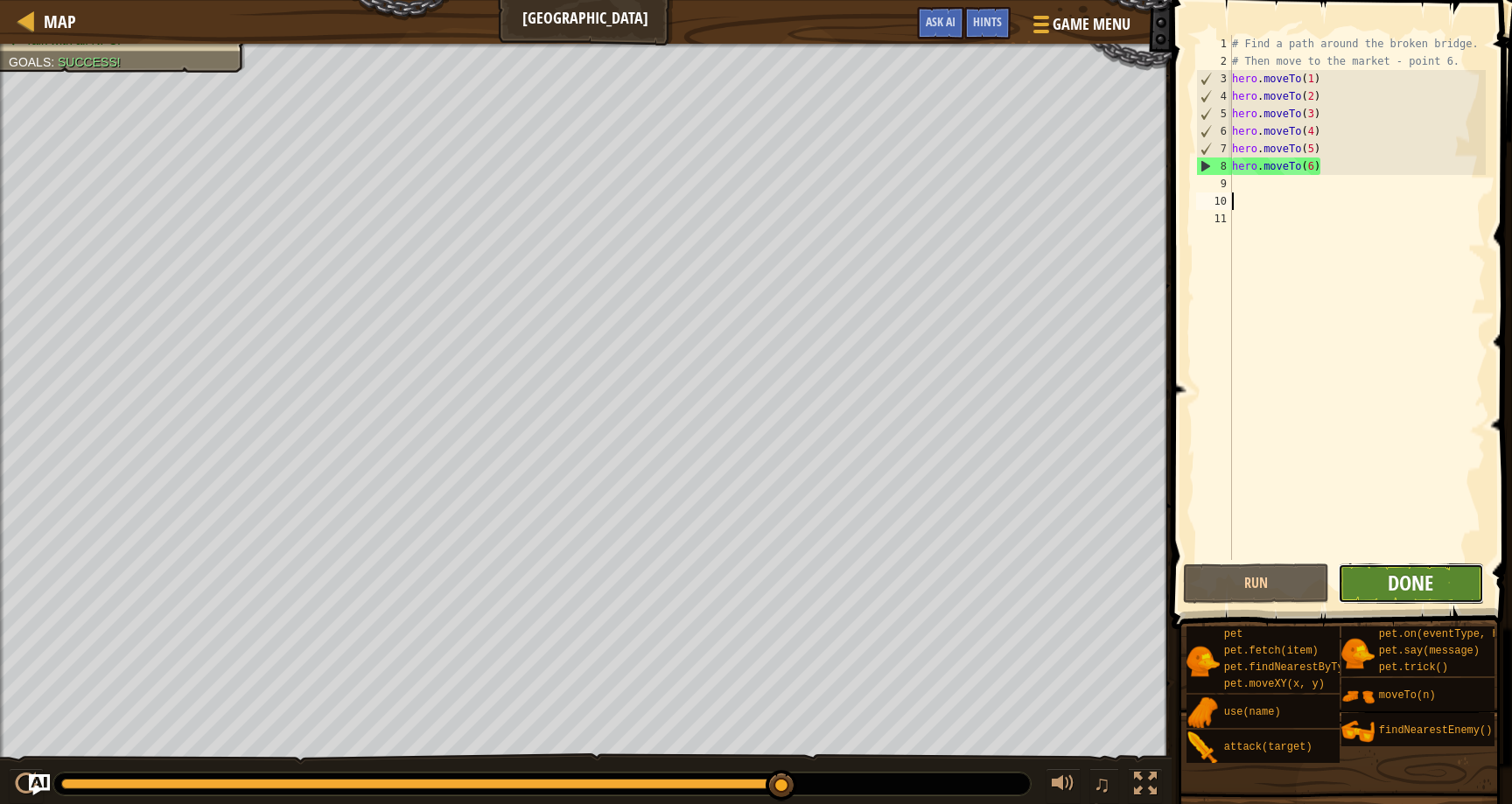
click at [1406, 575] on span "Done" at bounding box center [1411, 583] width 45 height 28
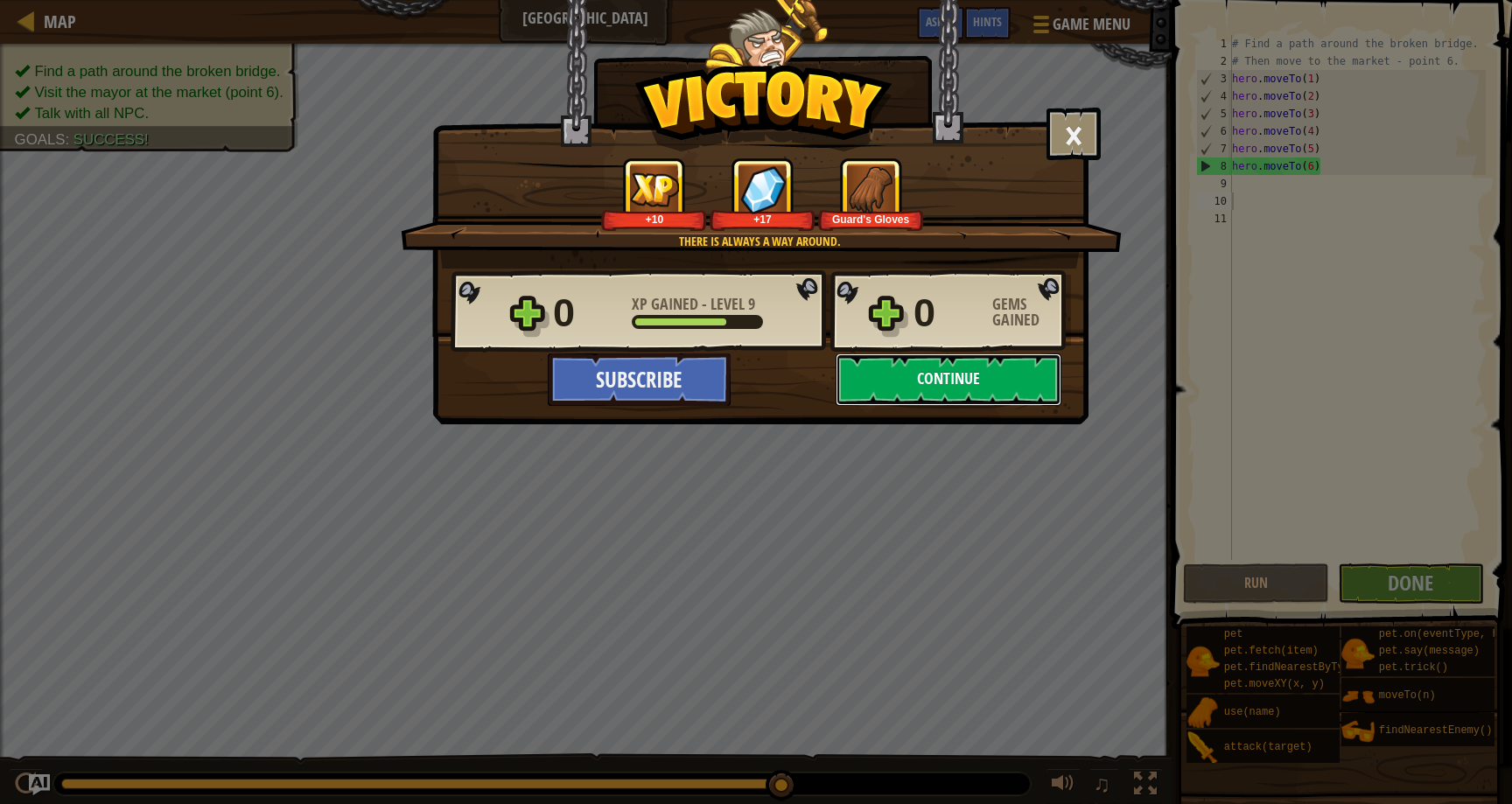
click at [1027, 378] on button "Continue" at bounding box center [948, 379] width 226 height 52
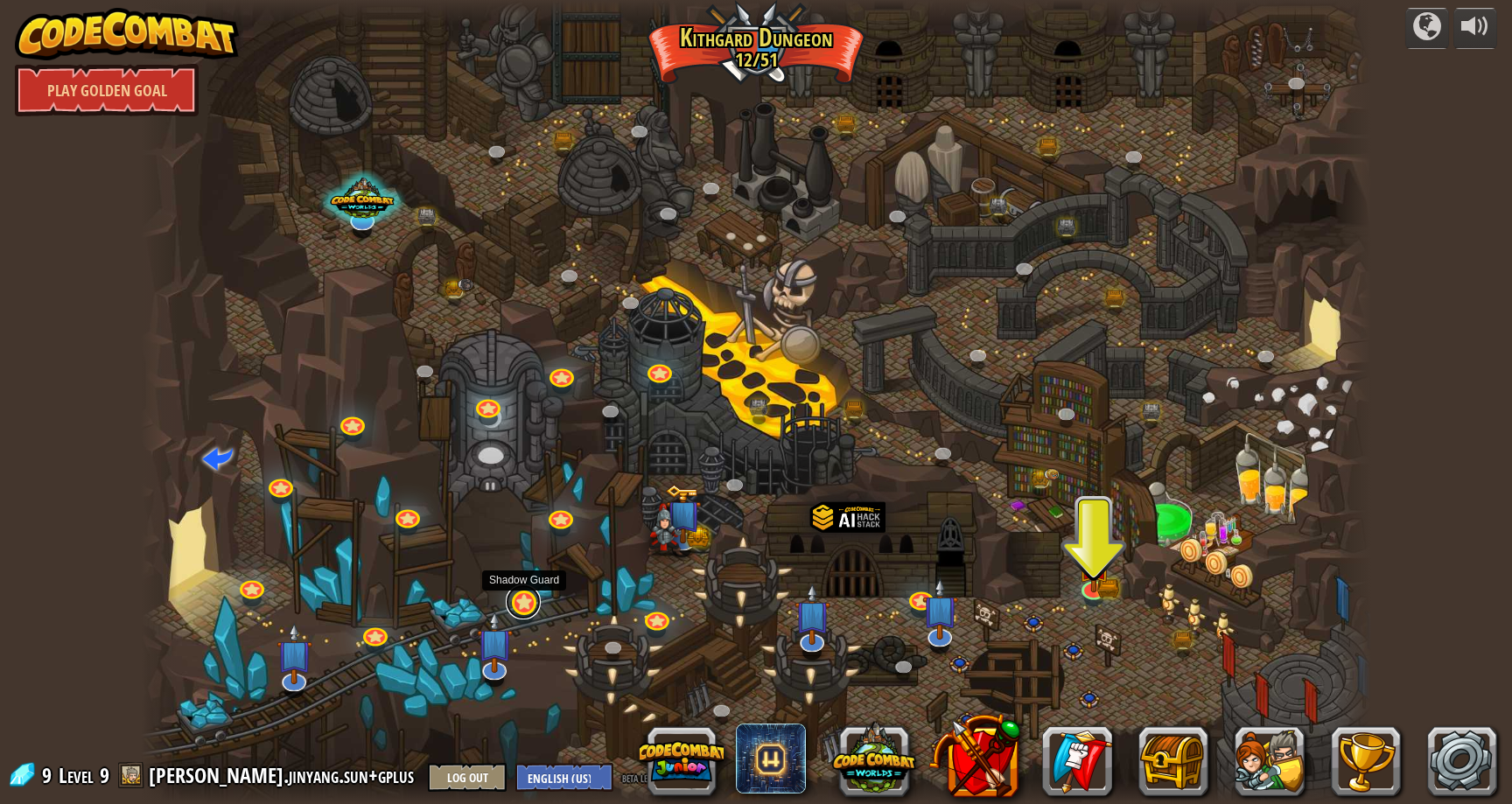
click at [519, 599] on link at bounding box center [523, 602] width 35 height 35
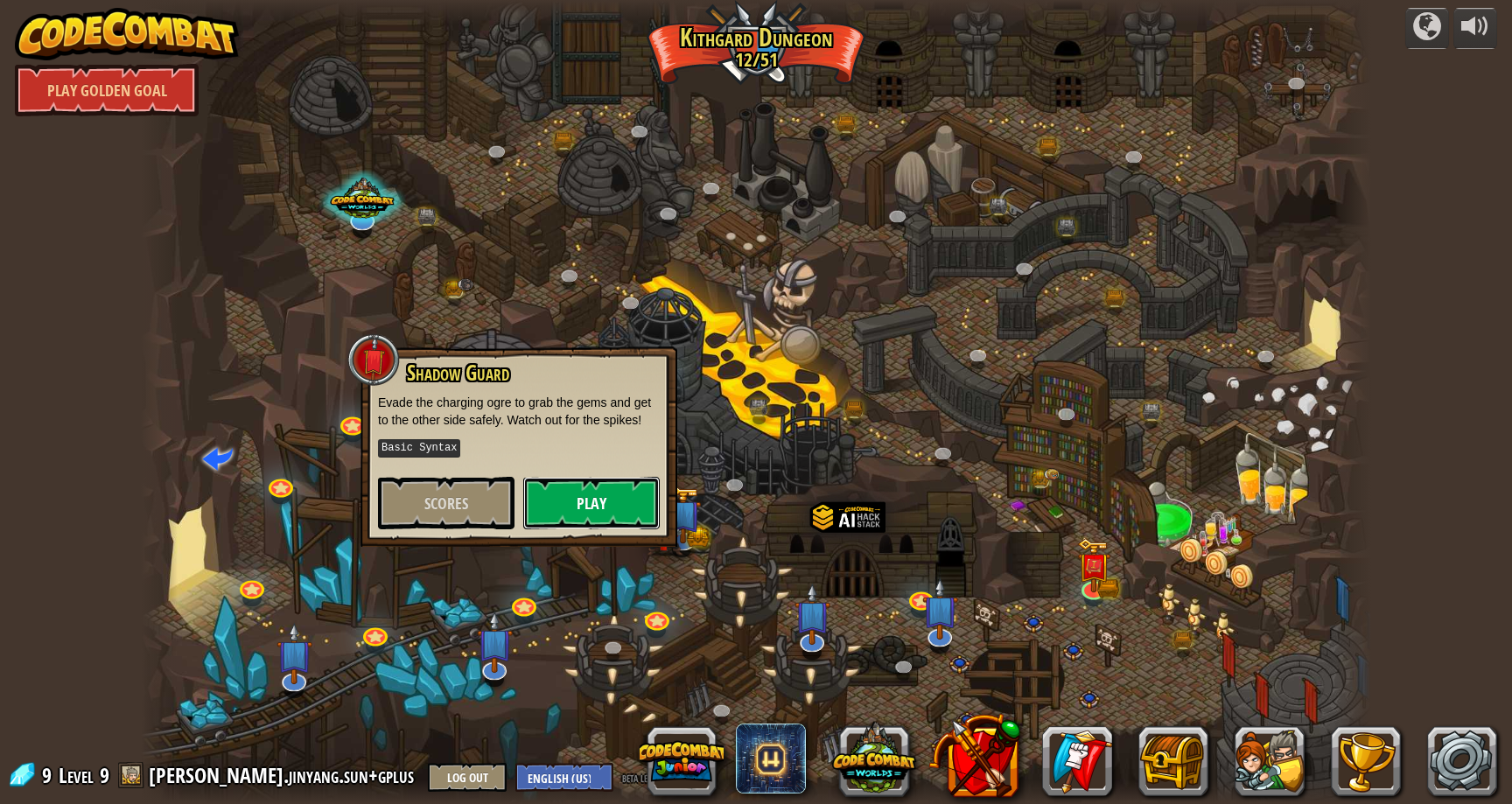
click at [629, 495] on button "Play" at bounding box center [591, 503] width 136 height 52
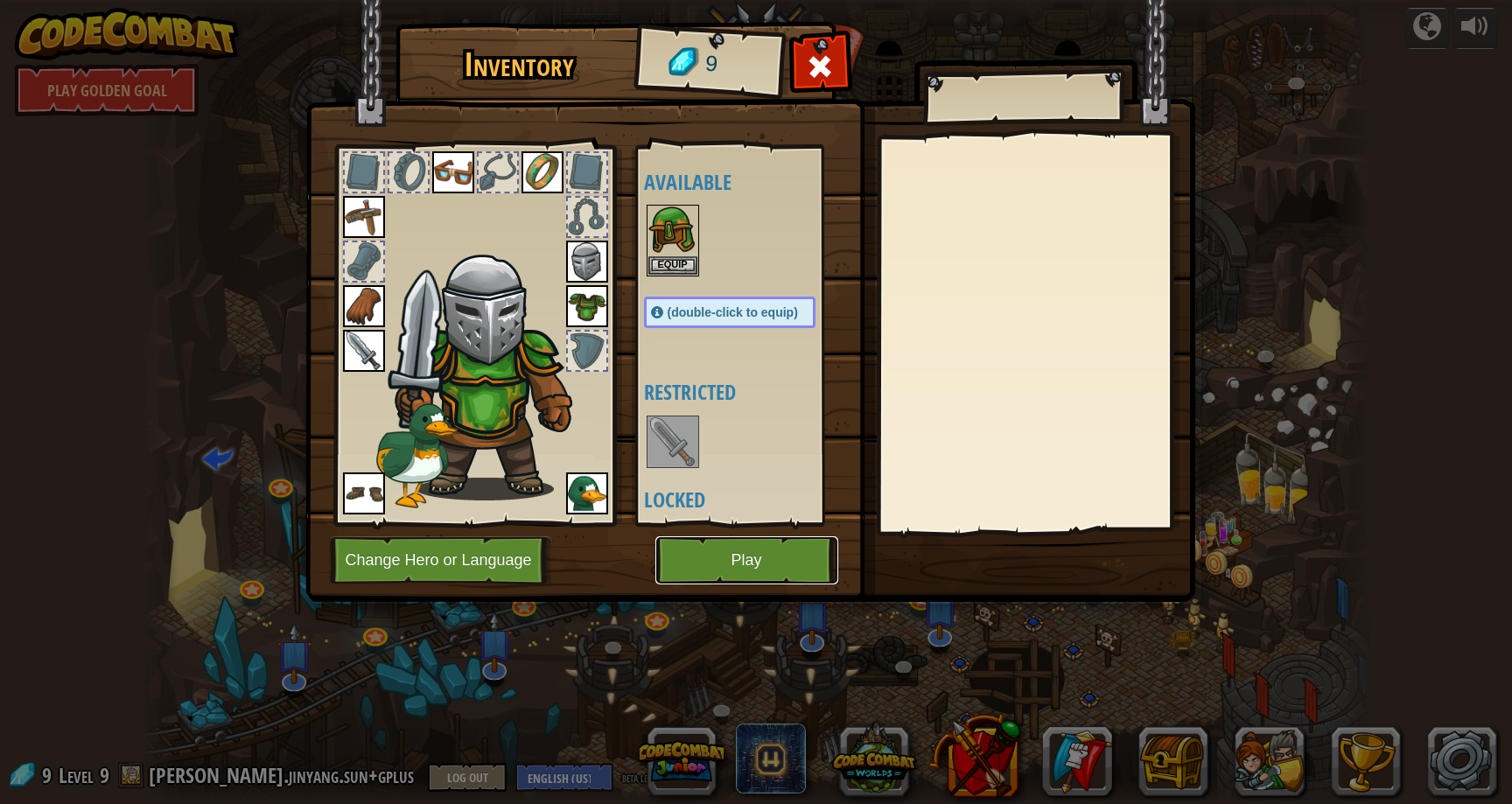
click at [701, 546] on button "Play" at bounding box center [747, 560] width 183 height 48
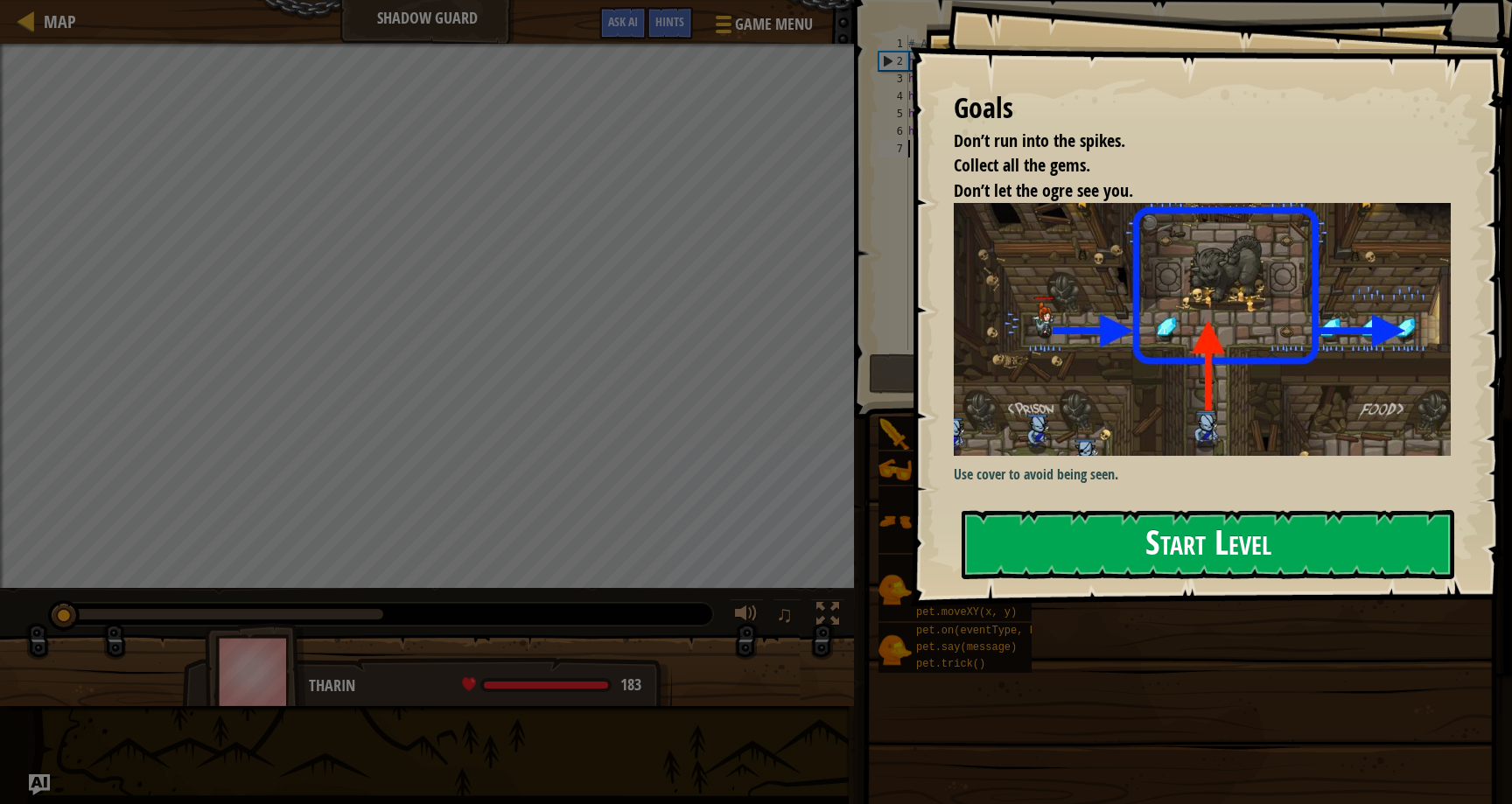
click at [1028, 540] on button "Start Level" at bounding box center [1209, 545] width 493 height 70
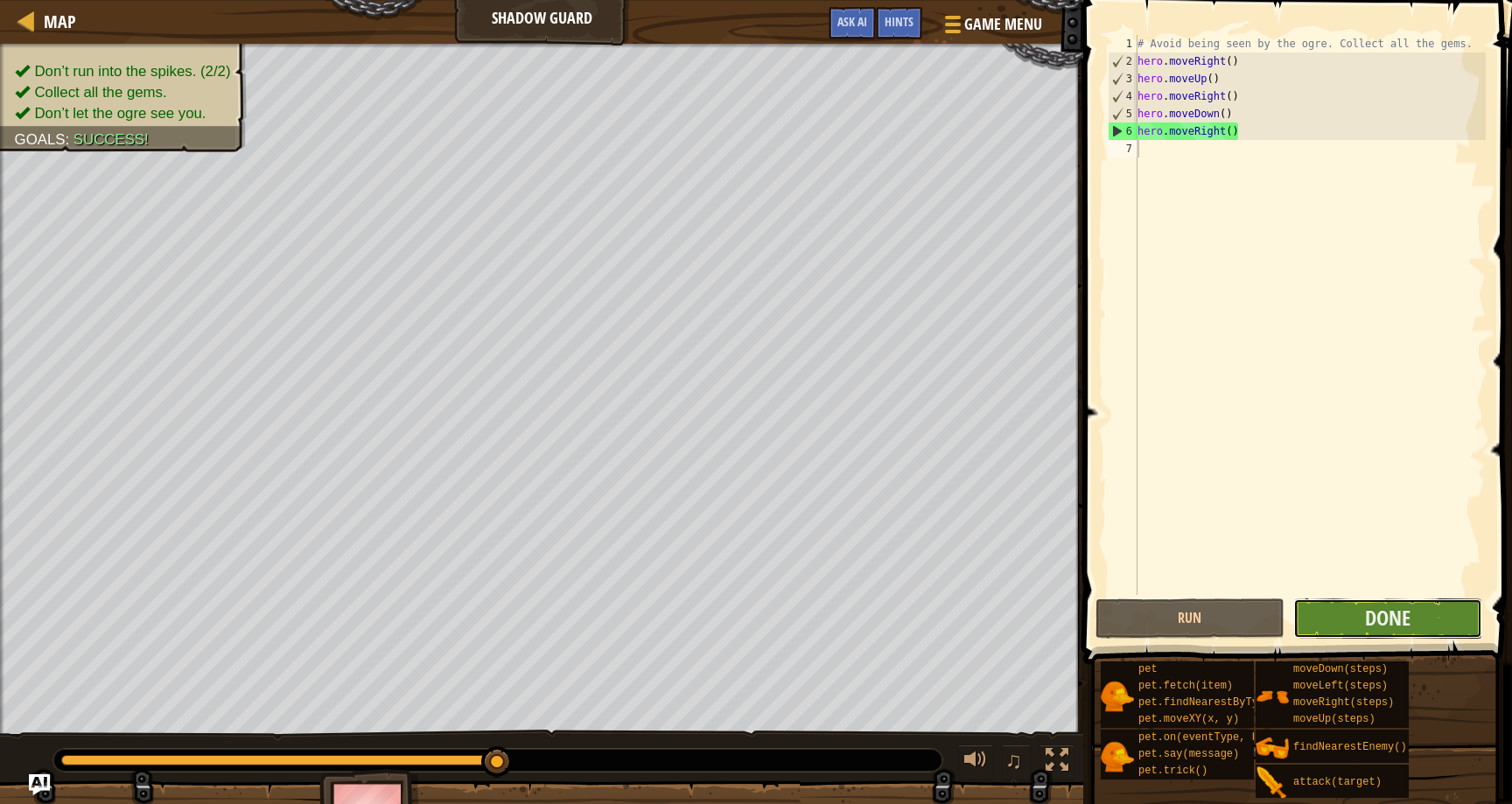
click at [1435, 603] on button "Done" at bounding box center [1387, 619] width 189 height 41
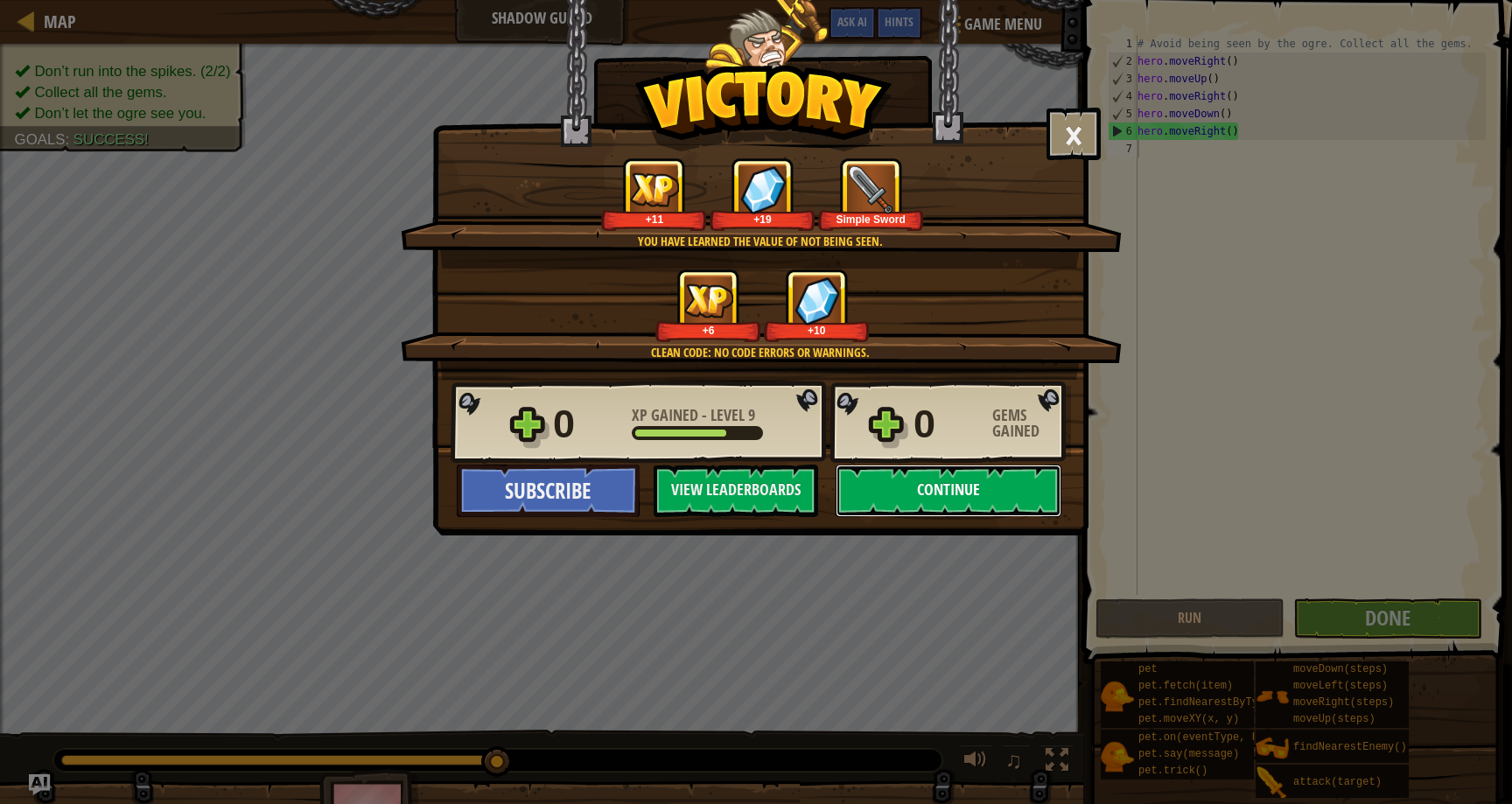
click at [1004, 500] on button "Continue" at bounding box center [948, 491] width 226 height 52
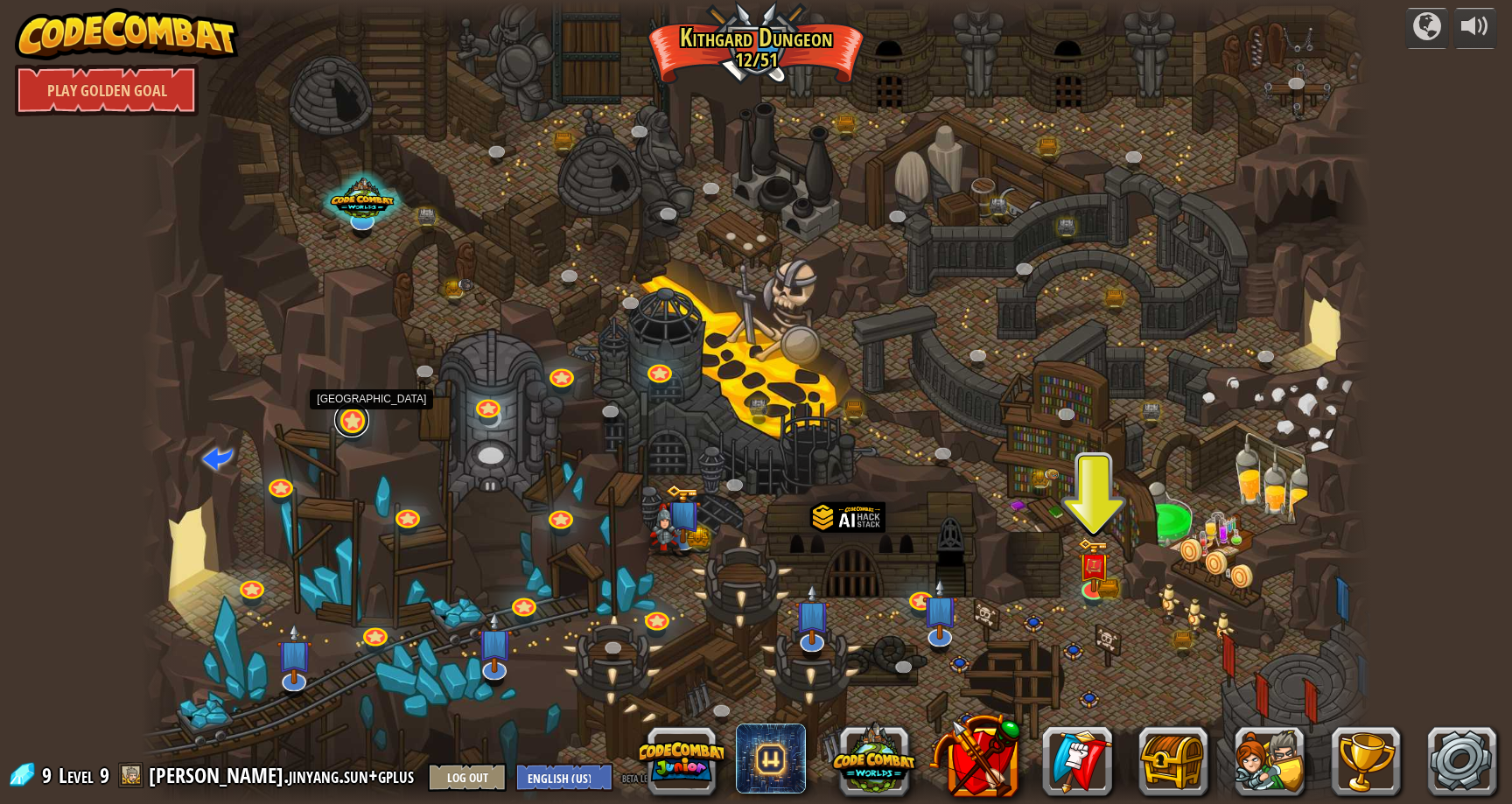
click at [341, 431] on link at bounding box center [351, 420] width 35 height 35
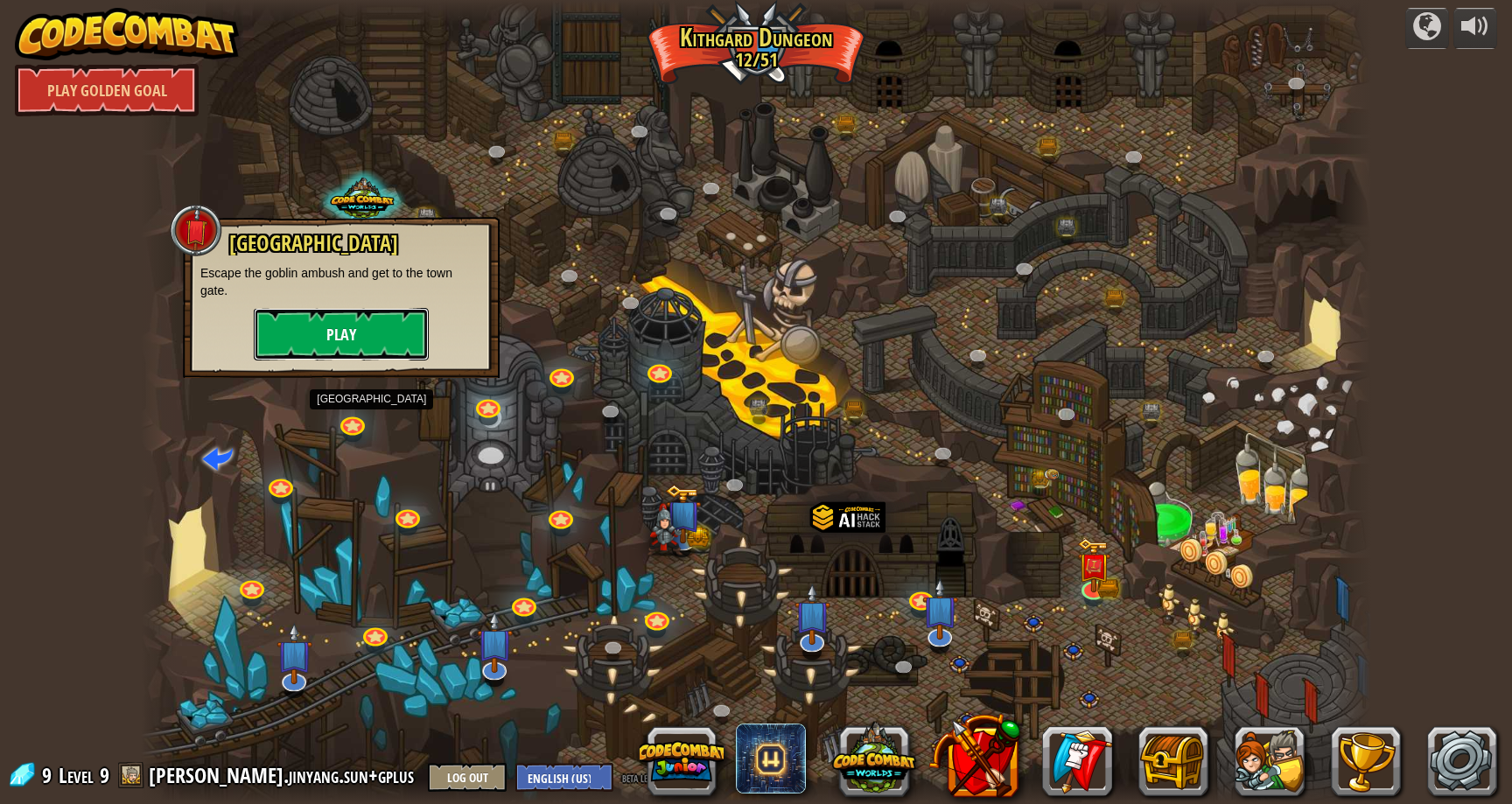
click at [411, 316] on button "Play" at bounding box center [341, 334] width 175 height 52
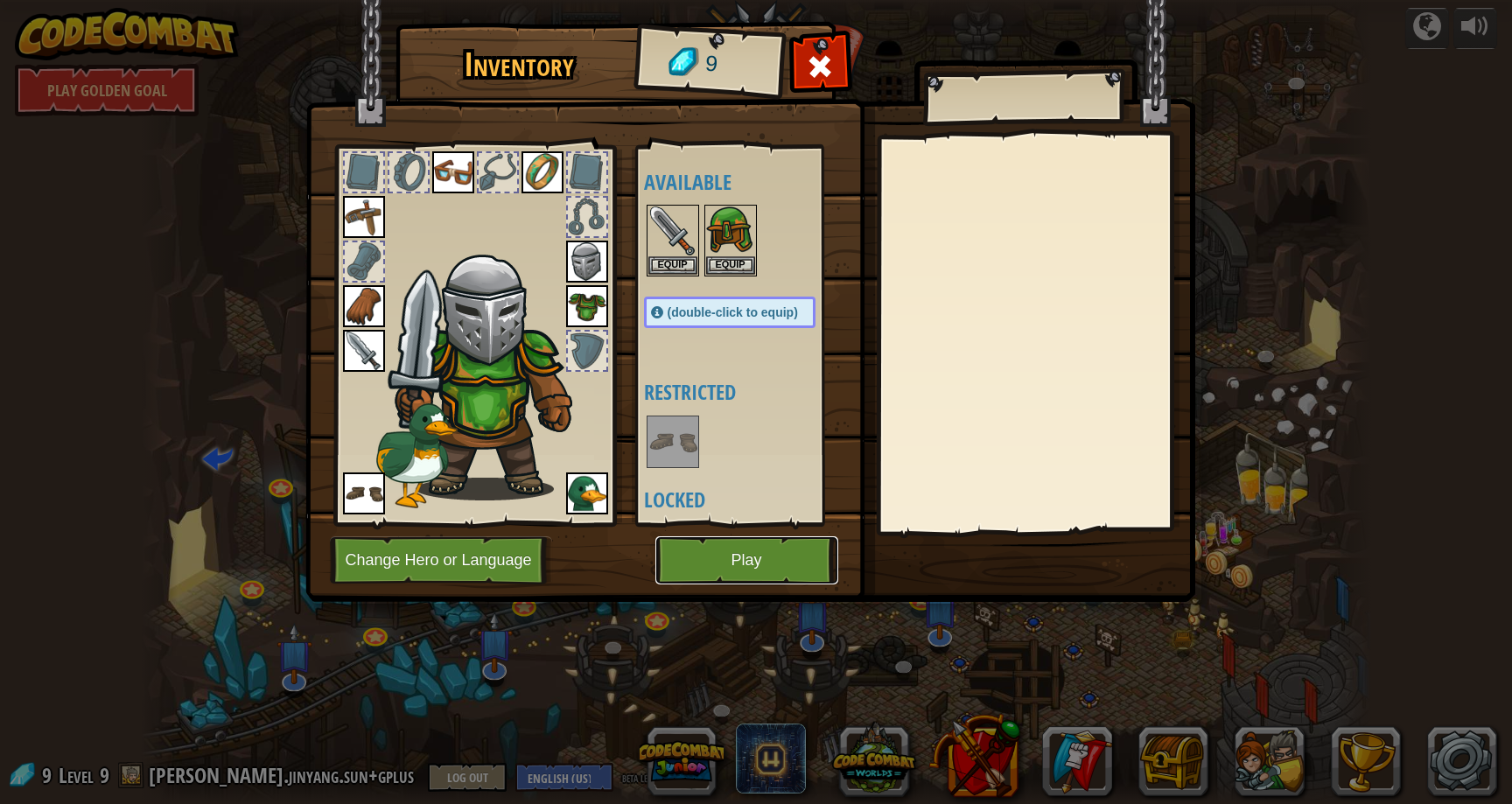
click at [712, 549] on button "Play" at bounding box center [747, 560] width 183 height 48
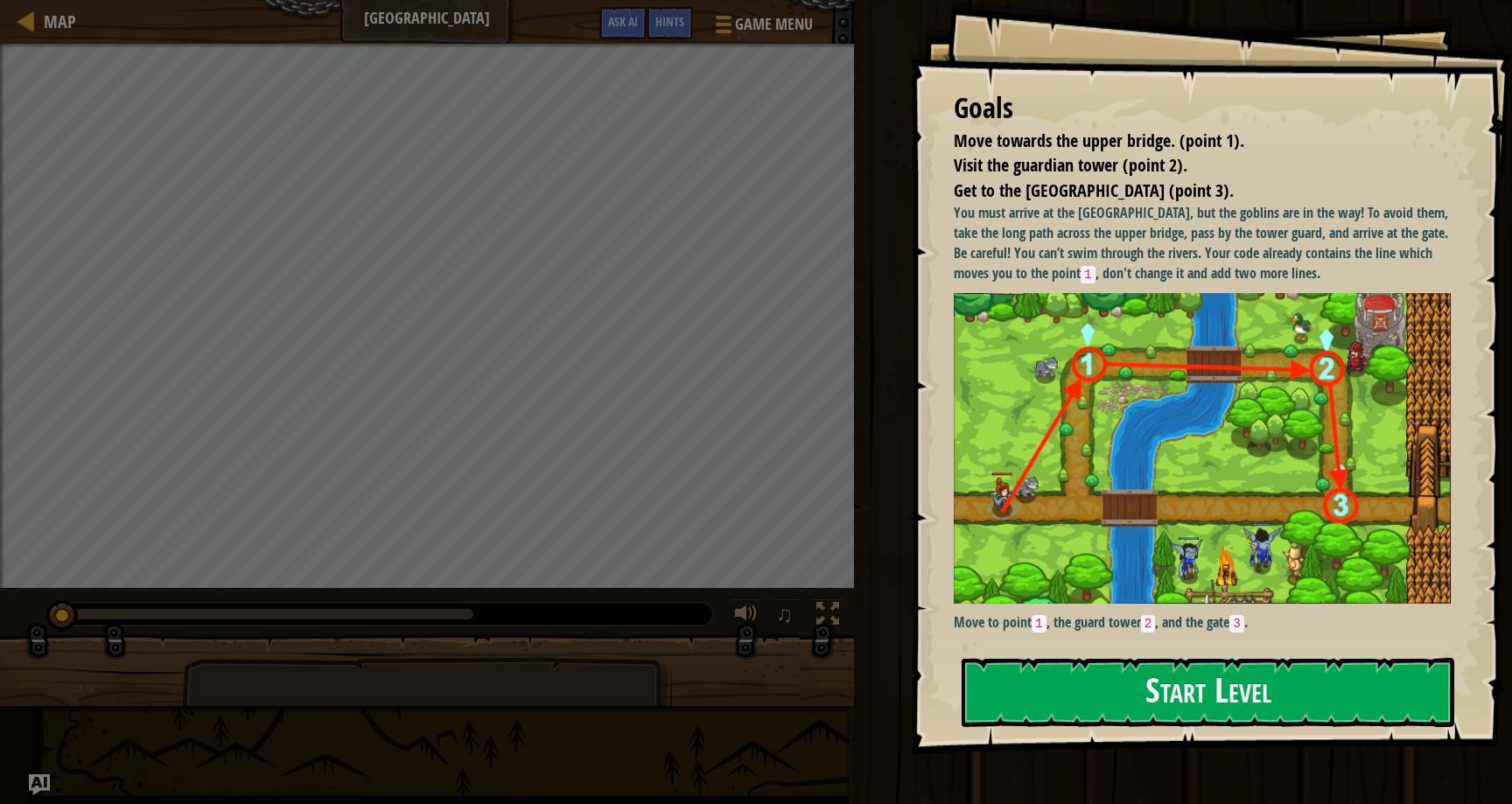
click at [1050, 732] on div "Goals Move towards the upper bridge. (point 1). Visit the [GEOGRAPHIC_DATA] (po…" at bounding box center [1211, 377] width 602 height 754
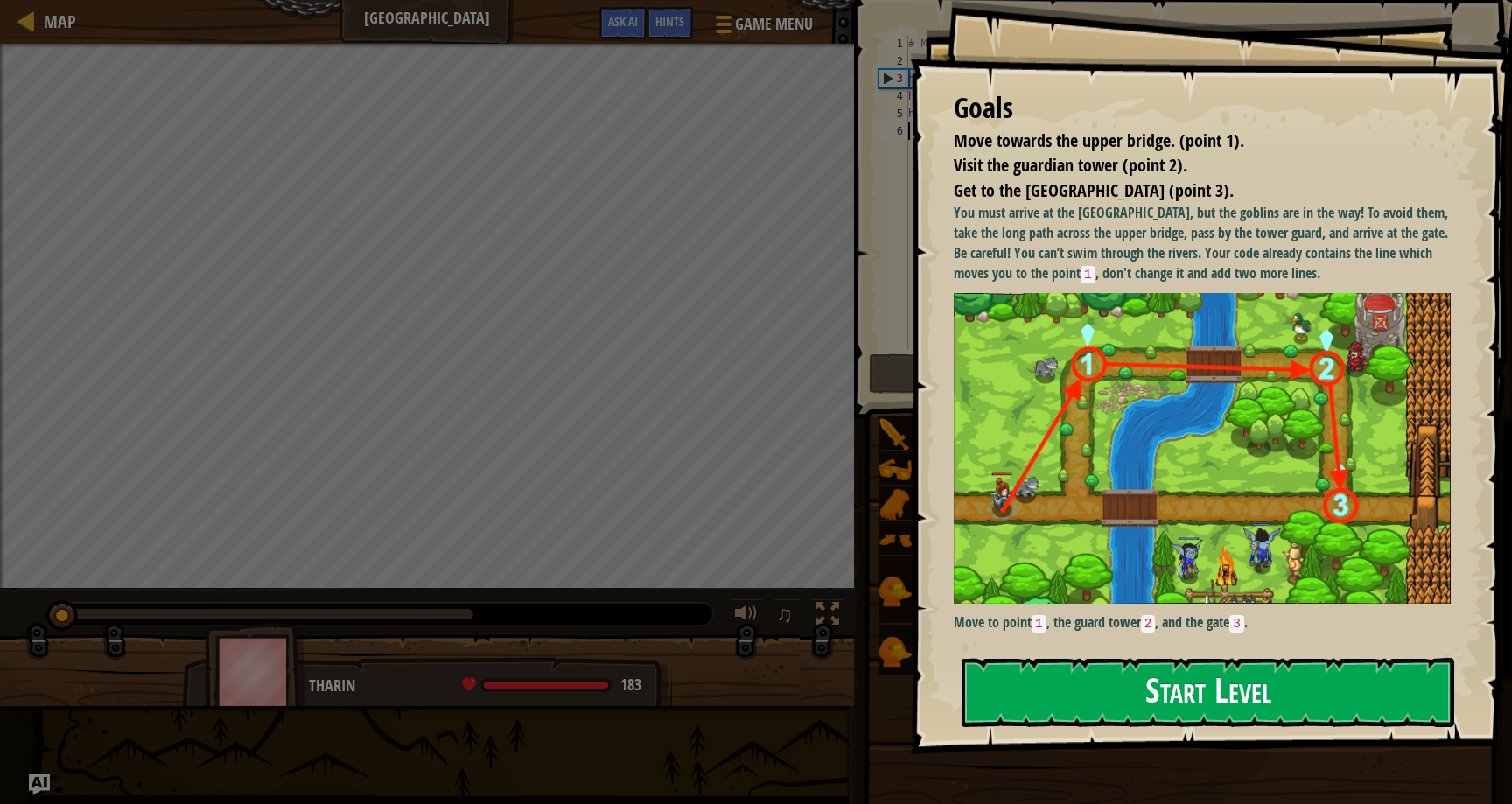
click at [1082, 721] on button "Start Level" at bounding box center [1209, 693] width 493 height 70
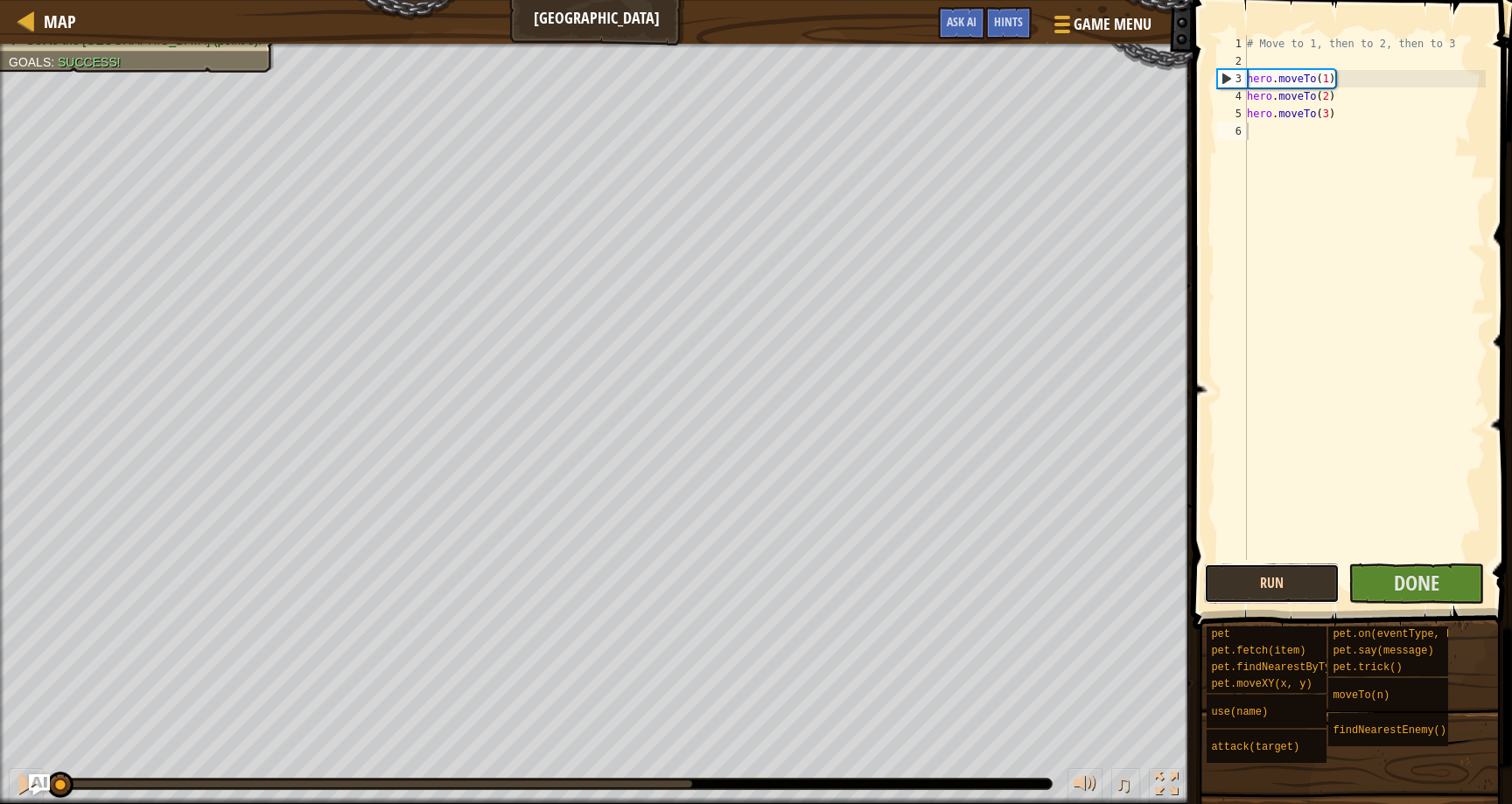
click at [1238, 583] on button "Run" at bounding box center [1272, 584] width 135 height 41
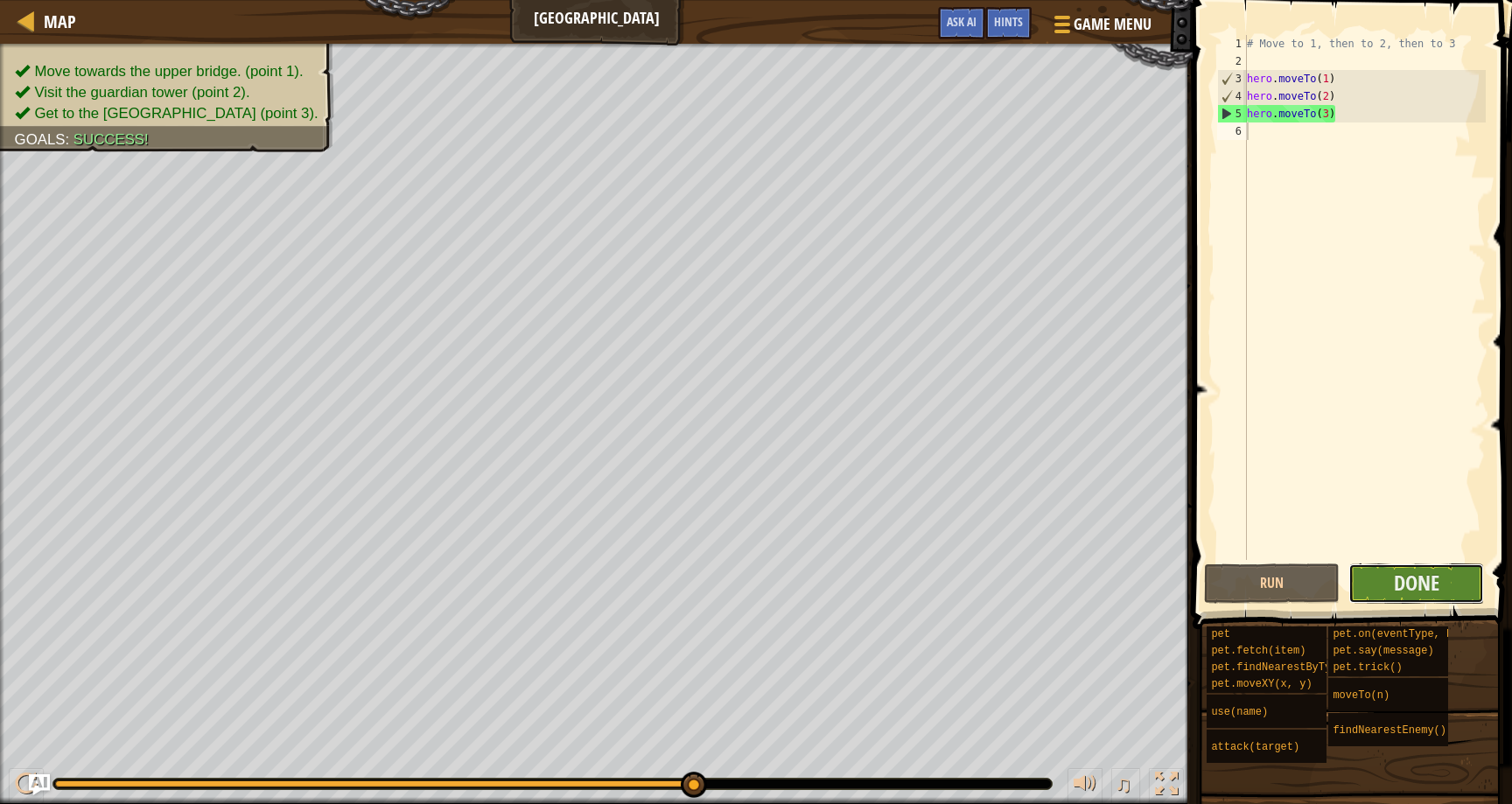
click at [1455, 590] on button "Done" at bounding box center [1416, 584] width 135 height 41
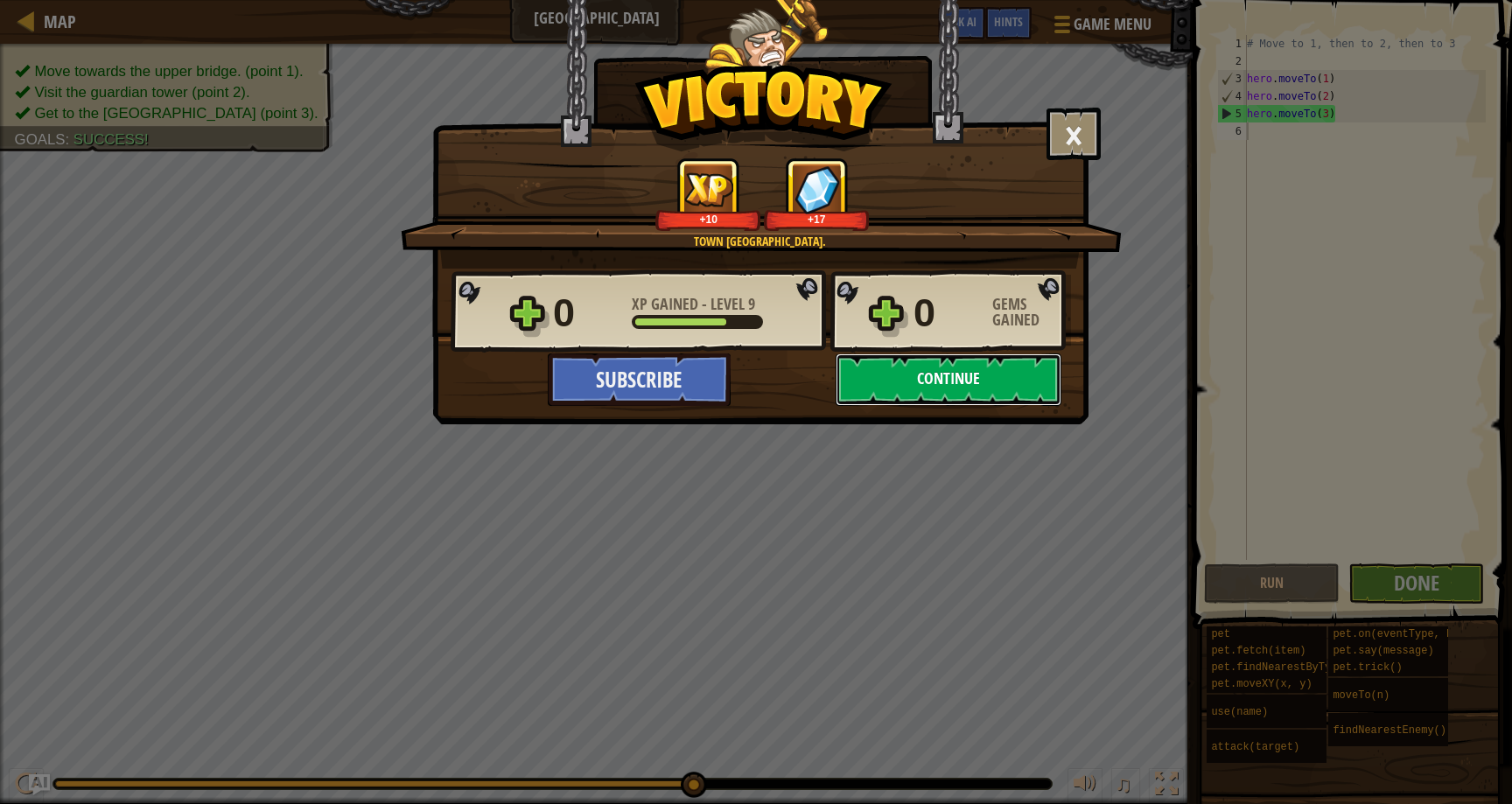
click at [953, 374] on button "Continue" at bounding box center [948, 379] width 226 height 52
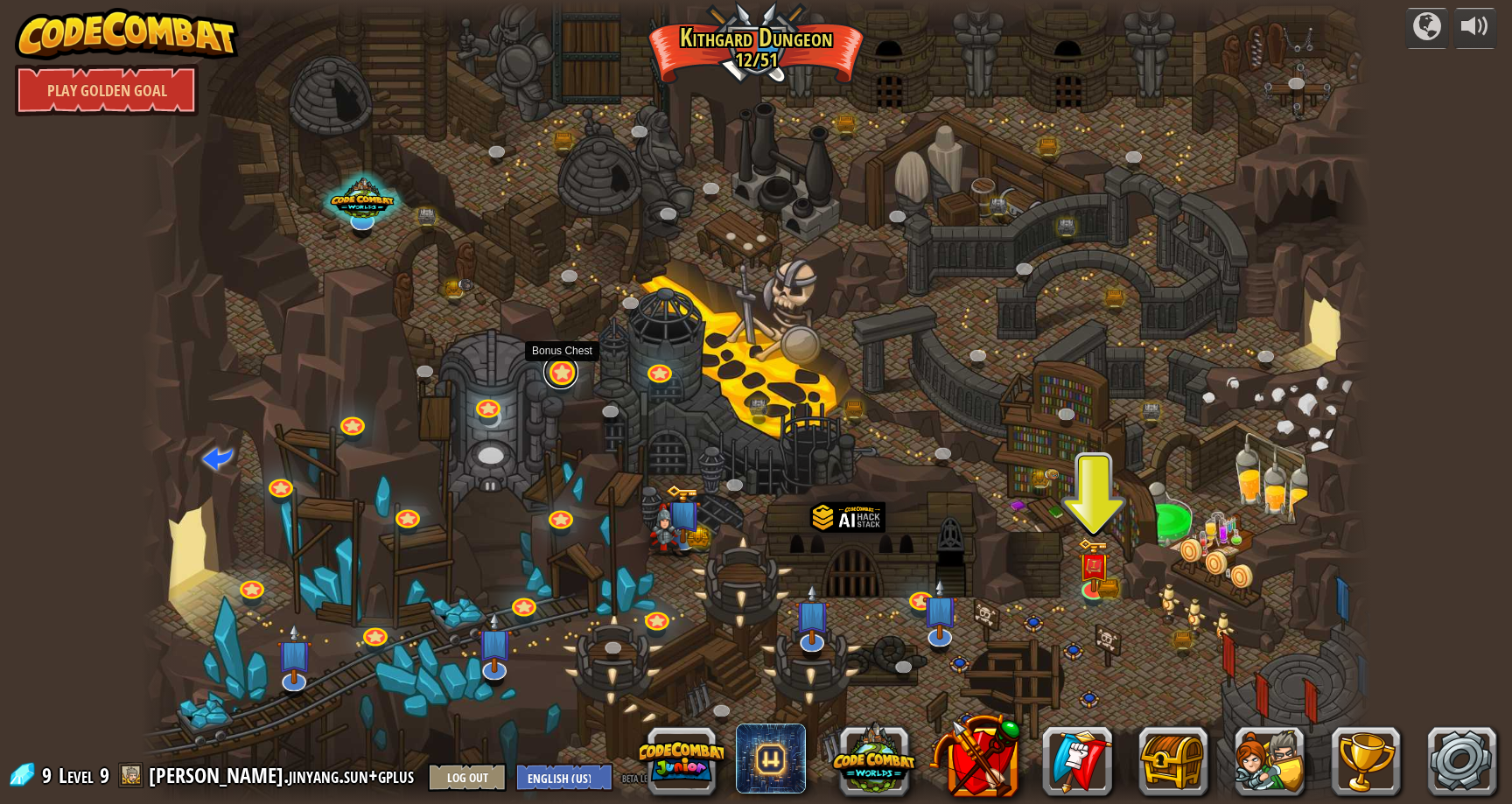
click at [565, 370] on link at bounding box center [561, 371] width 35 height 35
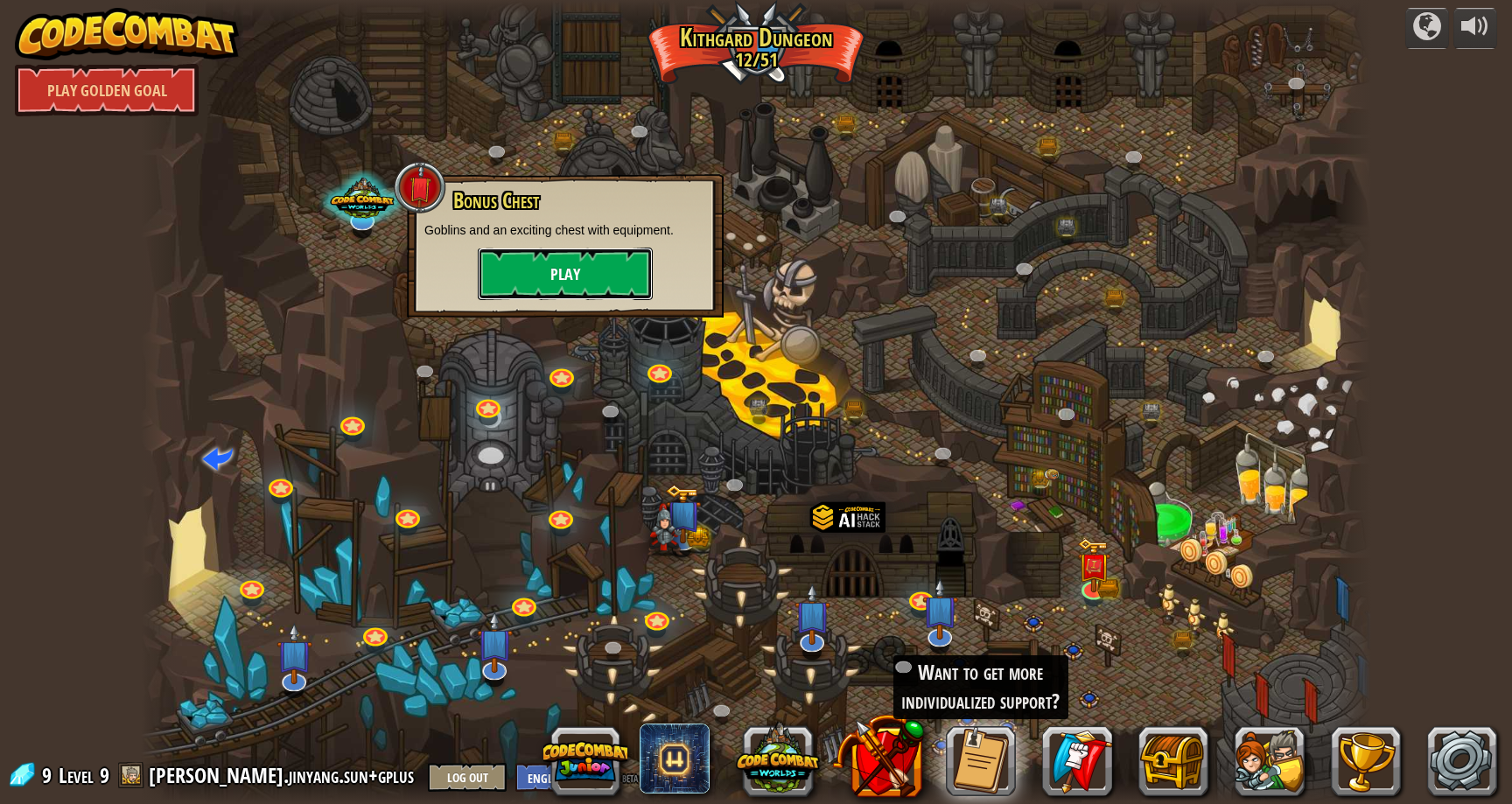
click at [559, 263] on button "Play" at bounding box center [565, 274] width 175 height 52
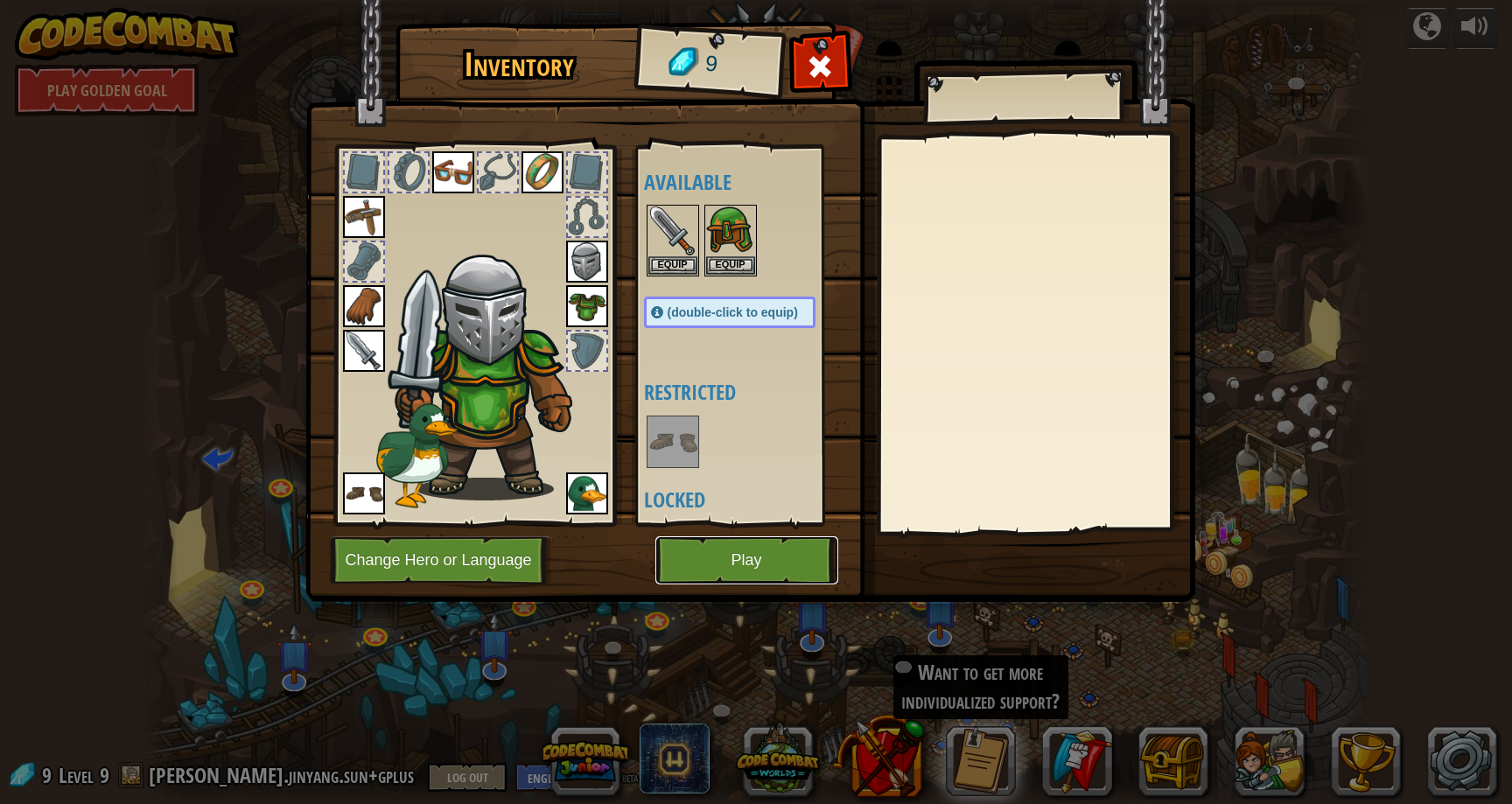
click at [706, 556] on button "Play" at bounding box center [747, 560] width 183 height 48
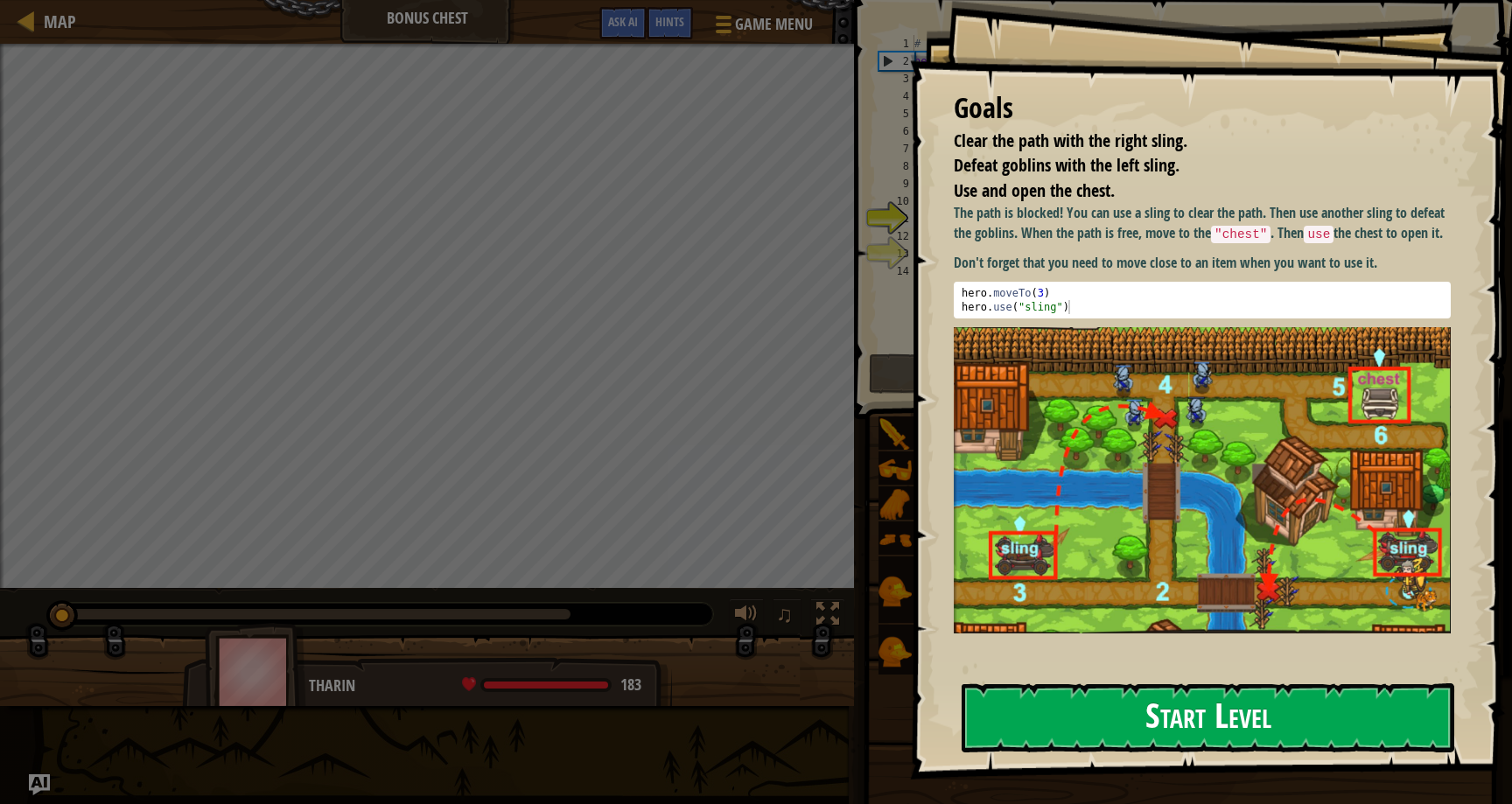
click at [1098, 709] on button "Start Level" at bounding box center [1209, 718] width 493 height 70
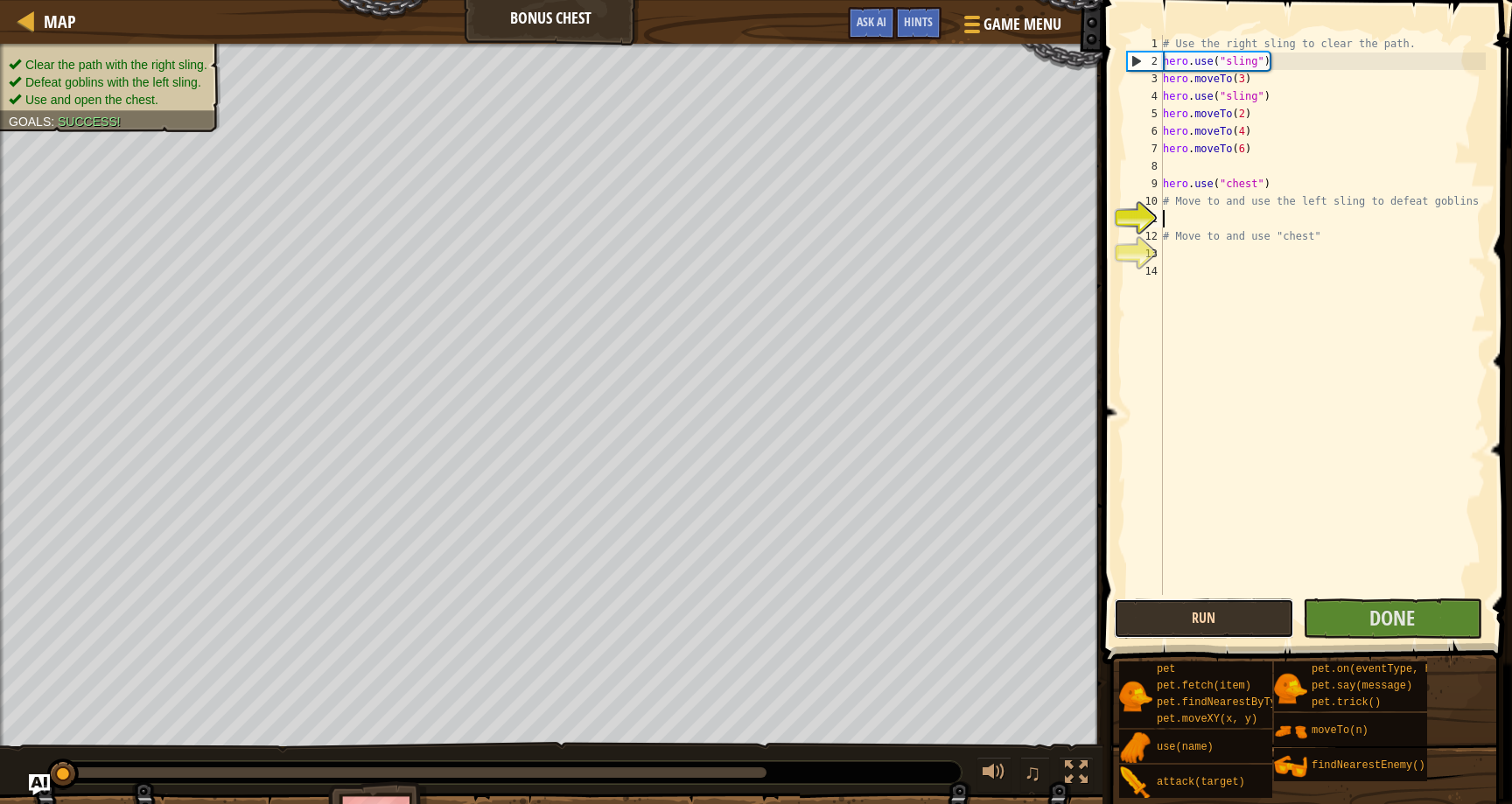
click at [1225, 617] on button "Run" at bounding box center [1204, 619] width 180 height 41
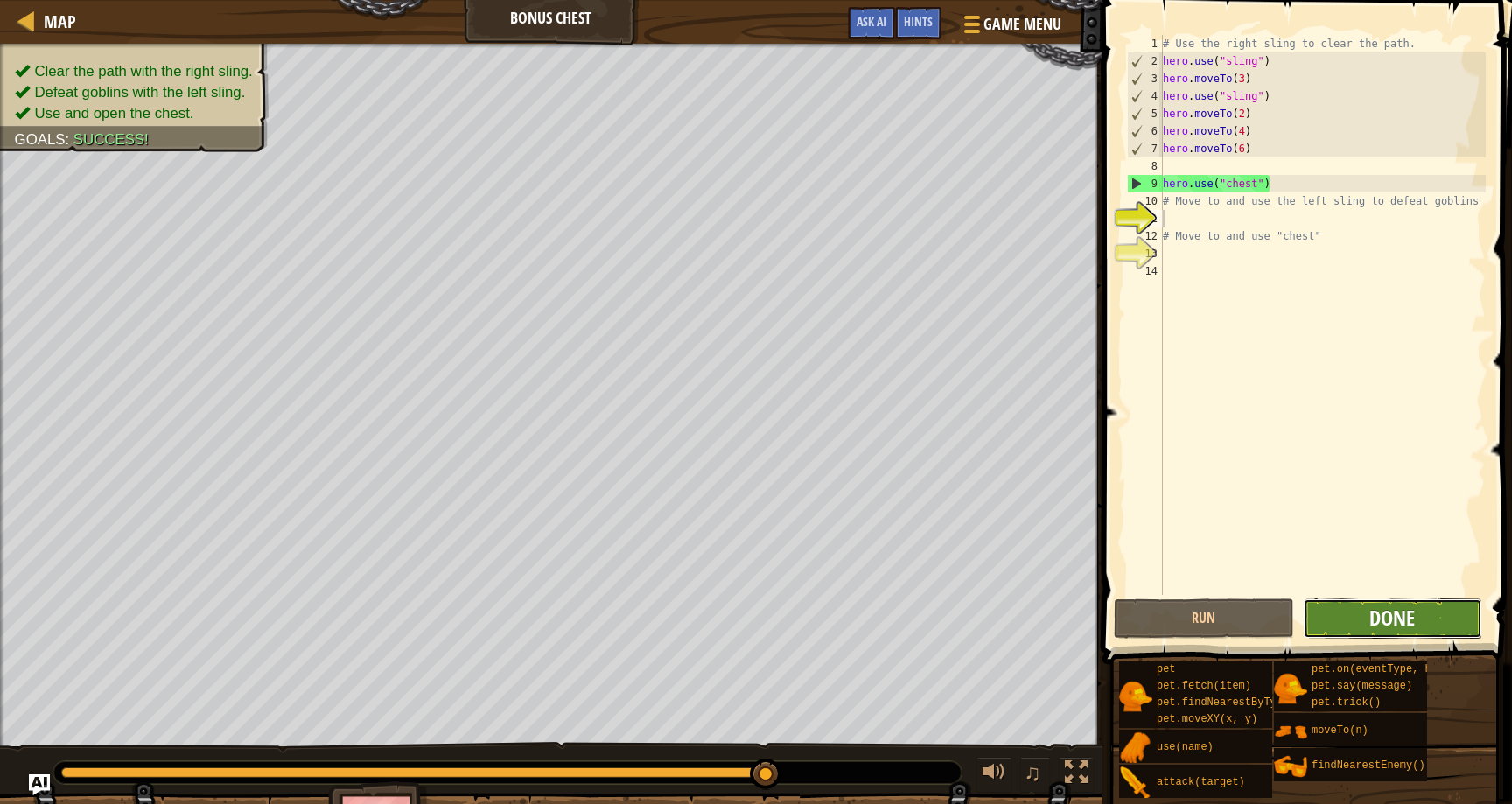
click at [1397, 619] on span "Done" at bounding box center [1392, 618] width 45 height 28
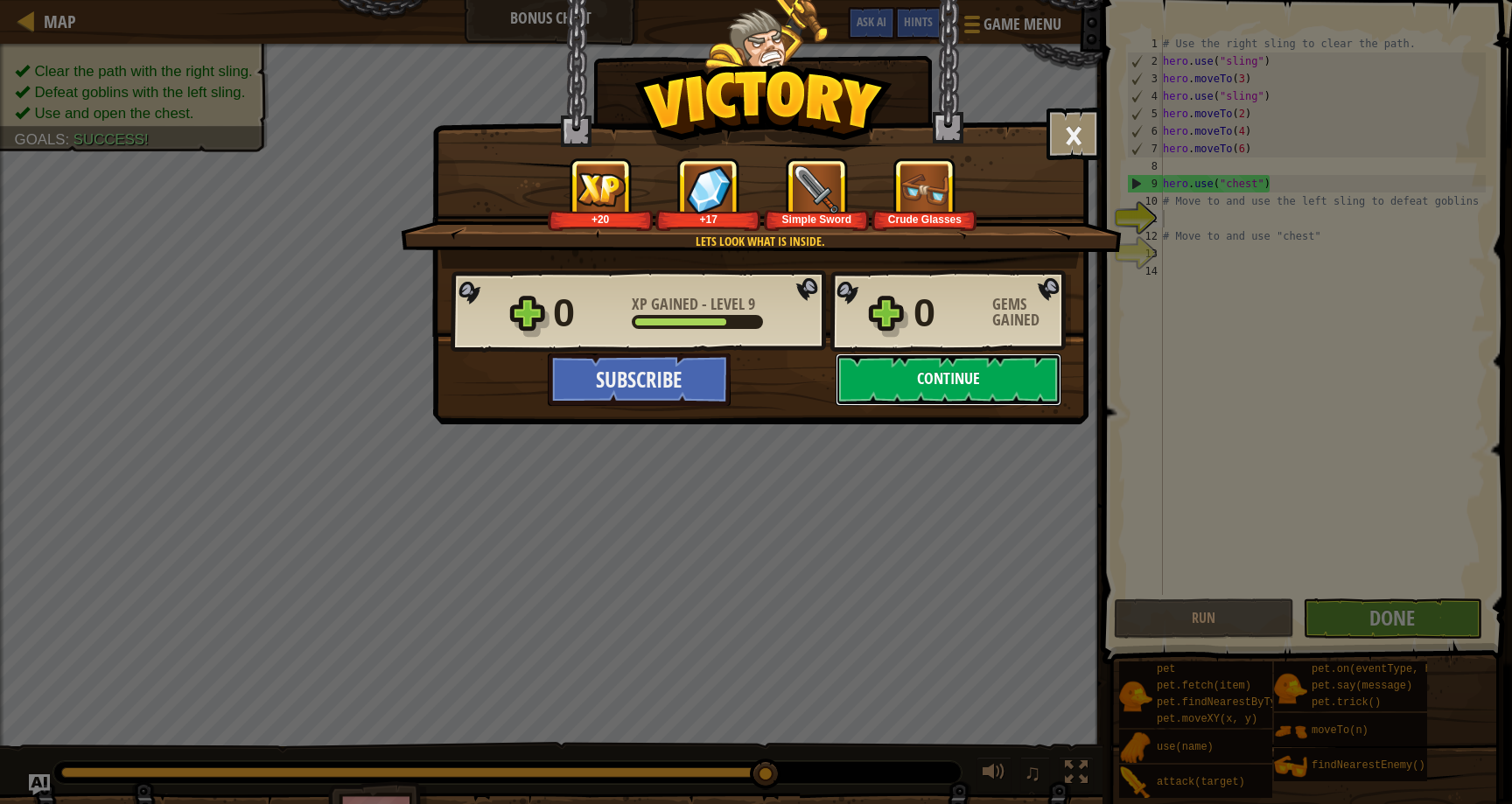
click at [1050, 377] on button "Continue" at bounding box center [948, 379] width 226 height 52
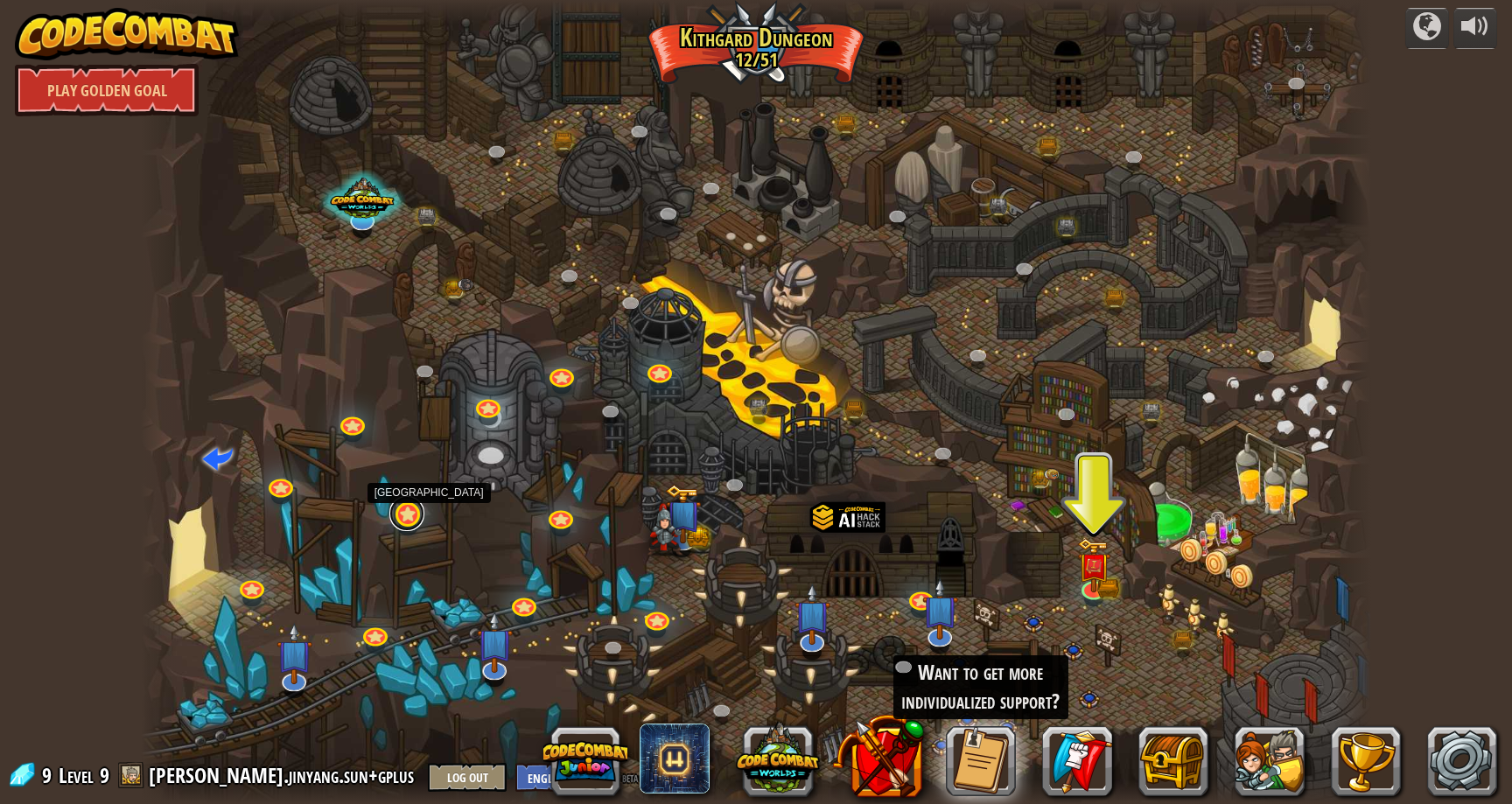
click at [395, 518] on link at bounding box center [406, 513] width 35 height 35
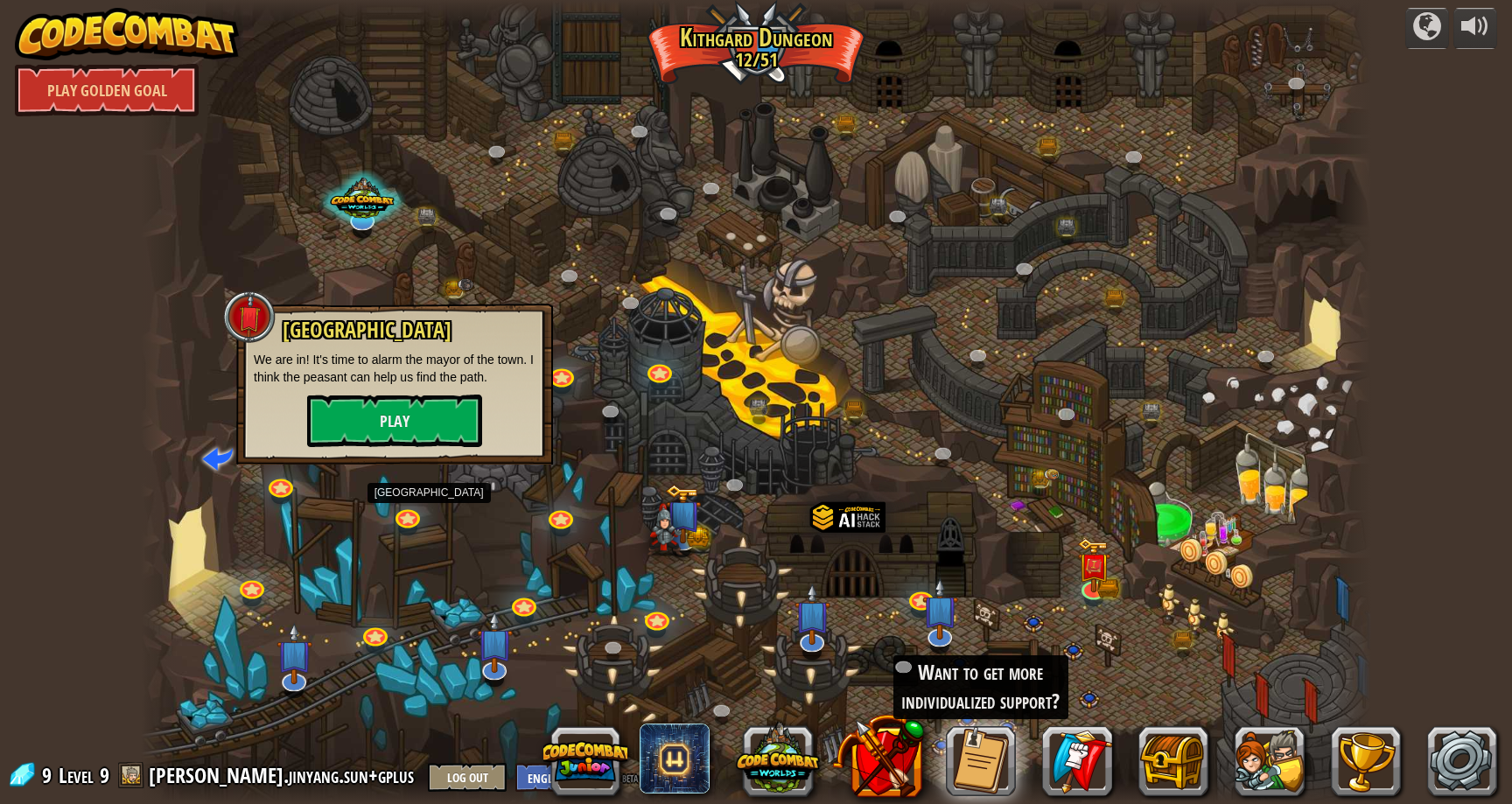
click at [612, 458] on div at bounding box center [756, 402] width 1230 height 804
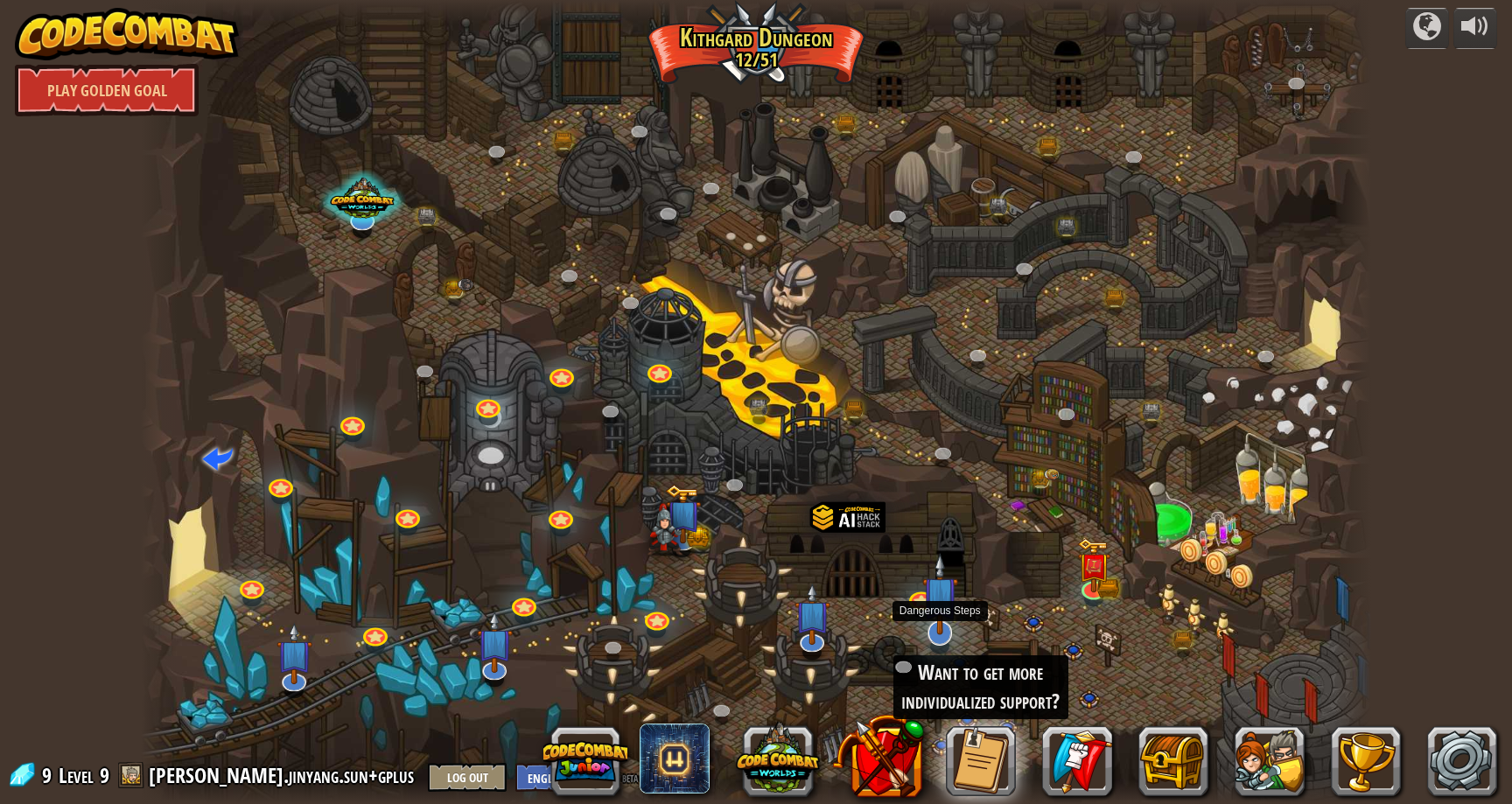
click at [931, 604] on img at bounding box center [940, 594] width 36 height 82
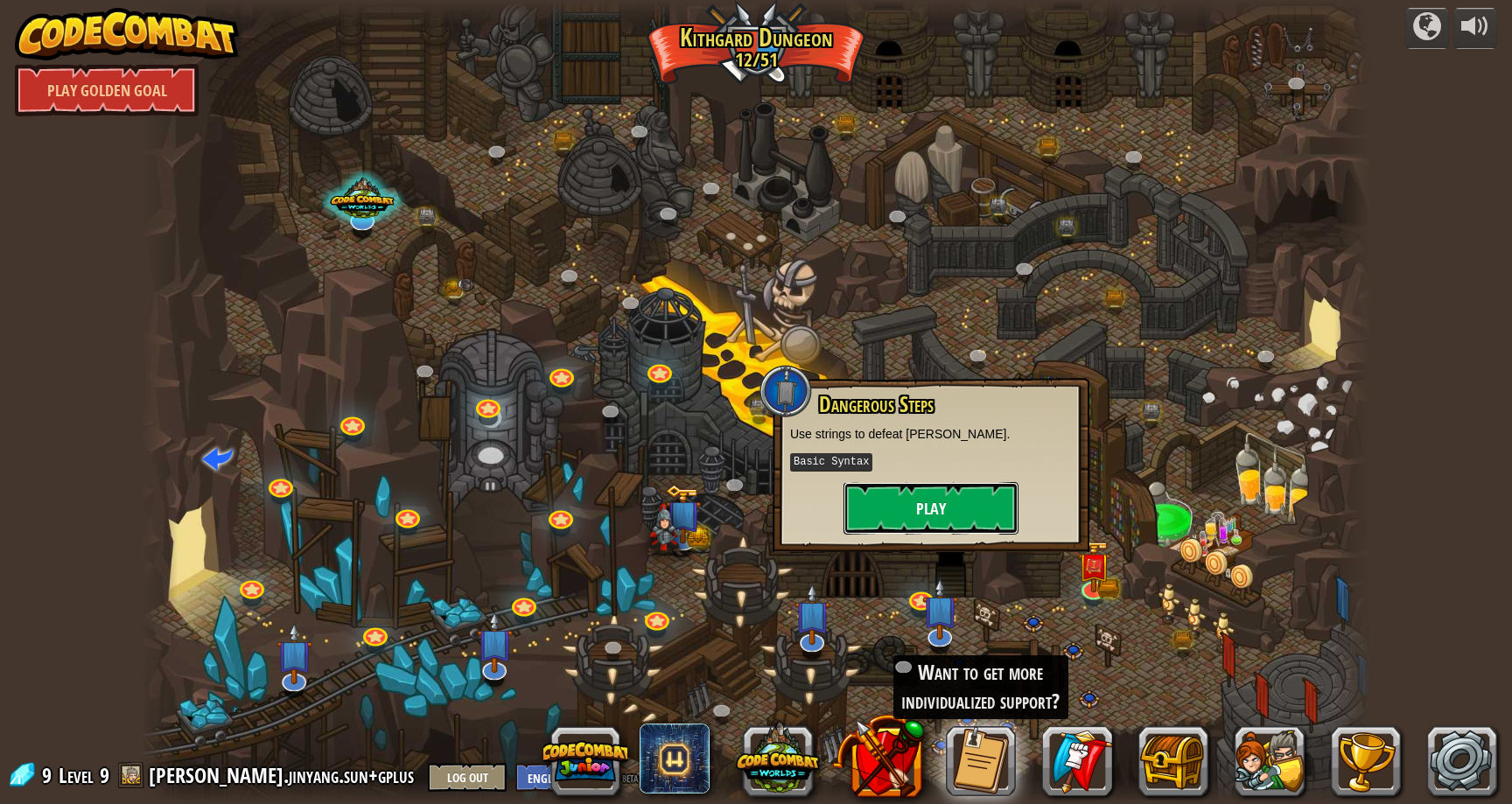
click at [934, 515] on button "Play" at bounding box center [931, 509] width 175 height 52
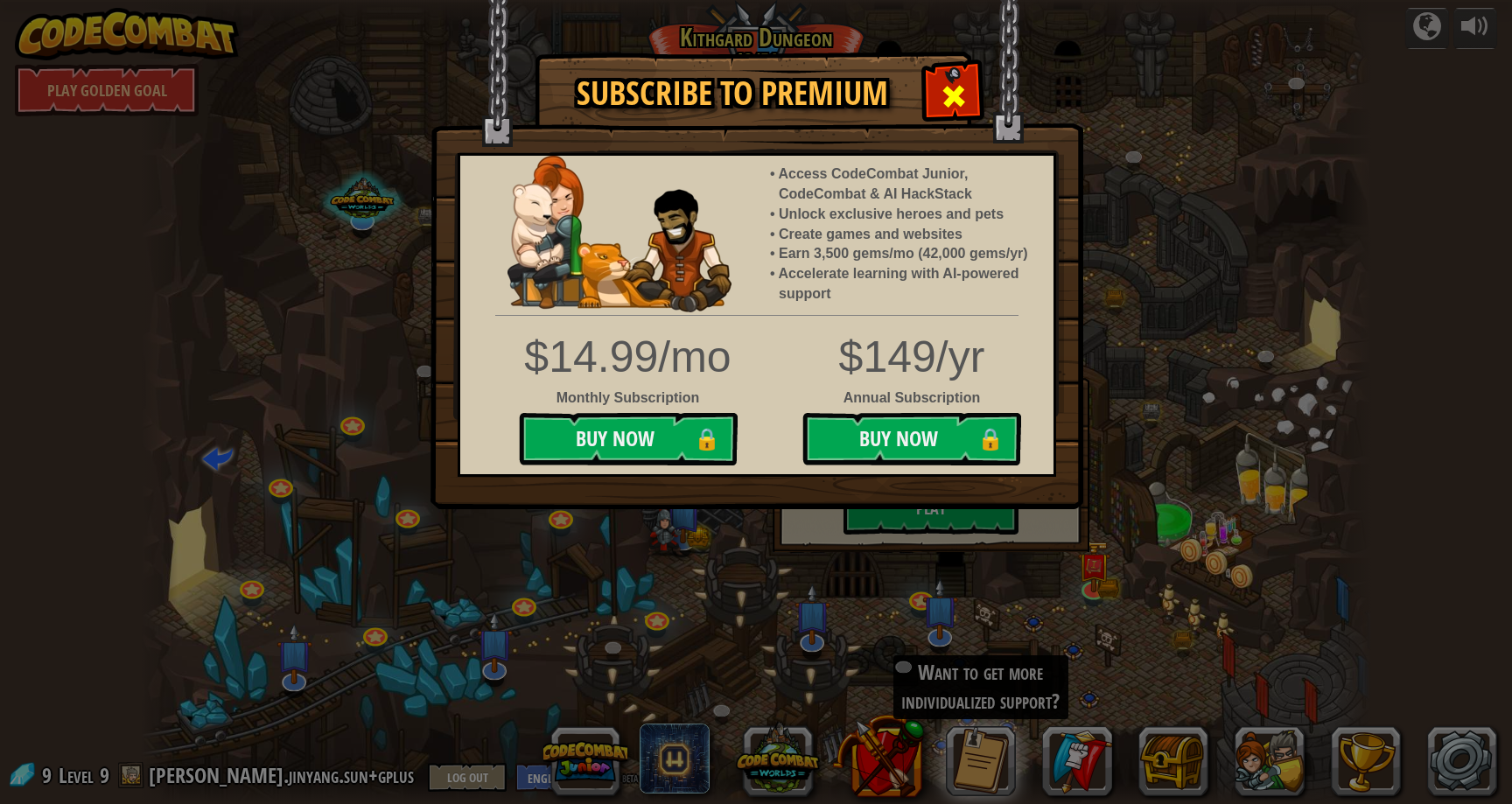
click at [940, 98] on div at bounding box center [953, 94] width 55 height 55
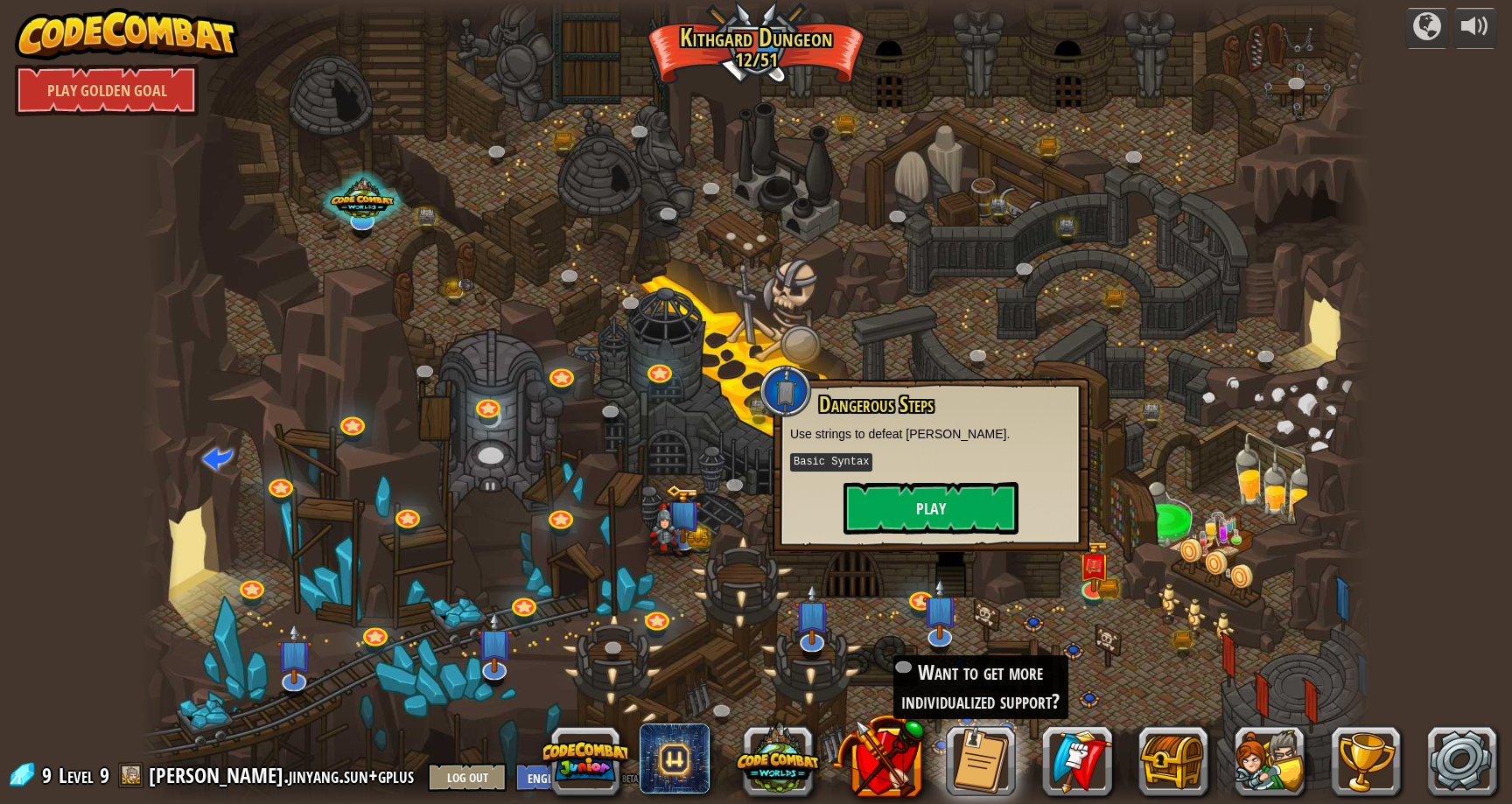
click at [1176, 338] on div at bounding box center [756, 402] width 1230 height 804
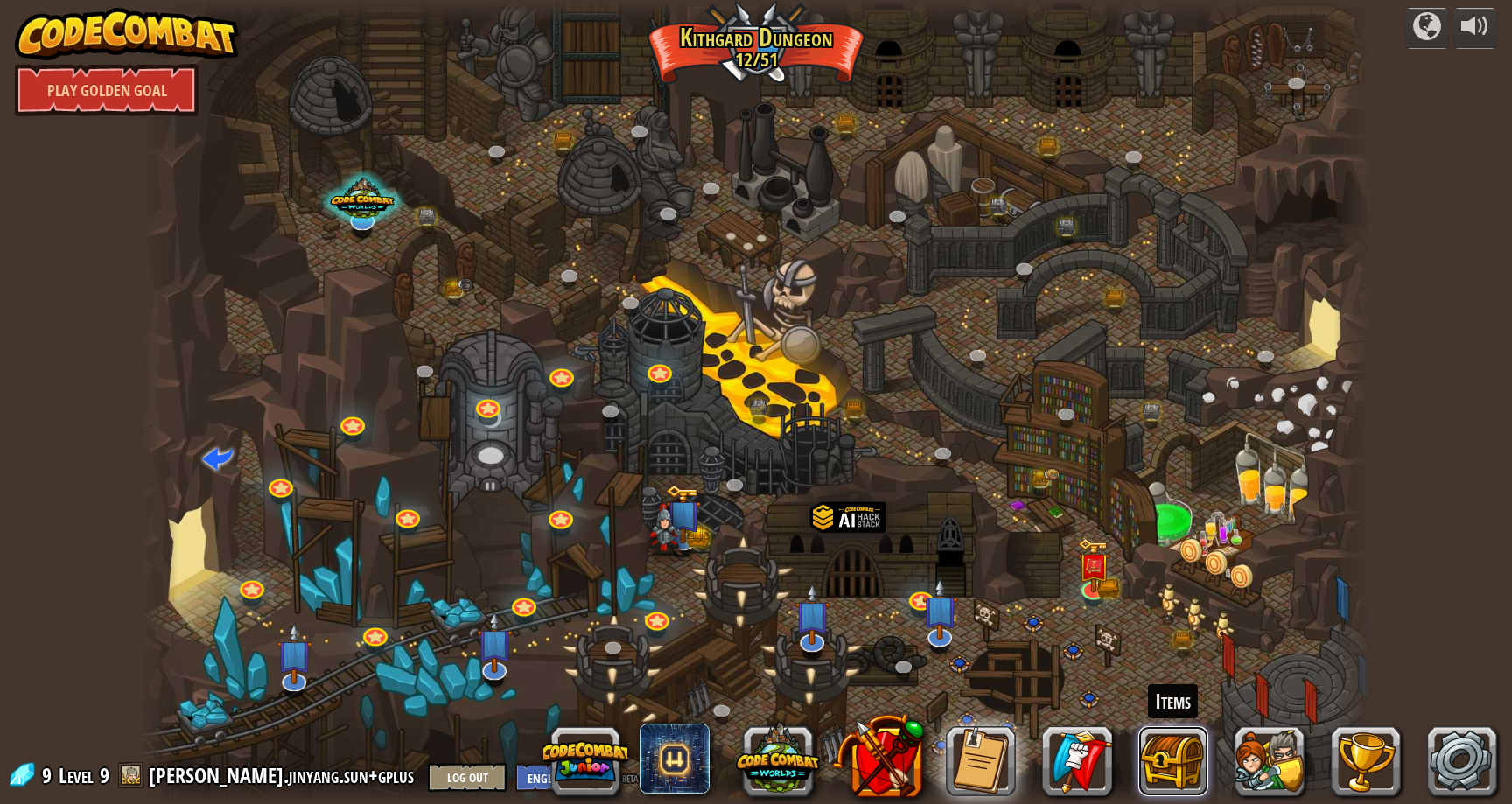
click at [1161, 760] on button at bounding box center [1174, 762] width 70 height 70
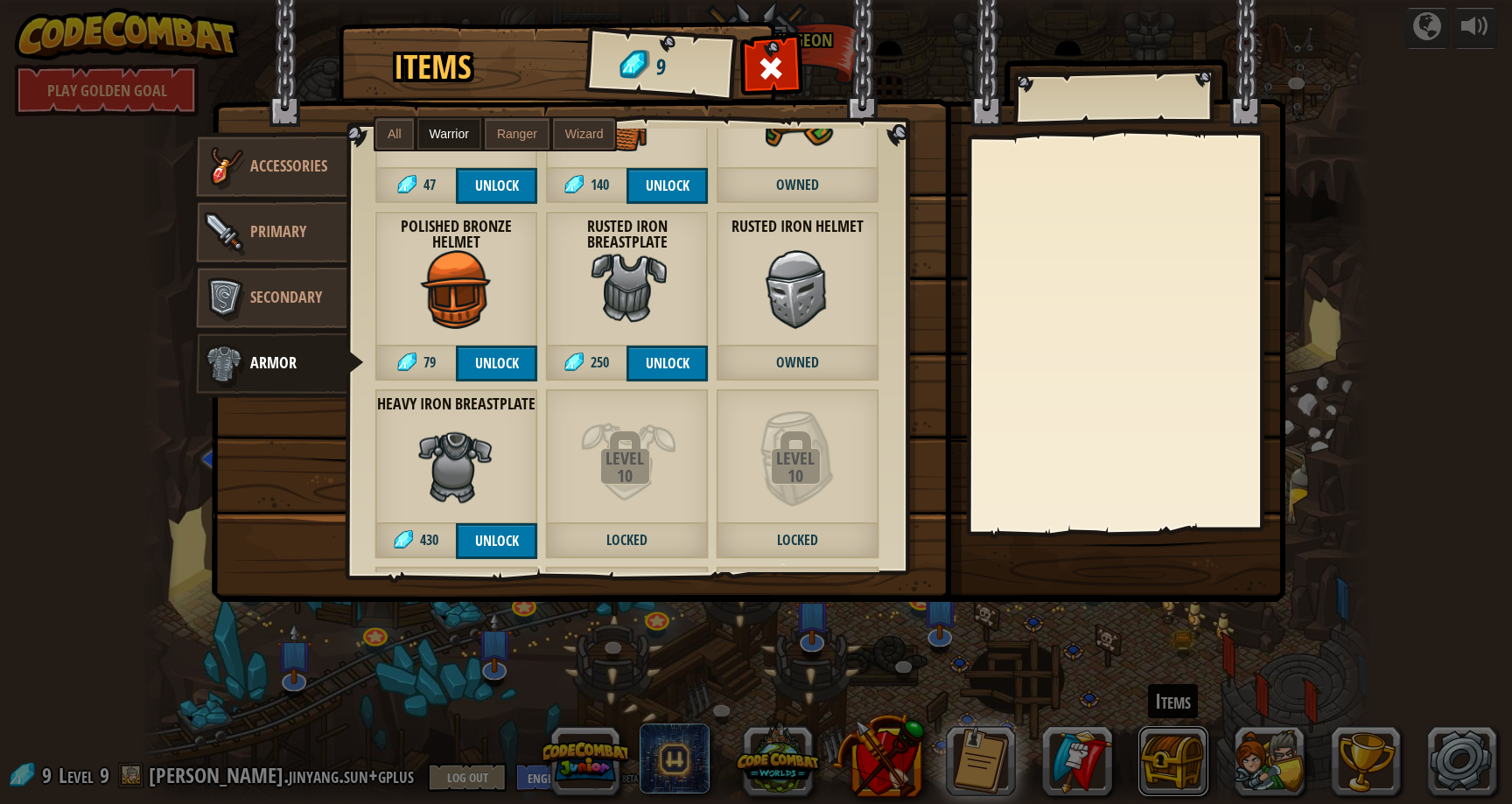
scroll to position [313, 0]
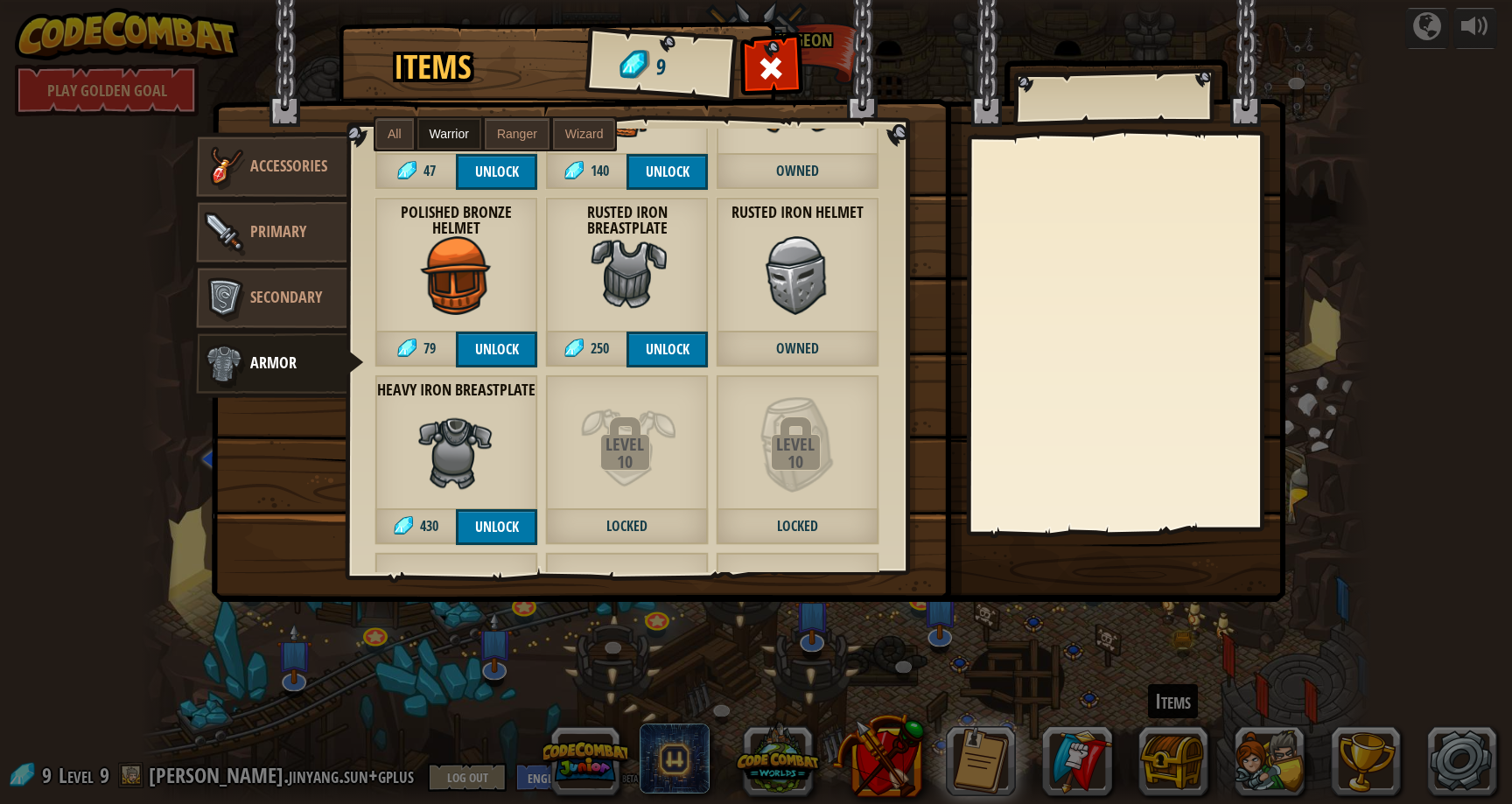
click at [386, 135] on label "All" at bounding box center [395, 134] width 39 height 32
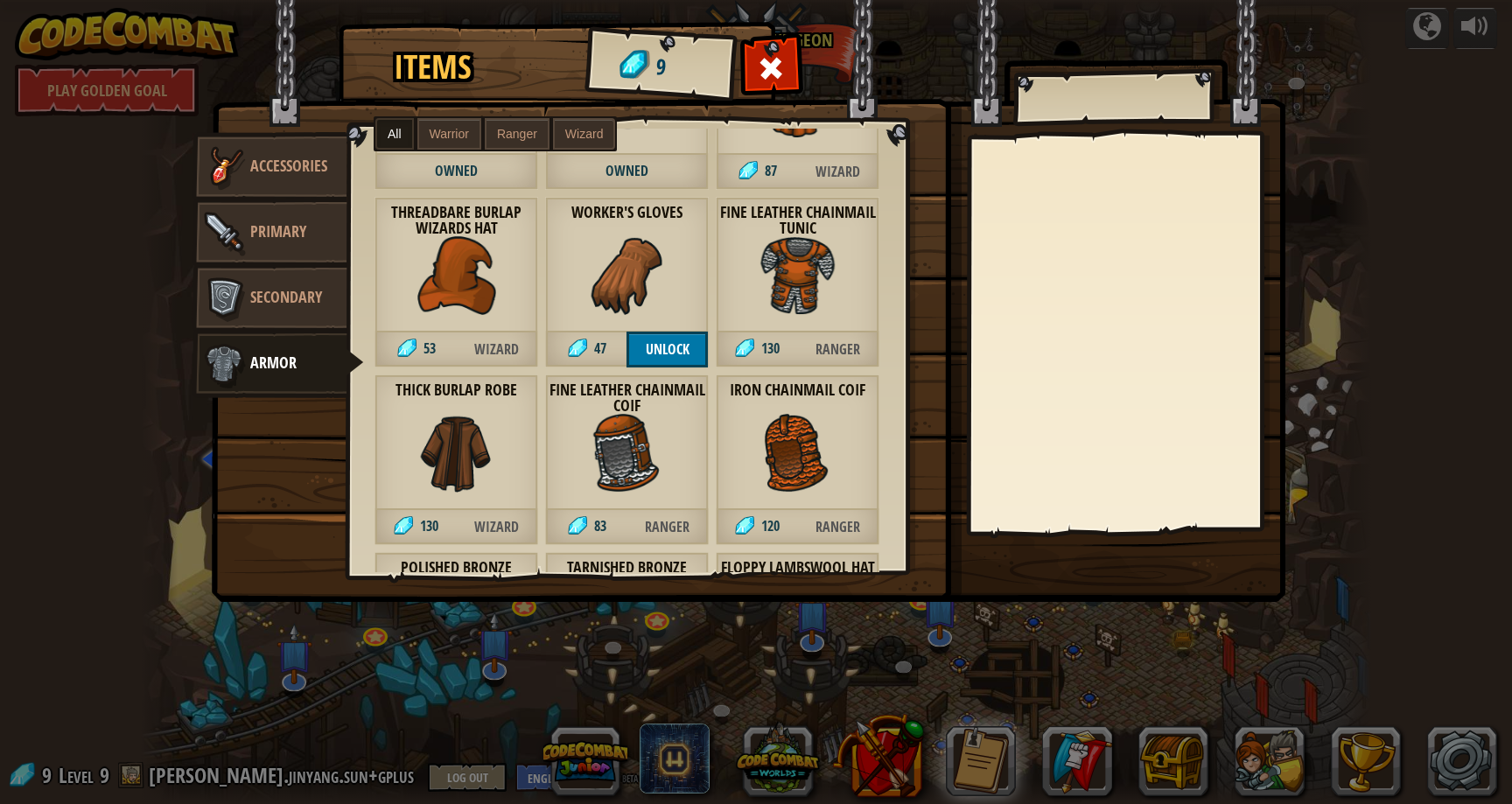
scroll to position [491, 0]
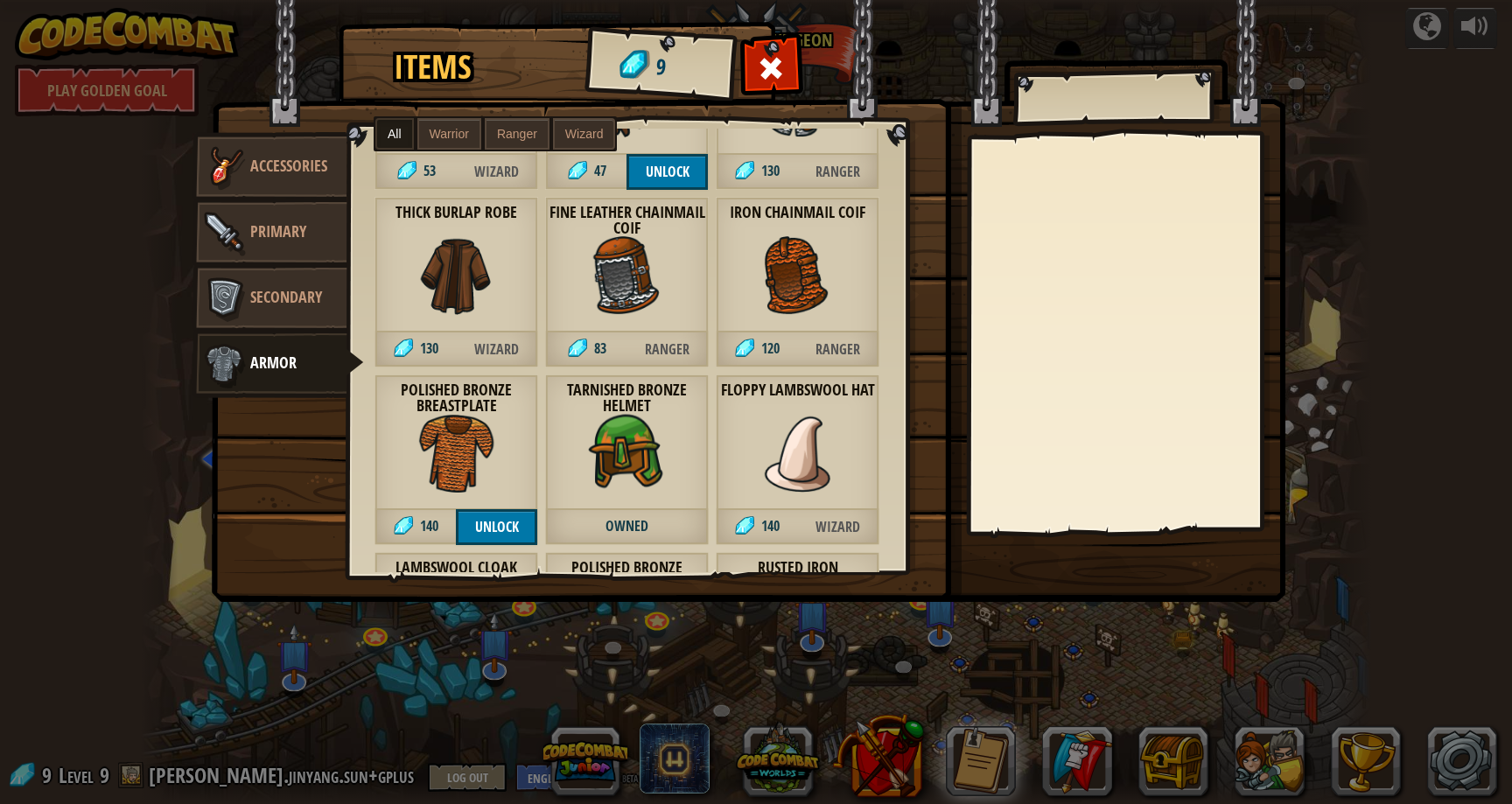
click at [527, 128] on span "Ranger" at bounding box center [517, 135] width 41 height 14
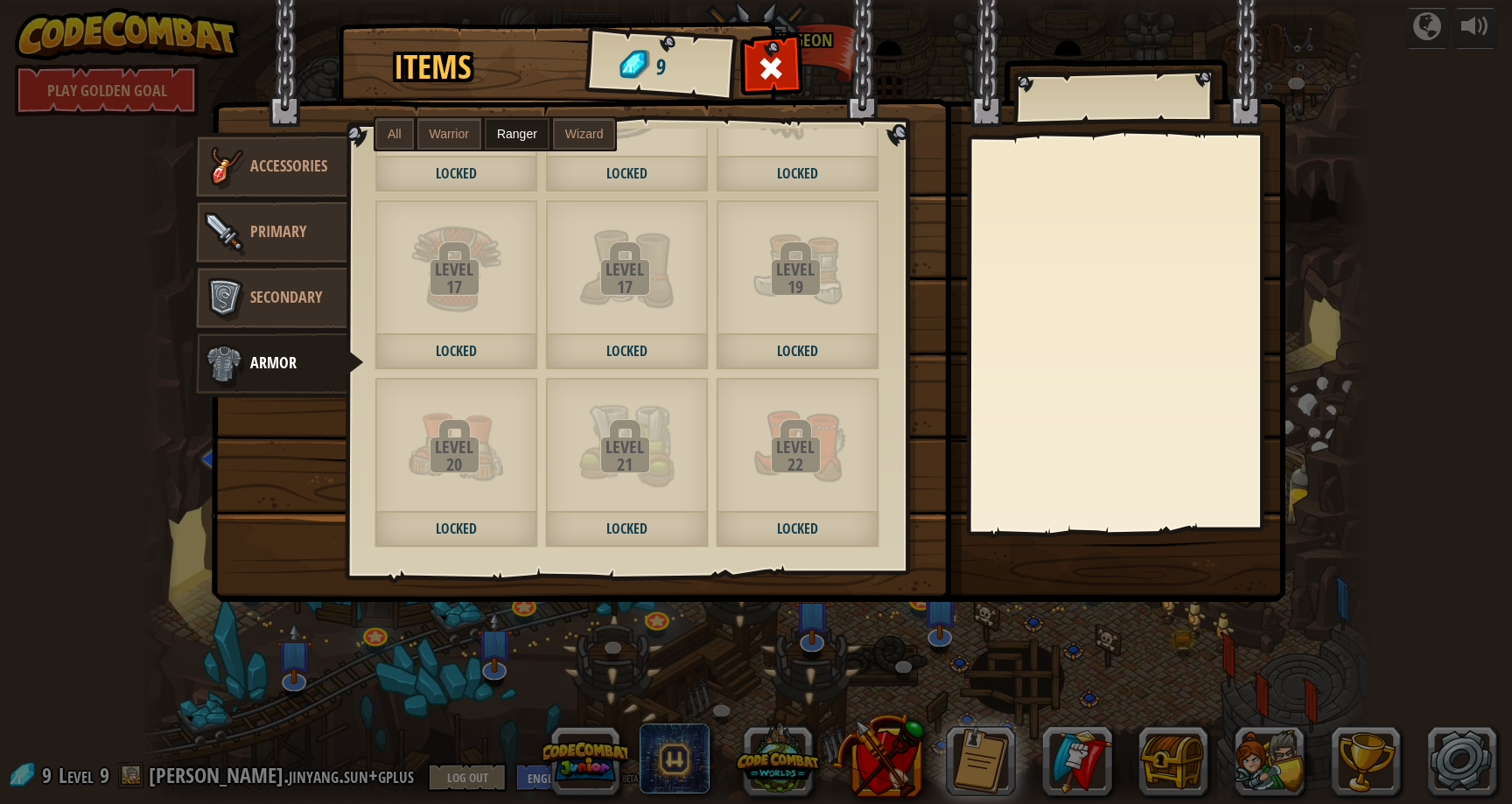
scroll to position [1557, 0]
click at [802, 291] on div "19" at bounding box center [796, 285] width 159 height 17
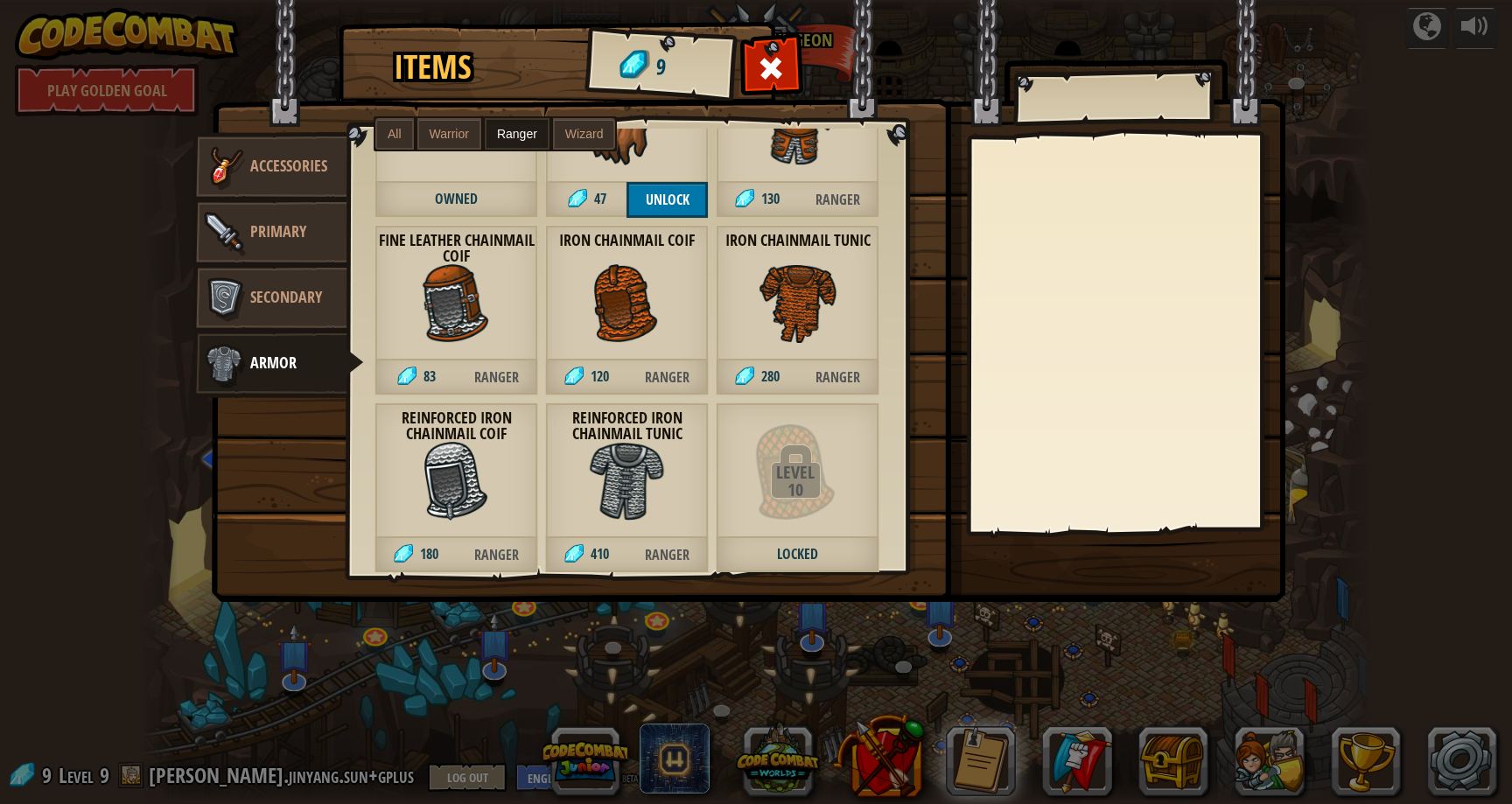
scroll to position [0, 0]
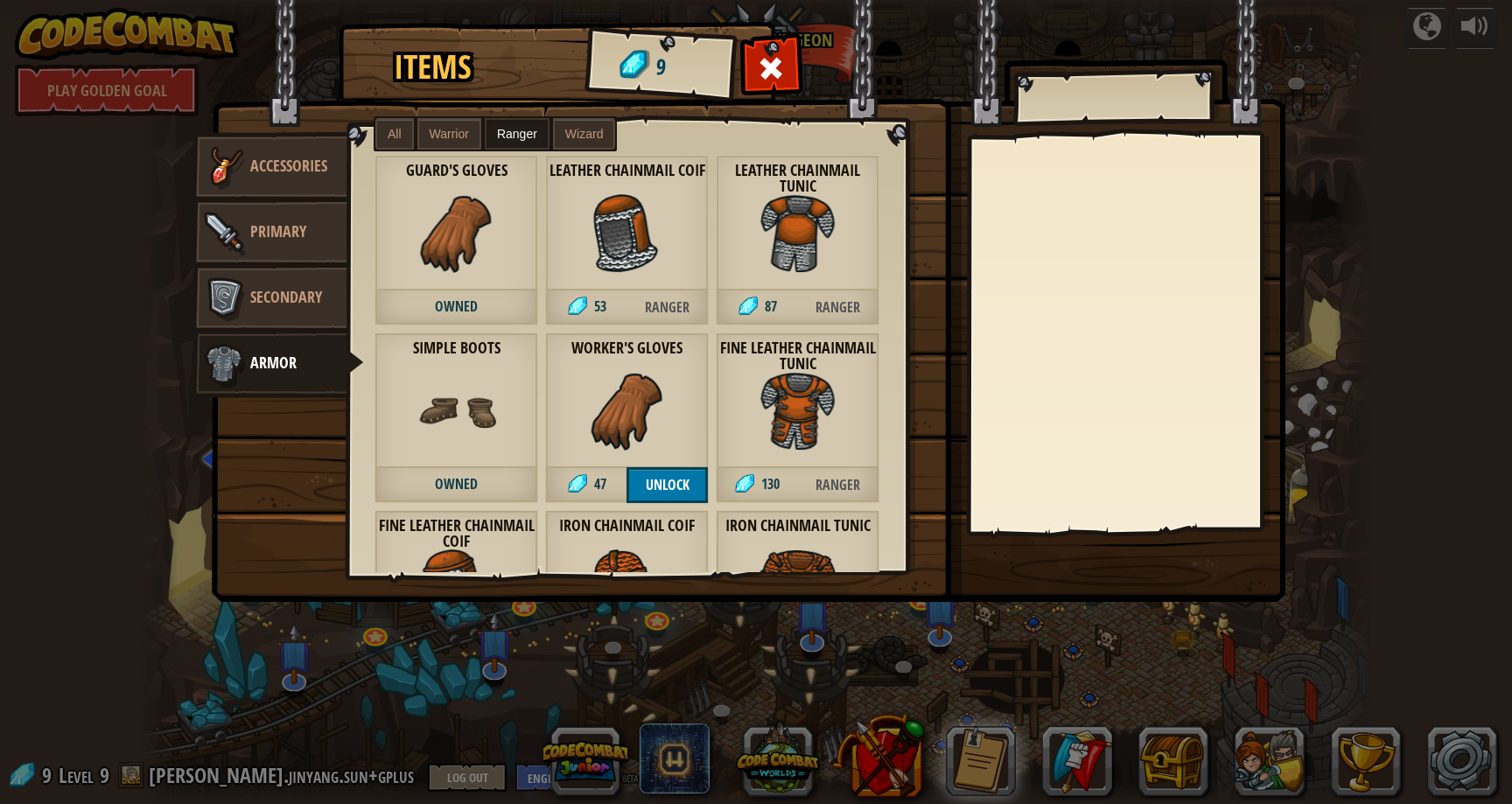
click at [793, 279] on div "Leather Chainmail Tunic 87 Ranger" at bounding box center [798, 240] width 163 height 171
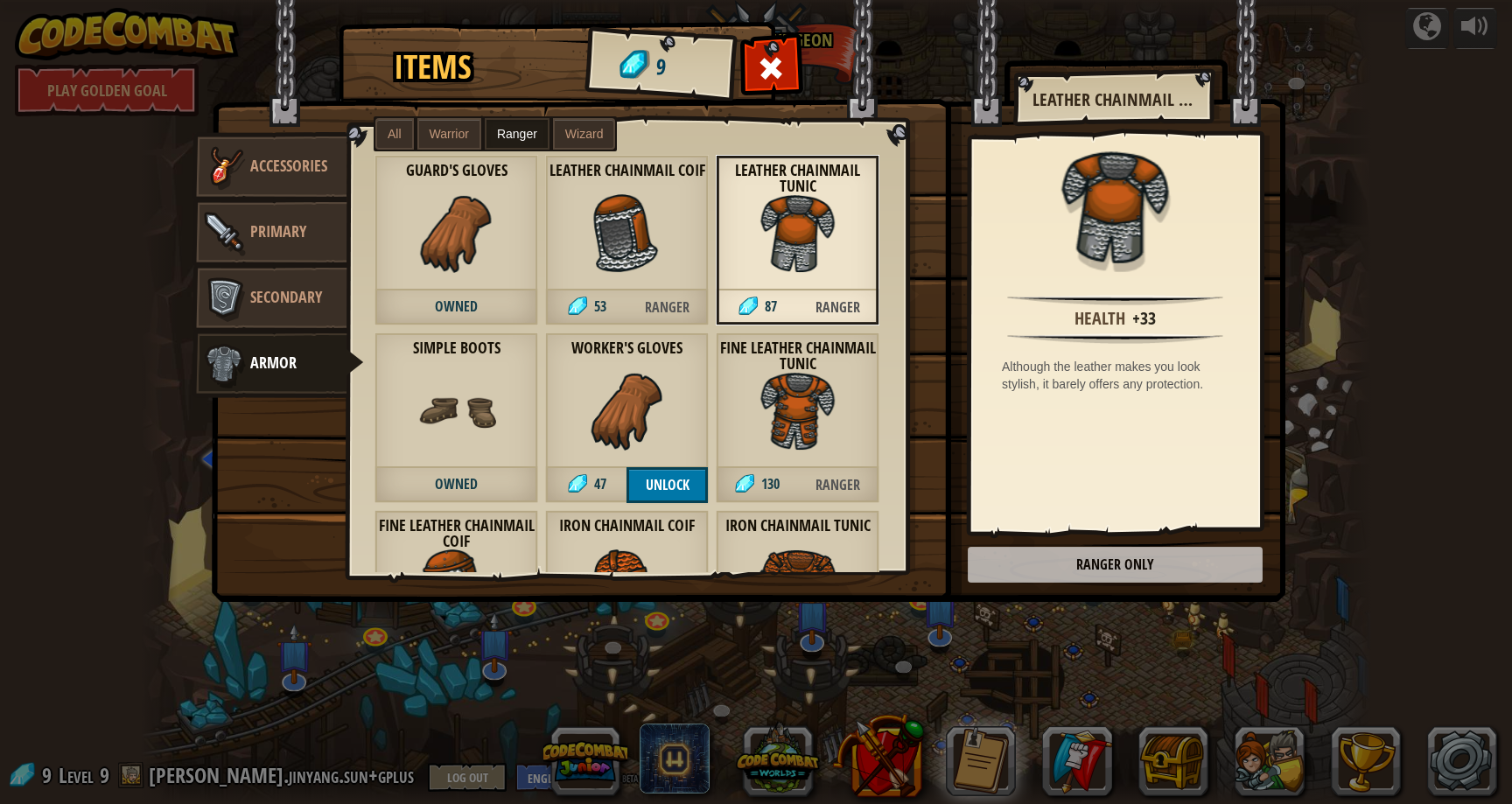
click at [1043, 568] on img at bounding box center [748, 284] width 1074 height 635
click at [466, 147] on label "Warrior" at bounding box center [449, 134] width 64 height 32
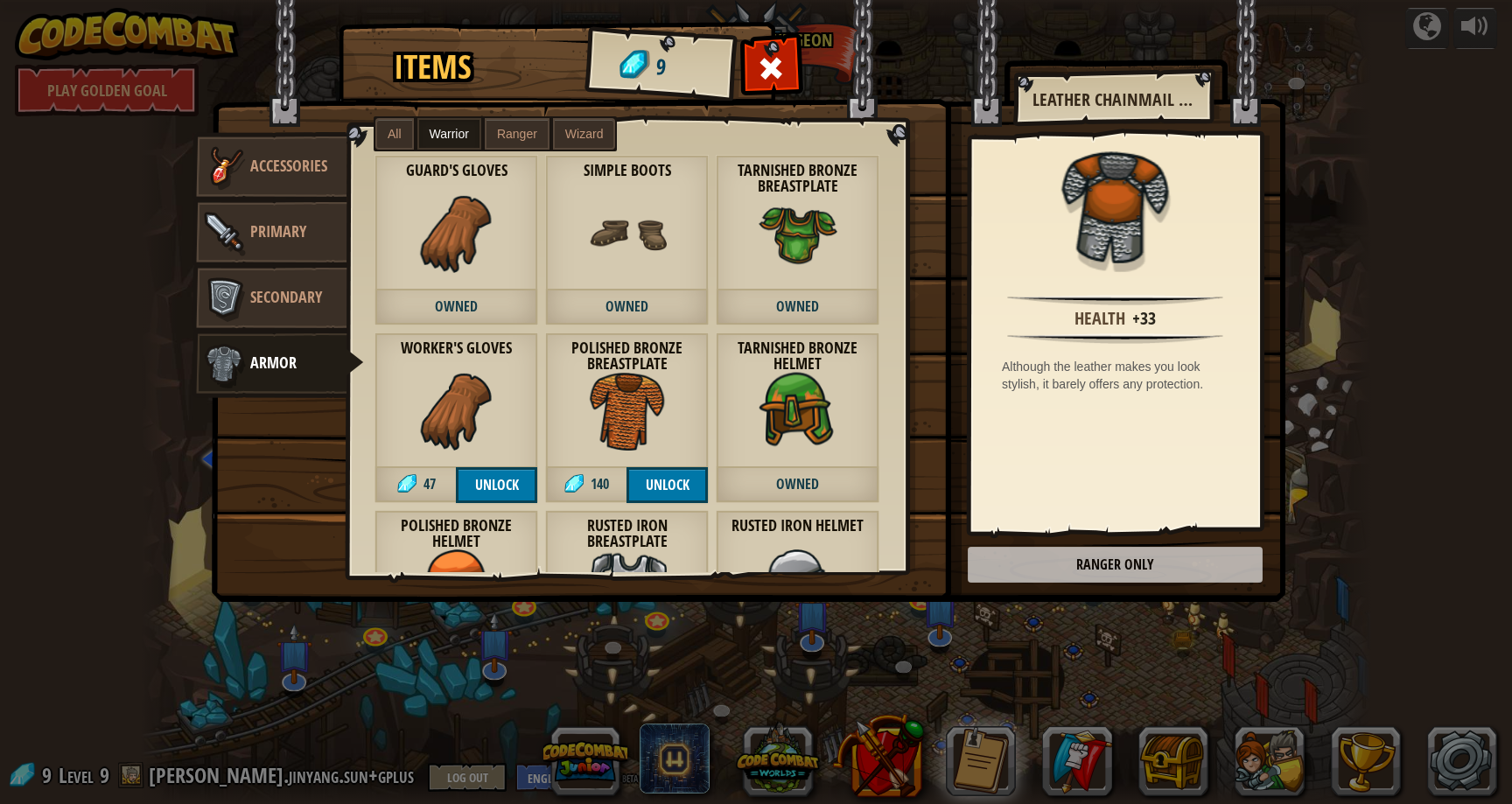
click at [529, 132] on span "Ranger" at bounding box center [517, 135] width 41 height 14
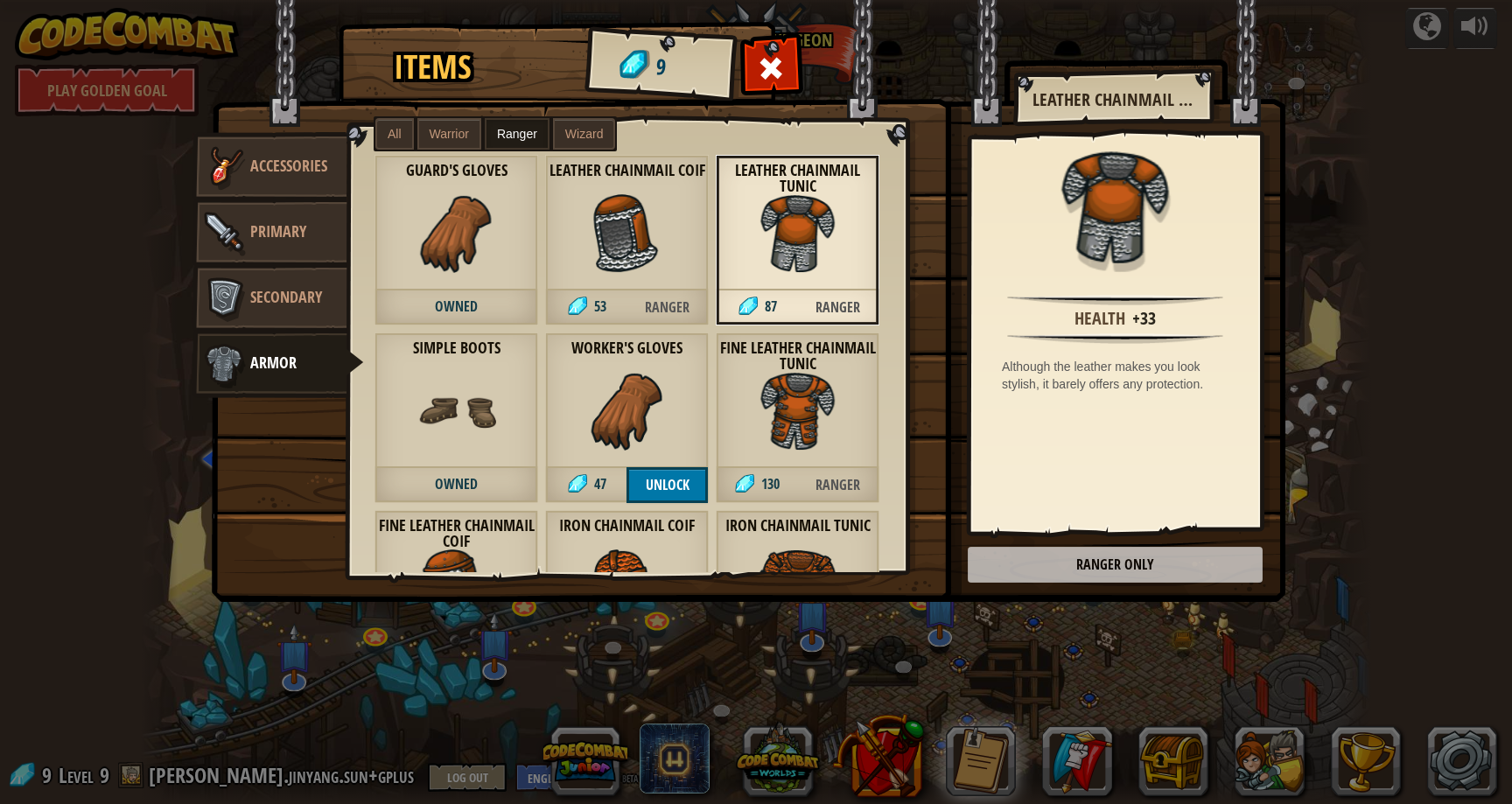
click at [433, 127] on span "Warrior" at bounding box center [450, 135] width 40 height 14
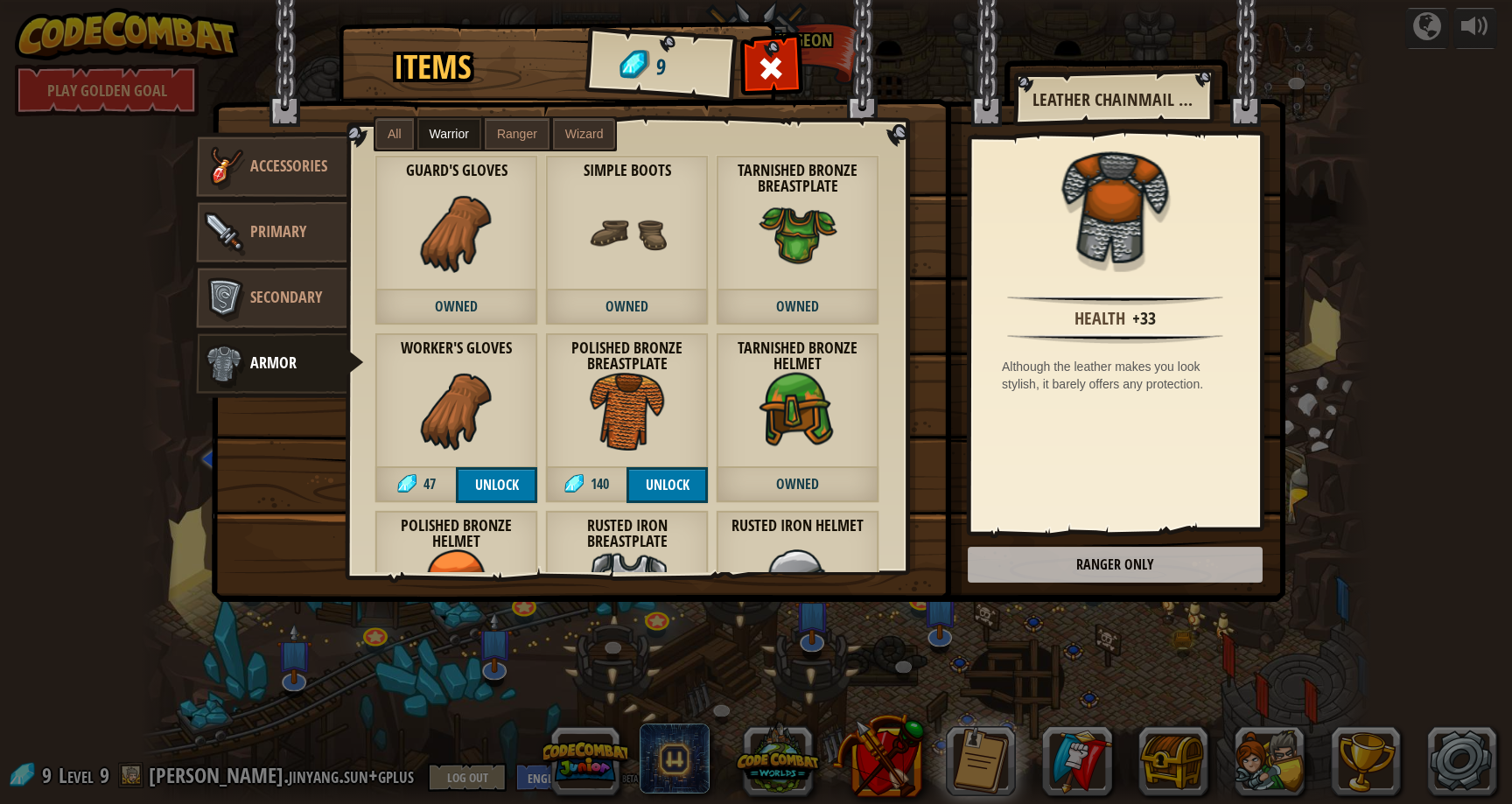
click at [1489, 185] on div "Items 9 Misc Accessories Primary Secondary Armor All Warrior Ranger Wizard Duck…" at bounding box center [756, 402] width 1512 height 804
